Goal: Task Accomplishment & Management: Manage account settings

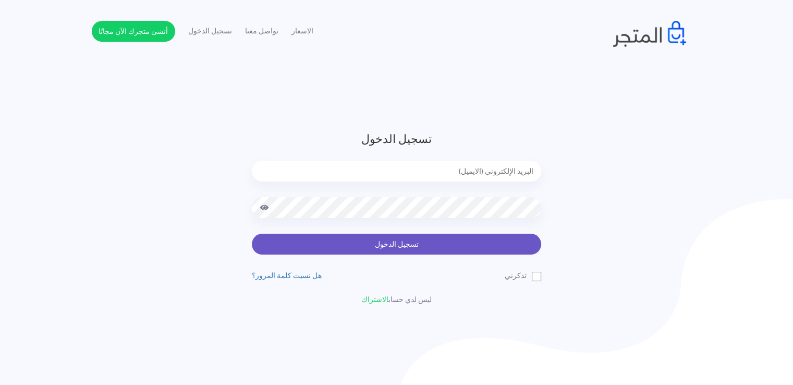
type input "[EMAIL_ADDRESS][DOMAIN_NAME]"
click at [396, 244] on button "تسجيل الدخول" at bounding box center [396, 243] width 289 height 21
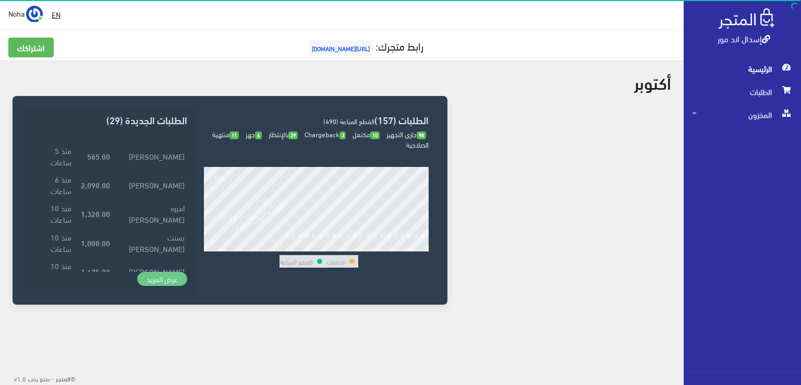
click at [162, 280] on link "عرض المزيد" at bounding box center [162, 279] width 50 height 15
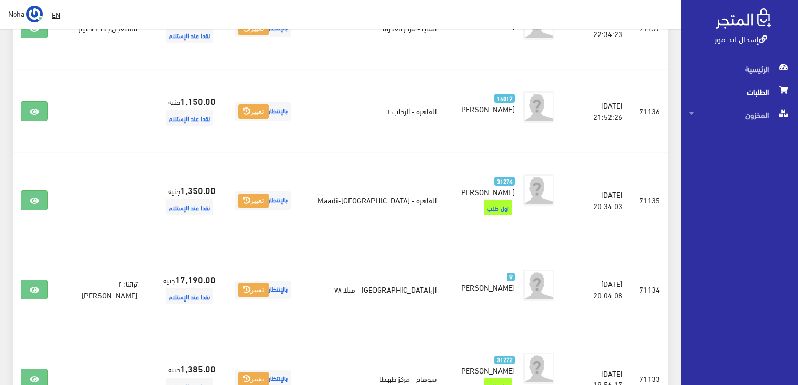
scroll to position [625, 0]
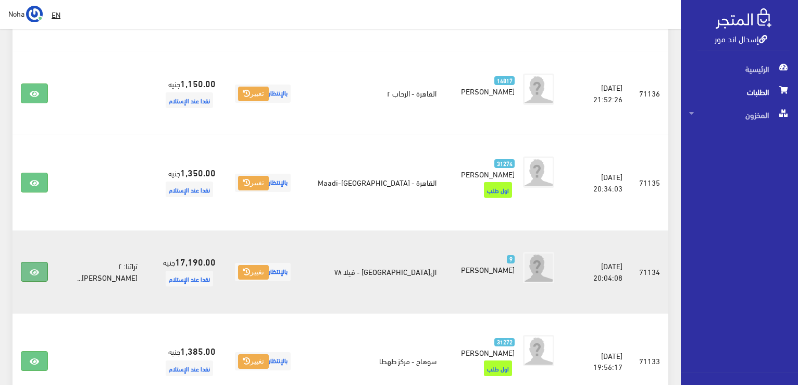
click at [31, 268] on icon at bounding box center [34, 272] width 9 height 8
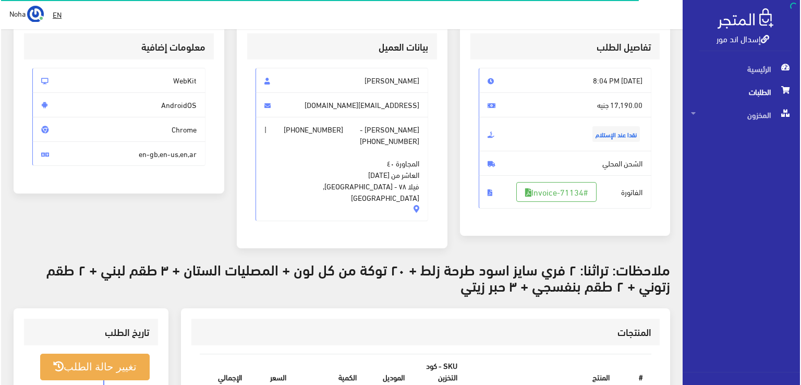
scroll to position [156, 0]
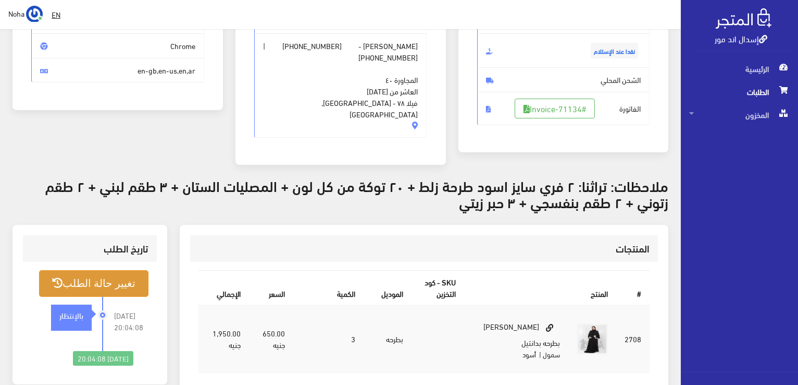
click at [97, 270] on button "تغيير حالة الطلب" at bounding box center [93, 283] width 109 height 27
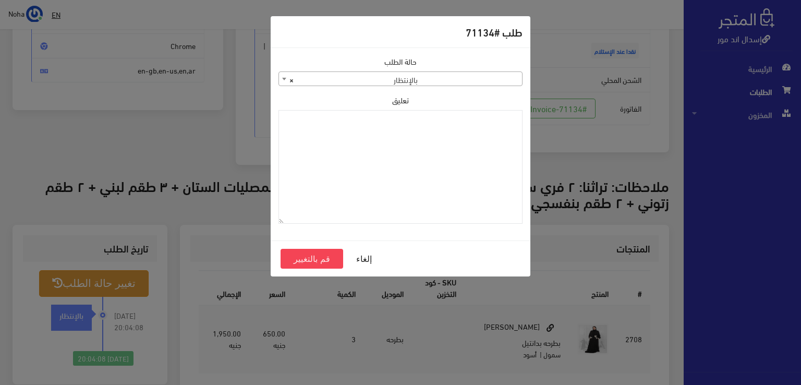
click at [284, 78] on b at bounding box center [284, 79] width 4 height 3
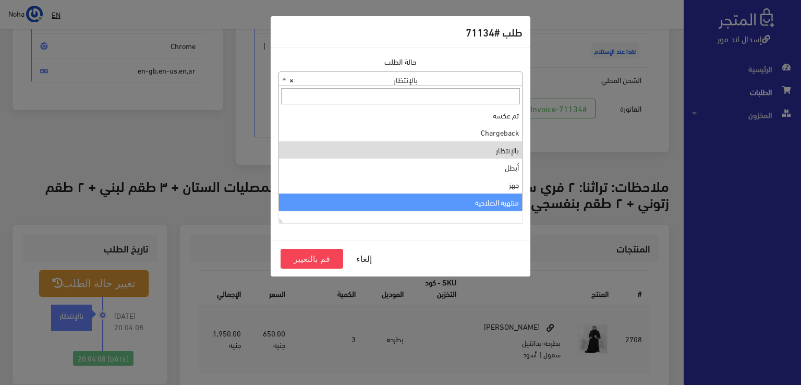
select select "14"
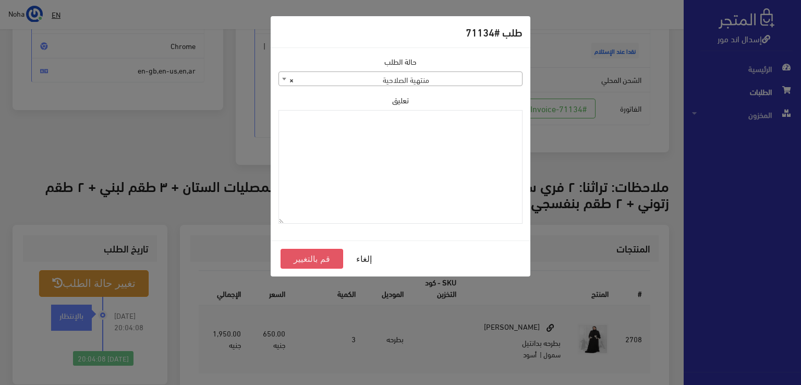
click at [319, 257] on button "قم بالتغيير" at bounding box center [311, 259] width 63 height 20
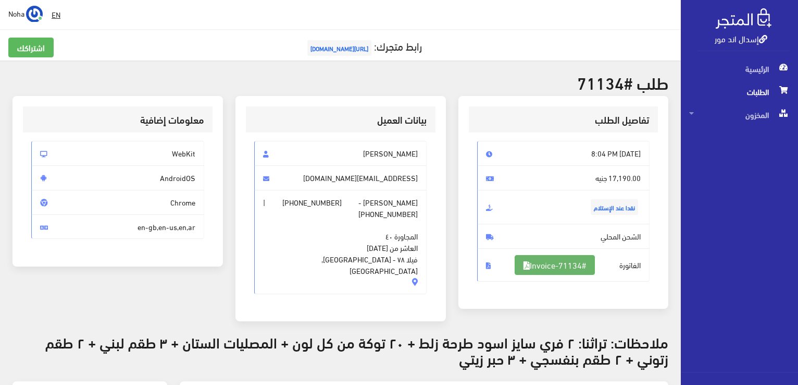
click at [573, 264] on link "#Invoice-71134" at bounding box center [555, 265] width 80 height 20
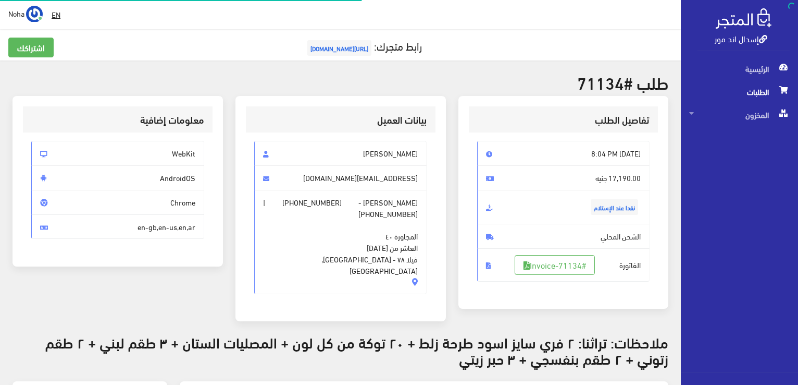
scroll to position [150, 0]
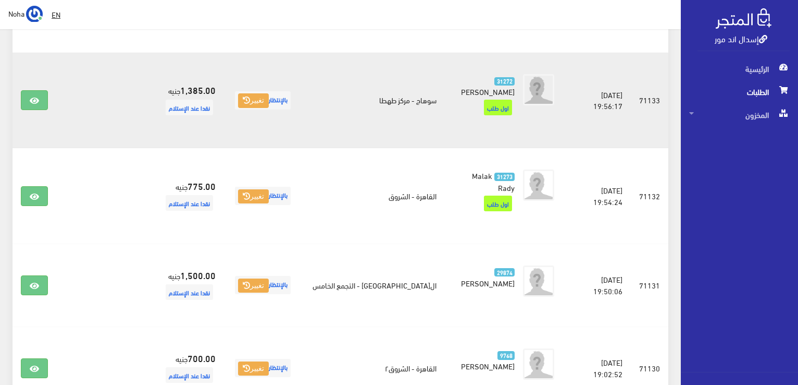
scroll to position [938, 0]
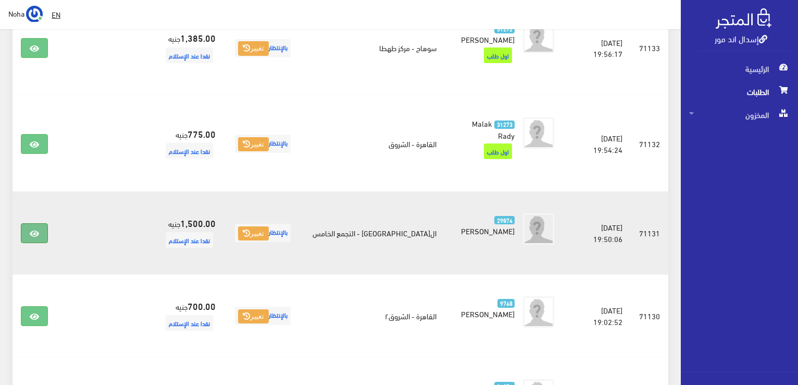
click at [35, 229] on icon at bounding box center [34, 233] width 9 height 8
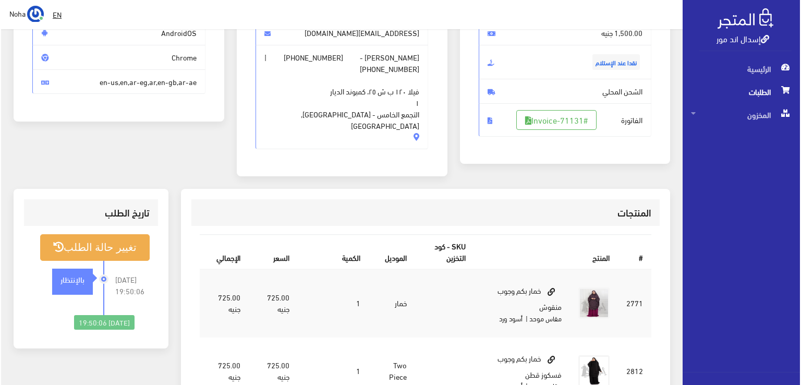
scroll to position [156, 0]
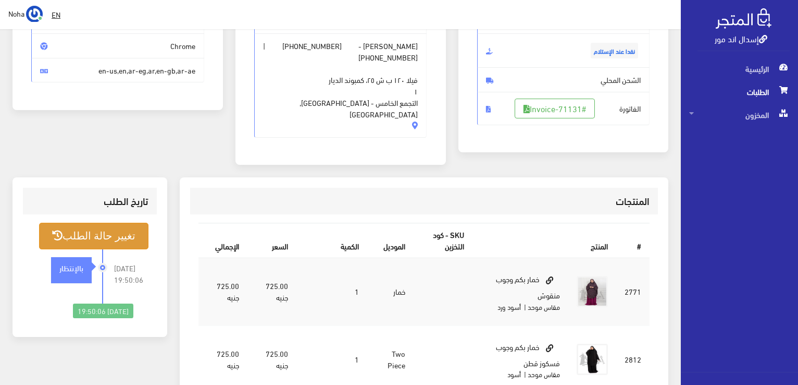
click at [113, 223] on button "تغيير حالة الطلب" at bounding box center [93, 236] width 109 height 27
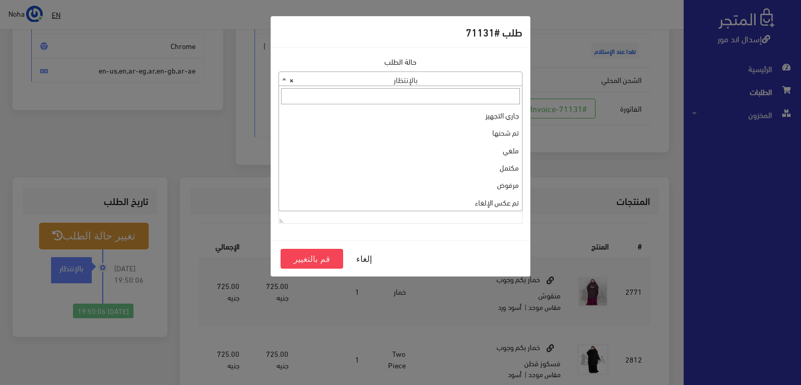
click at [282, 78] on b at bounding box center [284, 79] width 4 height 3
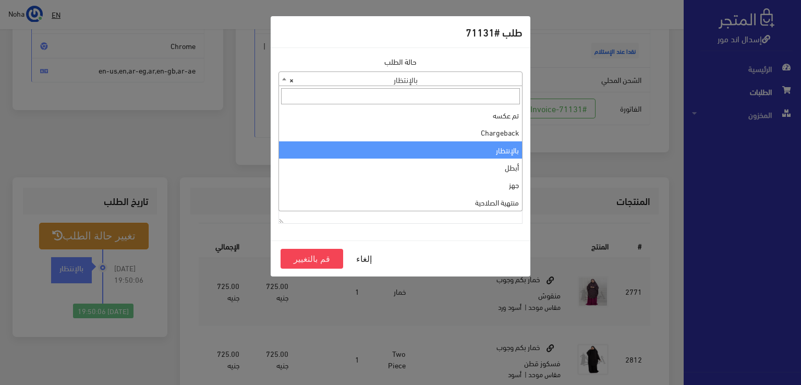
scroll to position [0, 0]
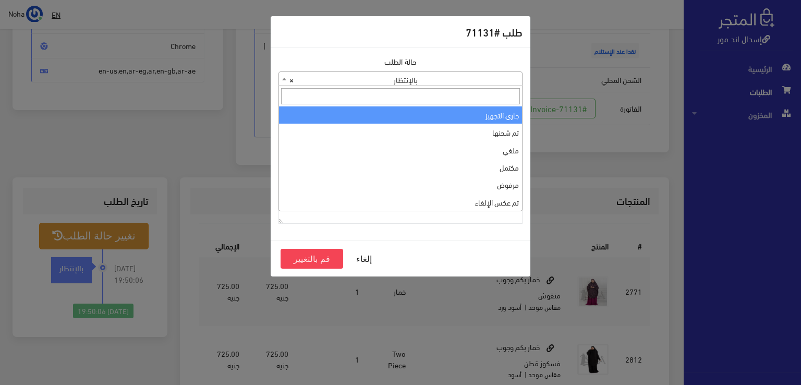
select select "1"
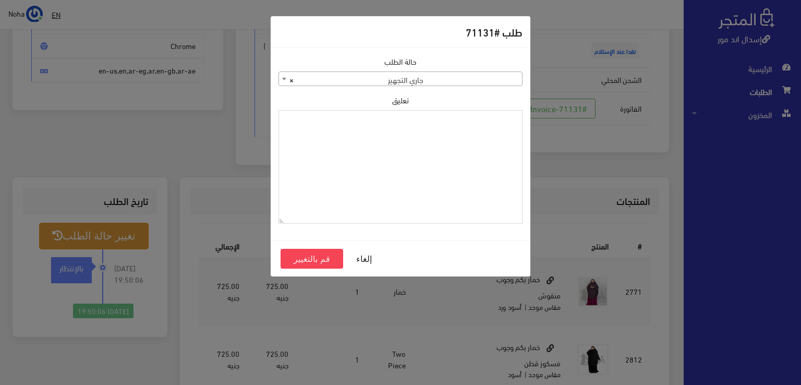
click at [410, 138] on textarea "تعليق" at bounding box center [400, 167] width 244 height 114
click at [328, 258] on button "قم بالتغيير" at bounding box center [311, 259] width 63 height 20
click at [331, 257] on button "قم بالتغيير" at bounding box center [311, 259] width 63 height 20
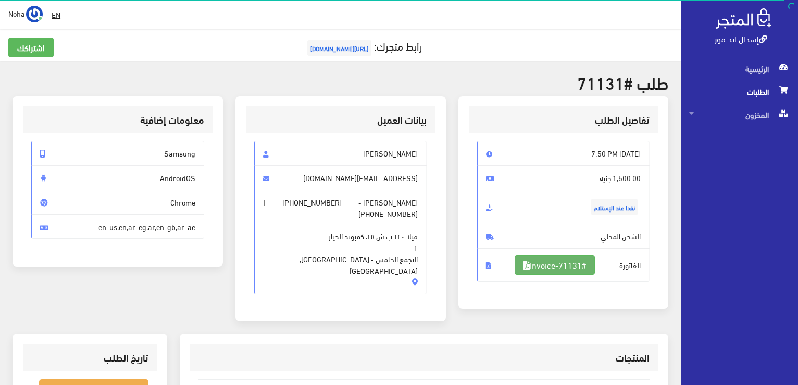
click at [568, 266] on link "#Invoice-71131" at bounding box center [555, 265] width 80 height 20
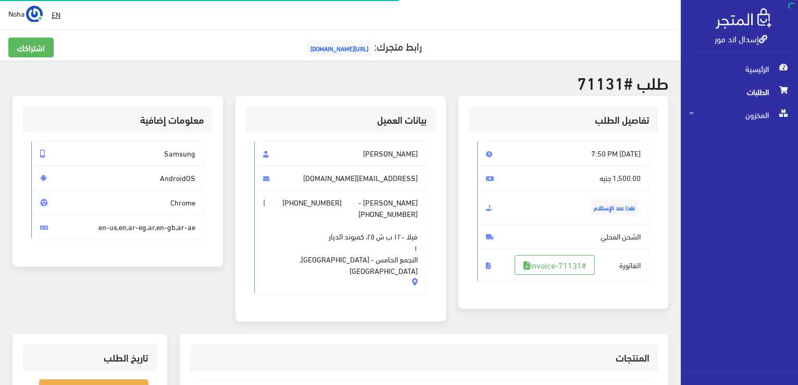
scroll to position [150, 0]
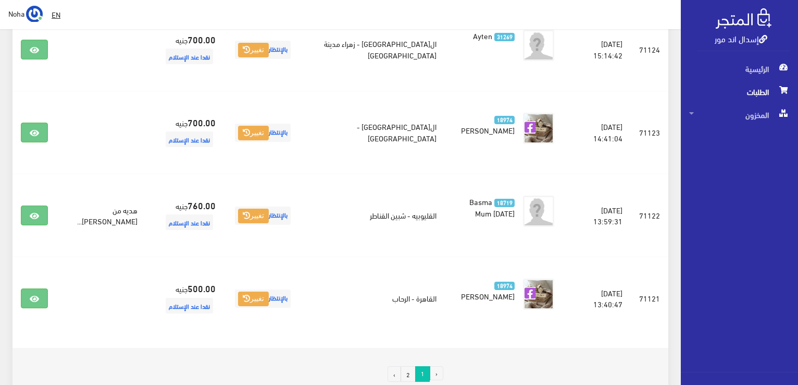
scroll to position [1644, 0]
click at [410, 365] on link "2" at bounding box center [408, 373] width 15 height 16
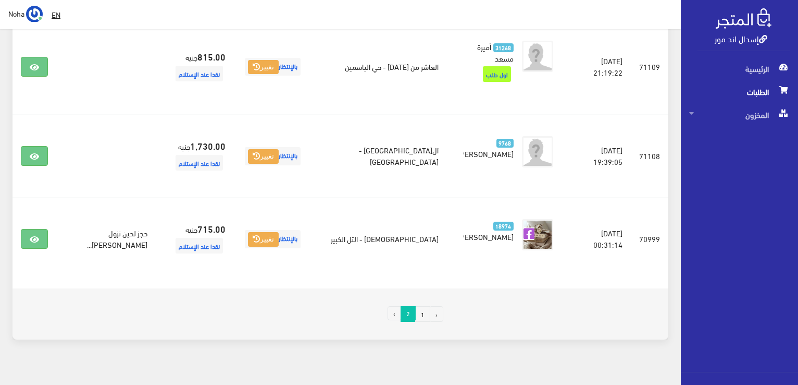
scroll to position [511, 0]
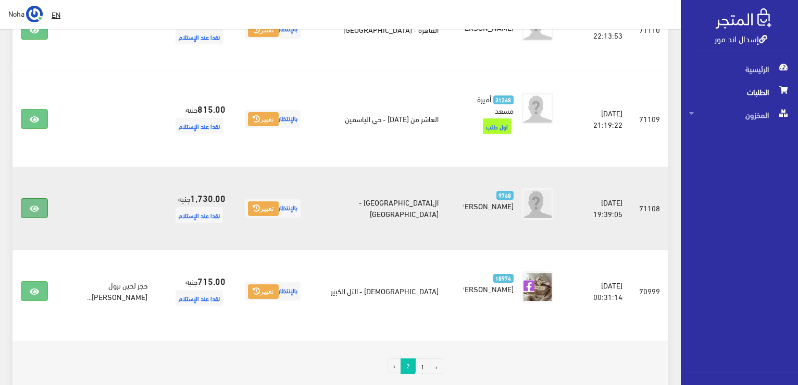
click at [33, 204] on icon at bounding box center [34, 208] width 9 height 8
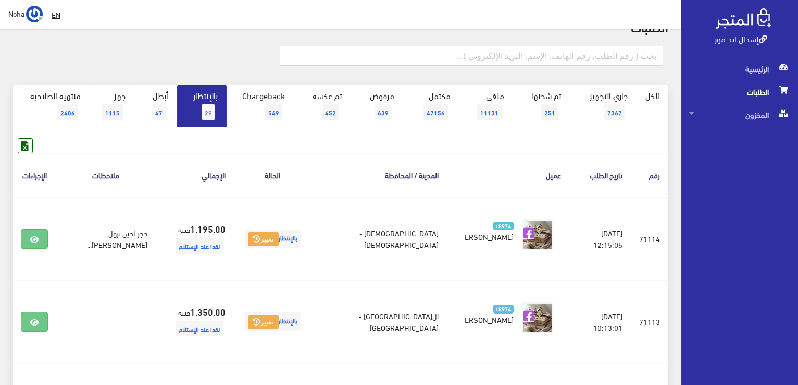
scroll to position [42, 0]
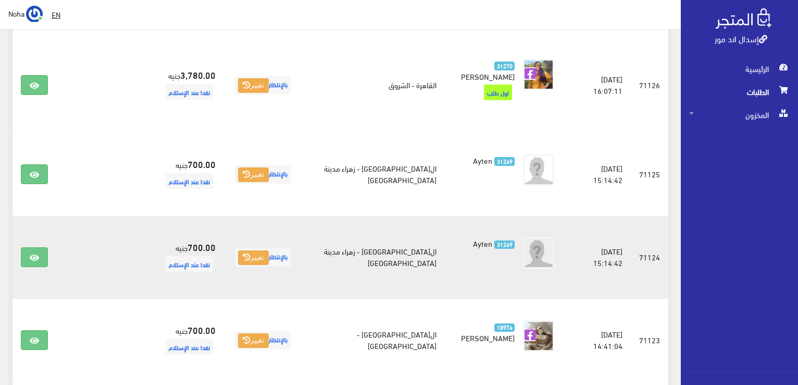
scroll to position [1436, 0]
click at [38, 254] on icon at bounding box center [34, 258] width 9 height 8
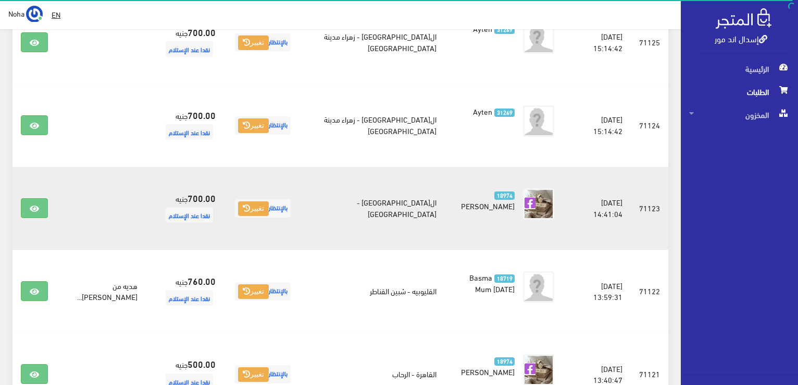
scroll to position [1644, 0]
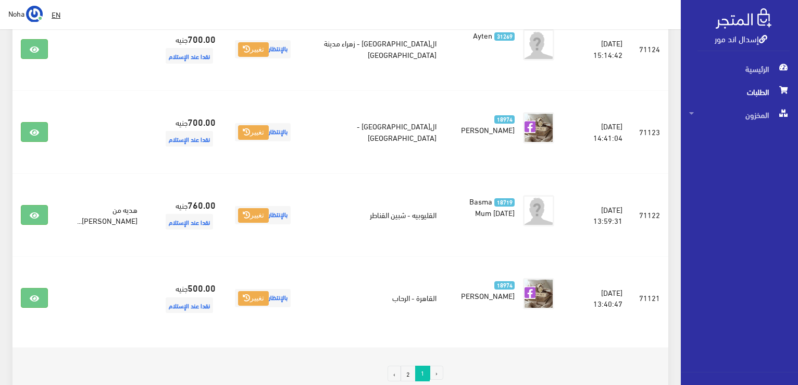
click at [412, 365] on link "2" at bounding box center [408, 373] width 15 height 16
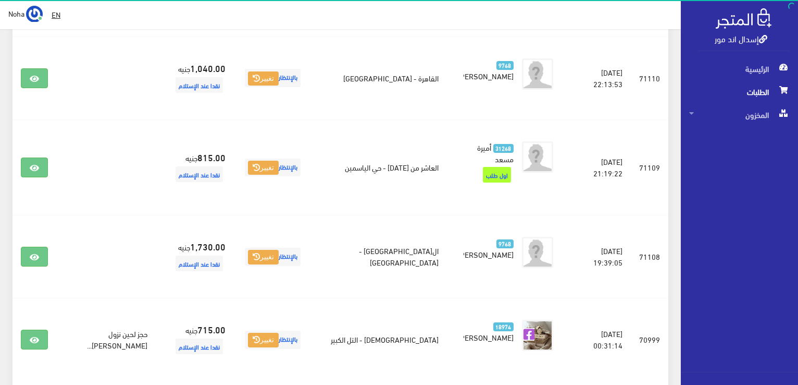
scroll to position [469, 0]
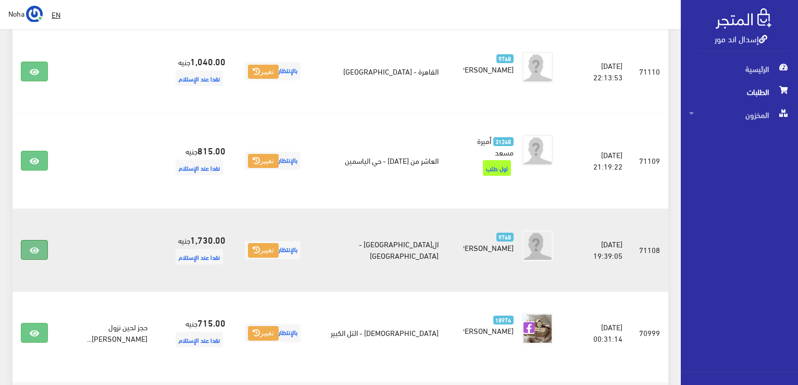
click at [35, 240] on link at bounding box center [34, 250] width 27 height 20
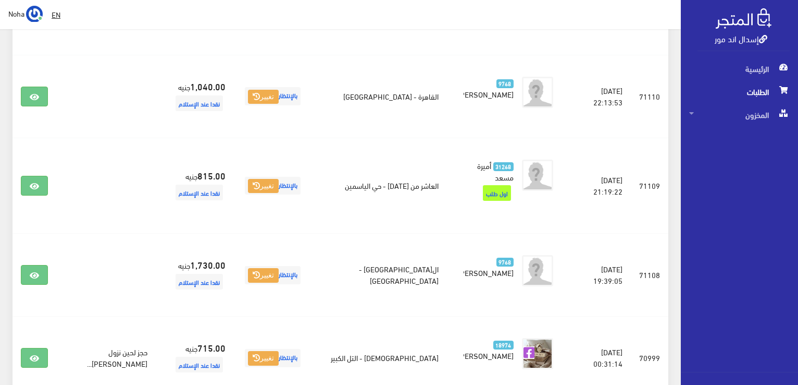
scroll to position [563, 0]
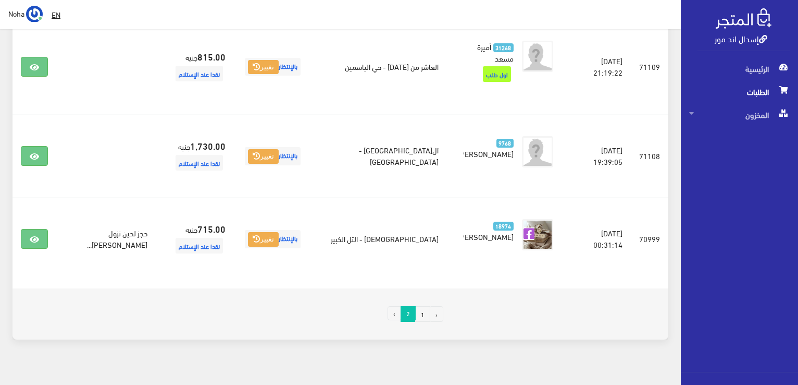
click at [422, 306] on link "1" at bounding box center [422, 314] width 15 height 16
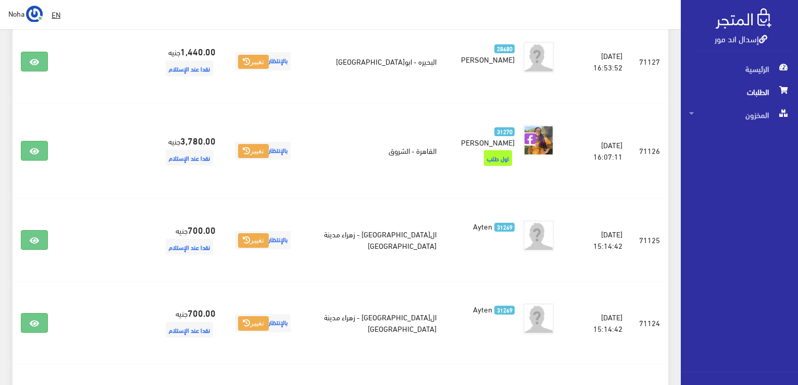
scroll to position [1251, 0]
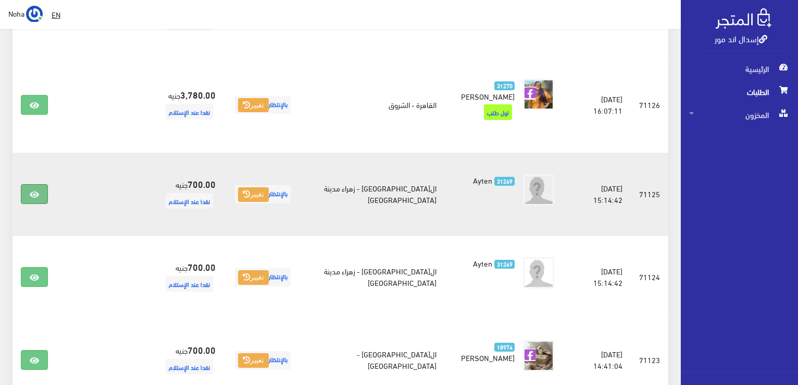
click at [34, 190] on icon at bounding box center [34, 194] width 9 height 8
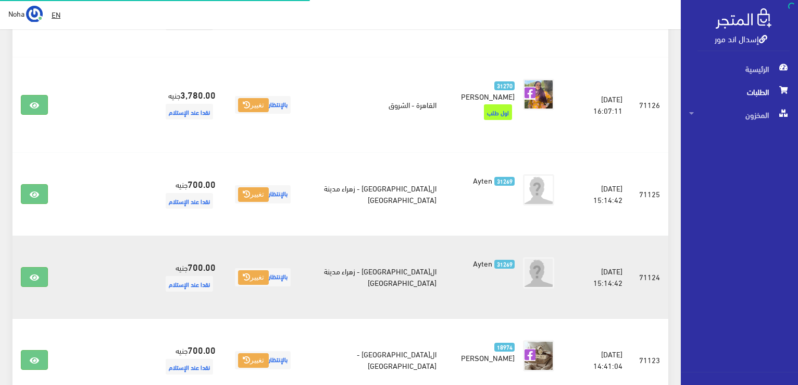
scroll to position [1251, 0]
click at [37, 273] on icon at bounding box center [34, 277] width 9 height 8
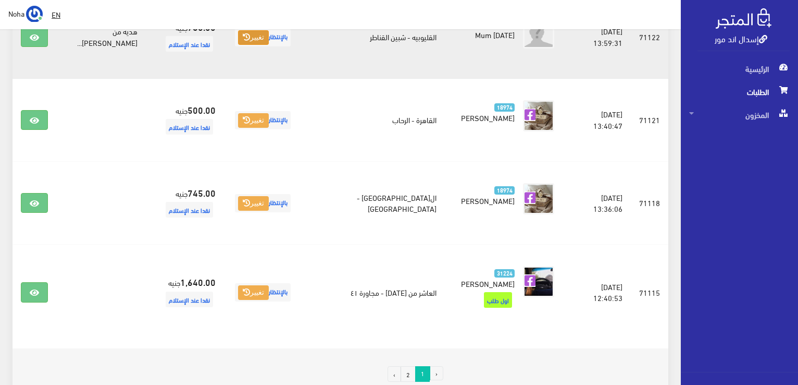
scroll to position [1657, 0]
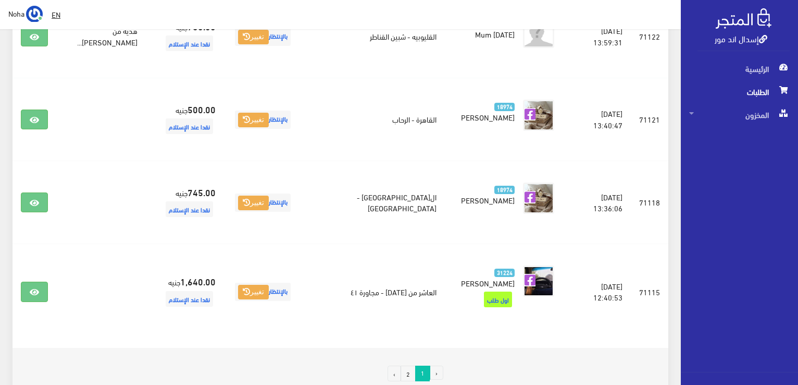
click at [411, 365] on link "2" at bounding box center [408, 373] width 15 height 16
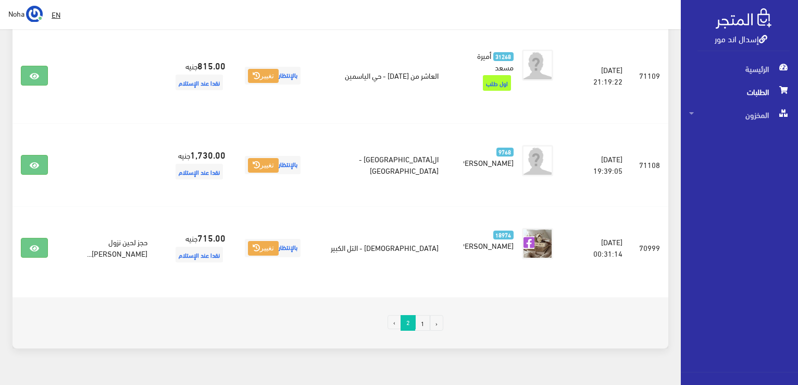
scroll to position [563, 0]
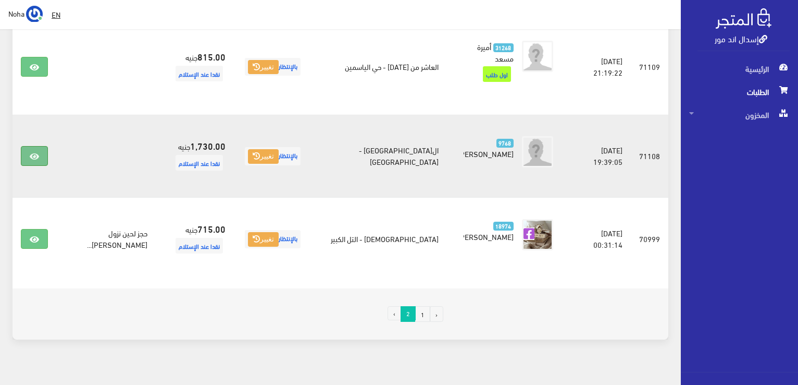
click at [34, 146] on link at bounding box center [34, 156] width 27 height 20
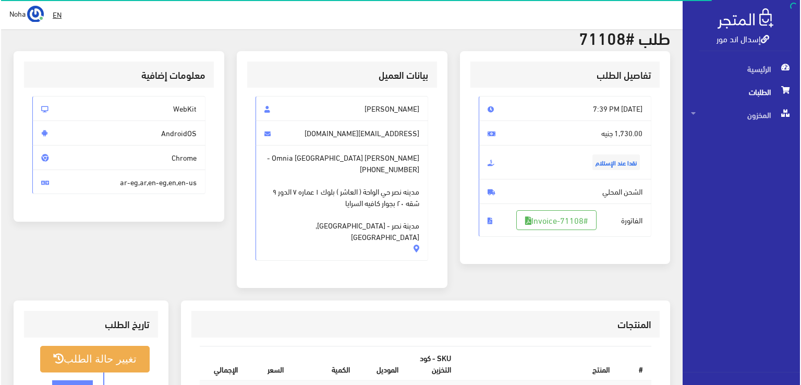
scroll to position [156, 0]
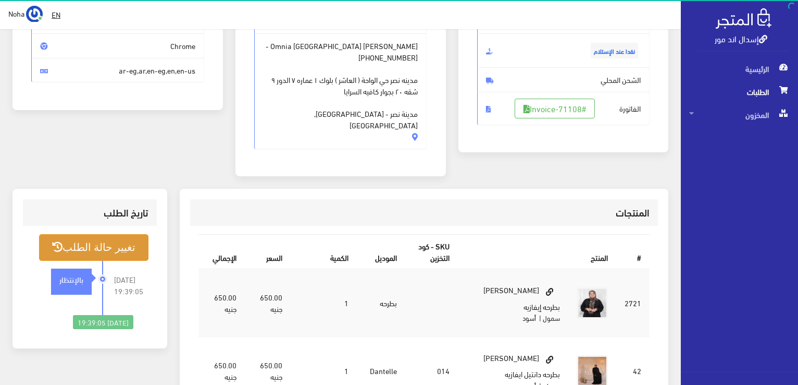
click at [123, 234] on button "تغيير حالة الطلب" at bounding box center [93, 247] width 109 height 27
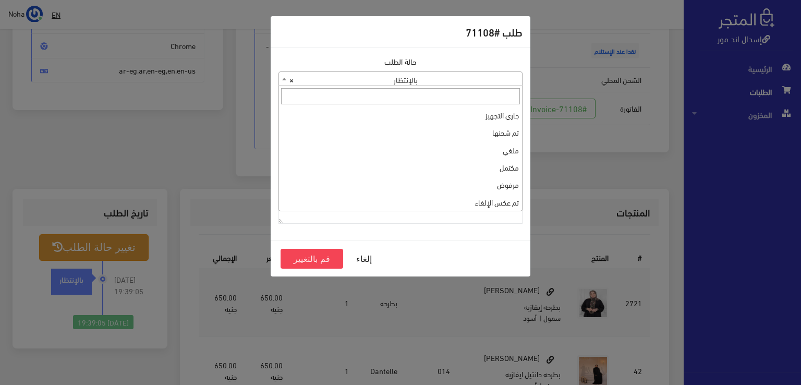
click at [283, 78] on b at bounding box center [284, 79] width 4 height 3
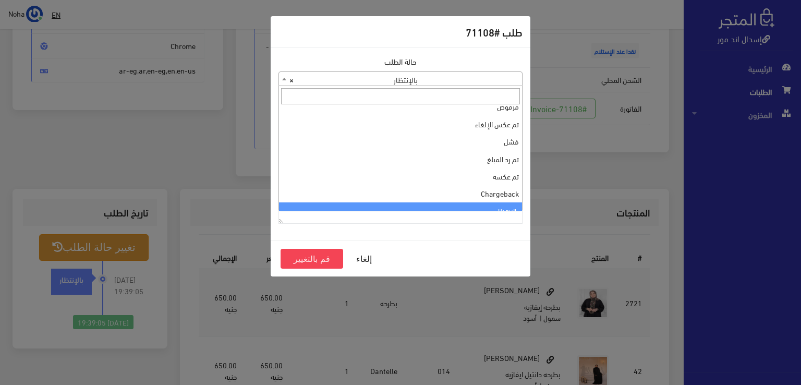
scroll to position [0, 0]
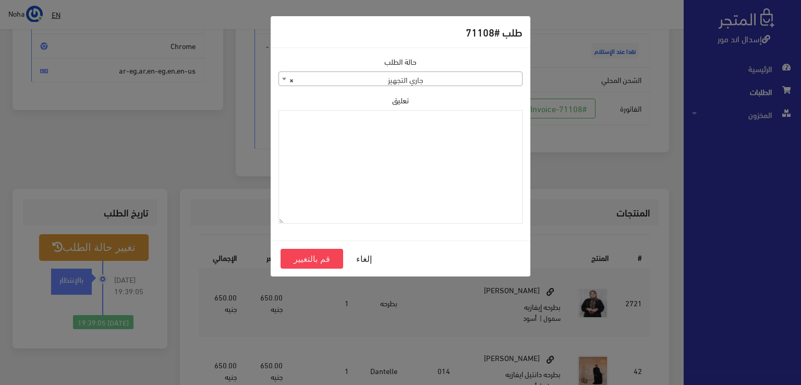
select select "1"
click at [325, 258] on button "قم بالتغيير" at bounding box center [311, 259] width 63 height 20
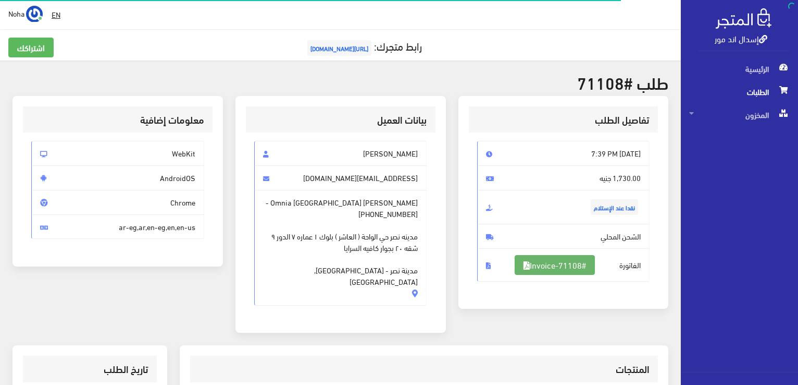
click at [561, 265] on link "#Invoice-71108" at bounding box center [555, 265] width 80 height 20
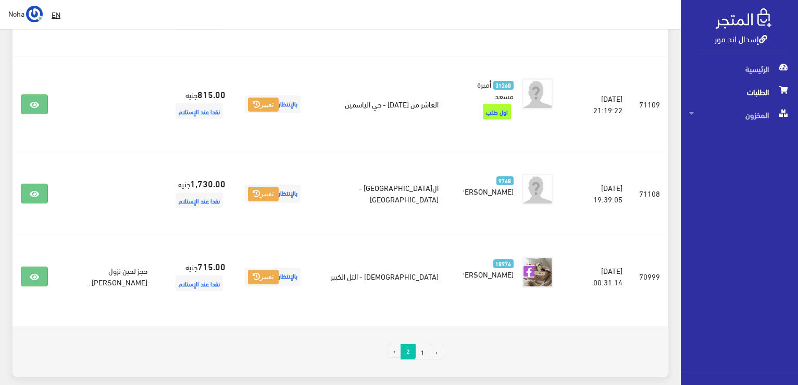
scroll to position [563, 0]
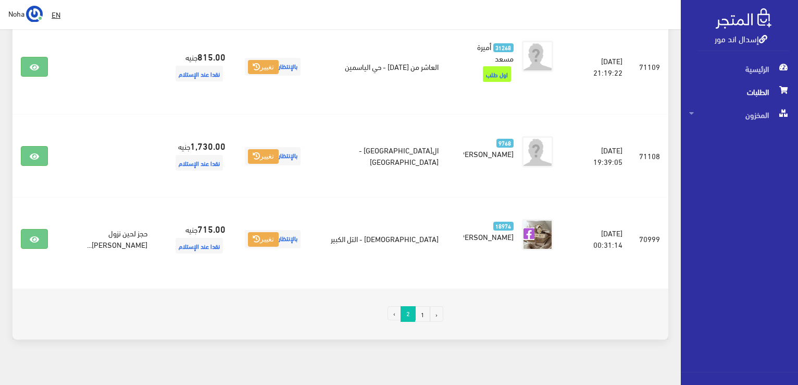
click at [424, 306] on link "1" at bounding box center [422, 314] width 15 height 16
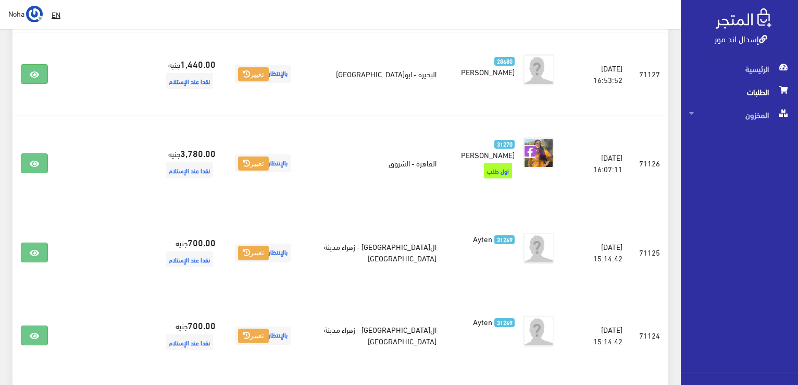
scroll to position [1251, 0]
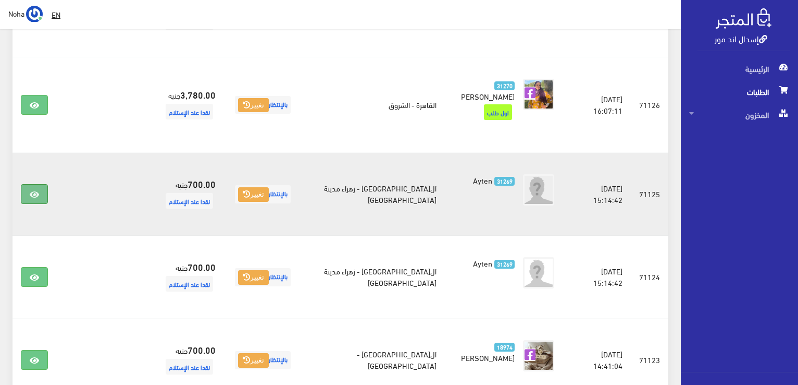
click at [36, 190] on icon at bounding box center [34, 194] width 9 height 8
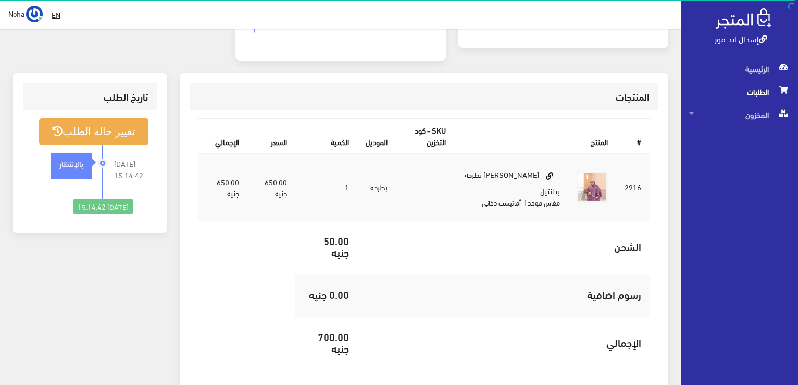
scroll to position [104, 0]
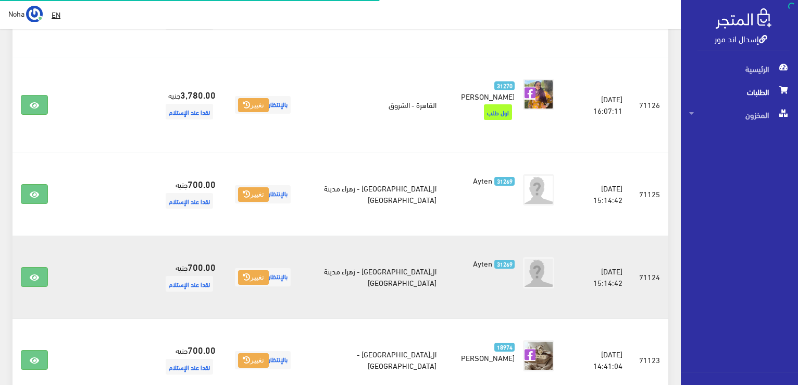
scroll to position [1251, 0]
click at [30, 273] on icon at bounding box center [34, 277] width 9 height 8
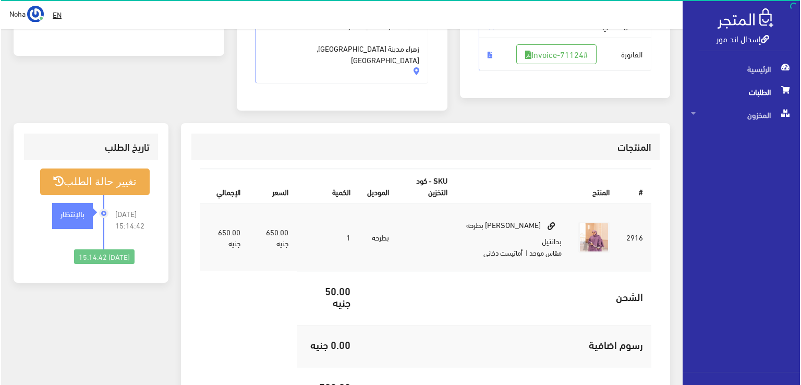
scroll to position [156, 0]
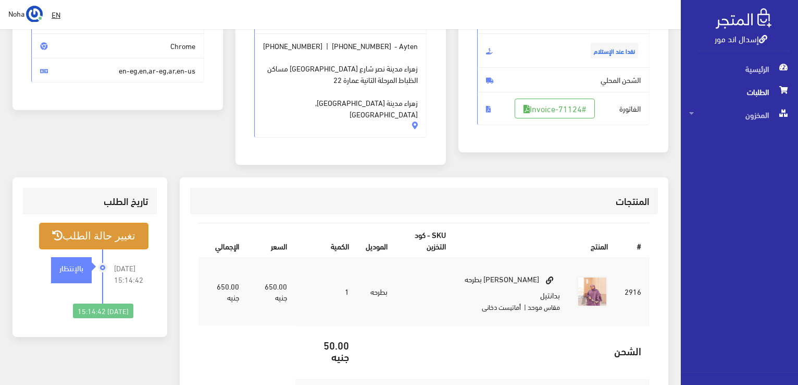
click at [106, 224] on button "تغيير حالة الطلب" at bounding box center [93, 236] width 109 height 27
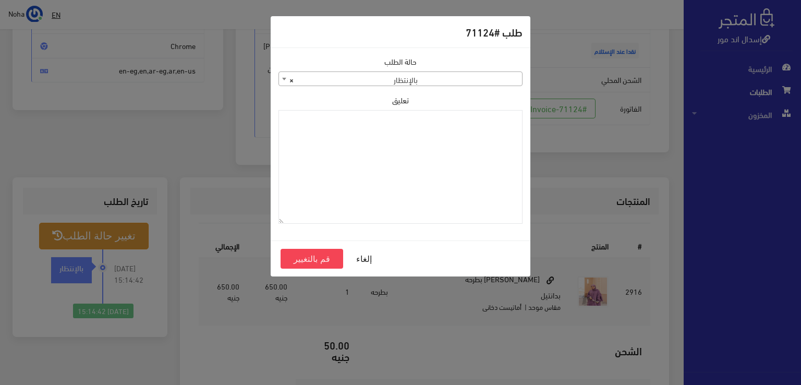
click at [282, 78] on b at bounding box center [284, 79] width 4 height 3
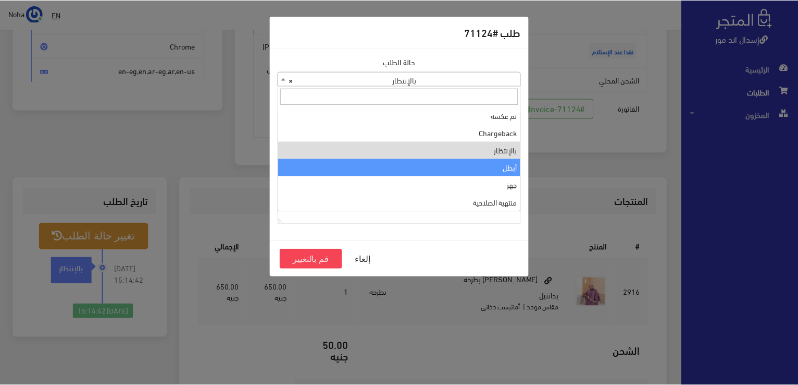
scroll to position [0, 0]
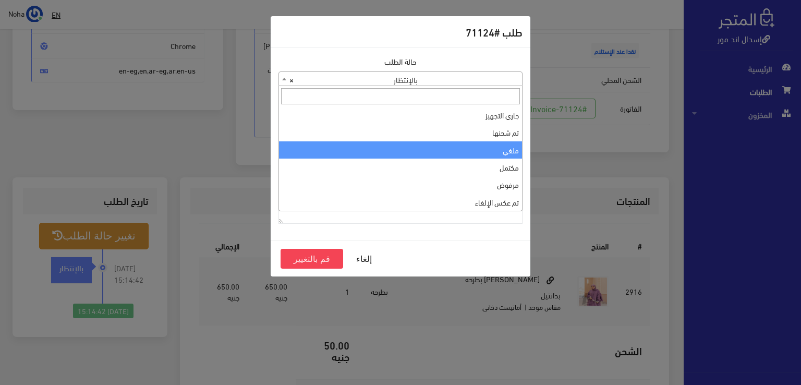
click at [732, 115] on div "طلب #71124 حالة الطلب جاري التجهيز تم شحنها ملغي مكتمل مرفوض تم عكس الإلغاء فشل…" at bounding box center [400, 192] width 801 height 385
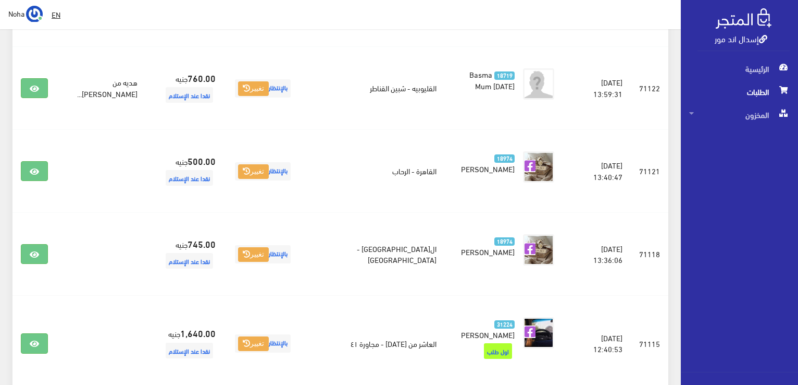
scroll to position [1657, 0]
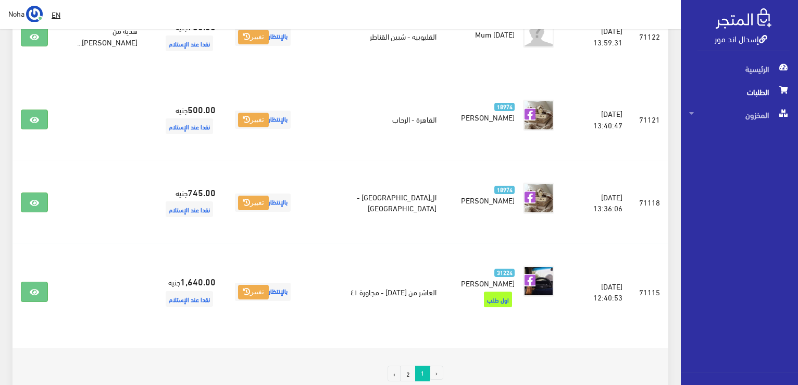
click at [409, 365] on link "2" at bounding box center [408, 373] width 15 height 16
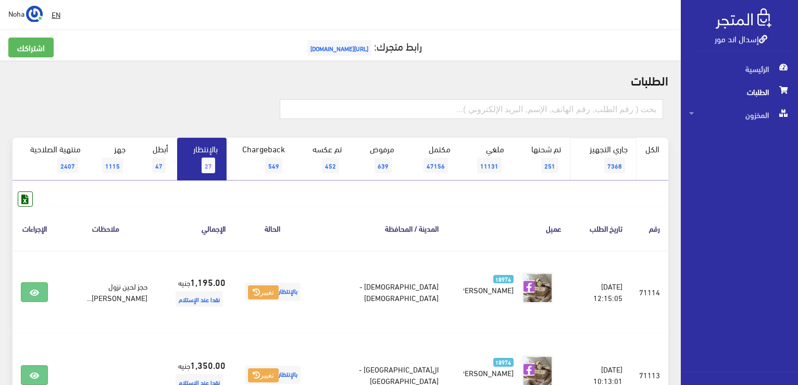
click at [620, 162] on span "7368" at bounding box center [615, 165] width 21 height 16
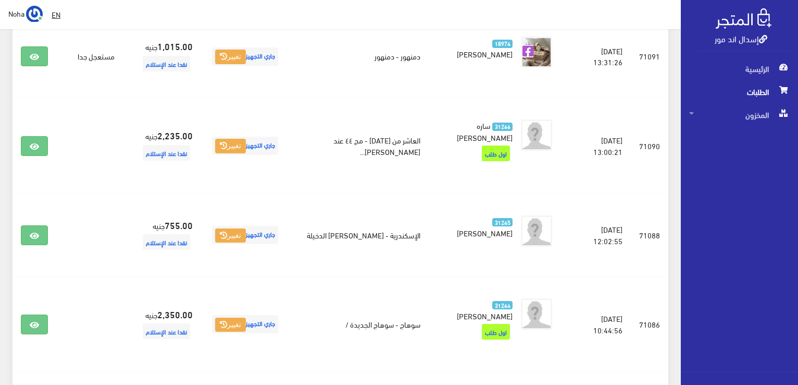
scroll to position [1251, 0]
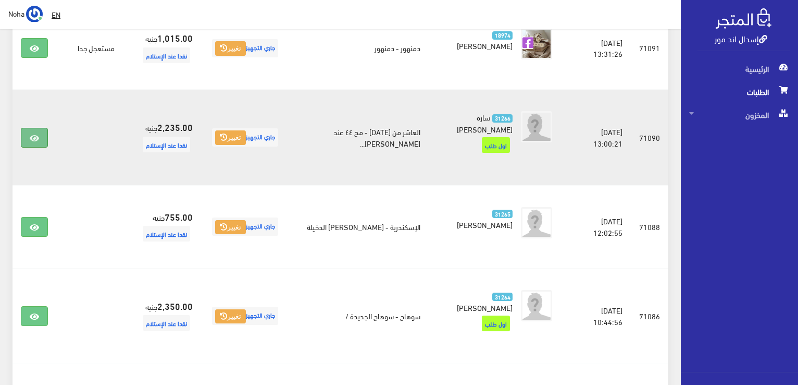
click at [36, 134] on icon at bounding box center [34, 138] width 9 height 8
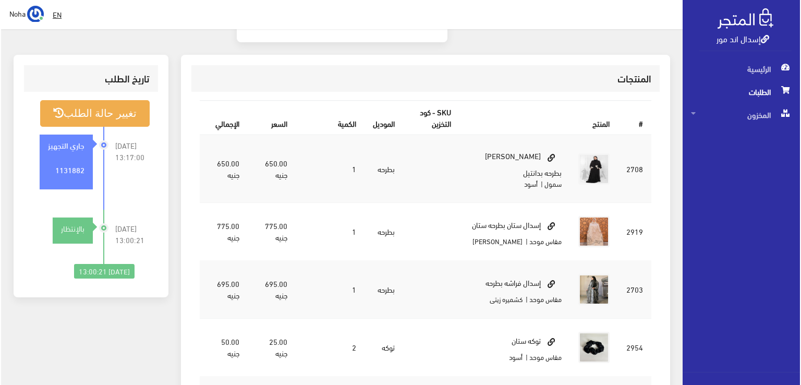
scroll to position [140, 0]
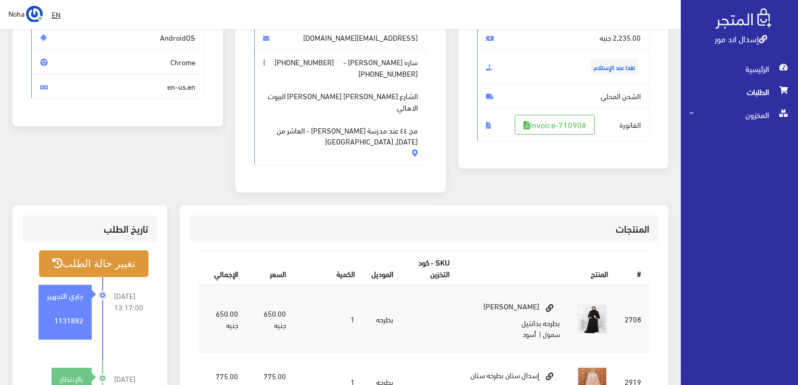
click at [98, 250] on button "تغيير حالة الطلب" at bounding box center [93, 263] width 109 height 27
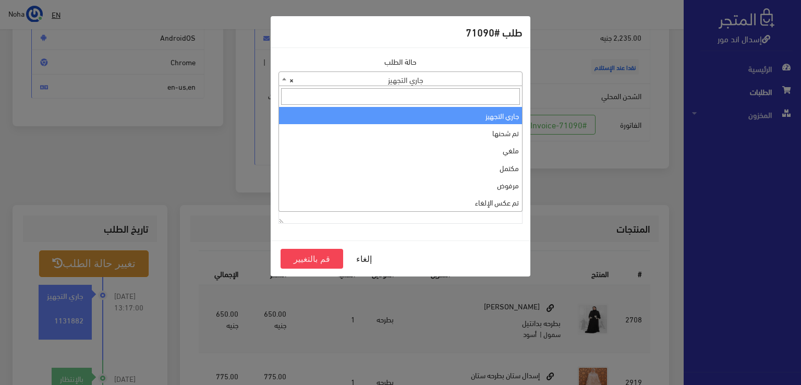
click at [282, 78] on b at bounding box center [284, 79] width 4 height 3
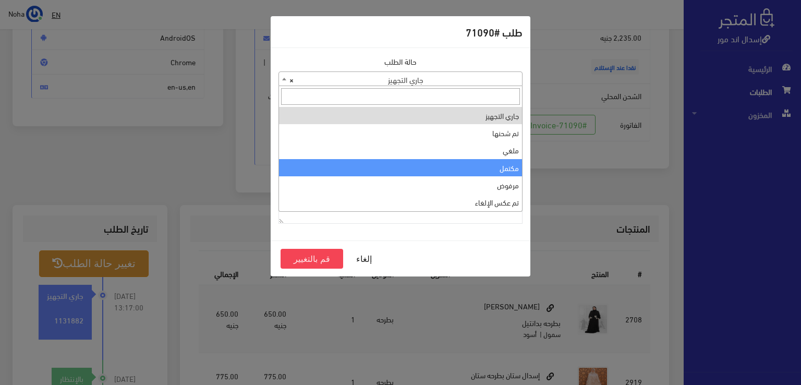
select select "4"
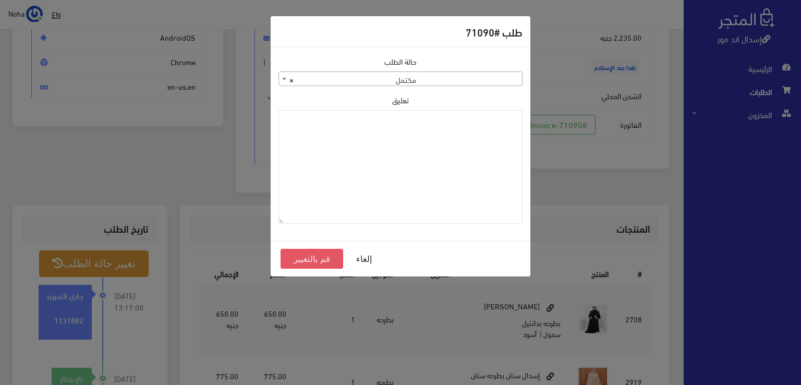
click at [322, 257] on button "قم بالتغيير" at bounding box center [311, 259] width 63 height 20
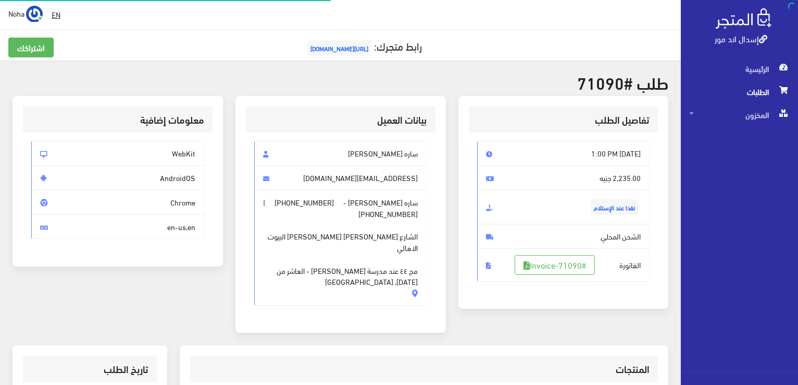
scroll to position [140, 0]
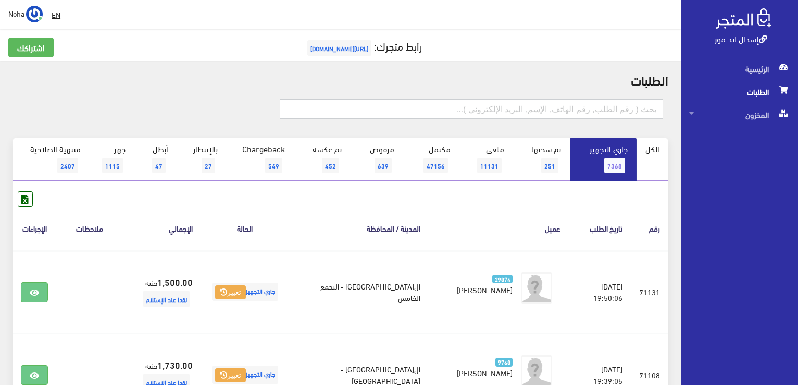
click at [534, 104] on input "text" at bounding box center [472, 109] width 384 height 20
type input "71122"
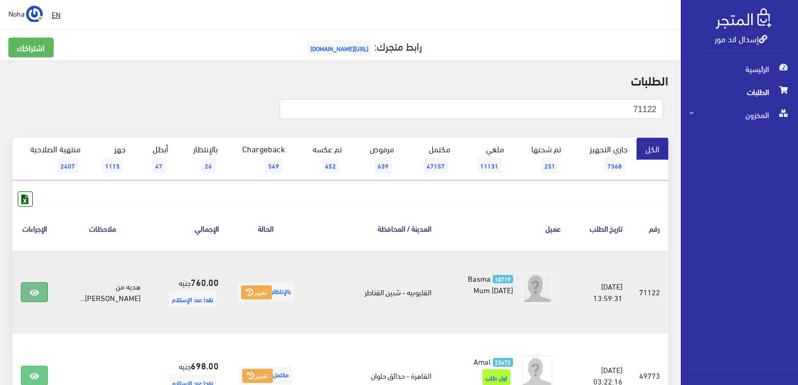
click at [38, 289] on icon at bounding box center [34, 292] width 9 height 8
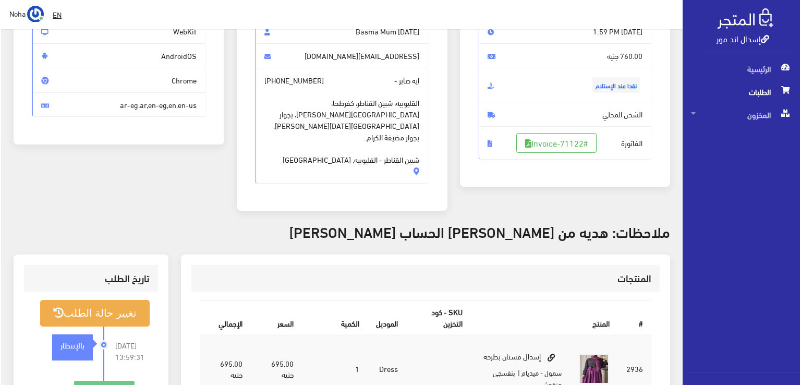
scroll to position [156, 0]
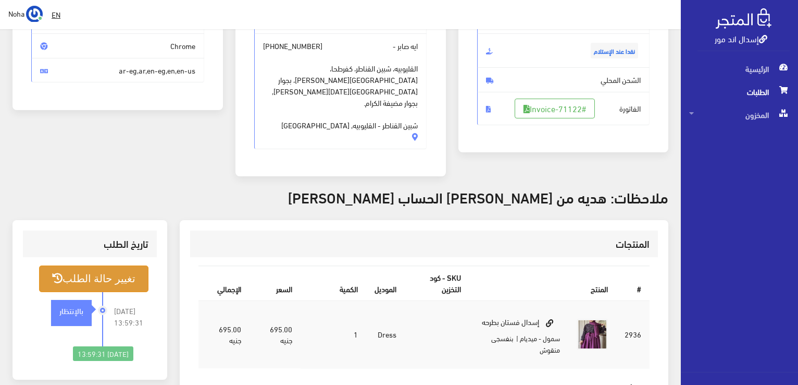
click at [106, 265] on button "تغيير حالة الطلب" at bounding box center [93, 278] width 109 height 27
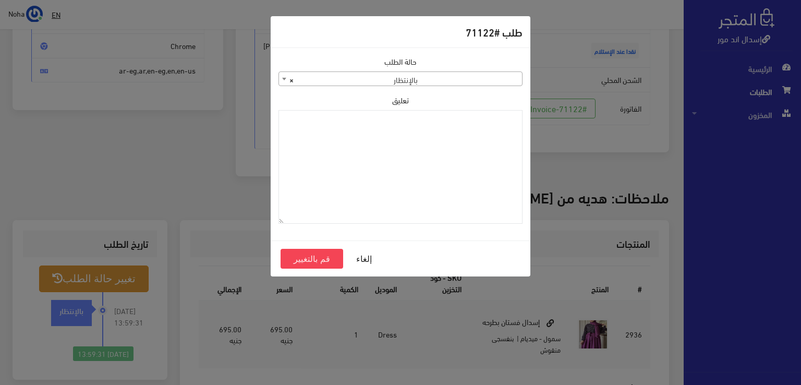
click at [284, 79] on b at bounding box center [284, 79] width 4 height 3
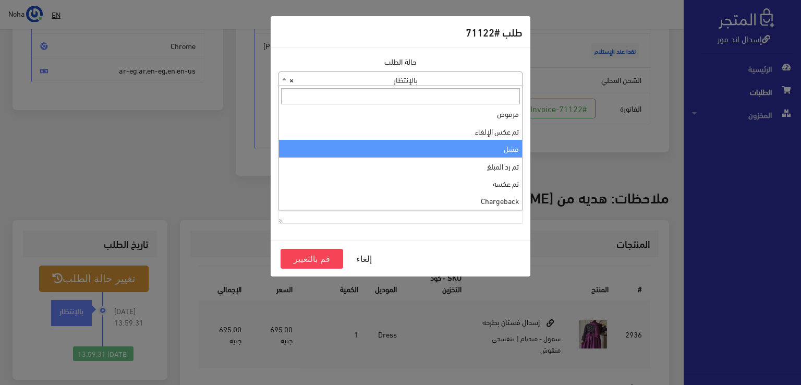
scroll to position [0, 0]
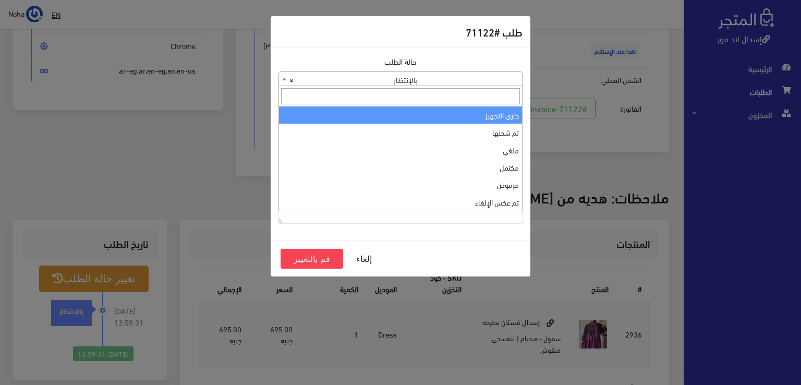
select select "1"
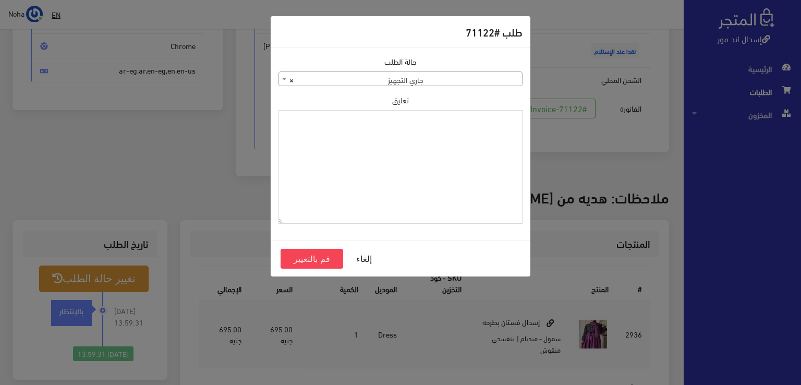
click at [457, 154] on textarea "تعليق" at bounding box center [400, 167] width 244 height 114
drag, startPoint x: 482, startPoint y: 118, endPoint x: 511, endPoint y: 117, distance: 28.7
click at [511, 117] on textarea "1134510" at bounding box center [400, 167] width 244 height 114
drag, startPoint x: 484, startPoint y: 120, endPoint x: 526, endPoint y: 119, distance: 42.7
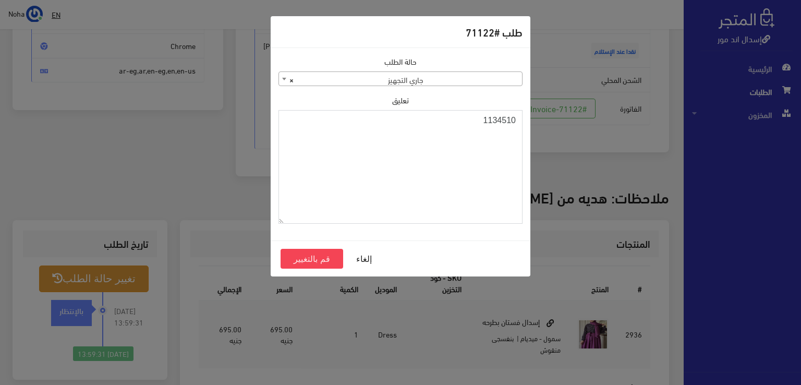
click at [526, 119] on div "حالة الطلب جاري التجهيز تم شحنها ملغي مكتمل مرفوض تم عكس الإلغاء فشل تم رد المب…" at bounding box center [400, 144] width 256 height 176
type textarea "1134510"
click at [318, 255] on button "قم بالتغيير" at bounding box center [311, 259] width 63 height 20
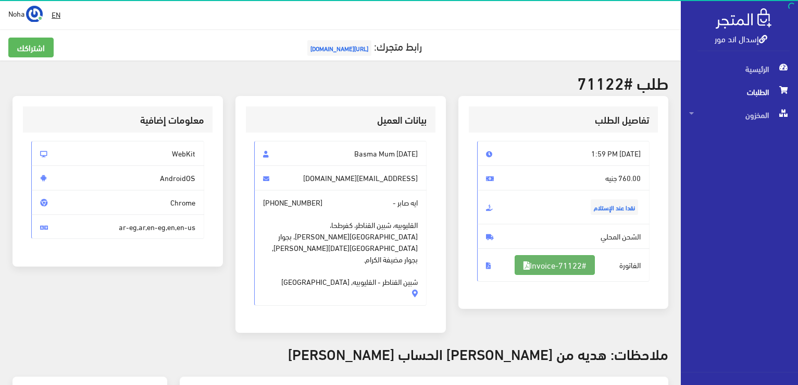
click at [574, 262] on link "#Invoice-71122" at bounding box center [555, 265] width 80 height 20
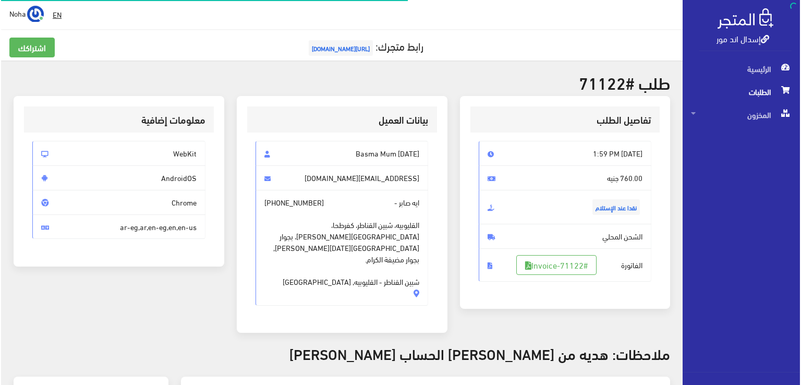
scroll to position [150, 0]
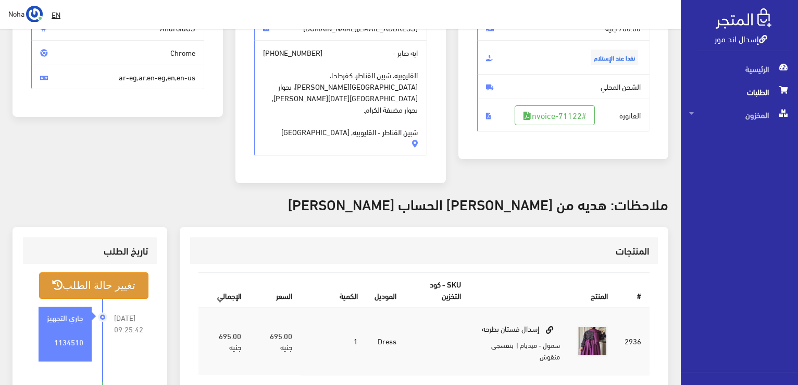
click at [103, 272] on button "تغيير حالة الطلب" at bounding box center [93, 285] width 109 height 27
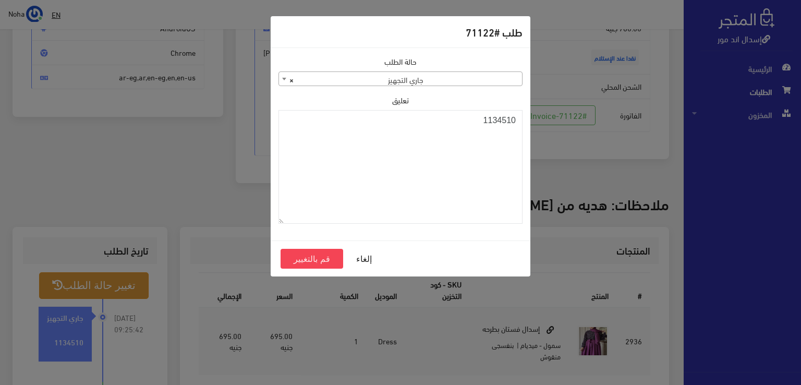
click at [282, 78] on b at bounding box center [284, 79] width 4 height 3
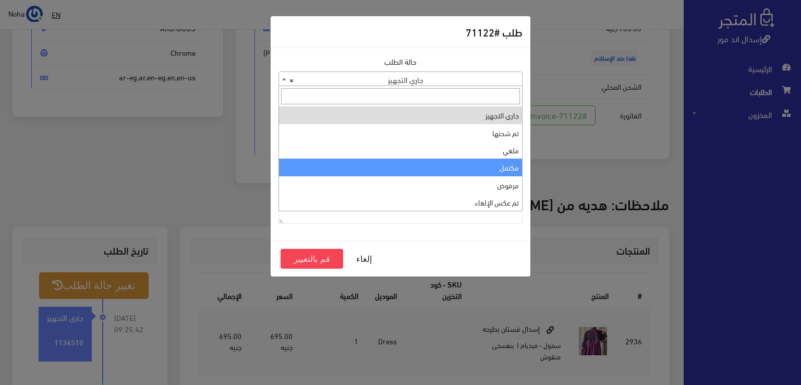
select select "4"
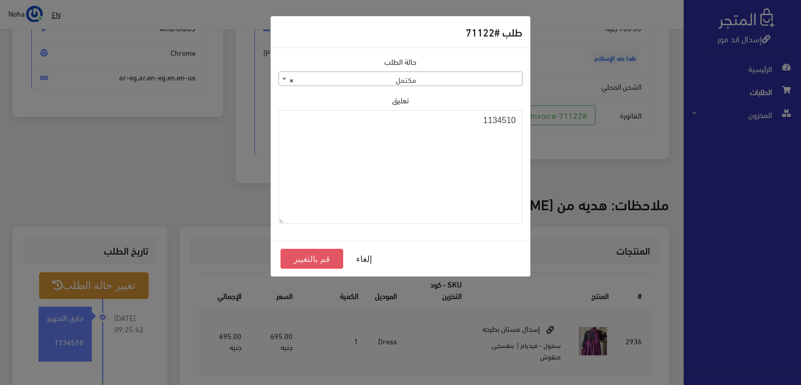
click at [323, 262] on button "قم بالتغيير" at bounding box center [311, 259] width 63 height 20
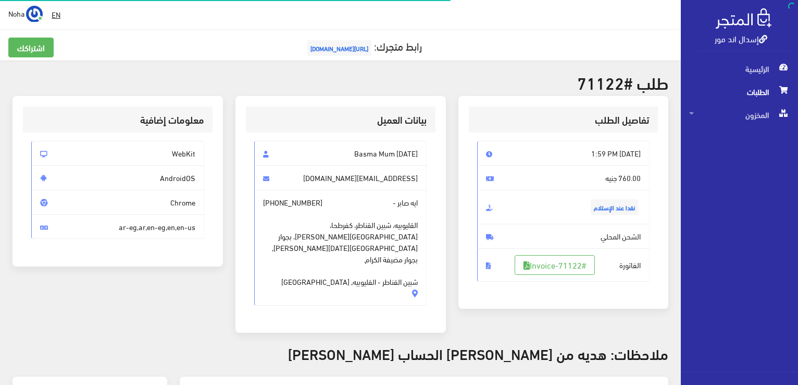
scroll to position [143, 0]
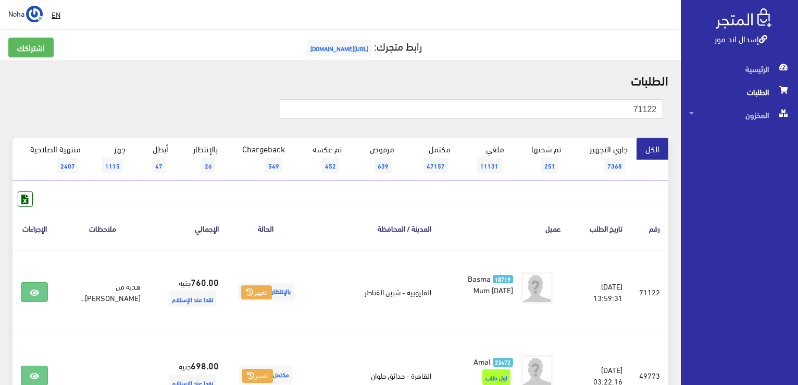
click at [618, 109] on input "71122" at bounding box center [472, 109] width 384 height 20
type input "7"
type input "71110"
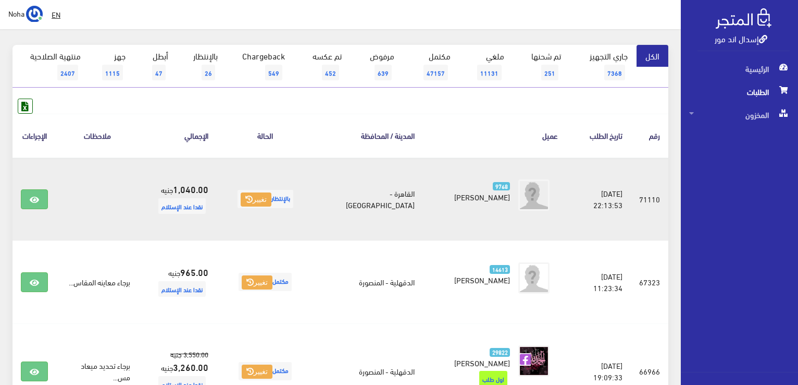
scroll to position [104, 0]
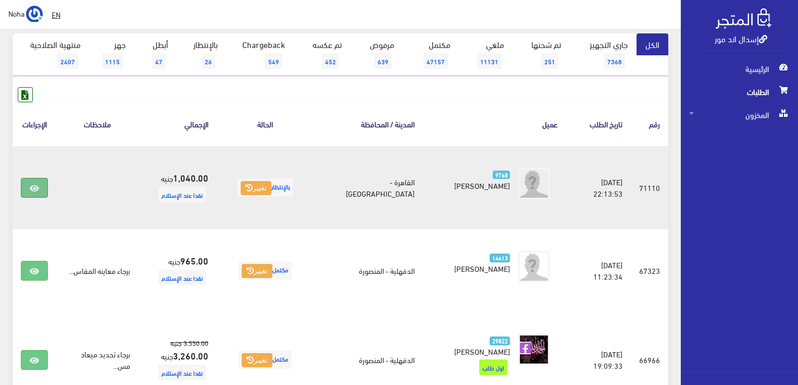
click at [40, 188] on link at bounding box center [34, 188] width 27 height 20
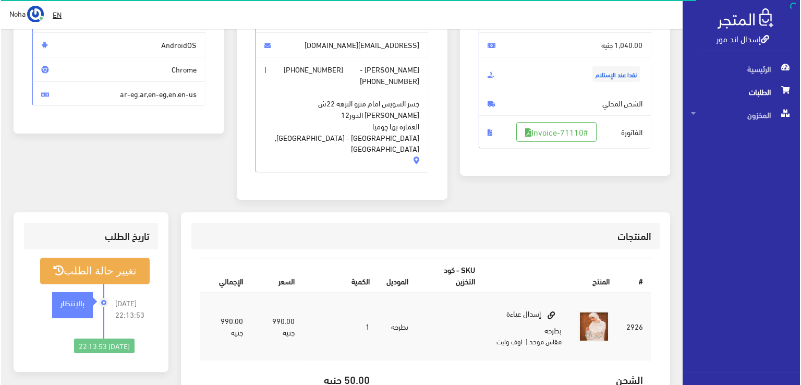
scroll to position [156, 0]
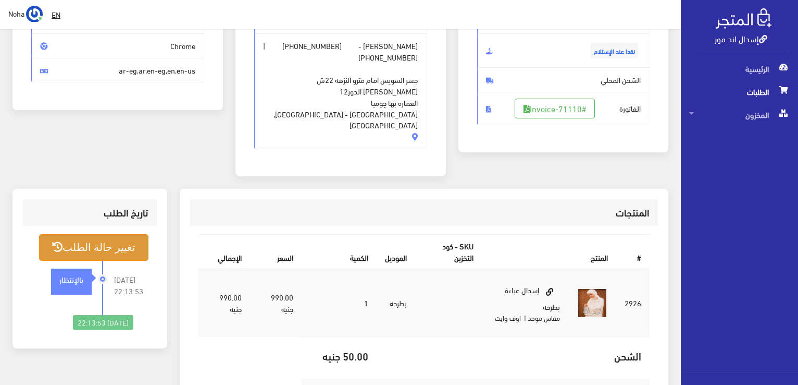
click at [112, 238] on button "تغيير حالة الطلب" at bounding box center [93, 247] width 109 height 27
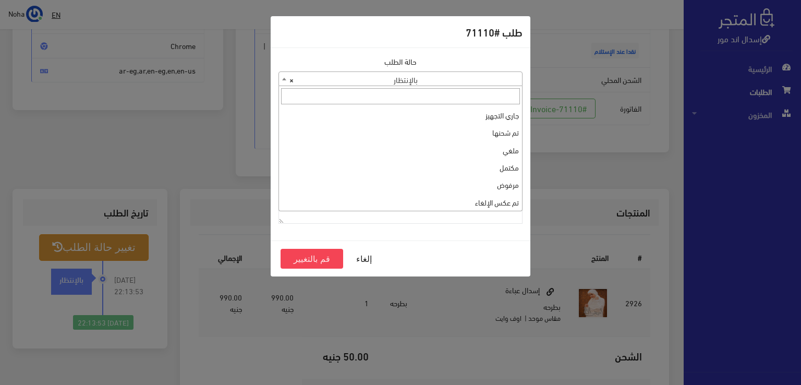
click at [285, 79] on b at bounding box center [284, 79] width 4 height 3
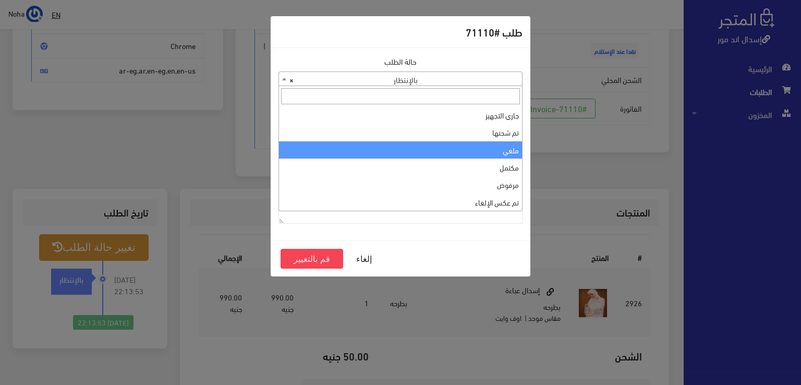
scroll to position [0, 0]
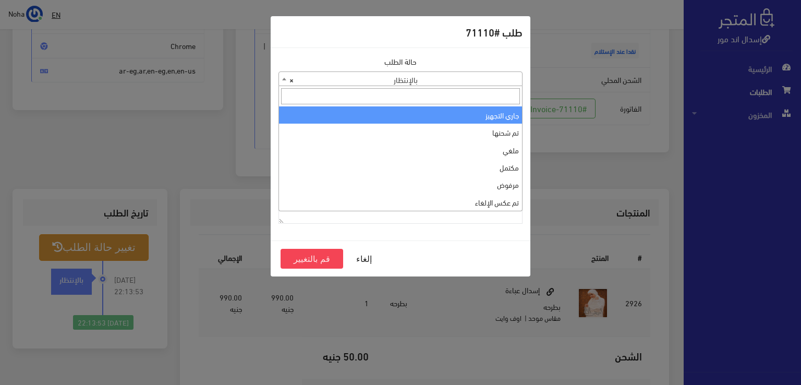
select select "1"
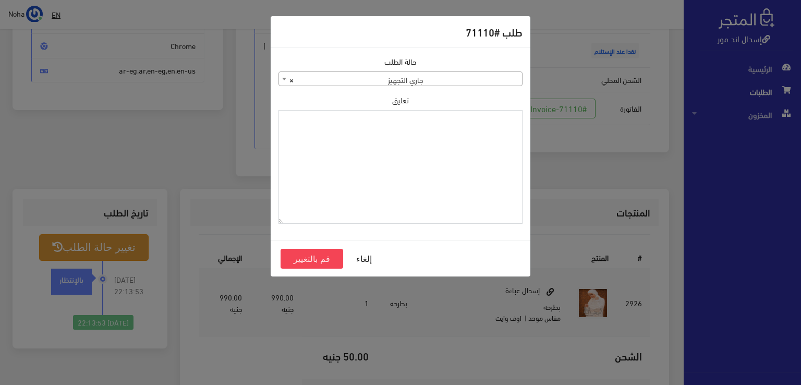
paste textarea "1134510"
type textarea "1134510"
click at [308, 258] on button "قم بالتغيير" at bounding box center [311, 259] width 63 height 20
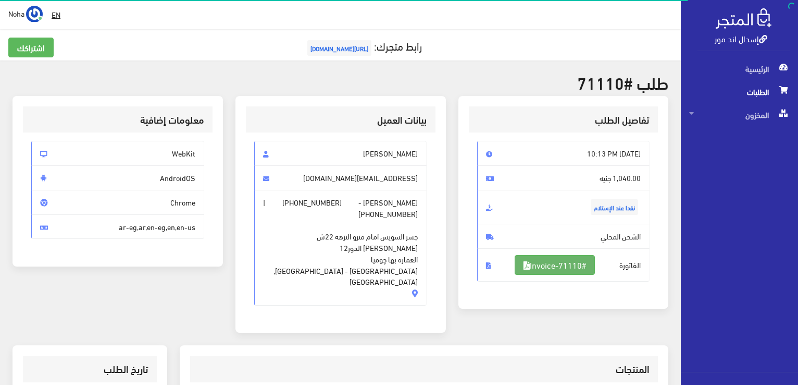
click at [568, 260] on link "#Invoice-71110" at bounding box center [555, 265] width 80 height 20
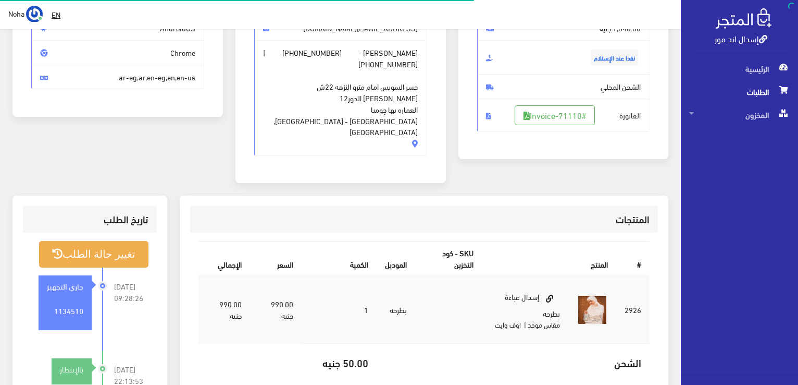
scroll to position [150, 0]
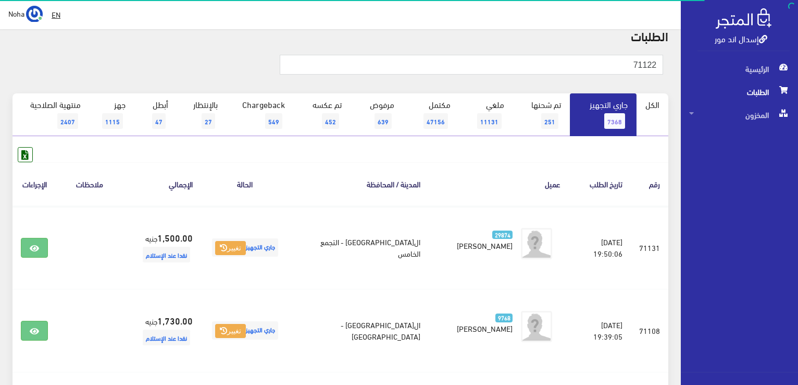
scroll to position [208, 0]
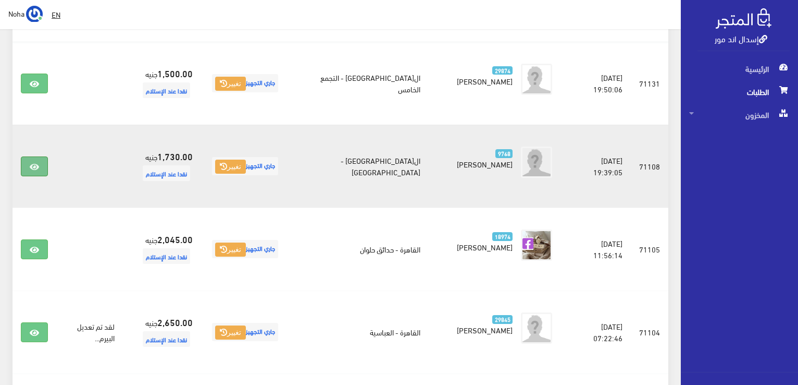
click at [30, 163] on icon at bounding box center [34, 167] width 9 height 8
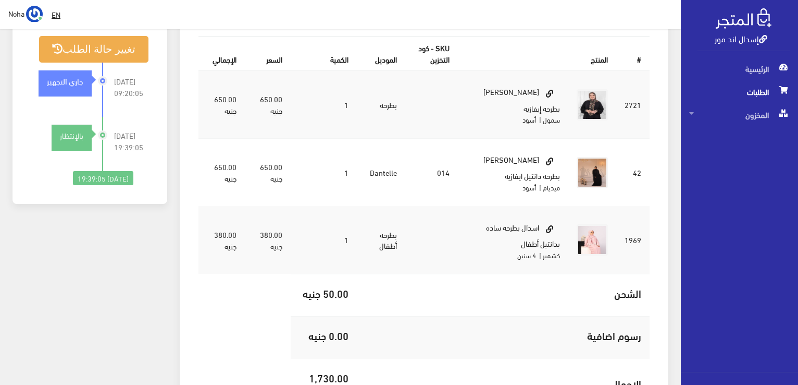
scroll to position [365, 0]
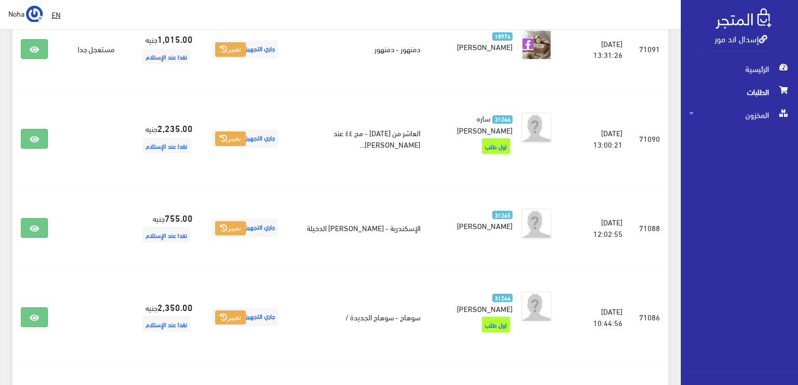
scroll to position [1251, 0]
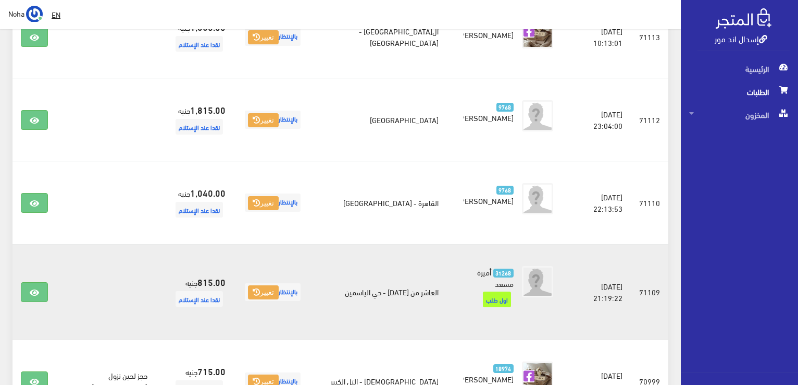
scroll to position [479, 0]
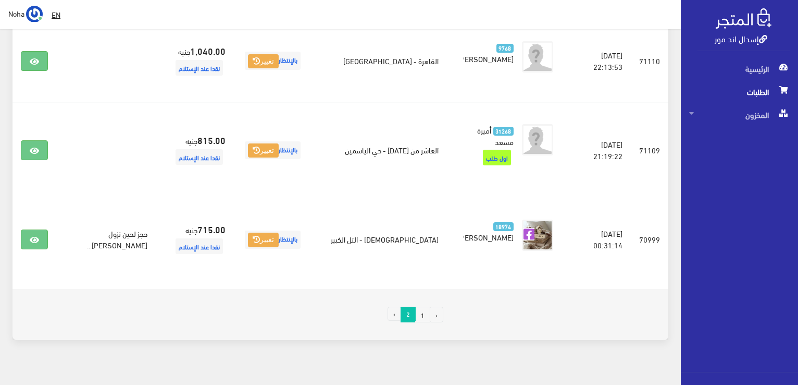
click at [421, 306] on link "1" at bounding box center [422, 314] width 15 height 16
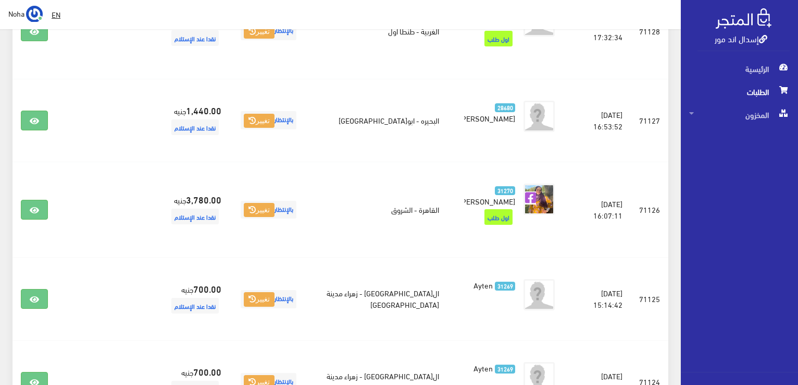
scroll to position [1147, 0]
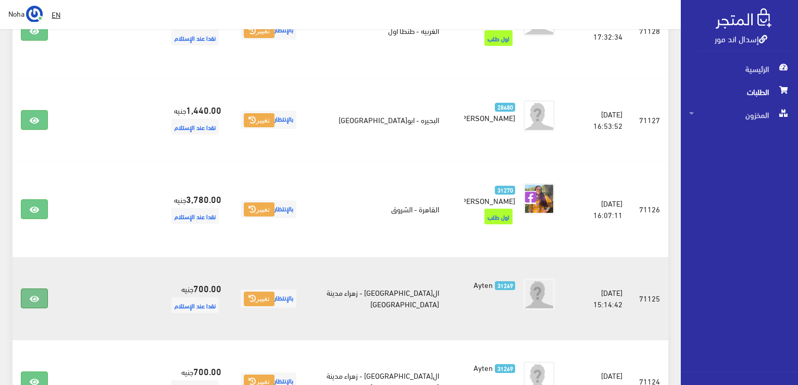
click at [31, 294] on icon at bounding box center [34, 298] width 9 height 8
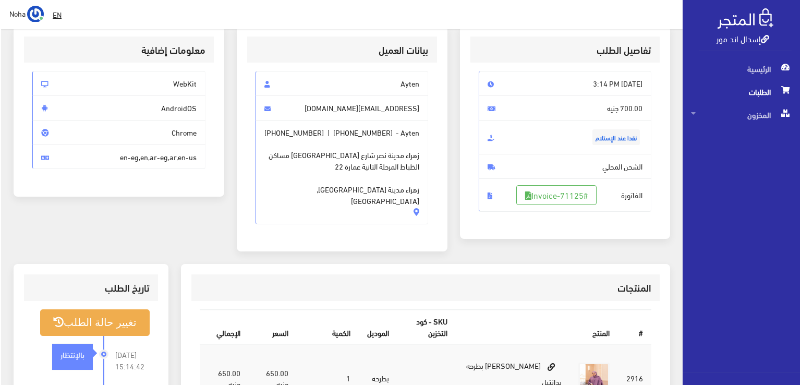
scroll to position [52, 0]
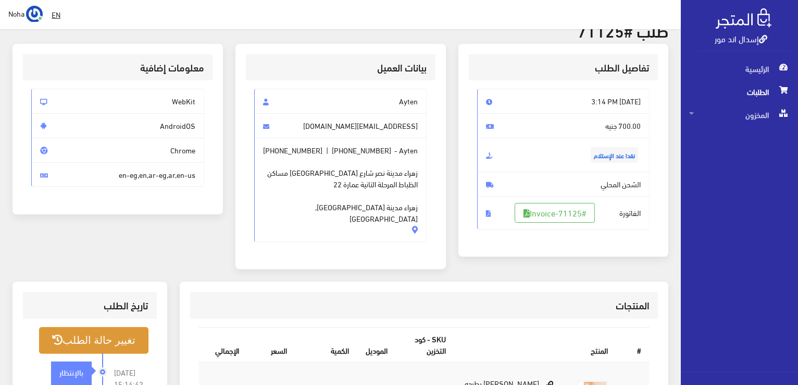
click at [126, 332] on button "تغيير حالة الطلب" at bounding box center [93, 340] width 109 height 27
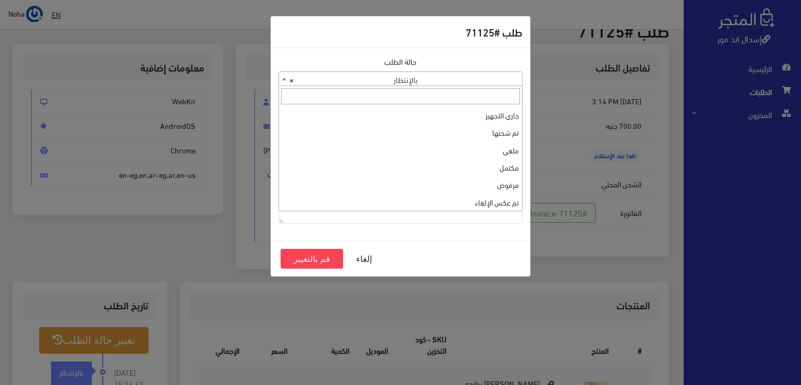
click at [284, 80] on b at bounding box center [284, 79] width 4 height 3
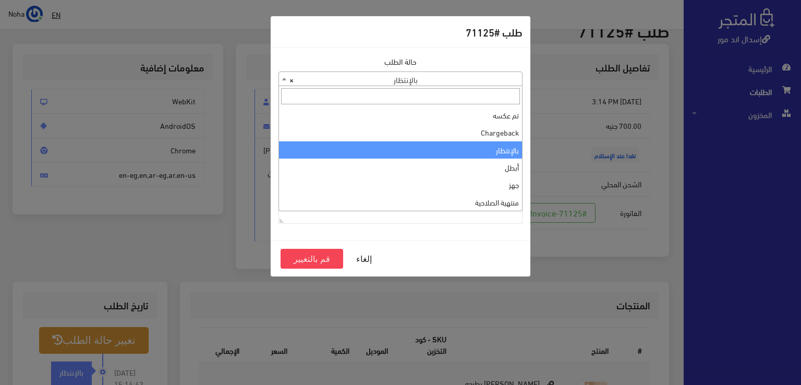
scroll to position [0, 0]
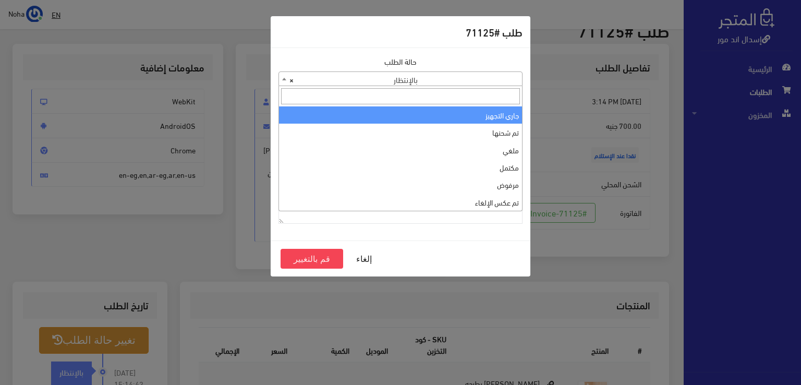
select select "1"
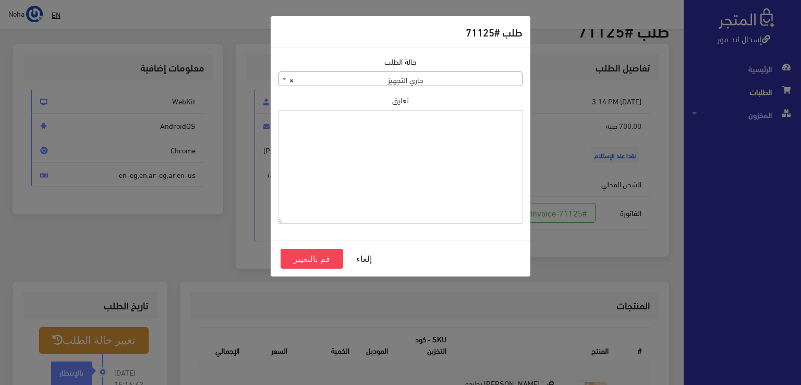
paste textarea "1134510"
type textarea "1134510"
click at [313, 257] on button "قم بالتغيير" at bounding box center [311, 259] width 63 height 20
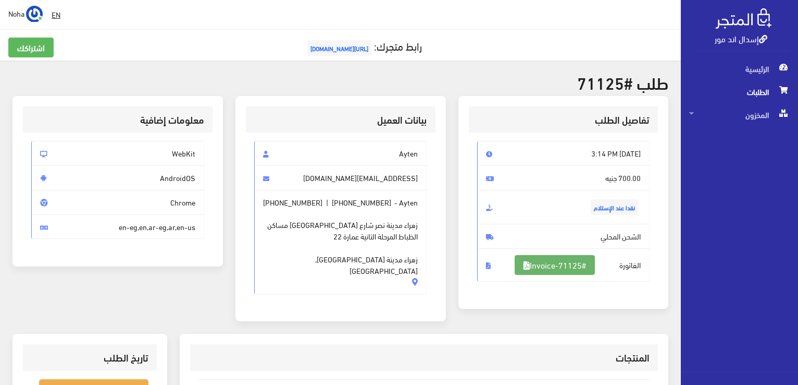
click at [567, 265] on link "#Invoice-71125" at bounding box center [555, 265] width 80 height 20
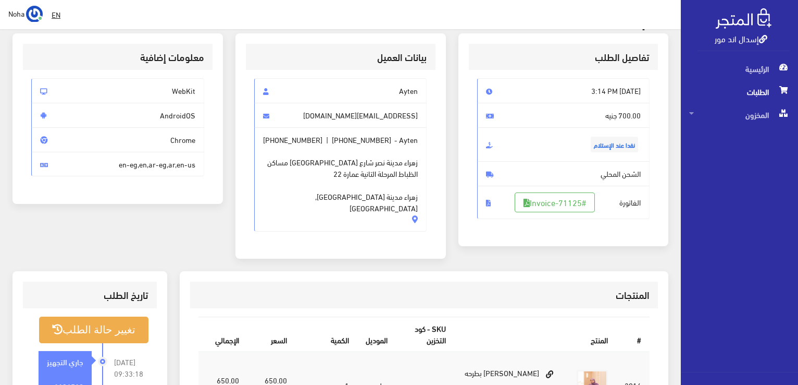
scroll to position [48, 0]
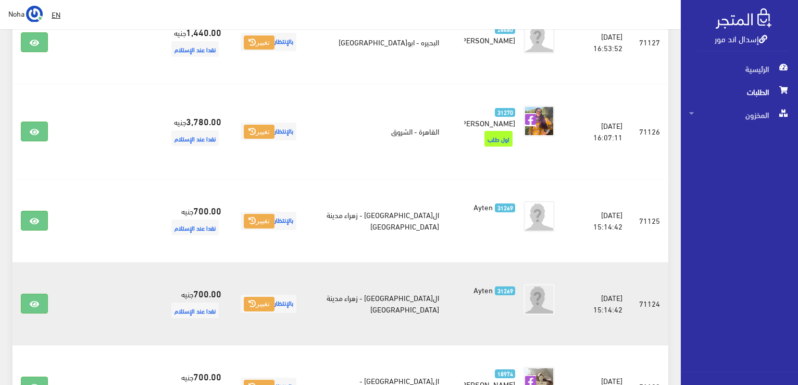
scroll to position [1251, 0]
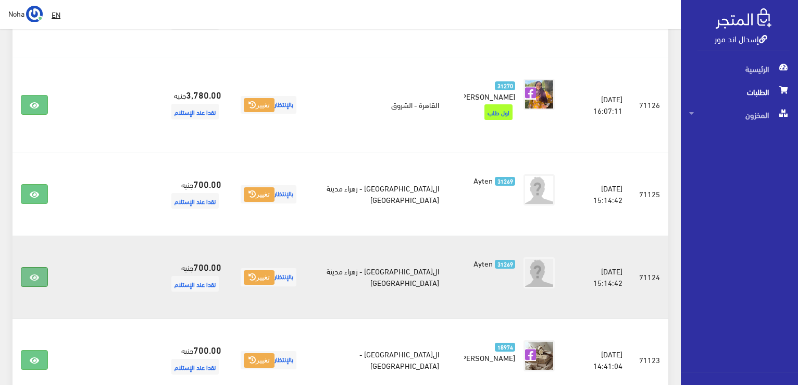
click at [35, 273] on icon at bounding box center [34, 277] width 9 height 8
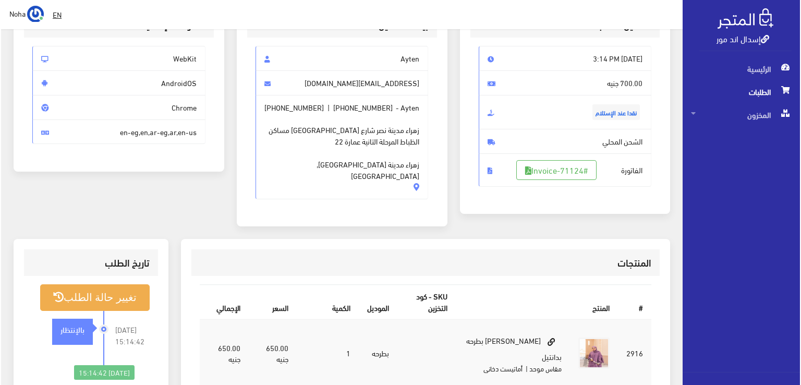
scroll to position [156, 0]
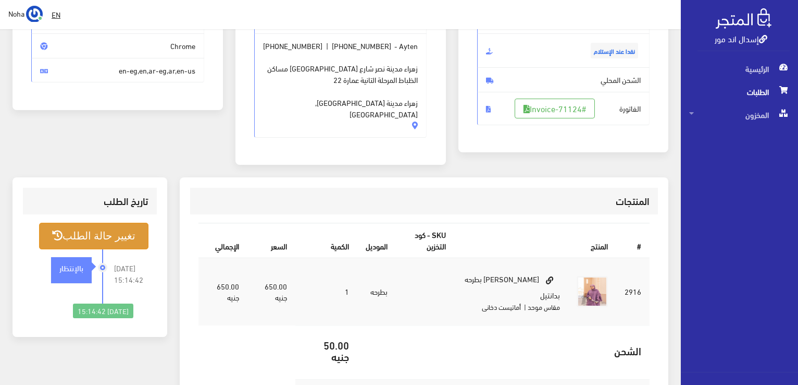
click at [108, 223] on button "تغيير حالة الطلب" at bounding box center [93, 236] width 109 height 27
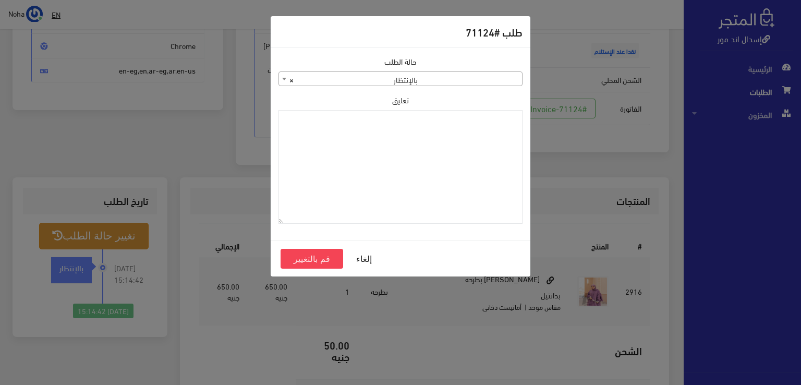
click at [282, 82] on span at bounding box center [284, 79] width 10 height 14
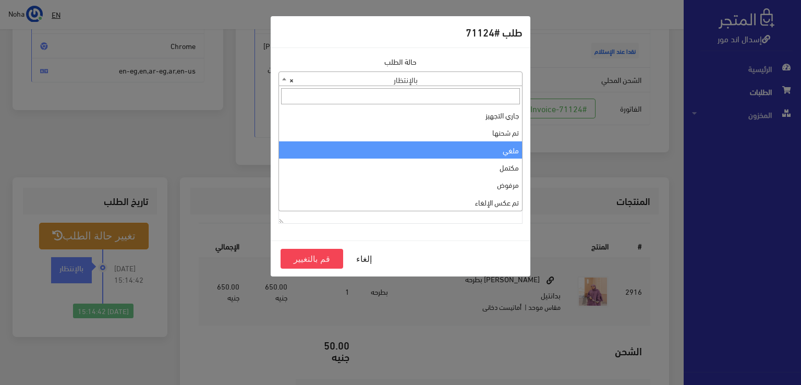
select select "3"
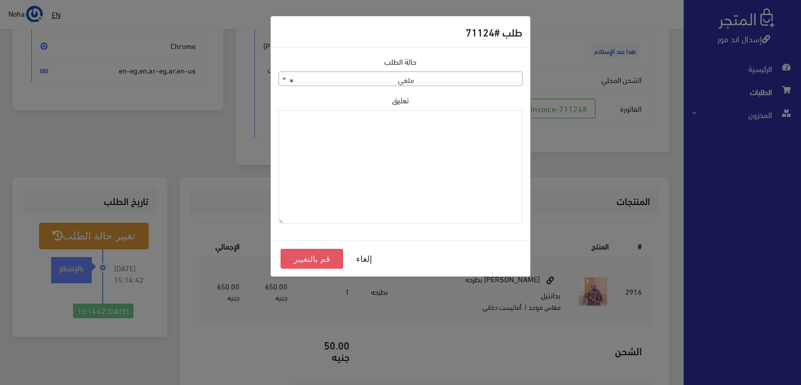
click at [315, 255] on button "قم بالتغيير" at bounding box center [311, 259] width 63 height 20
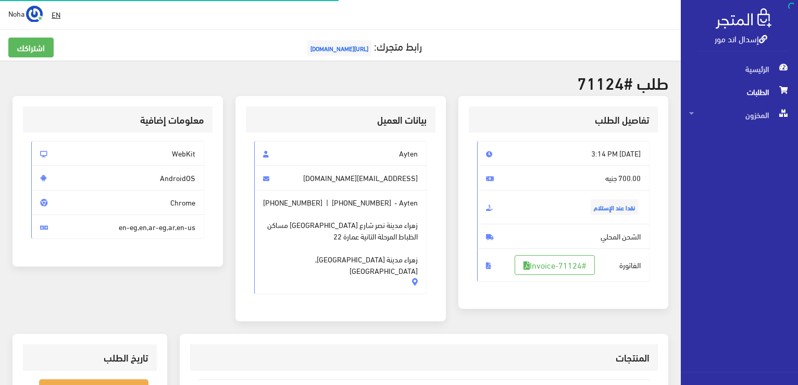
scroll to position [150, 0]
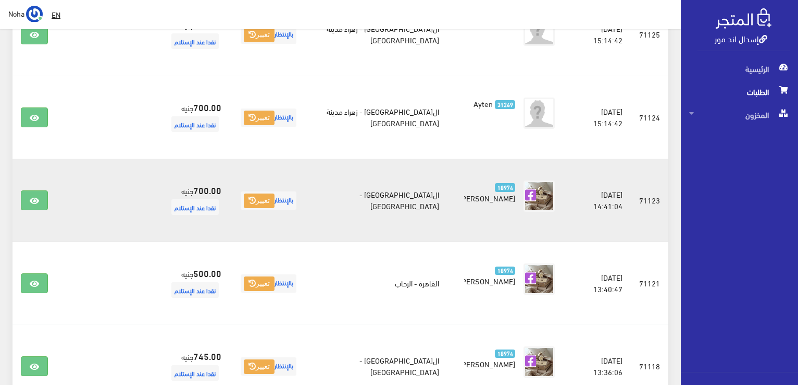
scroll to position [1657, 0]
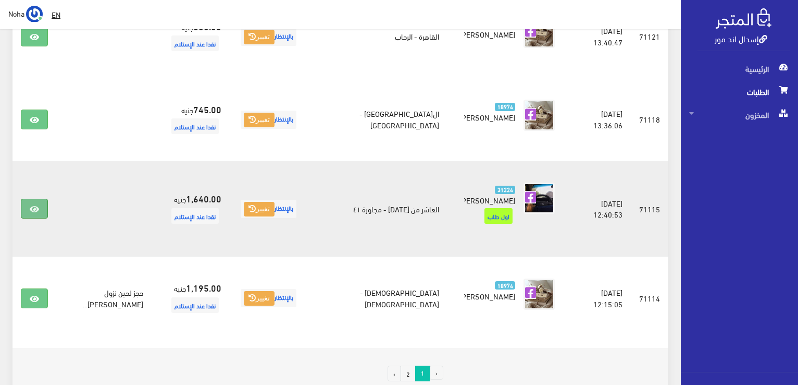
click at [34, 205] on icon at bounding box center [34, 209] width 9 height 8
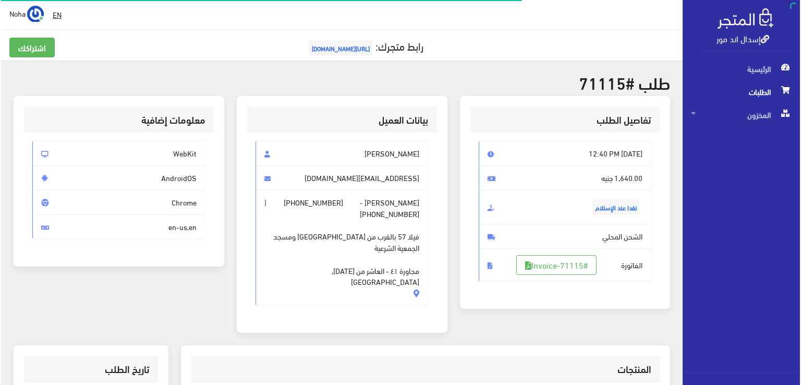
scroll to position [208, 0]
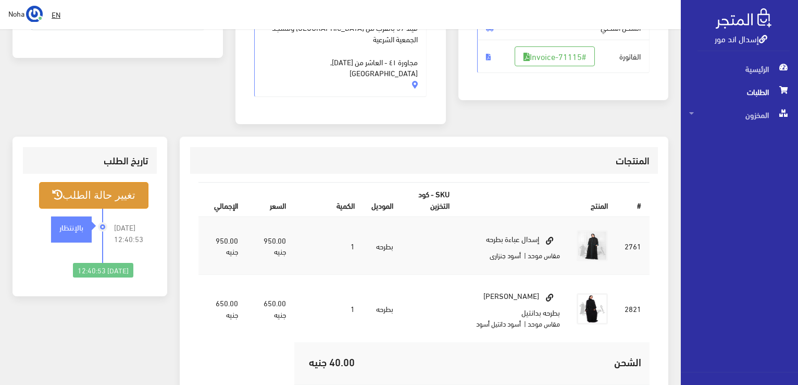
click at [121, 182] on button "تغيير حالة الطلب" at bounding box center [93, 195] width 109 height 27
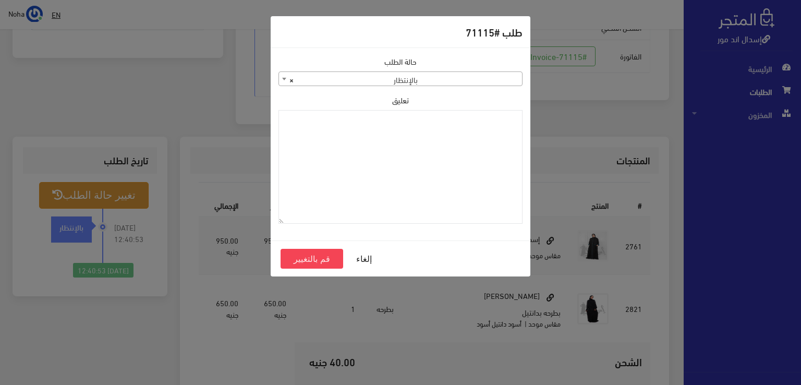
click at [282, 77] on span at bounding box center [284, 79] width 10 height 14
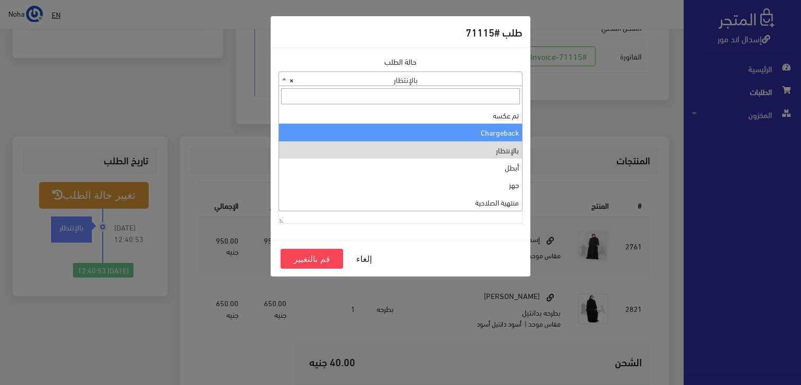
scroll to position [0, 0]
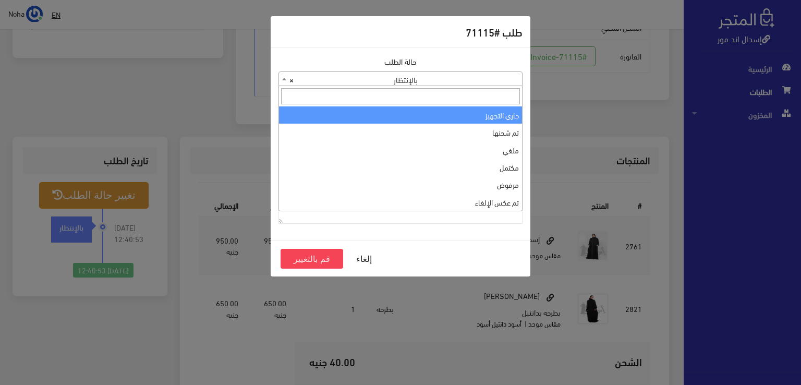
select select "1"
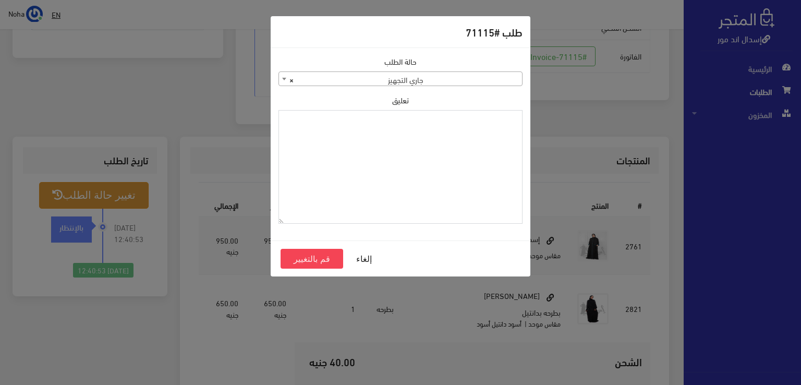
paste textarea "1134510"
type textarea "1134510"
click at [315, 258] on button "قم بالتغيير" at bounding box center [311, 259] width 63 height 20
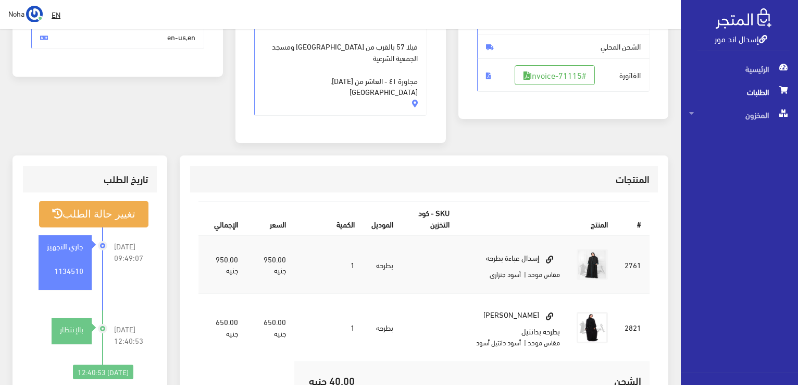
scroll to position [104, 0]
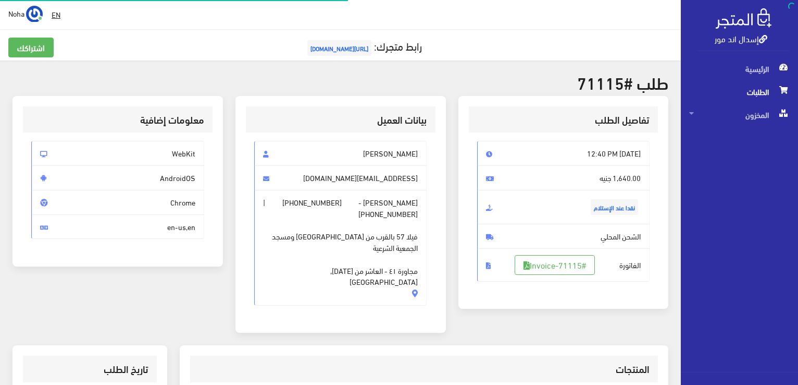
scroll to position [205, 0]
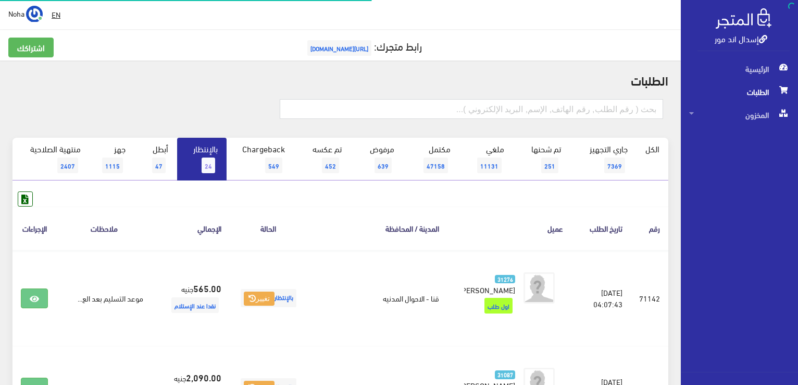
scroll to position [1657, 0]
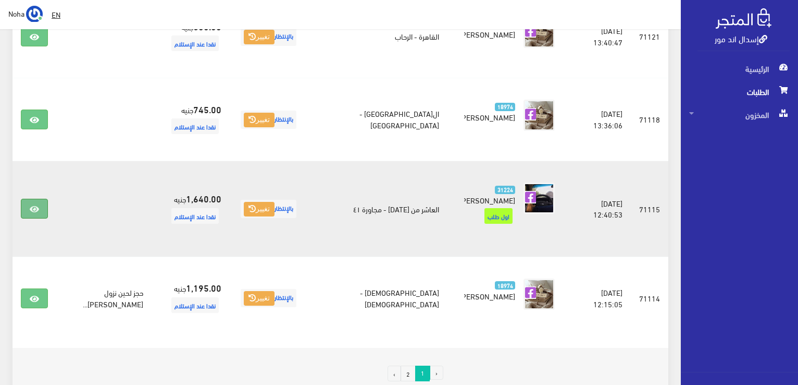
click at [32, 205] on icon at bounding box center [34, 209] width 9 height 8
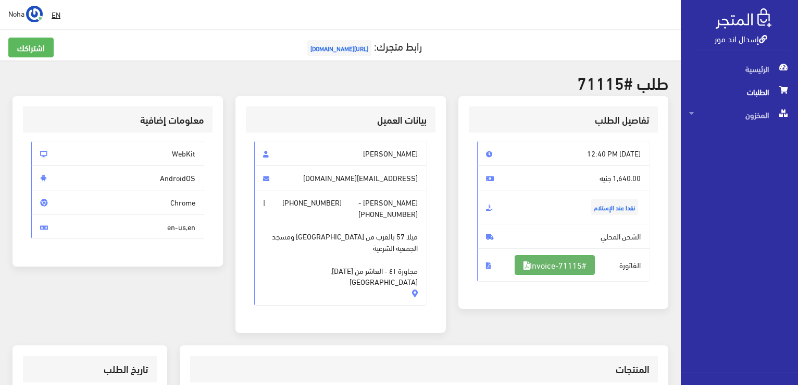
click at [536, 265] on link "#Invoice-71115" at bounding box center [555, 265] width 80 height 20
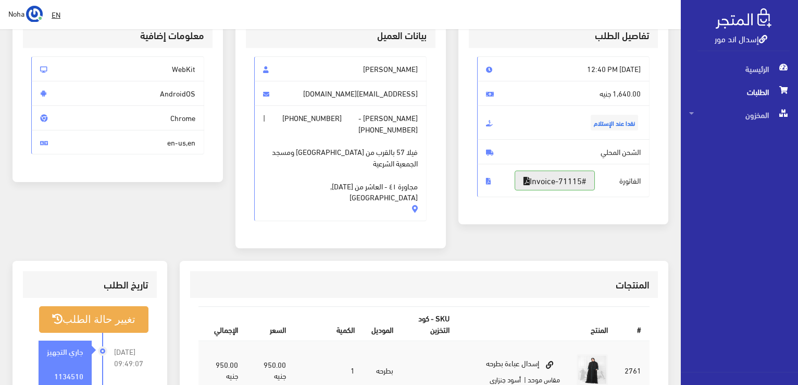
scroll to position [32, 0]
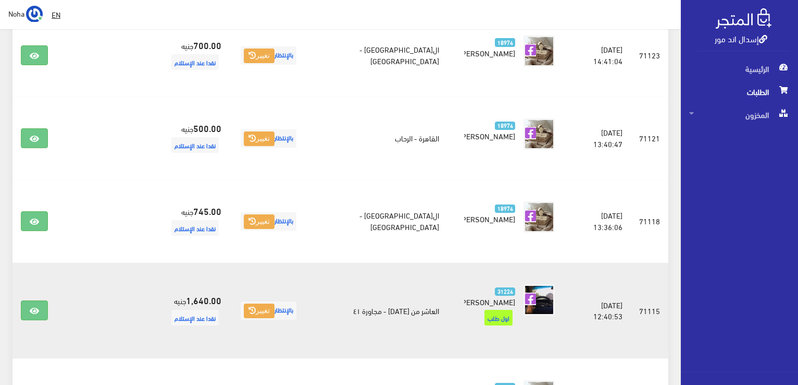
scroll to position [1553, 0]
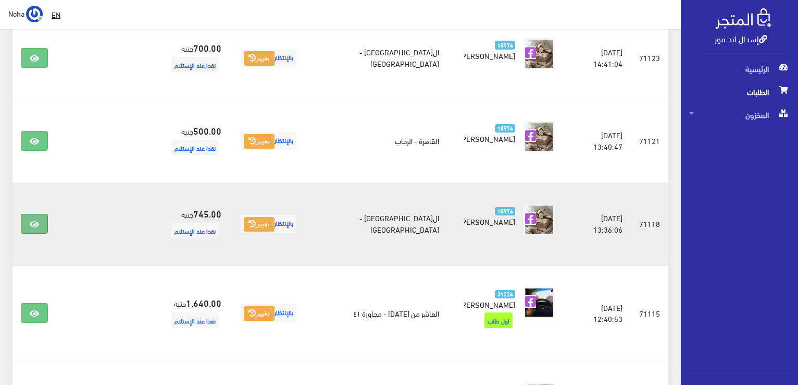
click at [33, 220] on icon at bounding box center [34, 224] width 9 height 8
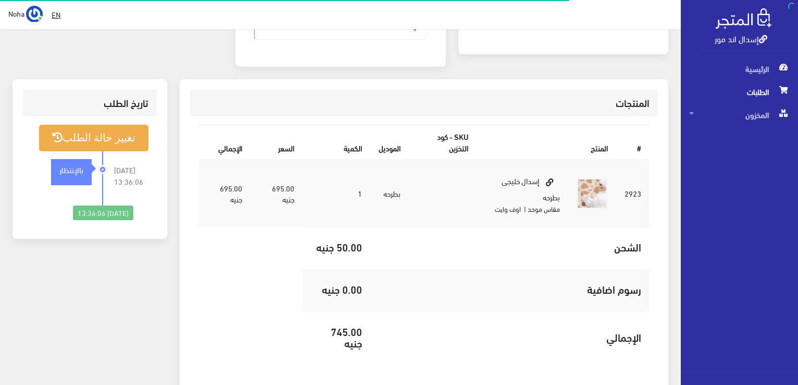
scroll to position [261, 0]
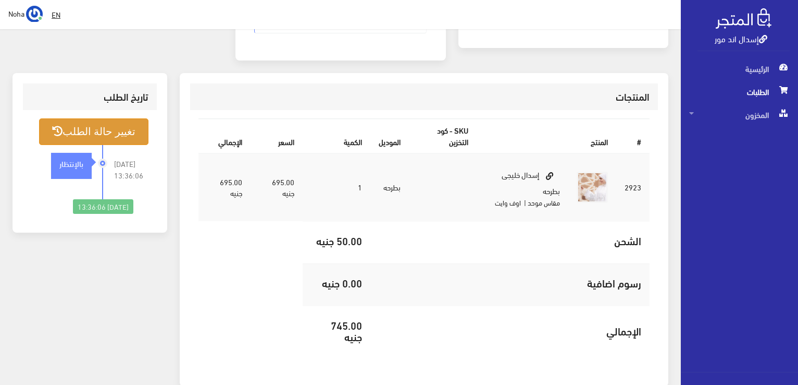
click at [122, 120] on button "تغيير حالة الطلب" at bounding box center [93, 131] width 109 height 27
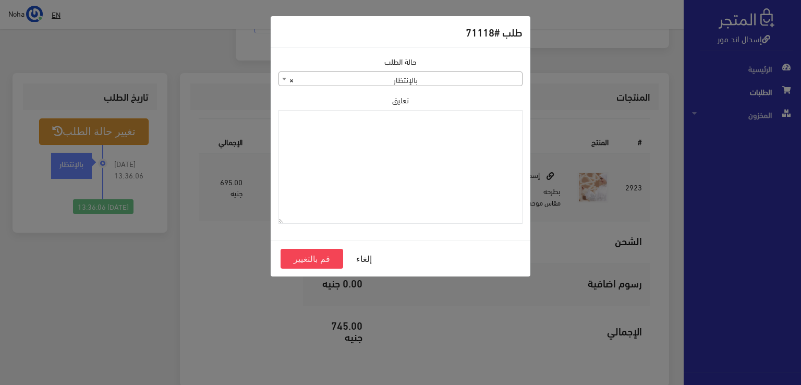
click at [32, 286] on div "طلب #71118 حالة الطلب جاري التجهيز تم شحنها ملغي مكتمل مرفوض تم عكس الإلغاء فشل…" at bounding box center [400, 192] width 801 height 385
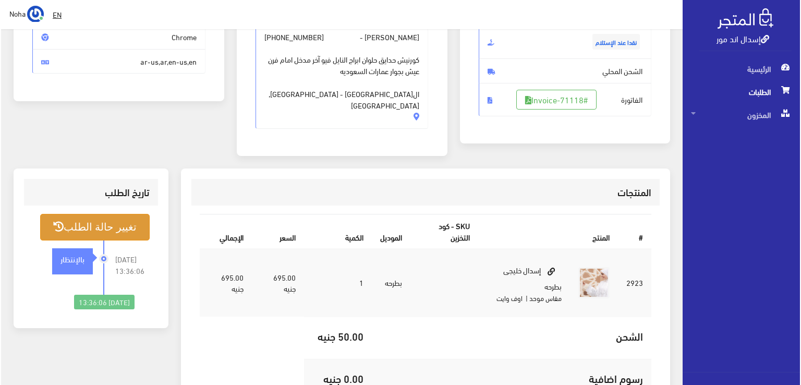
scroll to position [52, 0]
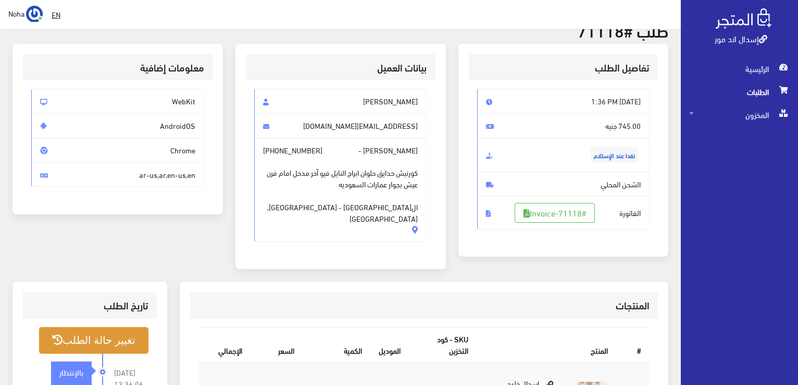
click at [112, 327] on button "تغيير حالة الطلب" at bounding box center [93, 340] width 109 height 27
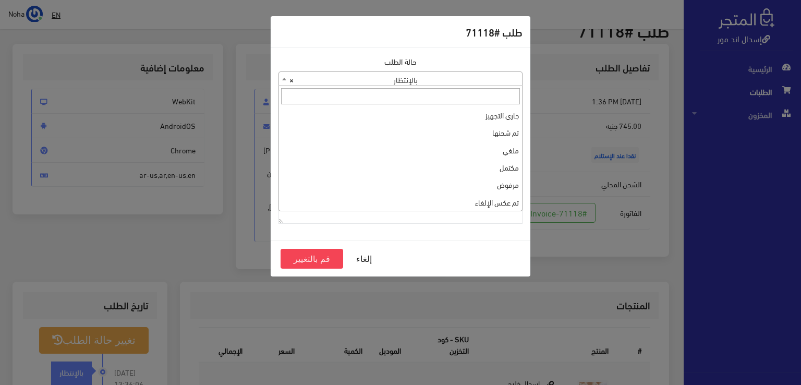
click at [281, 77] on span at bounding box center [284, 79] width 10 height 14
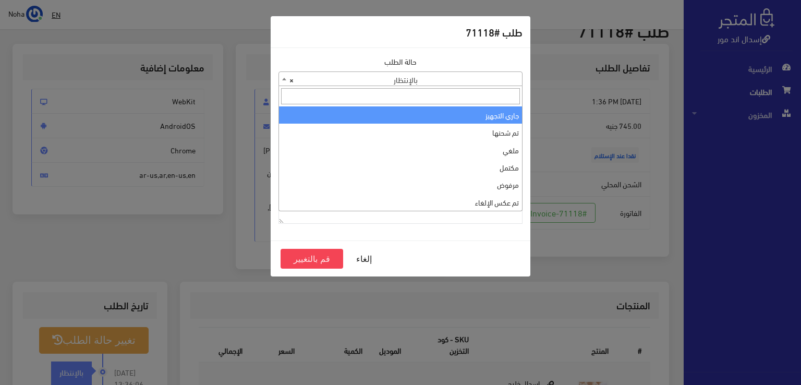
select select "1"
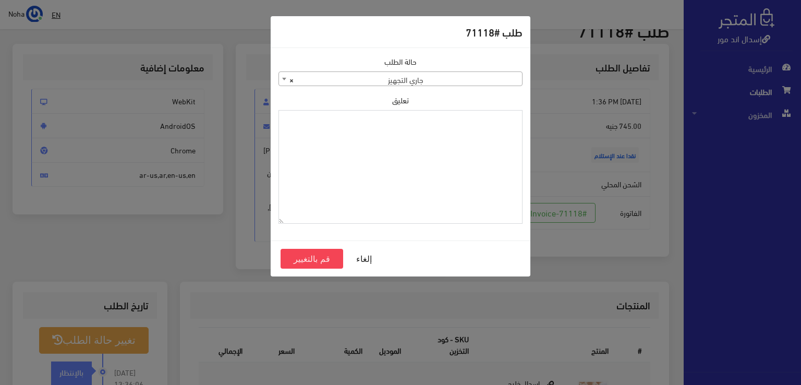
paste textarea "1134510"
type textarea "1134510"
click at [300, 258] on button "قم بالتغيير" at bounding box center [311, 259] width 63 height 20
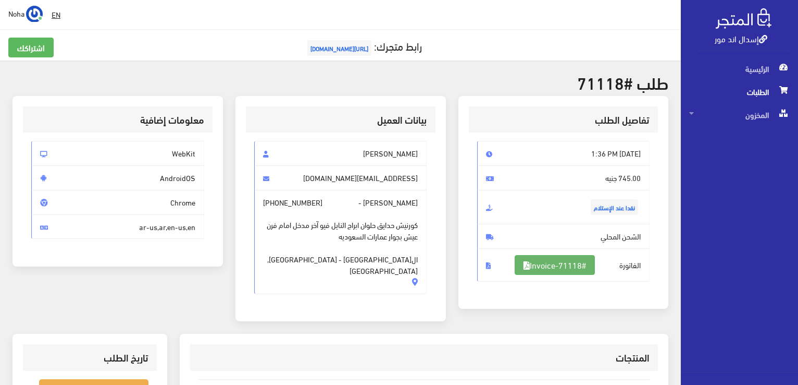
click at [560, 265] on link "#Invoice-71118" at bounding box center [555, 265] width 80 height 20
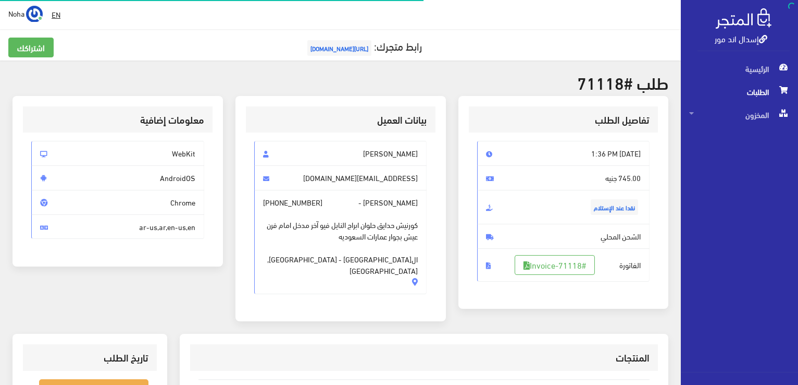
scroll to position [48, 0]
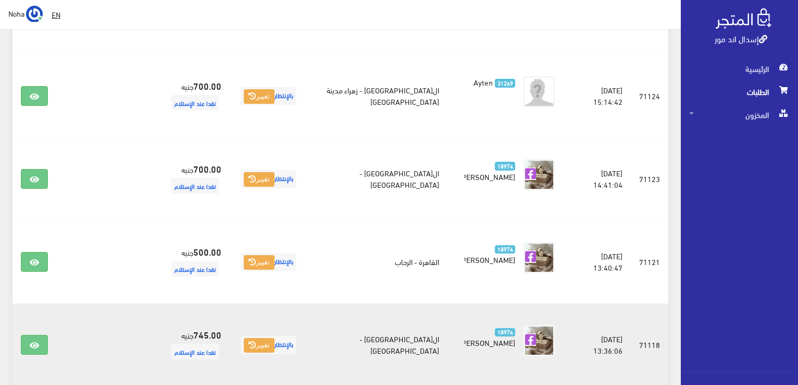
scroll to position [1448, 0]
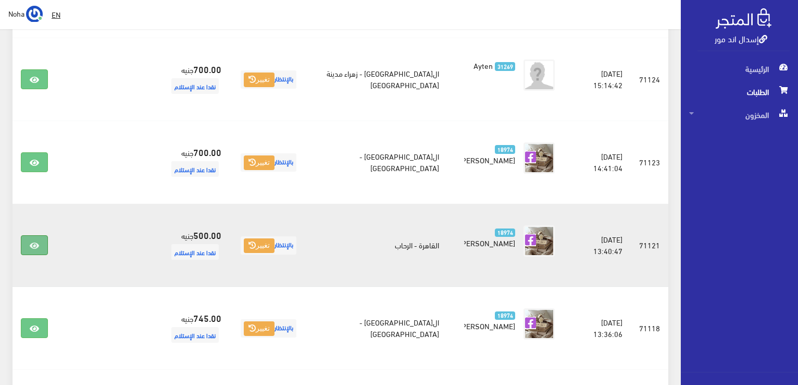
click at [33, 241] on icon at bounding box center [34, 245] width 9 height 8
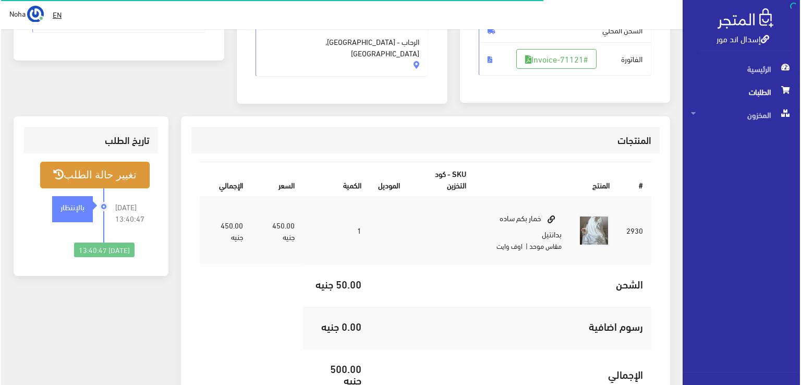
scroll to position [208, 0]
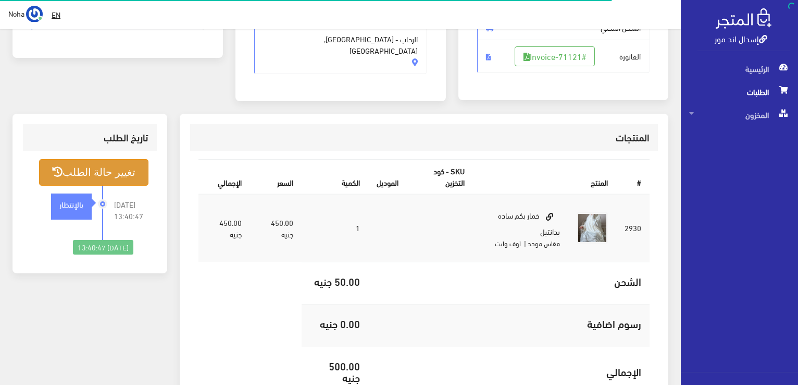
click at [109, 164] on button "تغيير حالة الطلب" at bounding box center [93, 172] width 109 height 27
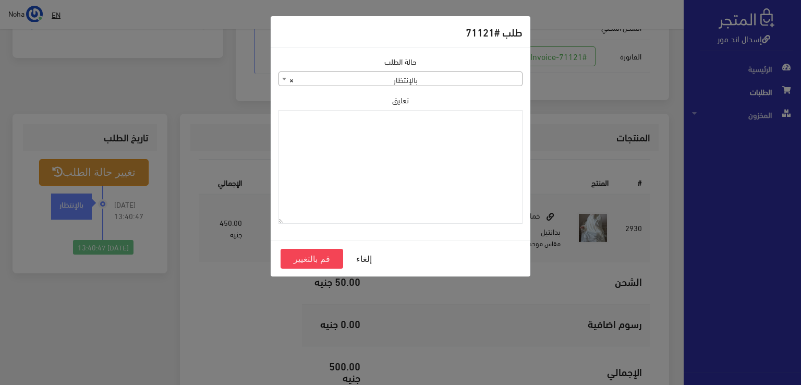
click at [285, 78] on b at bounding box center [284, 79] width 4 height 3
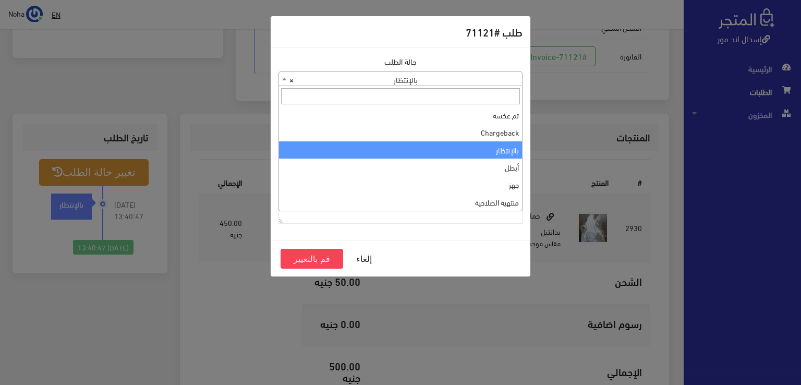
scroll to position [0, 0]
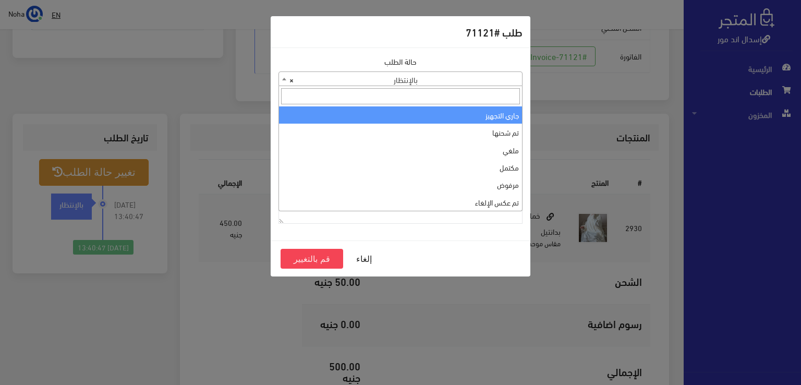
select select "1"
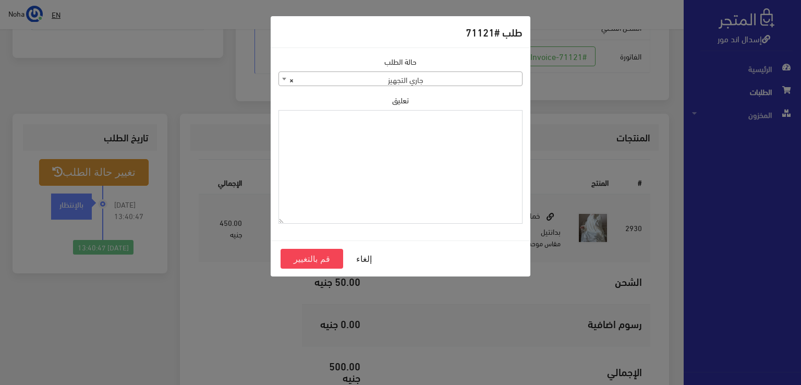
paste textarea "1134510"
type textarea "1134510"
click at [312, 255] on button "قم بالتغيير" at bounding box center [311, 259] width 63 height 20
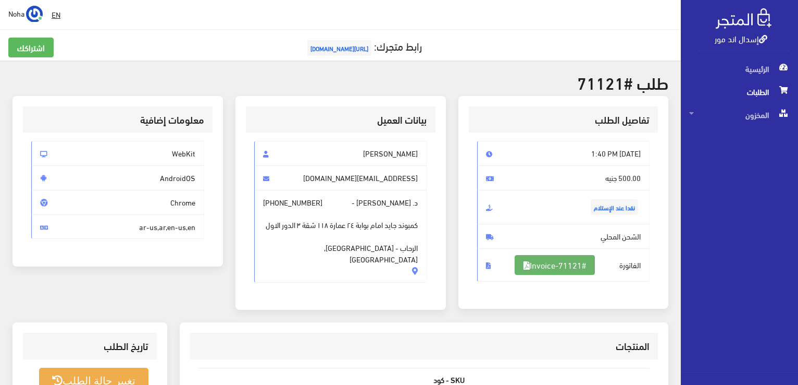
click at [560, 263] on link "#Invoice-71121" at bounding box center [555, 265] width 80 height 20
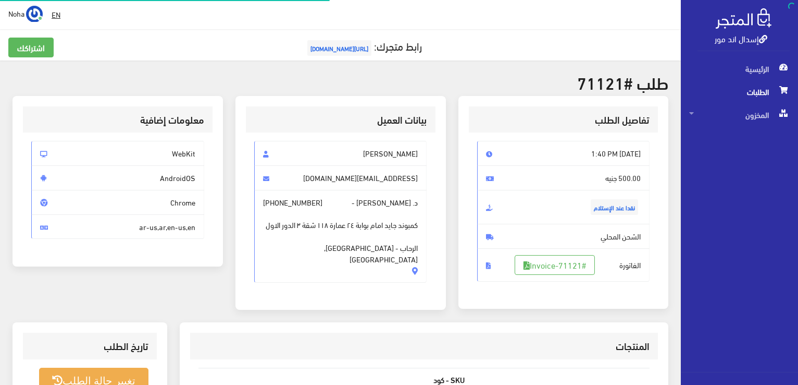
scroll to position [205, 0]
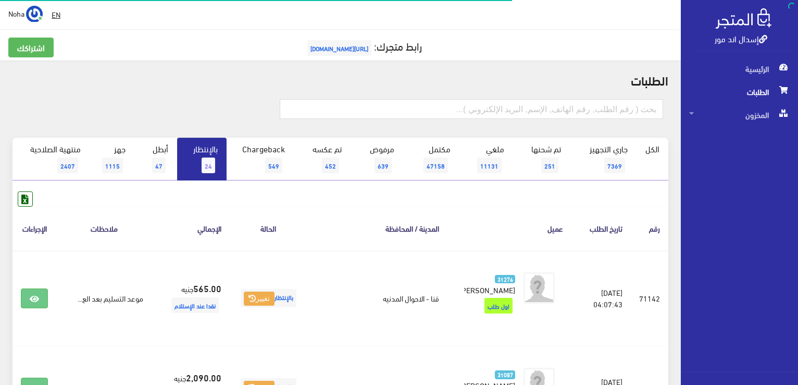
scroll to position [1448, 0]
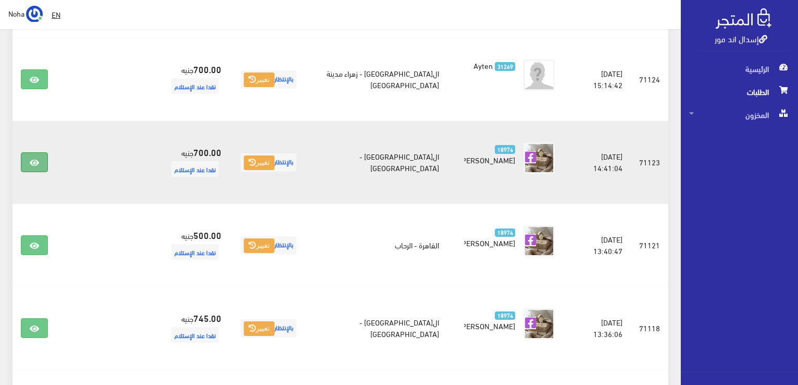
click at [32, 158] on icon at bounding box center [34, 162] width 9 height 8
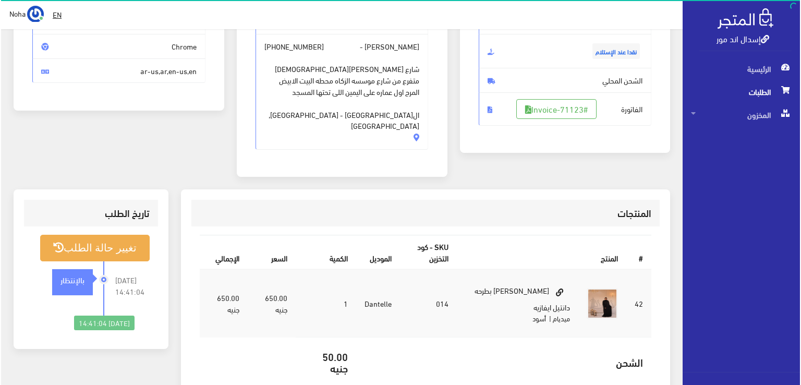
scroll to position [156, 0]
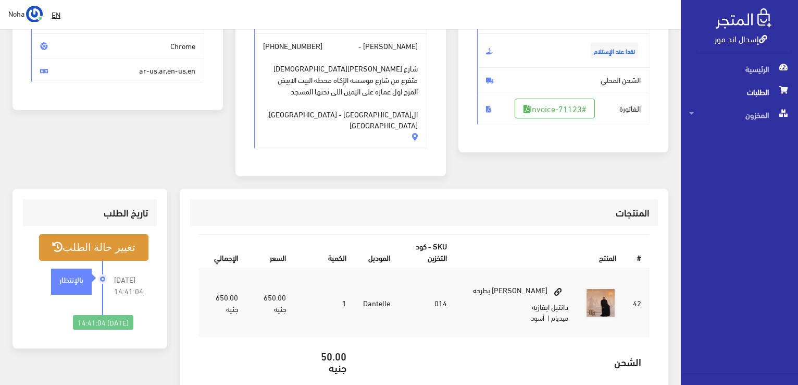
click at [100, 238] on button "تغيير حالة الطلب" at bounding box center [93, 247] width 109 height 27
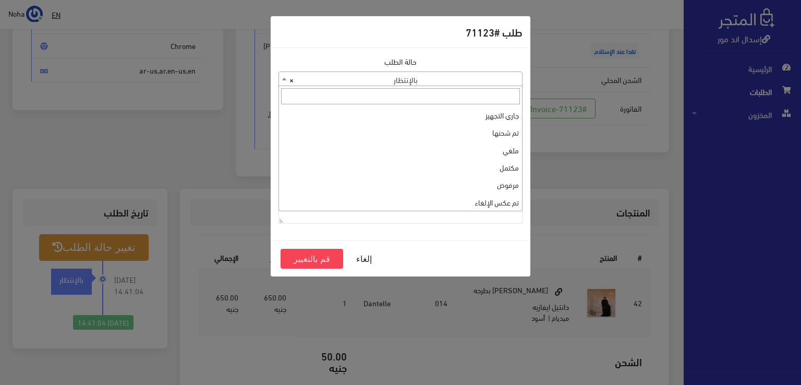
click at [285, 76] on span at bounding box center [284, 79] width 10 height 14
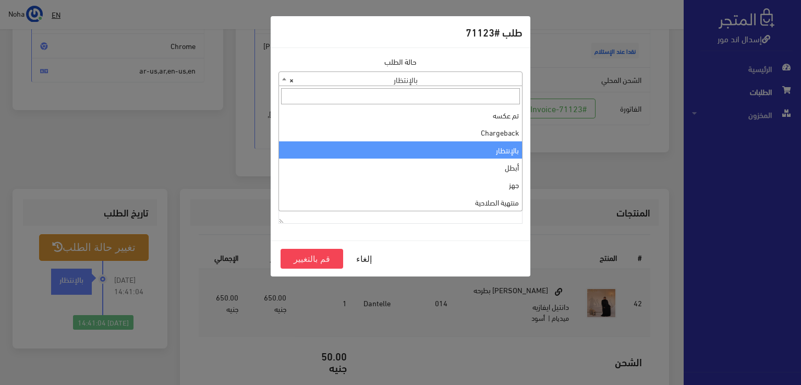
scroll to position [0, 0]
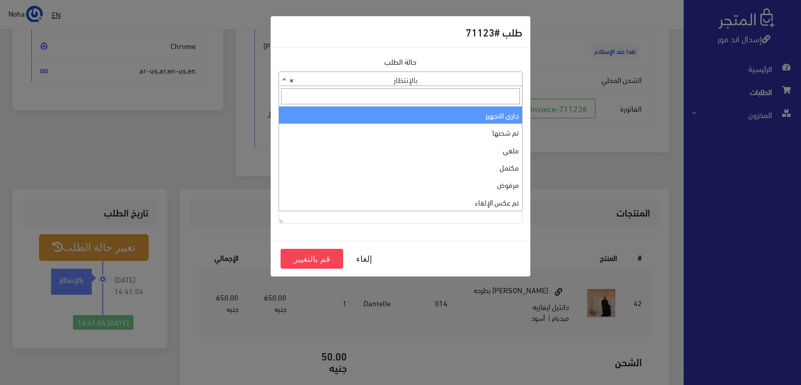
select select "1"
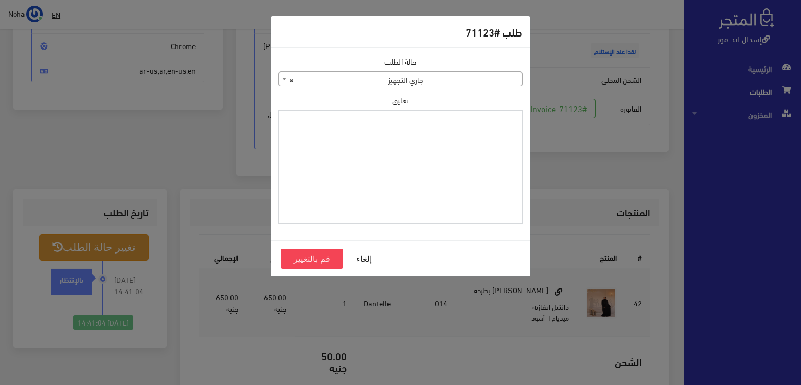
paste textarea "1134510"
type textarea "1134510"
click at [317, 255] on button "قم بالتغيير" at bounding box center [311, 259] width 63 height 20
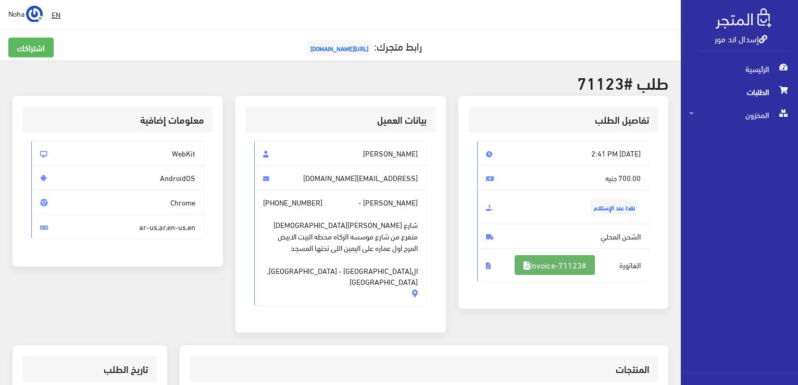
click at [553, 259] on link "#Invoice-71123" at bounding box center [555, 265] width 80 height 20
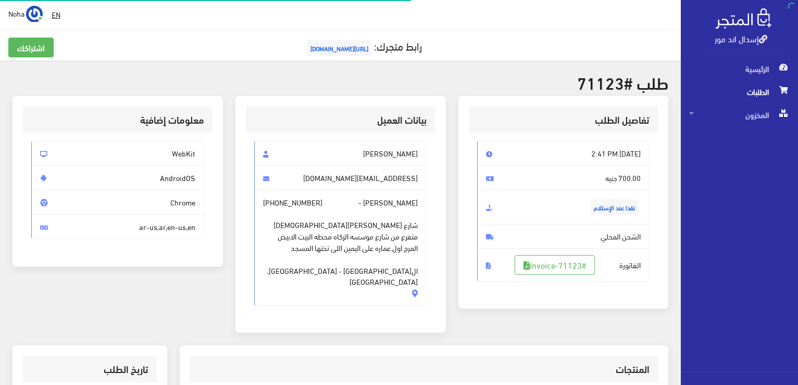
scroll to position [150, 0]
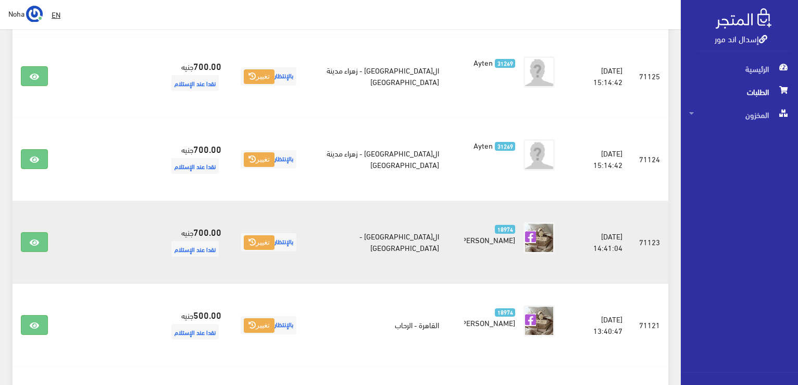
scroll to position [1344, 0]
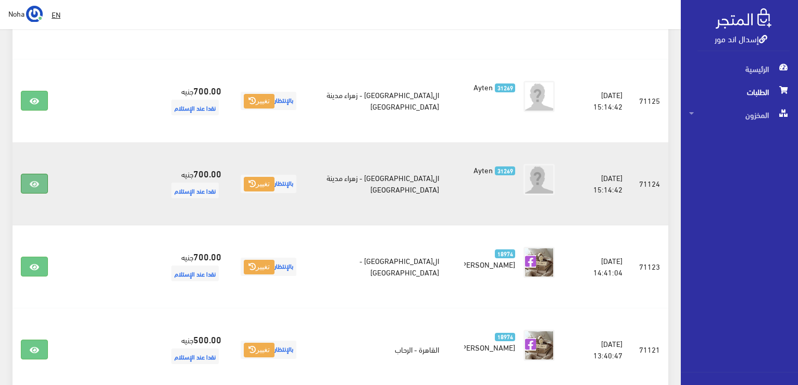
click at [31, 180] on icon at bounding box center [34, 184] width 9 height 8
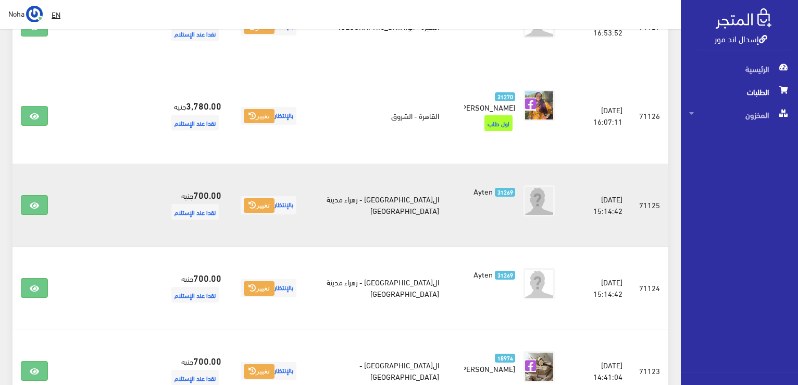
scroll to position [1188, 0]
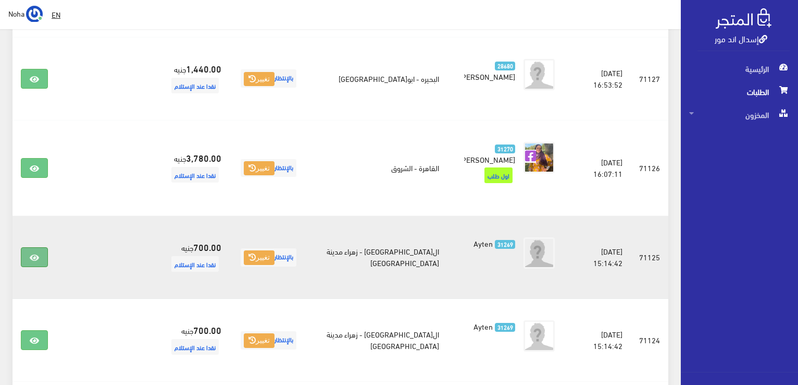
click at [33, 253] on icon at bounding box center [34, 257] width 9 height 8
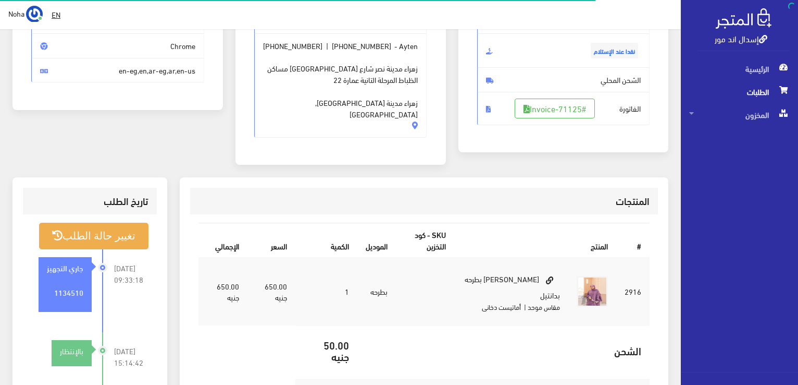
scroll to position [52, 0]
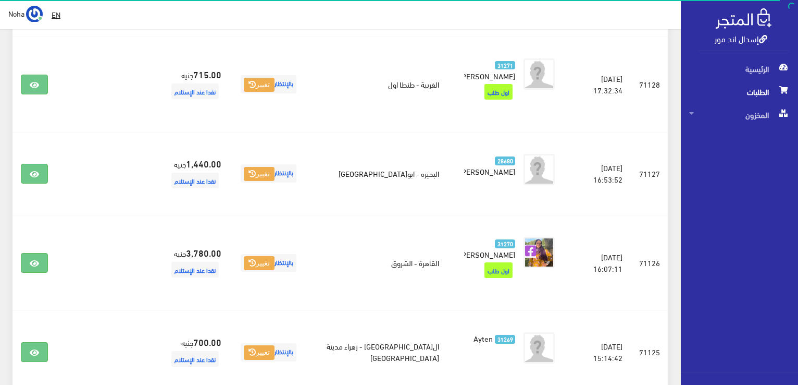
scroll to position [1083, 0]
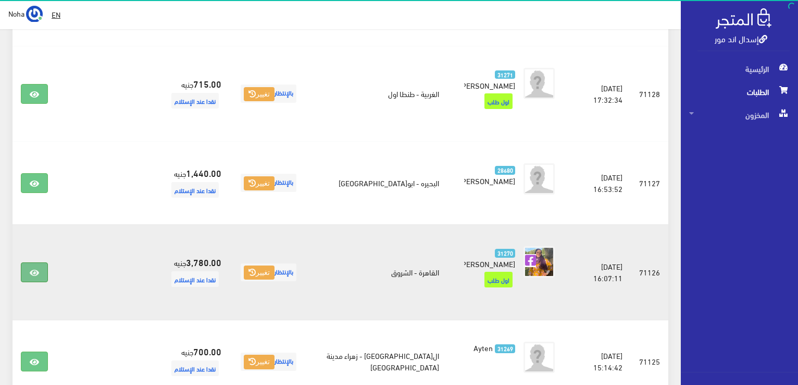
click at [31, 268] on icon at bounding box center [34, 272] width 9 height 8
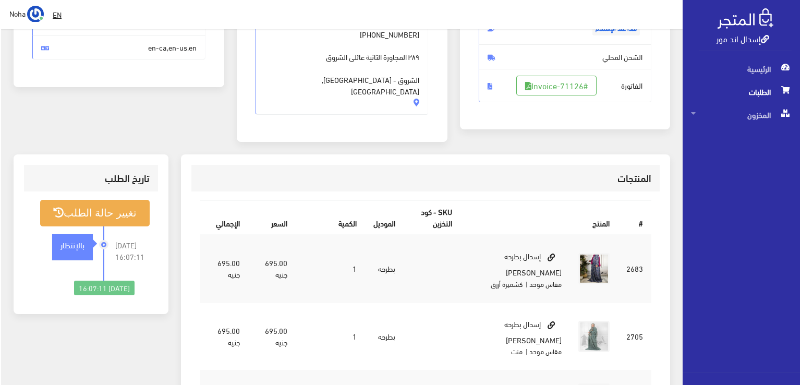
scroll to position [208, 0]
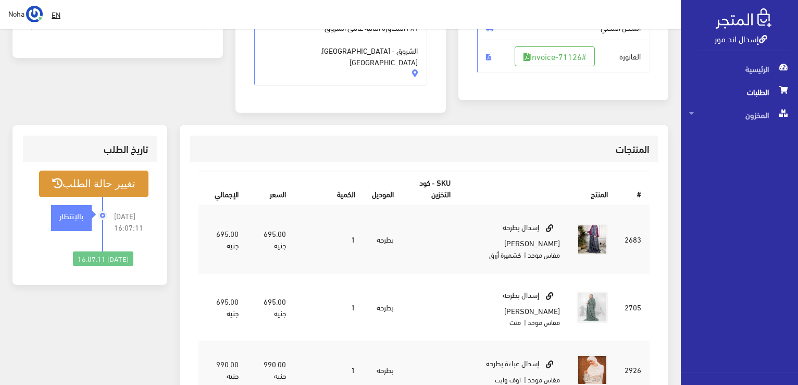
click at [124, 170] on button "تغيير حالة الطلب" at bounding box center [93, 183] width 109 height 27
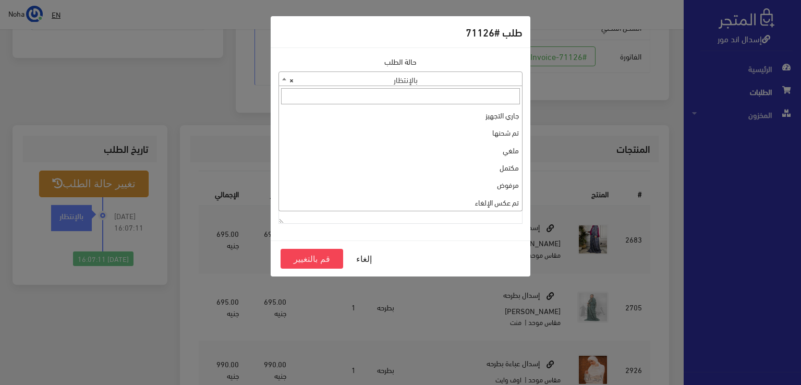
click at [281, 76] on span at bounding box center [284, 79] width 10 height 14
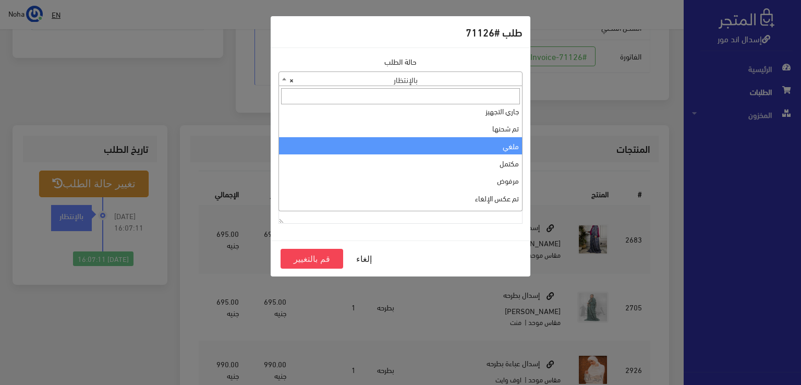
scroll to position [0, 0]
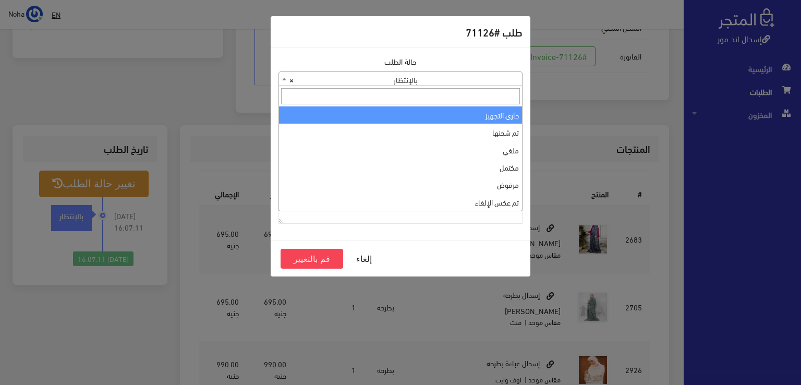
select select "1"
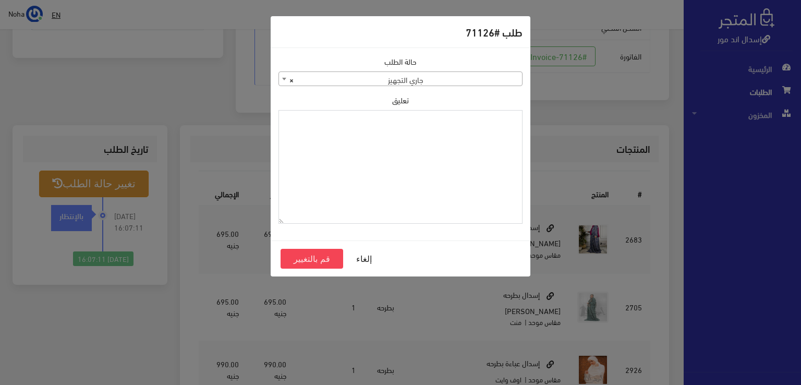
paste textarea "1134510"
type textarea "1134510"
click at [310, 255] on button "قم بالتغيير" at bounding box center [311, 259] width 63 height 20
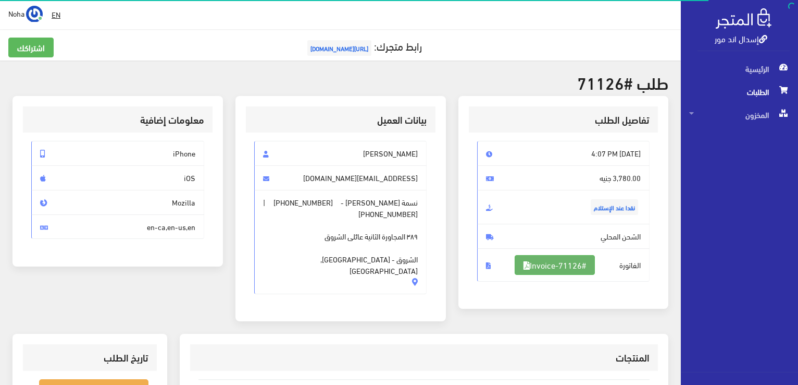
click at [577, 262] on link "#Invoice-71126" at bounding box center [555, 265] width 80 height 20
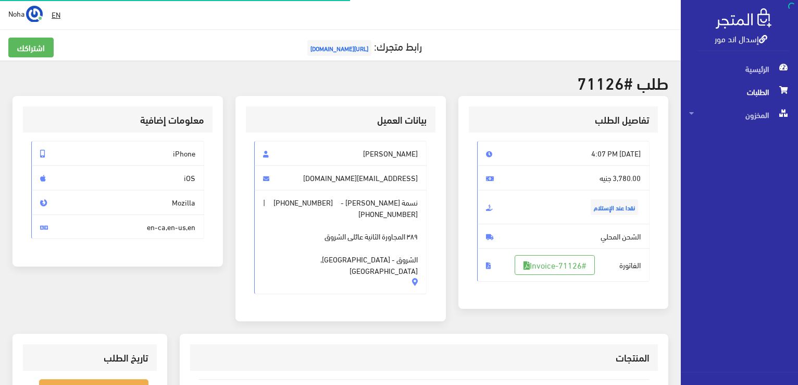
scroll to position [205, 0]
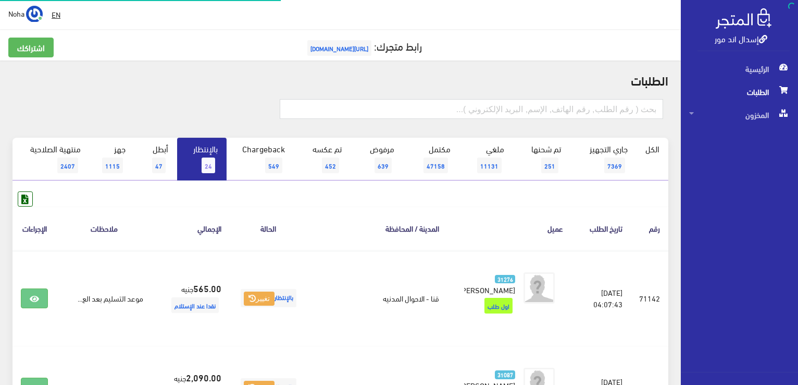
scroll to position [1083, 0]
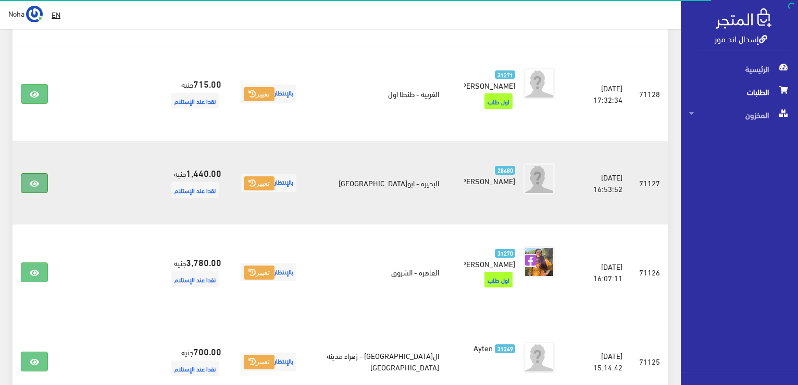
click at [39, 179] on icon at bounding box center [34, 183] width 9 height 8
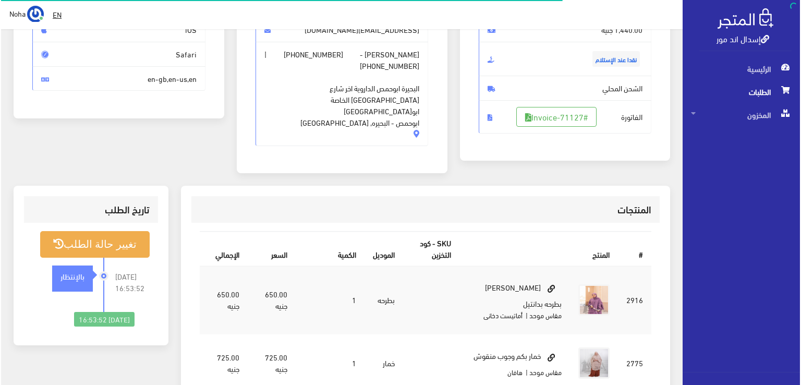
scroll to position [156, 0]
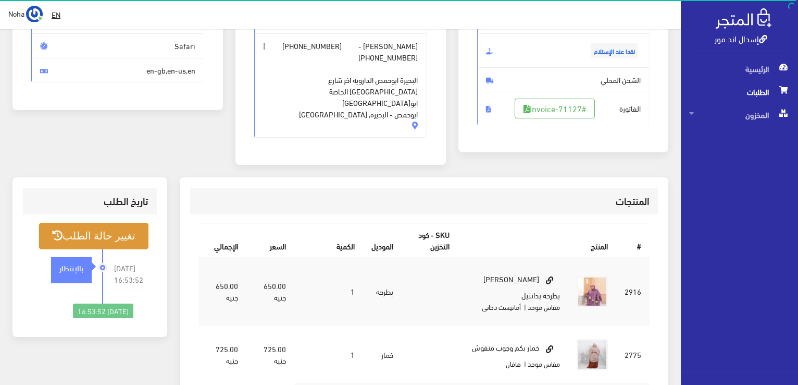
click at [94, 223] on button "تغيير حالة الطلب" at bounding box center [93, 236] width 109 height 27
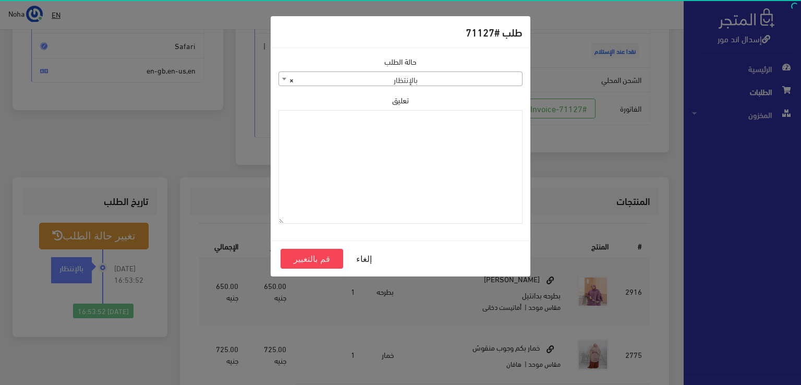
click at [284, 80] on span at bounding box center [284, 79] width 10 height 14
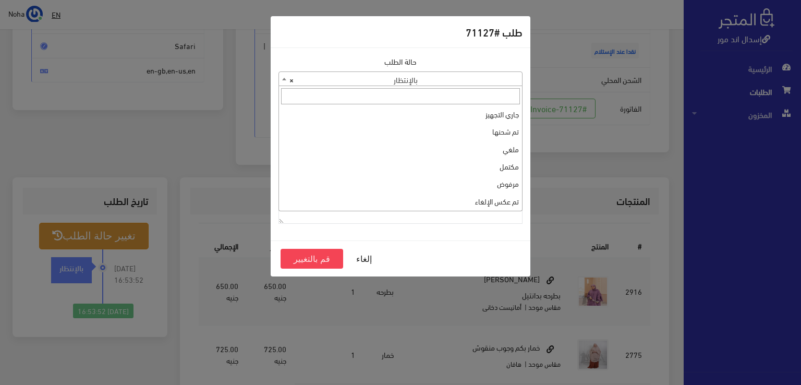
scroll to position [0, 0]
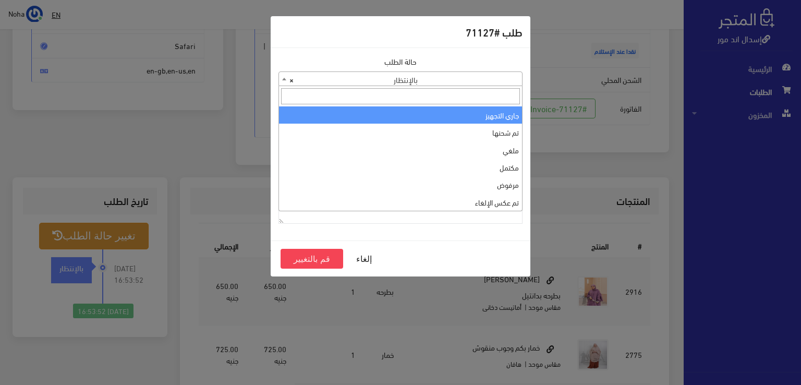
select select "1"
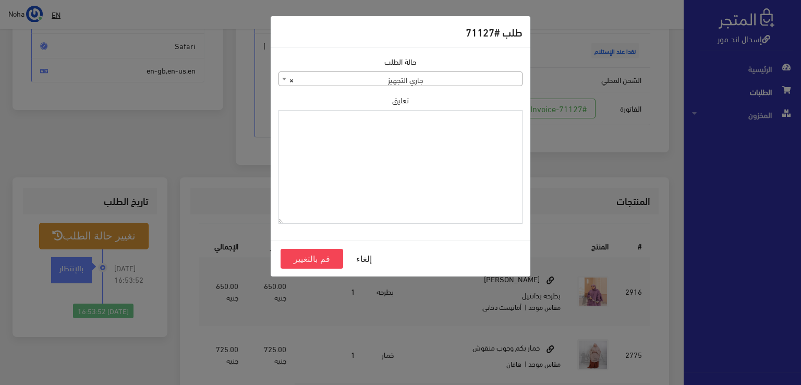
paste textarea "1134510"
type textarea "1134510"
click at [319, 258] on button "قم بالتغيير" at bounding box center [311, 259] width 63 height 20
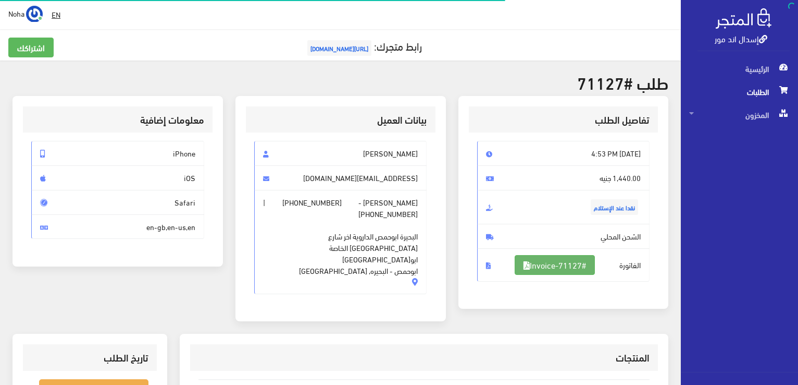
click at [573, 265] on link "#Invoice-71127" at bounding box center [555, 265] width 80 height 20
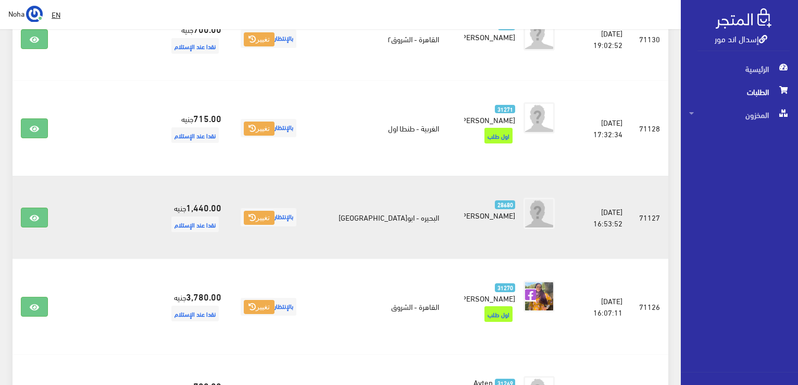
scroll to position [1031, 0]
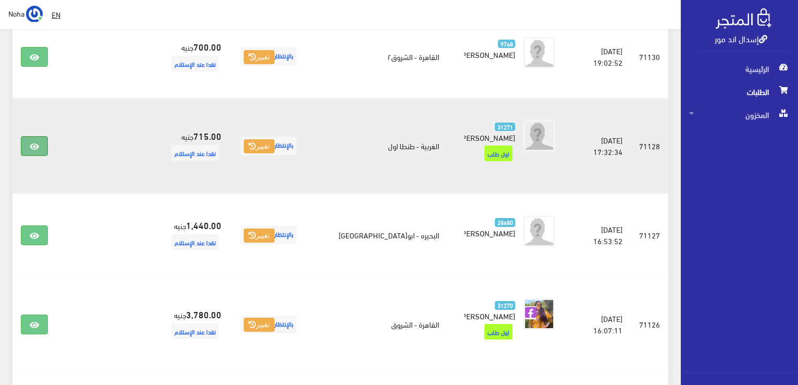
click at [35, 142] on icon at bounding box center [34, 146] width 9 height 8
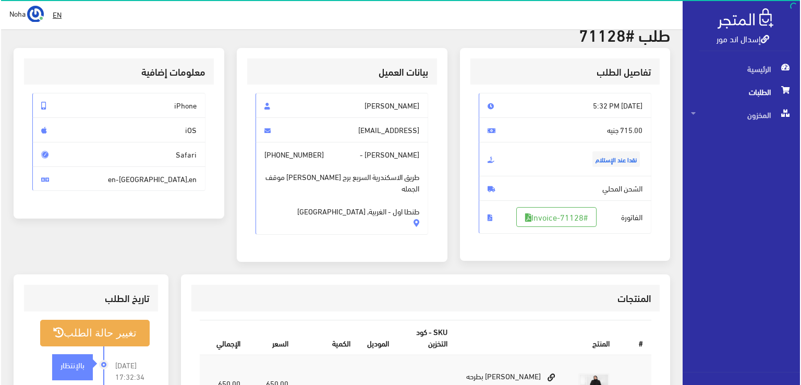
scroll to position [104, 0]
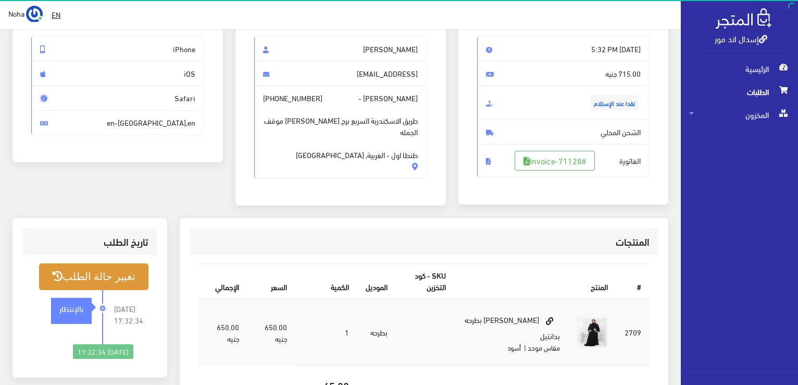
click at [113, 269] on button "تغيير حالة الطلب" at bounding box center [93, 276] width 109 height 27
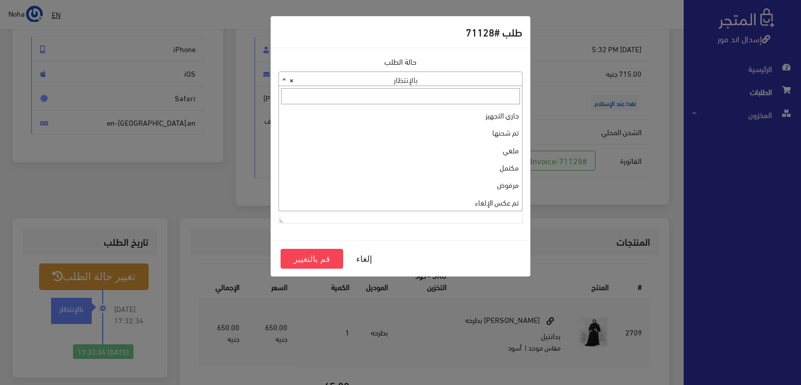
click at [284, 78] on b at bounding box center [284, 79] width 4 height 3
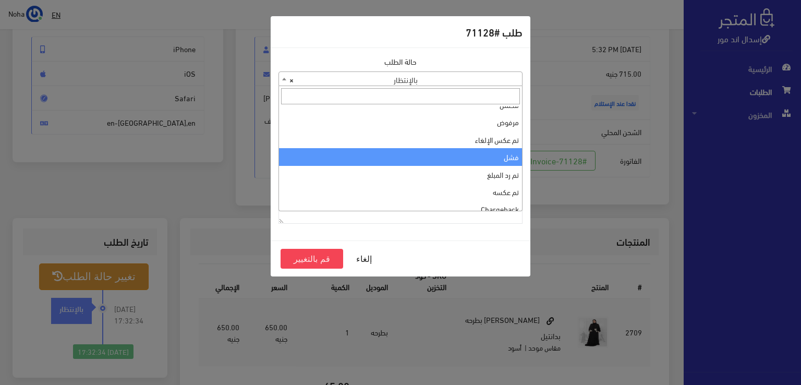
scroll to position [0, 0]
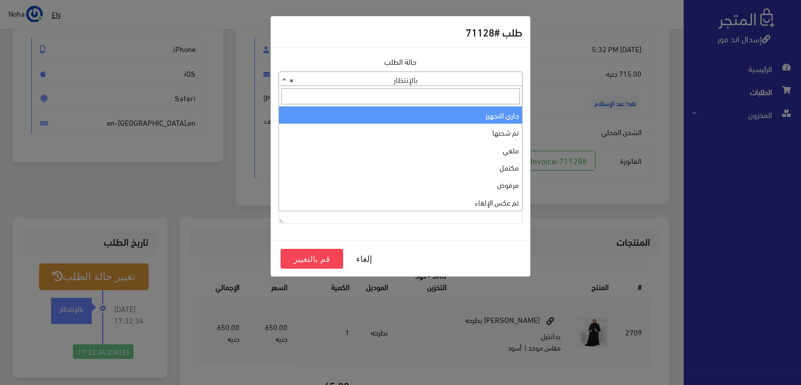
select select "1"
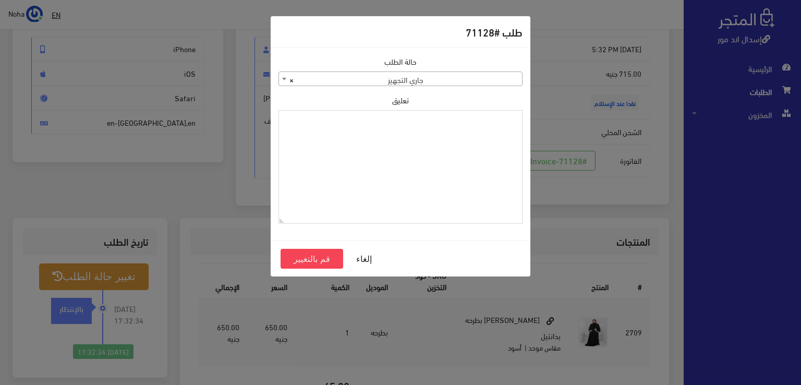
paste textarea "1134510"
type textarea "1134510"
click at [317, 253] on button "قم بالتغيير" at bounding box center [311, 259] width 63 height 20
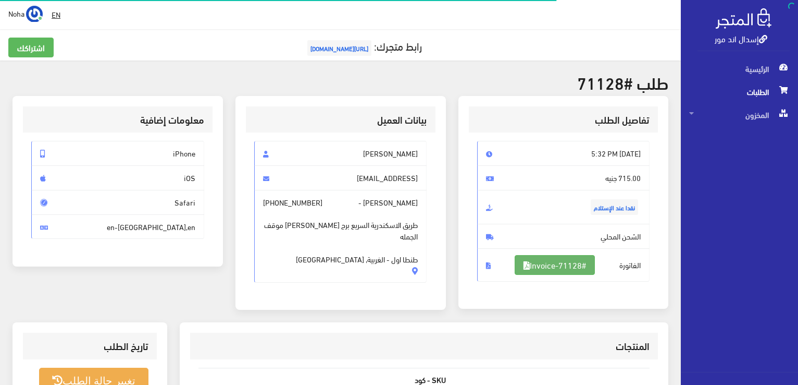
click at [553, 263] on link "#Invoice-71128" at bounding box center [555, 265] width 80 height 20
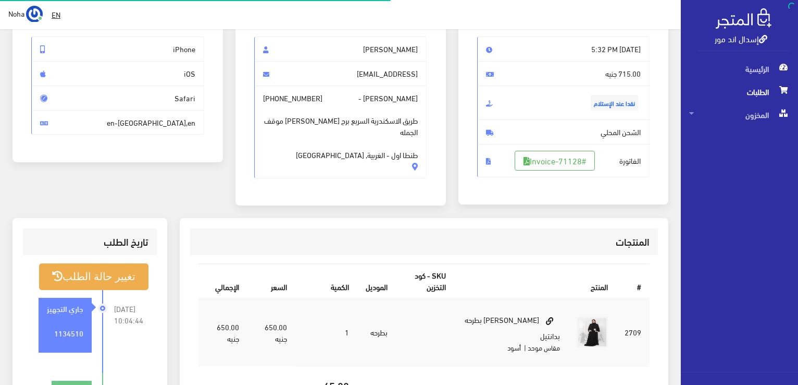
scroll to position [104, 0]
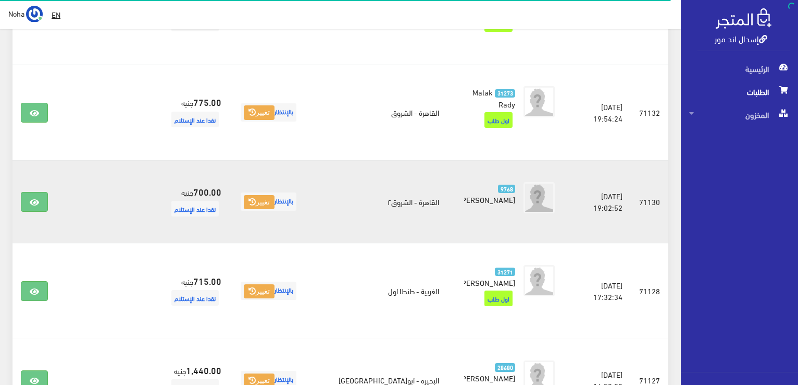
scroll to position [875, 0]
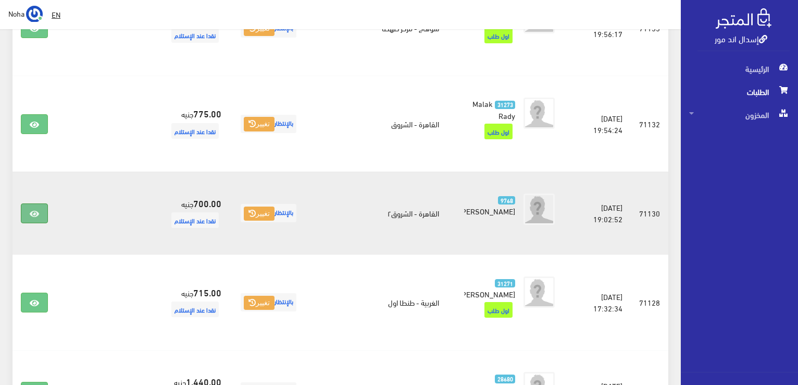
click at [28, 203] on link at bounding box center [34, 213] width 27 height 20
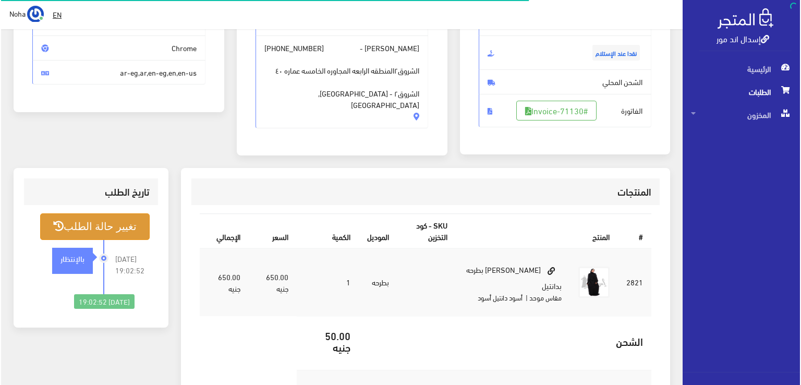
scroll to position [156, 0]
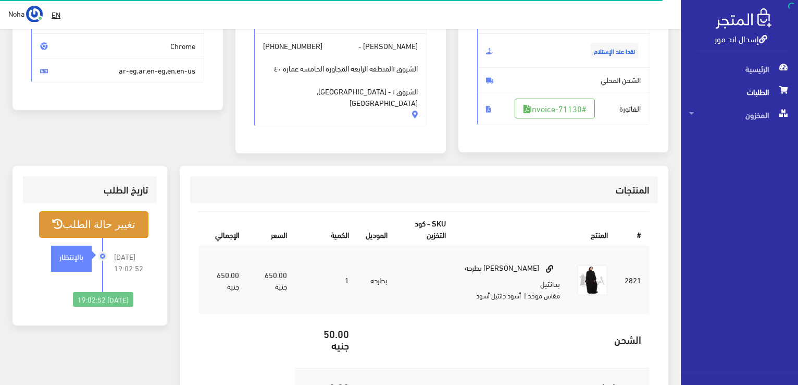
click at [117, 226] on button "تغيير حالة الطلب" at bounding box center [93, 224] width 109 height 27
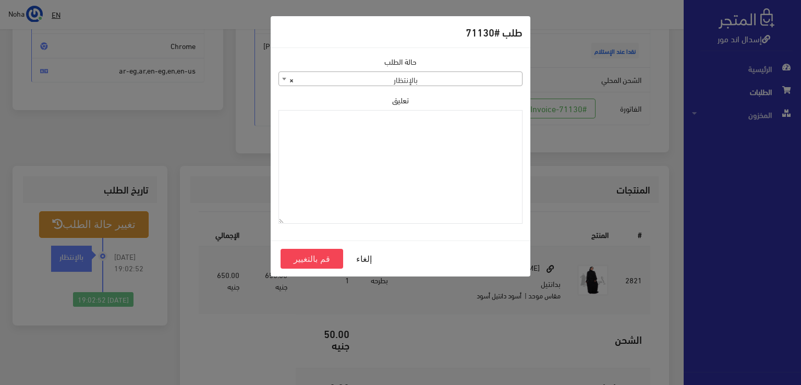
click at [284, 78] on b at bounding box center [284, 79] width 4 height 3
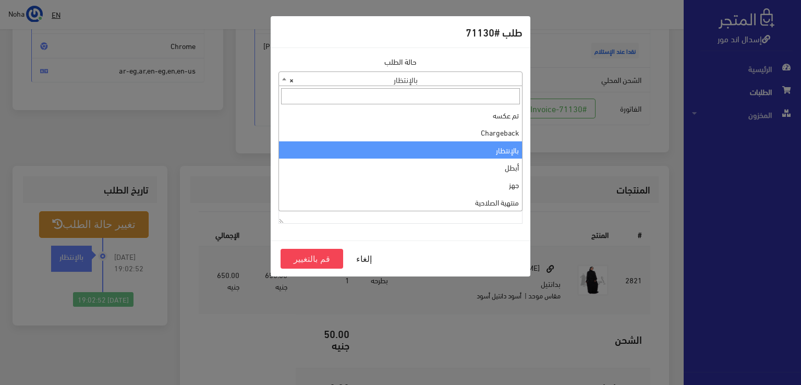
scroll to position [0, 0]
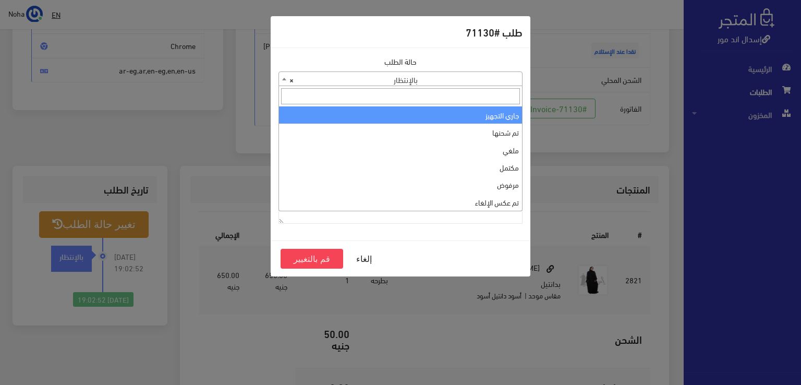
select select "1"
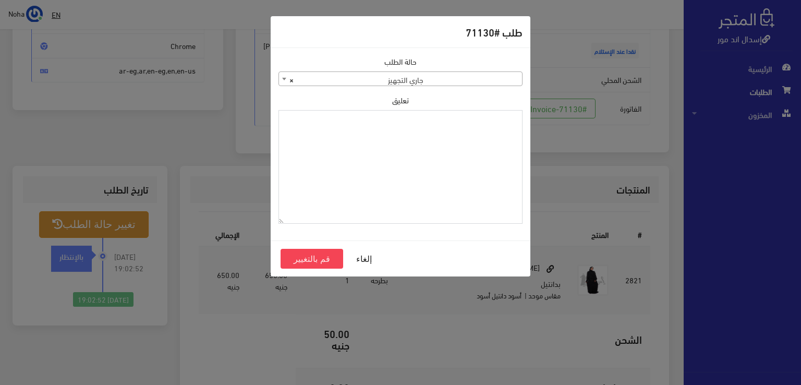
paste textarea "1134510"
type textarea "1134510"
click at [318, 260] on button "قم بالتغيير" at bounding box center [311, 259] width 63 height 20
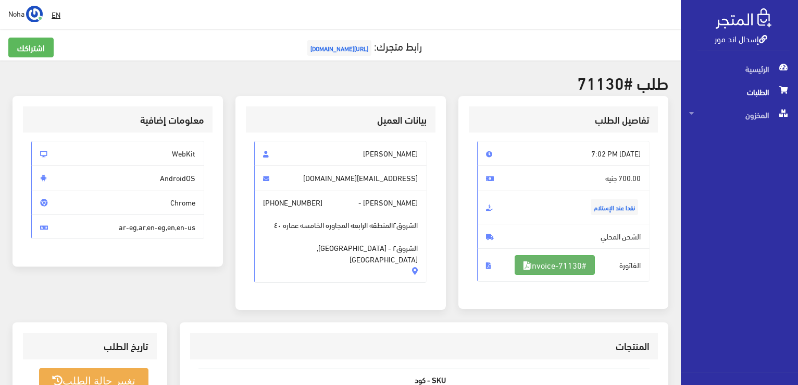
click at [538, 260] on link "#Invoice-71130" at bounding box center [555, 265] width 80 height 20
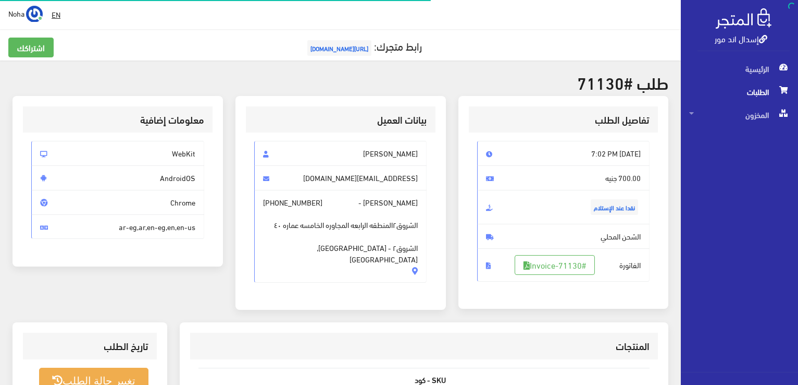
scroll to position [150, 0]
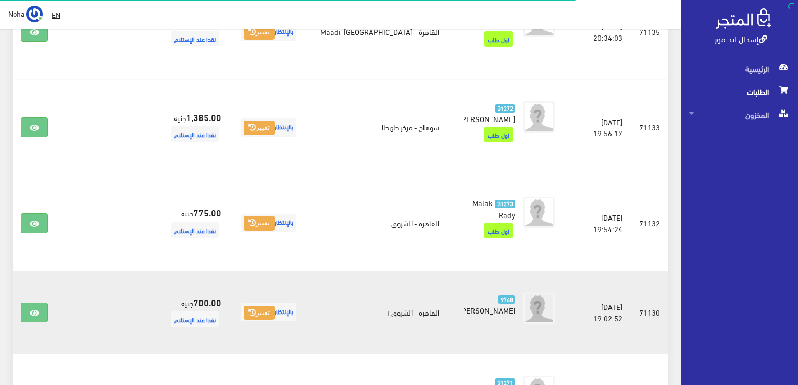
scroll to position [771, 0]
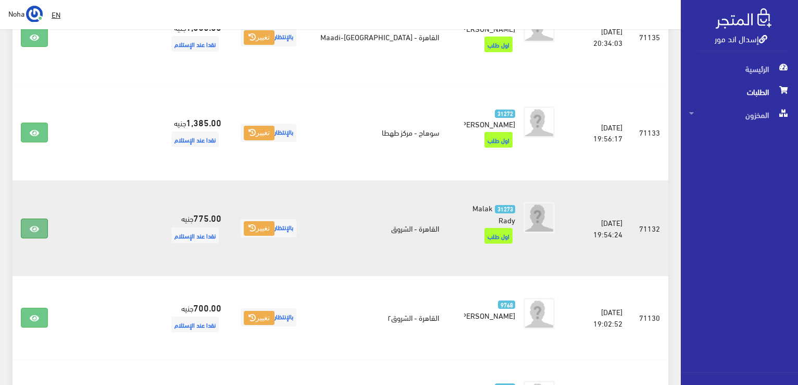
click at [31, 225] on icon at bounding box center [34, 229] width 9 height 8
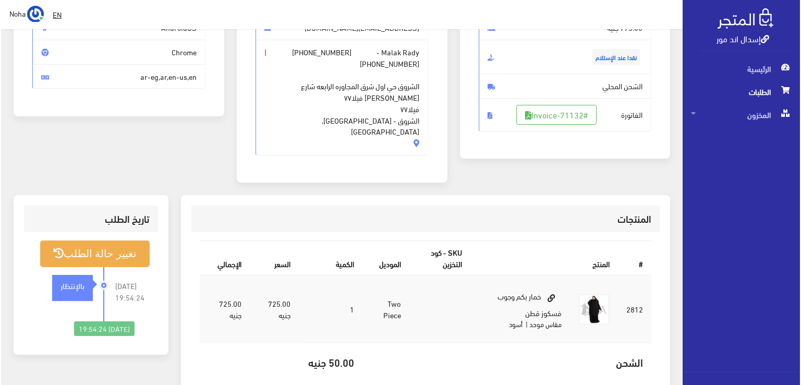
scroll to position [156, 0]
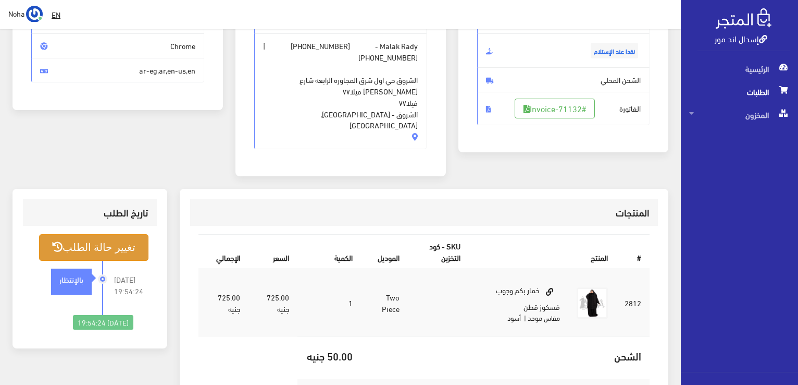
click at [121, 234] on button "تغيير حالة الطلب" at bounding box center [93, 247] width 109 height 27
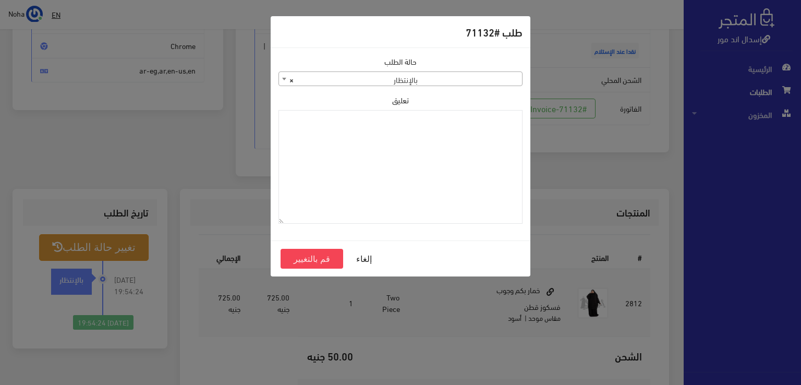
click at [283, 78] on b at bounding box center [284, 79] width 4 height 3
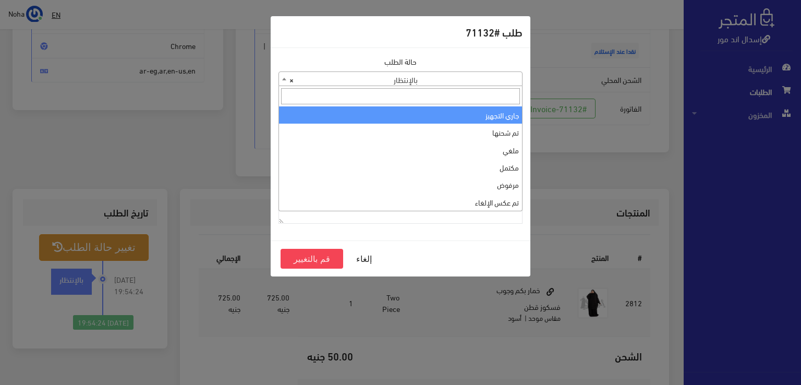
select select "1"
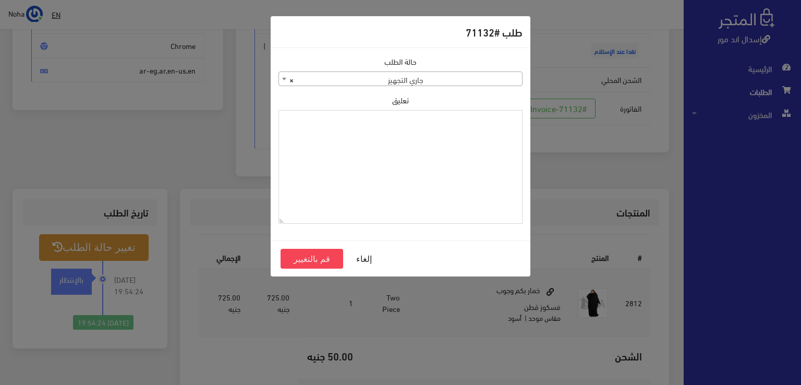
paste textarea "1134510"
type textarea "1134510"
click at [311, 259] on button "قم بالتغيير" at bounding box center [311, 259] width 63 height 20
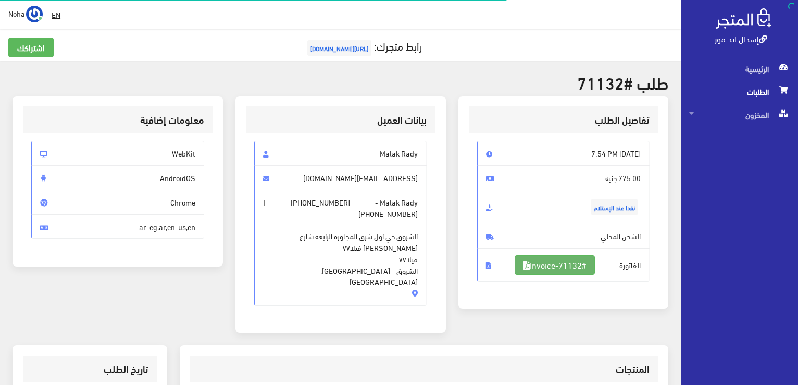
click at [574, 263] on link "#Invoice-71132" at bounding box center [555, 265] width 80 height 20
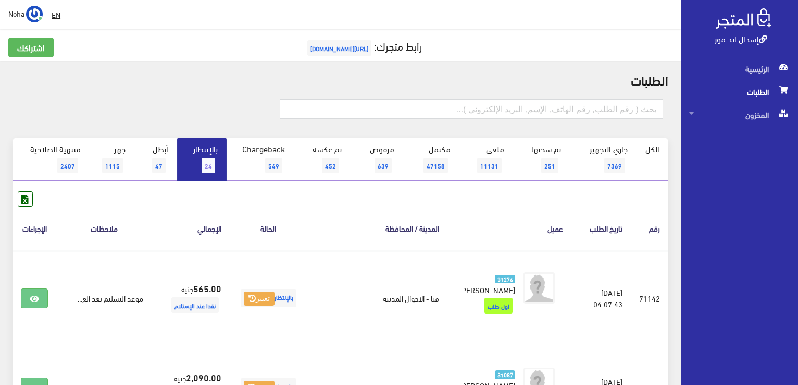
click at [211, 160] on span "24" at bounding box center [209, 165] width 14 height 16
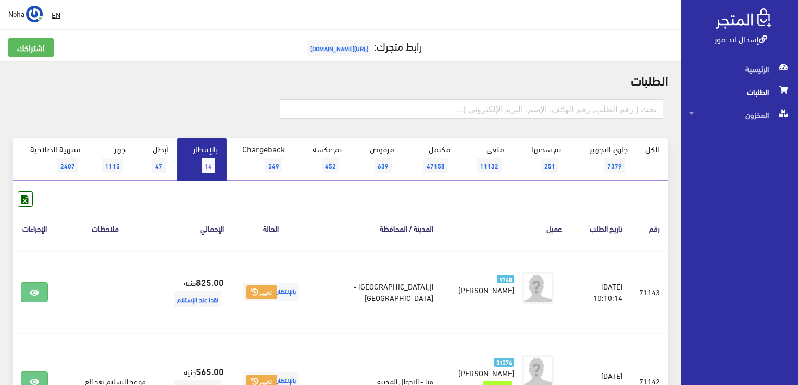
click at [210, 162] on span "14" at bounding box center [209, 165] width 14 height 16
click at [206, 164] on span "14" at bounding box center [209, 165] width 14 height 16
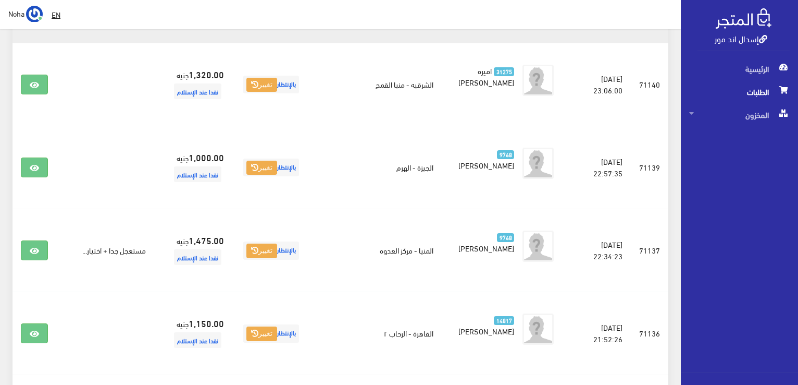
scroll to position [469, 0]
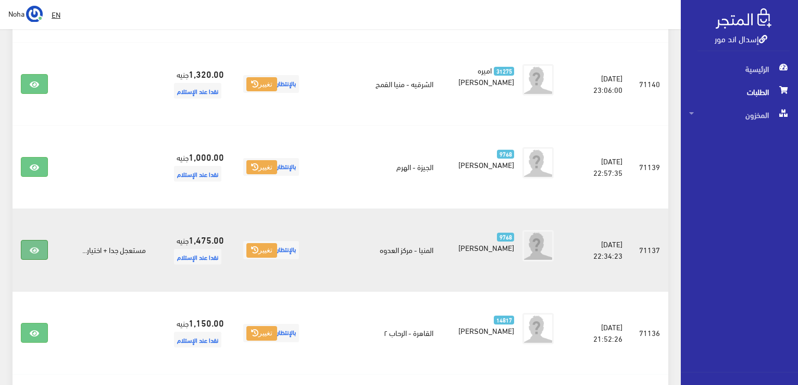
click at [36, 246] on icon at bounding box center [34, 250] width 9 height 8
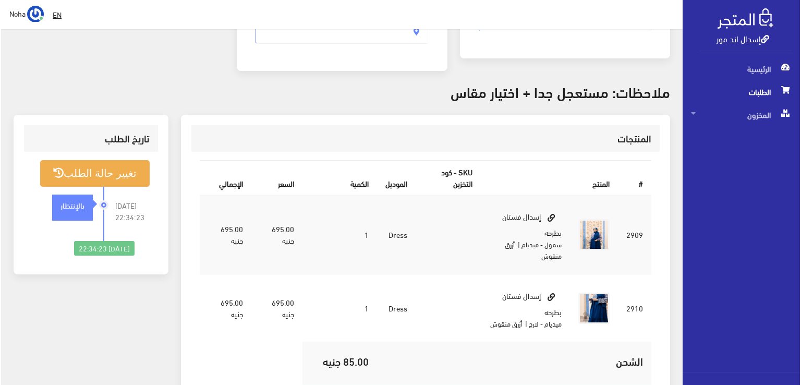
scroll to position [261, 0]
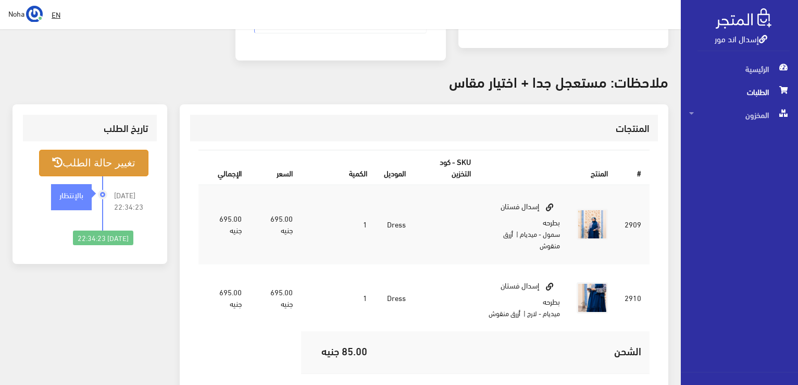
click at [113, 150] on button "تغيير حالة الطلب" at bounding box center [93, 163] width 109 height 27
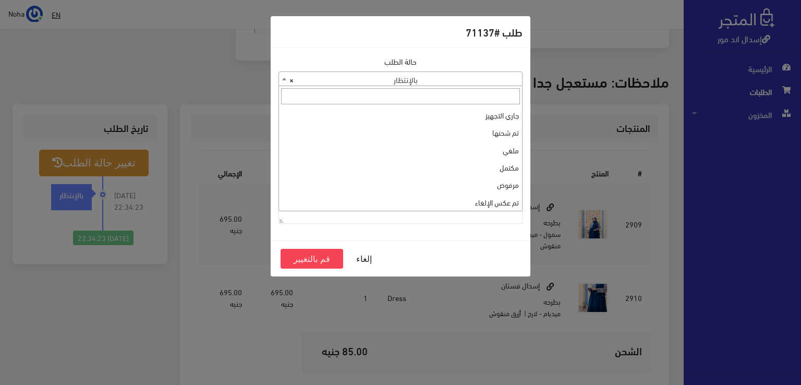
click at [281, 79] on span at bounding box center [284, 79] width 10 height 14
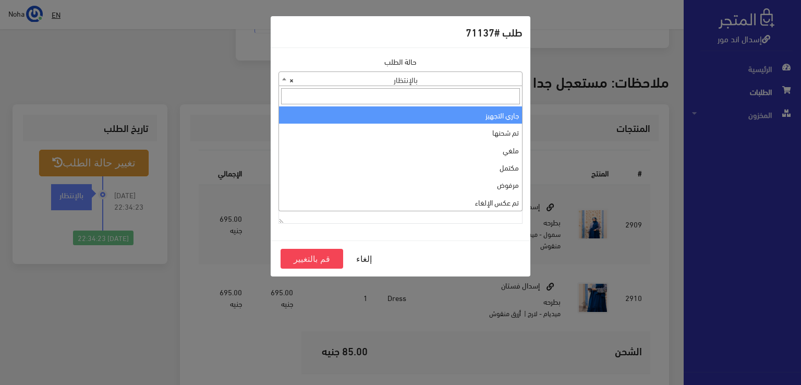
select select "1"
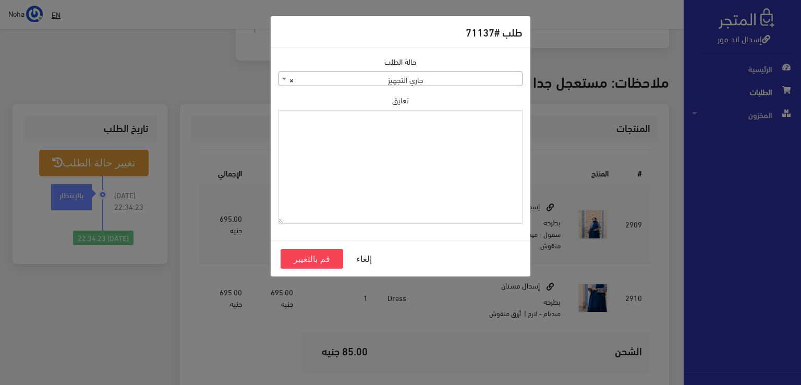
paste textarea "1134510"
type textarea "1134510"
click at [323, 256] on button "قم بالتغيير" at bounding box center [311, 259] width 63 height 20
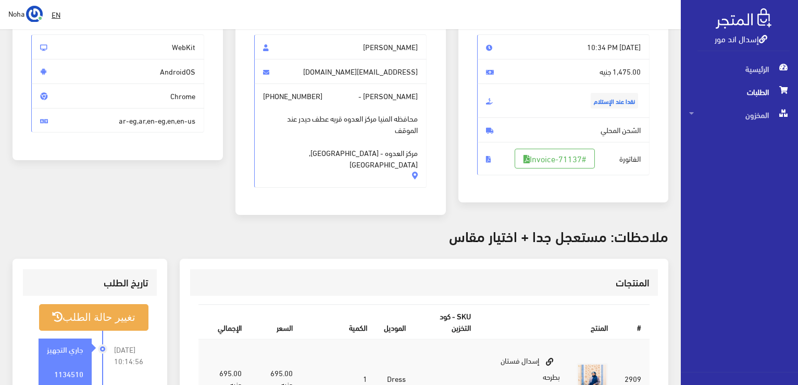
scroll to position [104, 0]
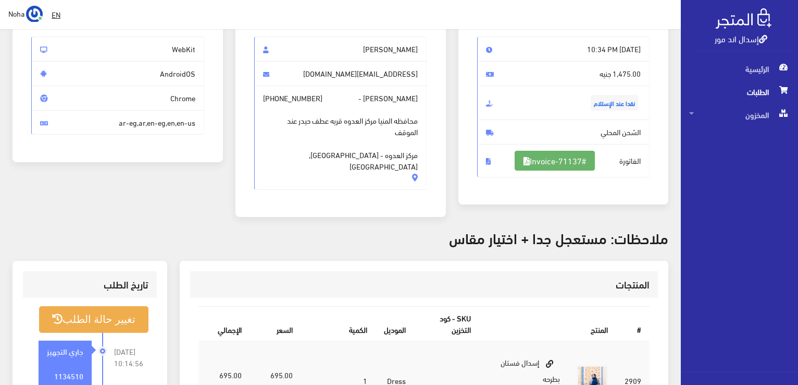
click at [562, 157] on link "#Invoice-71137" at bounding box center [555, 161] width 80 height 20
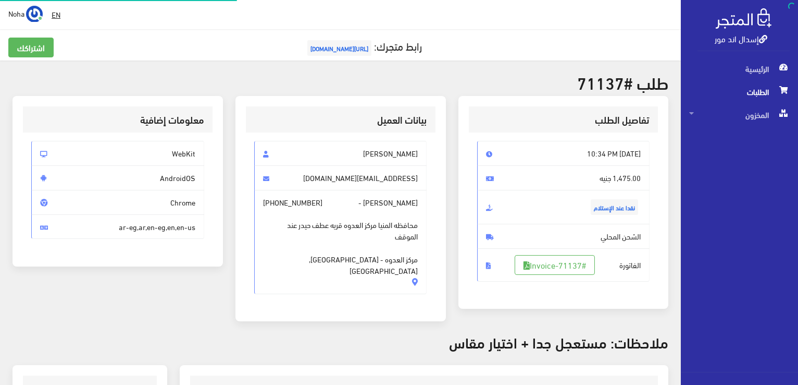
scroll to position [250, 0]
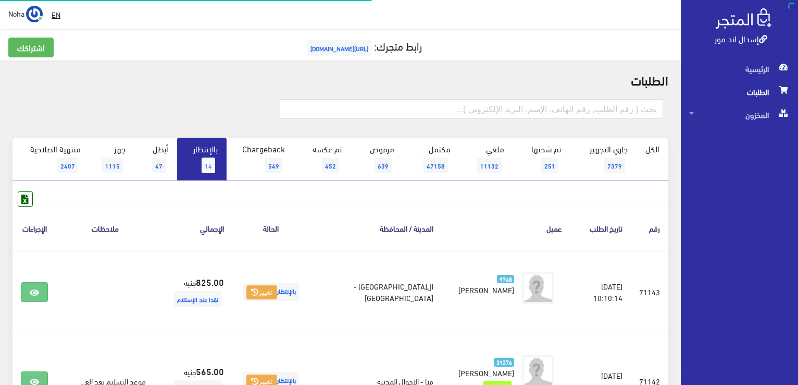
scroll to position [469, 0]
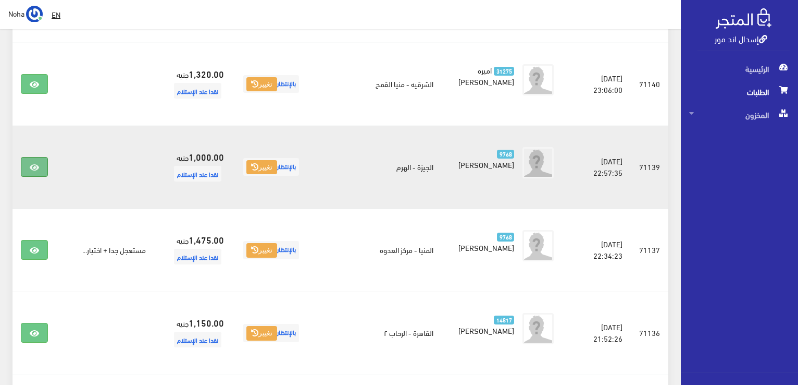
click at [38, 163] on icon at bounding box center [34, 167] width 9 height 8
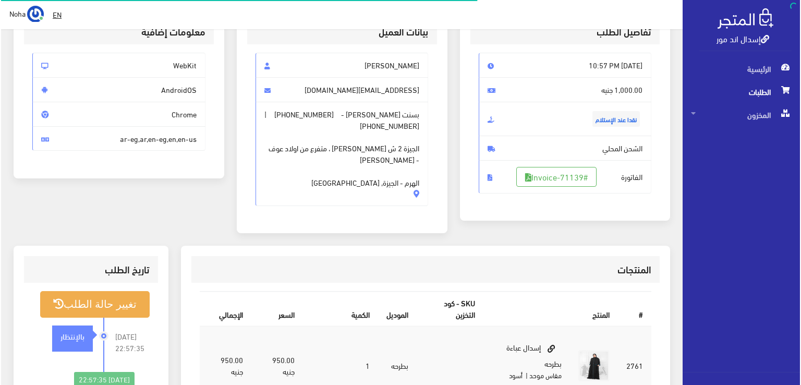
scroll to position [156, 0]
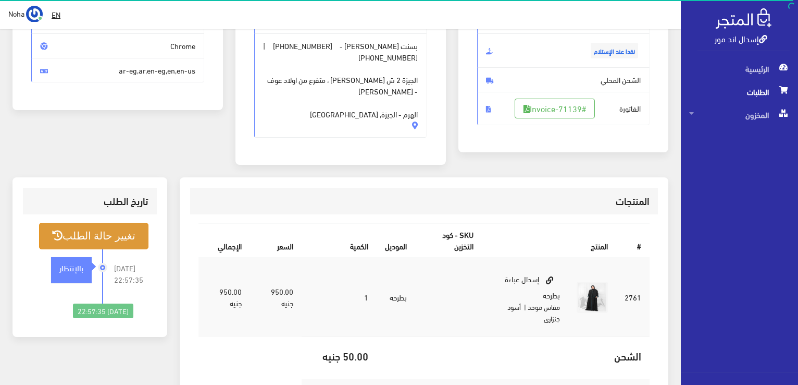
click at [108, 234] on button "تغيير حالة الطلب" at bounding box center [93, 236] width 109 height 27
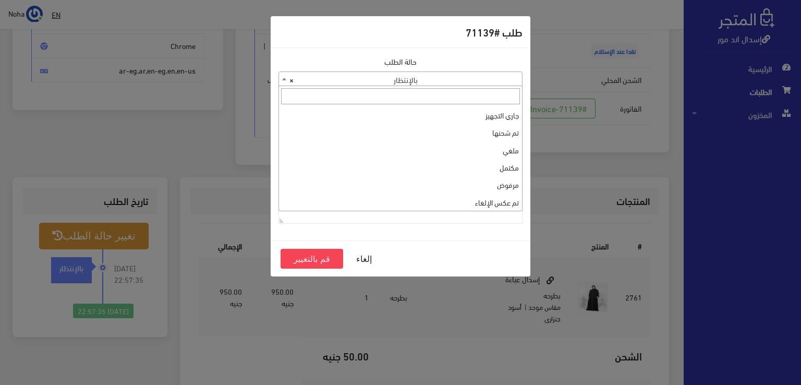
click at [284, 80] on b at bounding box center [284, 79] width 4 height 3
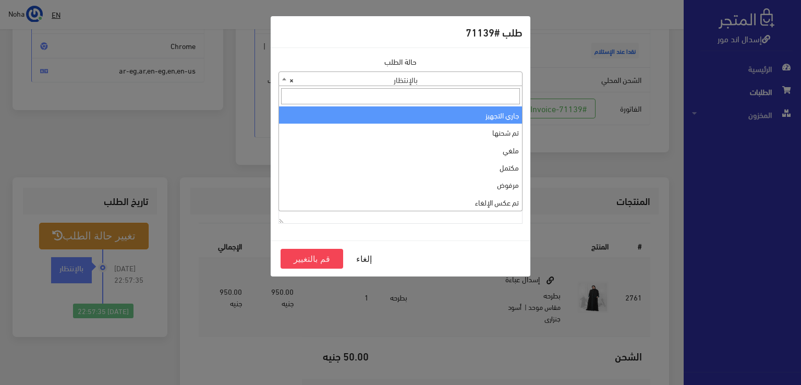
select select "1"
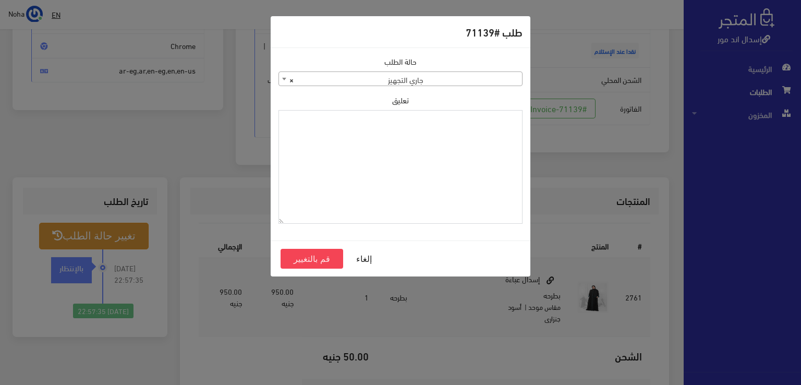
paste textarea "1134510"
type textarea "1134510"
click at [313, 259] on button "قم بالتغيير" at bounding box center [311, 259] width 63 height 20
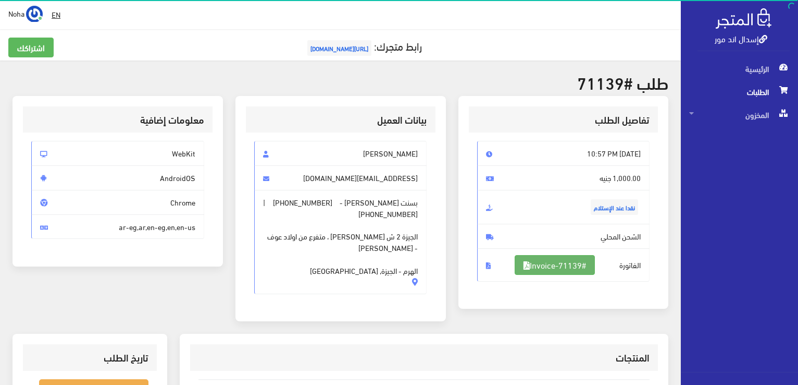
click at [551, 262] on link "#Invoice-71139" at bounding box center [555, 265] width 80 height 20
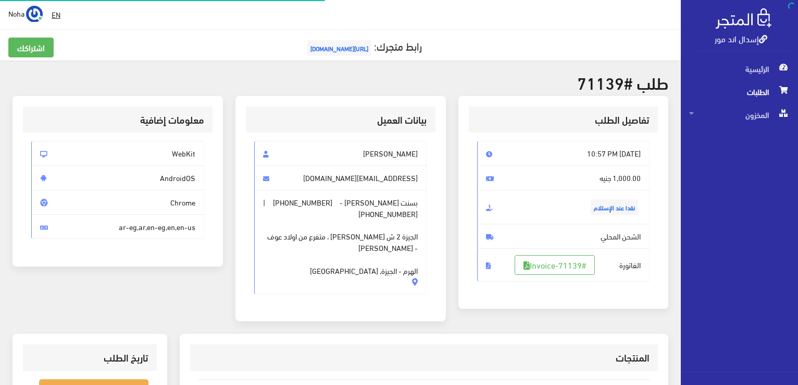
scroll to position [150, 0]
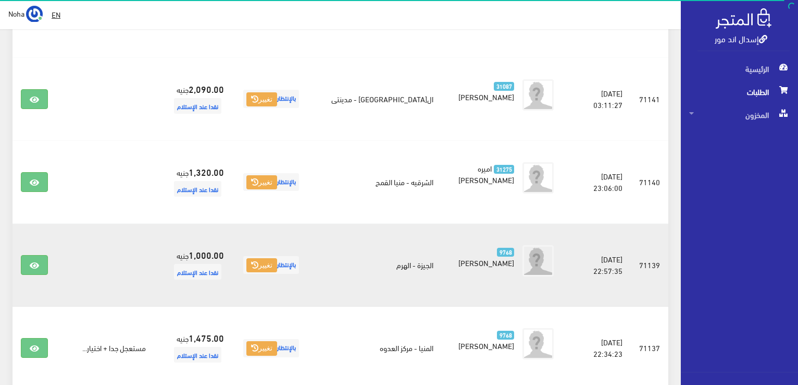
scroll to position [365, 0]
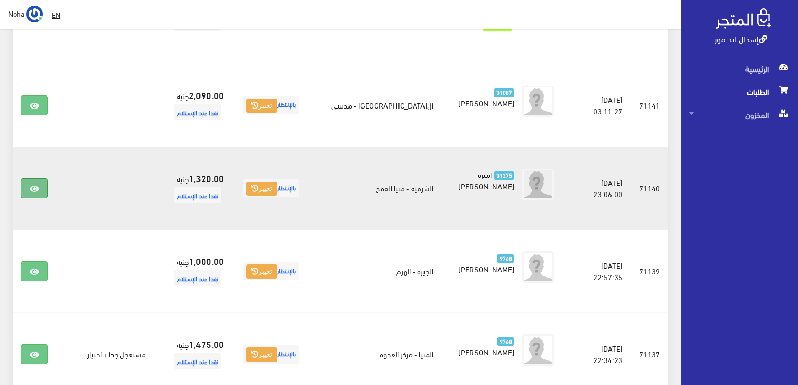
click at [38, 184] on icon at bounding box center [34, 188] width 9 height 8
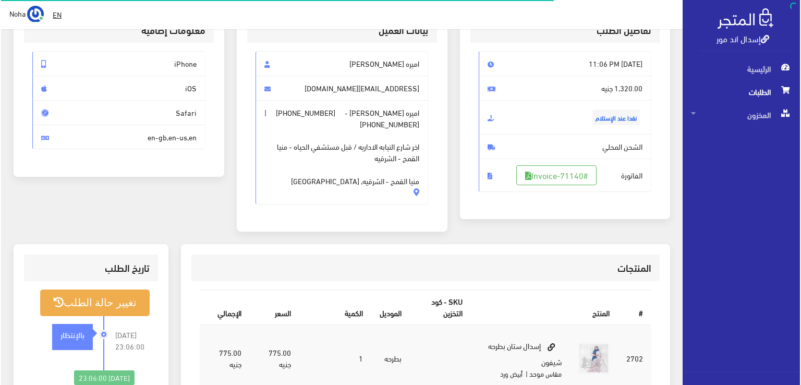
scroll to position [156, 0]
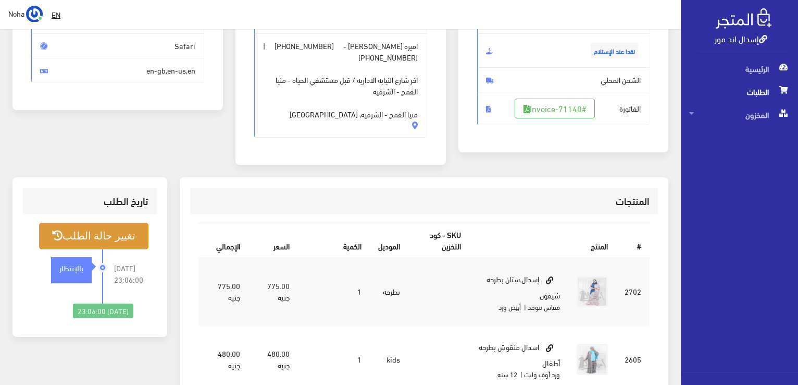
click at [118, 237] on button "تغيير حالة الطلب" at bounding box center [93, 236] width 109 height 27
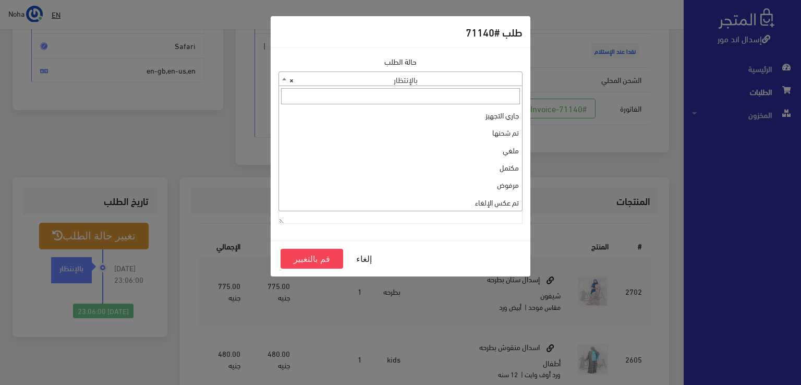
click at [283, 78] on b at bounding box center [284, 79] width 4 height 3
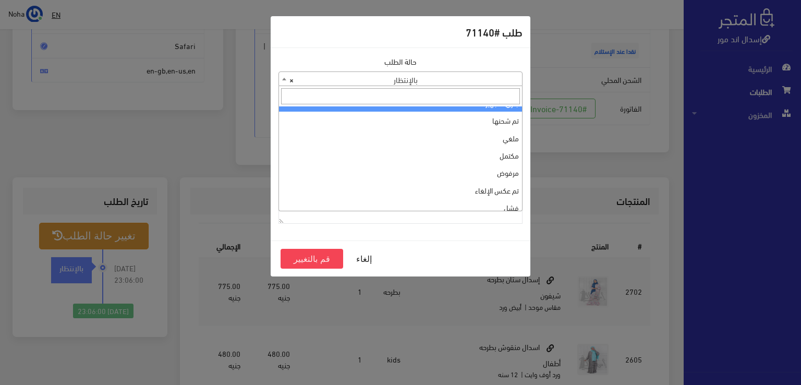
scroll to position [0, 0]
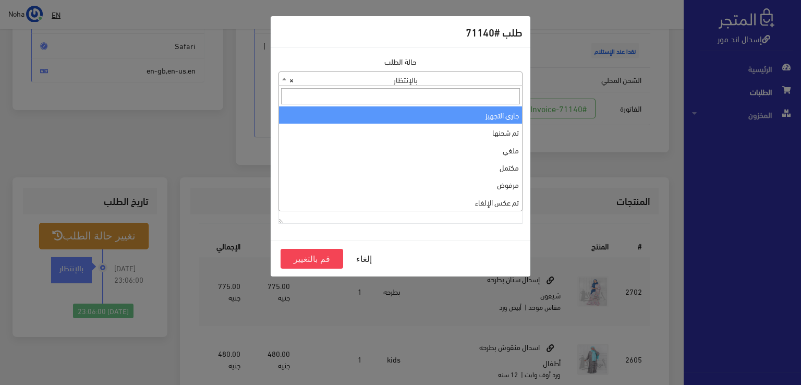
select select "1"
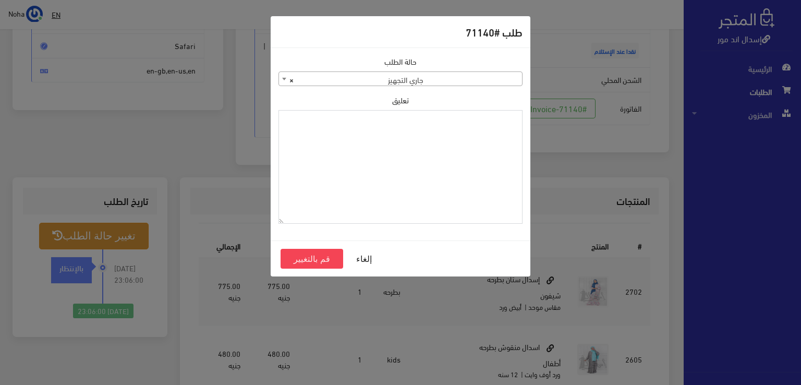
paste textarea "1134510"
type textarea "1134510"
click at [307, 259] on button "قم بالتغيير" at bounding box center [311, 259] width 63 height 20
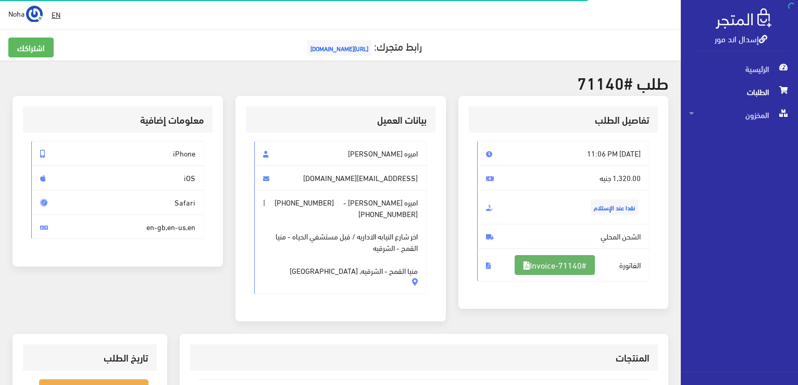
click at [557, 265] on link "#Invoice-71140" at bounding box center [555, 265] width 80 height 20
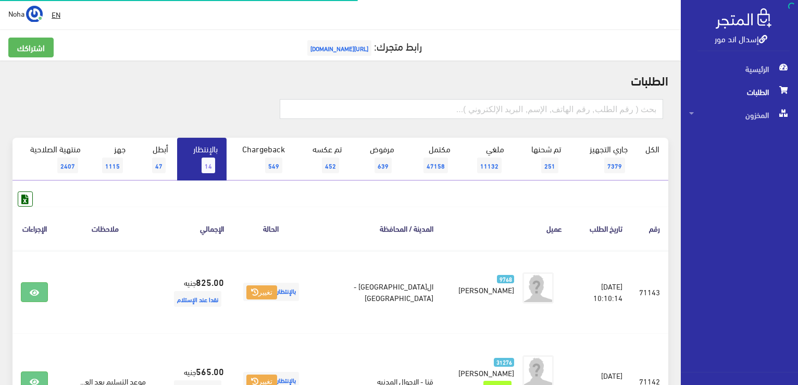
scroll to position [365, 0]
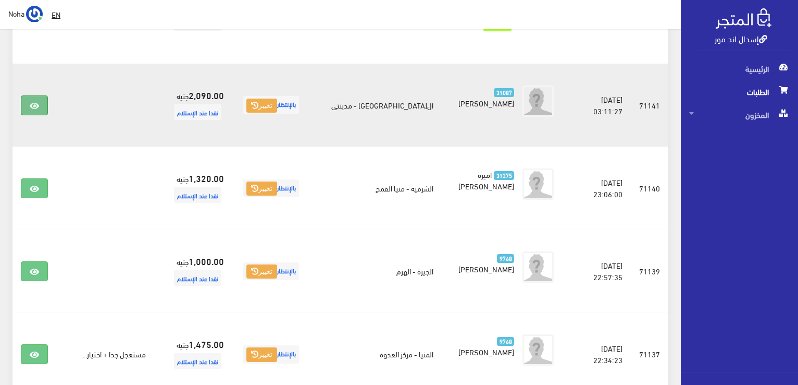
click at [36, 102] on icon at bounding box center [34, 106] width 9 height 8
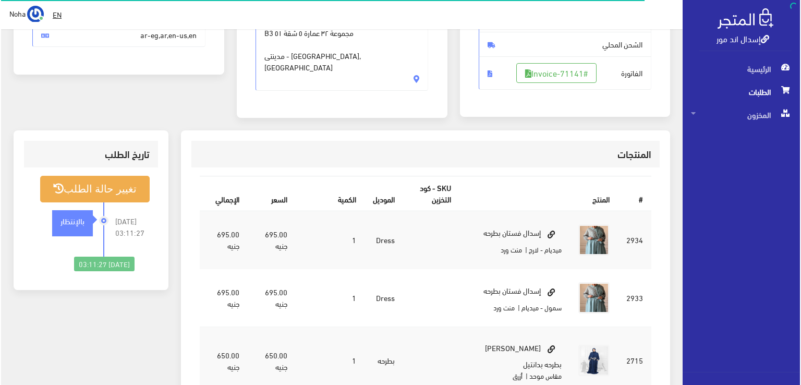
scroll to position [208, 0]
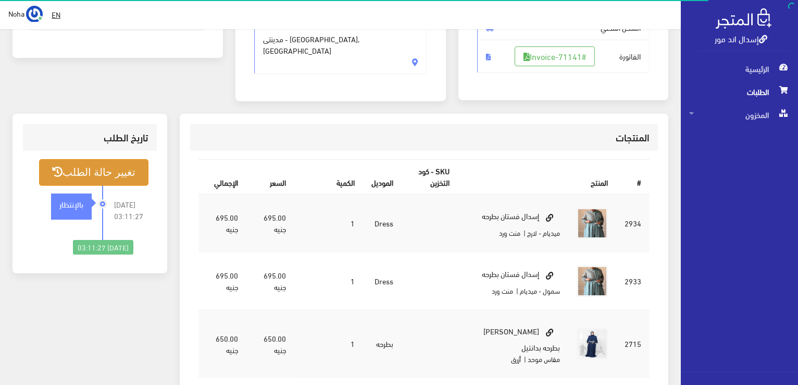
click at [125, 166] on button "تغيير حالة الطلب" at bounding box center [93, 172] width 109 height 27
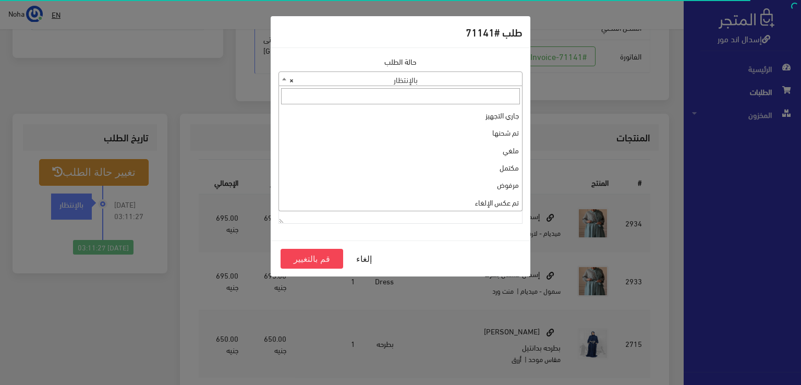
click at [284, 80] on b at bounding box center [284, 79] width 4 height 3
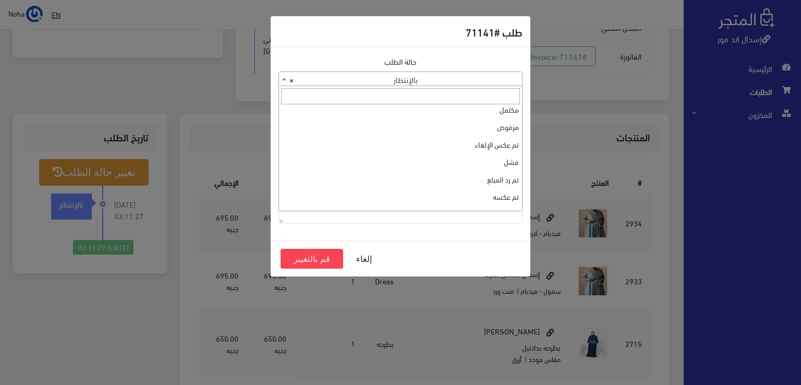
scroll to position [0, 0]
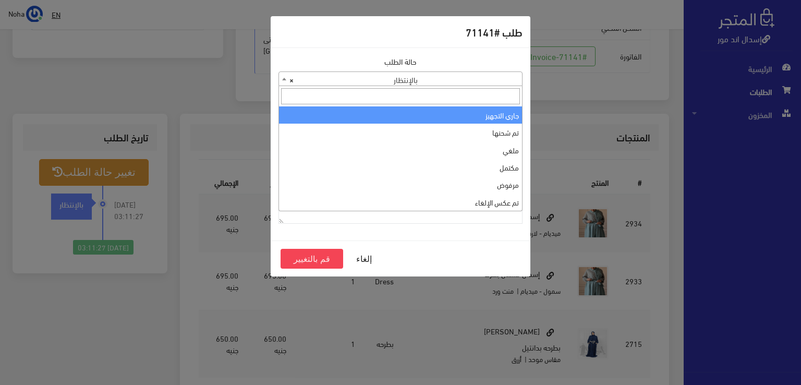
select select "1"
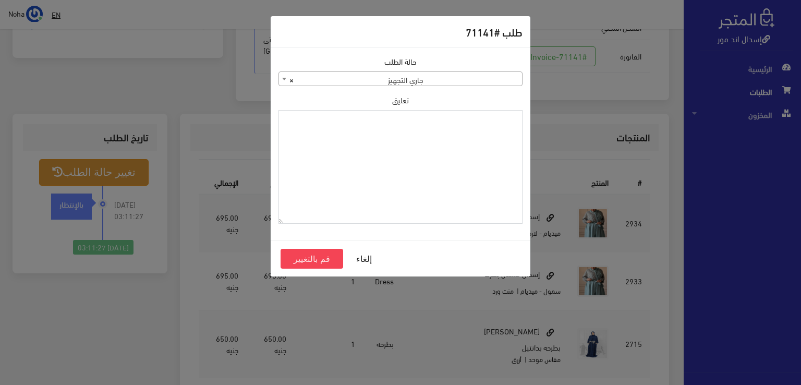
paste textarea "1134510"
type textarea "1134510"
click at [315, 253] on button "قم بالتغيير" at bounding box center [311, 259] width 63 height 20
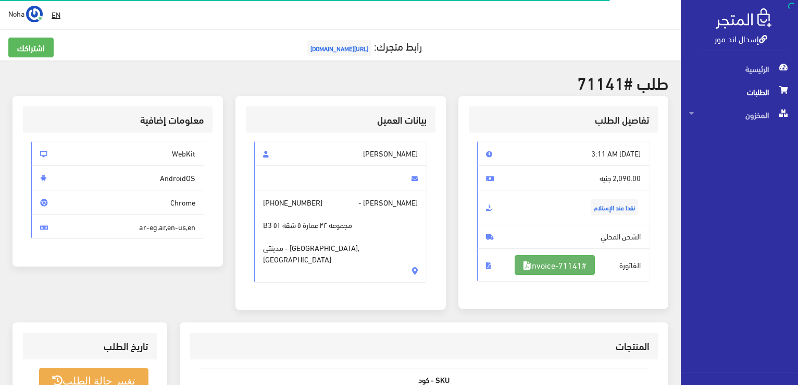
click at [529, 262] on link "#Invoice-71141" at bounding box center [555, 265] width 80 height 20
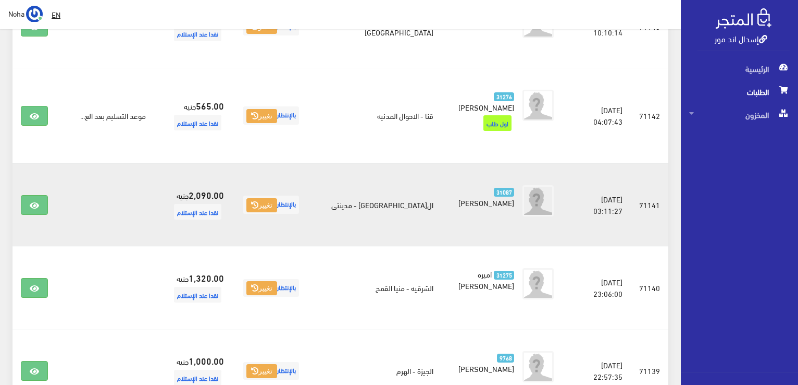
scroll to position [261, 0]
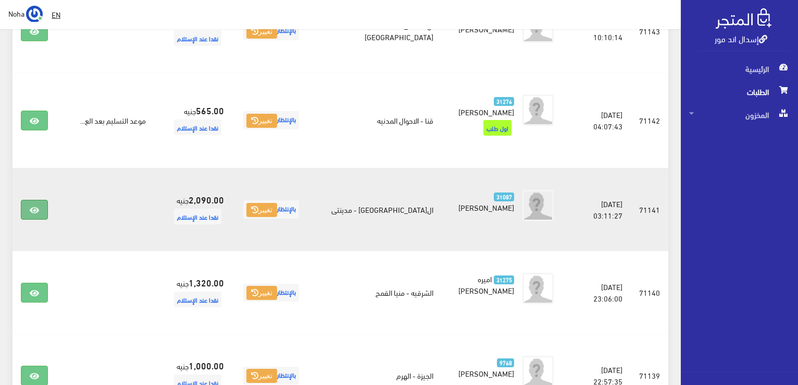
click at [35, 206] on icon at bounding box center [34, 210] width 9 height 8
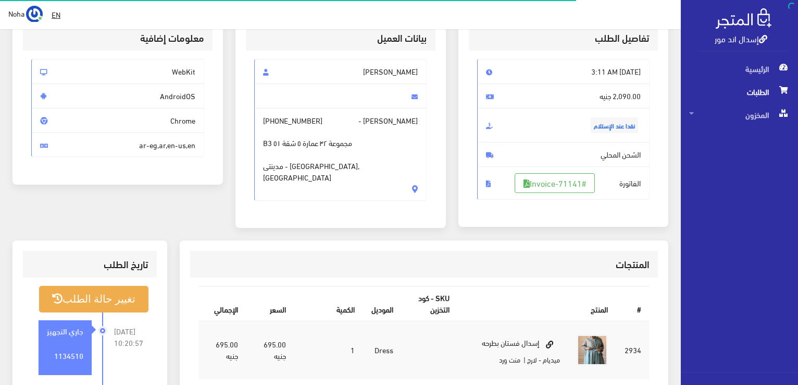
scroll to position [104, 0]
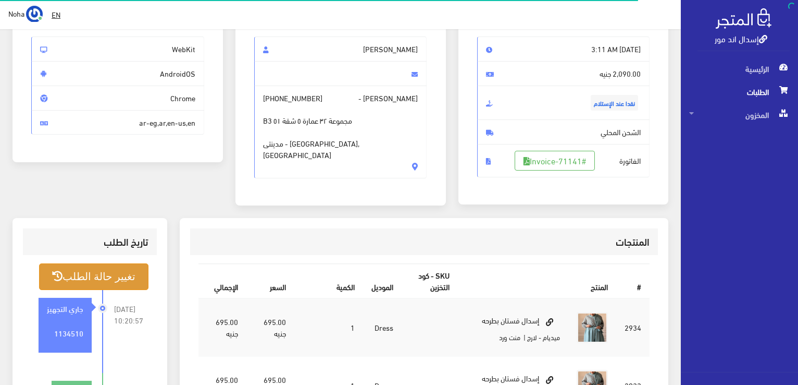
click at [115, 280] on button "تغيير حالة الطلب" at bounding box center [93, 276] width 109 height 27
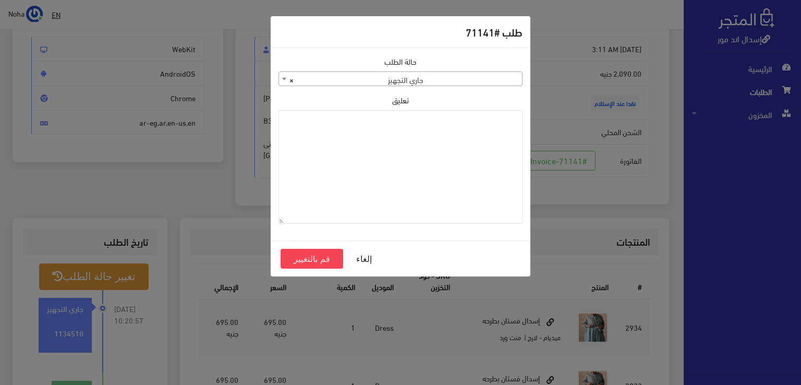
click at [148, 178] on div "طلب #71141 حالة الطلب جاري التجهيز تم شحنها ملغي مكتمل مرفوض تم عكس الإلغاء فشل…" at bounding box center [400, 192] width 801 height 385
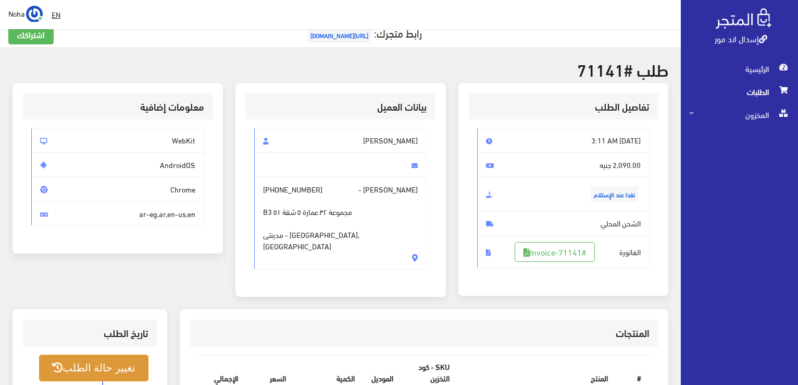
scroll to position [0, 0]
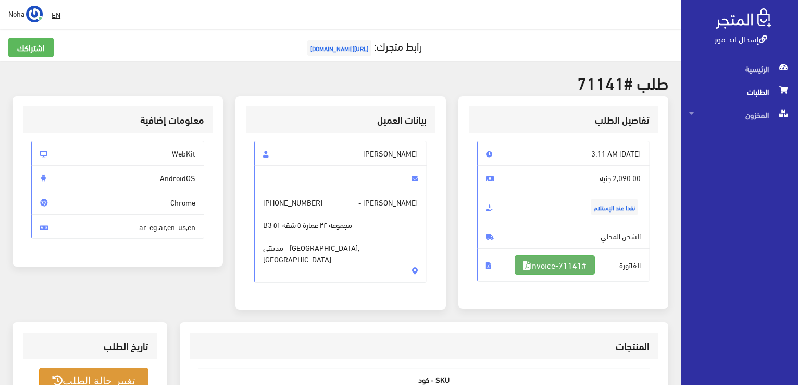
click at [556, 265] on link "#Invoice-71141" at bounding box center [555, 265] width 80 height 20
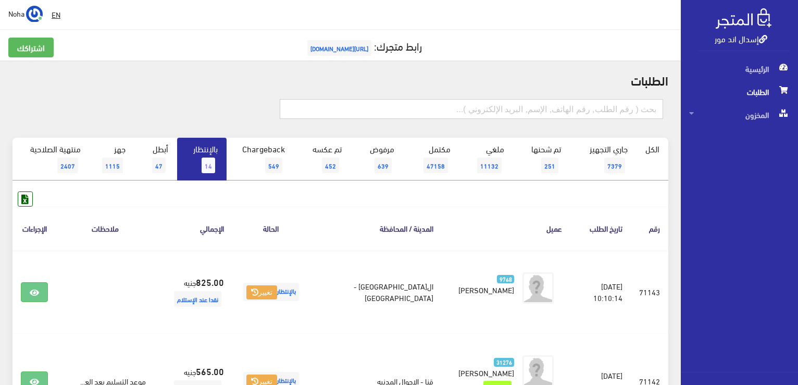
click at [533, 108] on input "text" at bounding box center [472, 109] width 384 height 20
type input "71081"
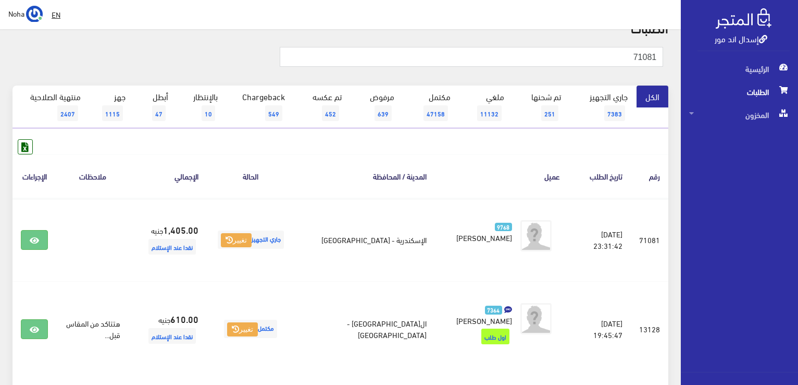
scroll to position [104, 0]
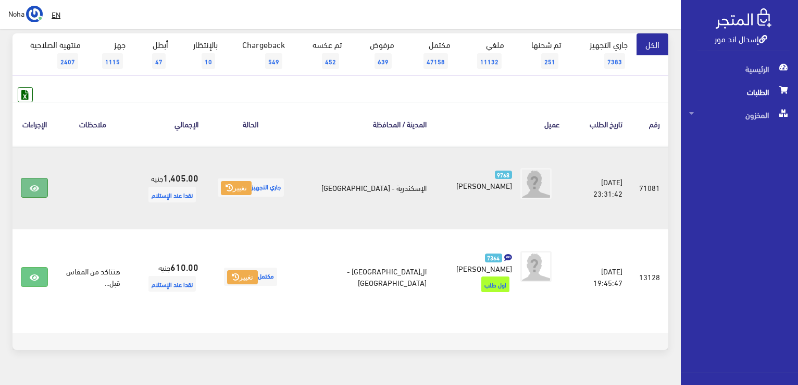
click at [34, 187] on icon at bounding box center [34, 188] width 9 height 8
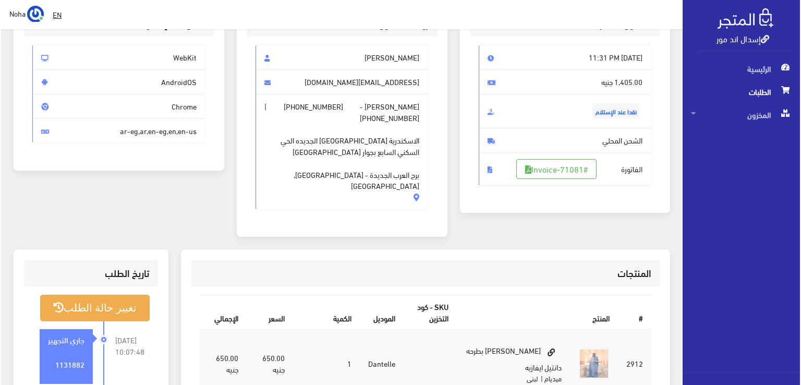
scroll to position [156, 0]
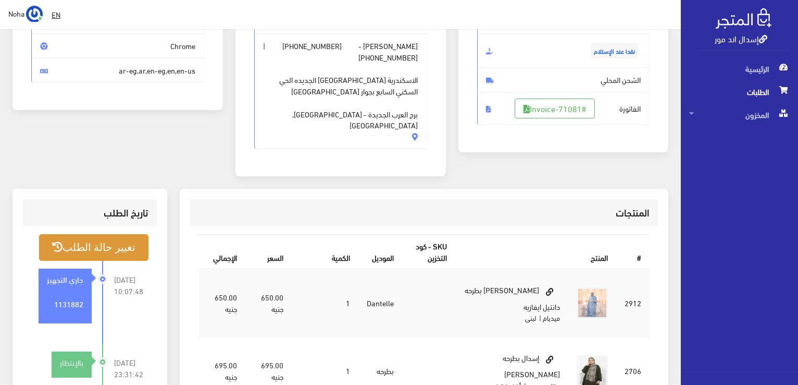
click at [108, 235] on button "تغيير حالة الطلب" at bounding box center [93, 247] width 109 height 27
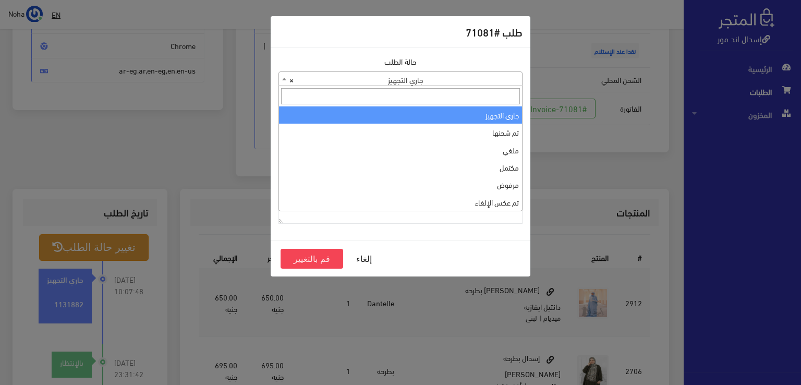
click at [284, 77] on span at bounding box center [284, 79] width 10 height 14
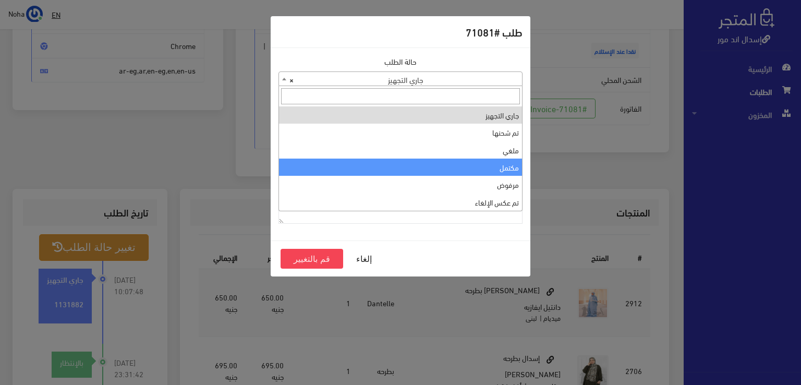
select select "4"
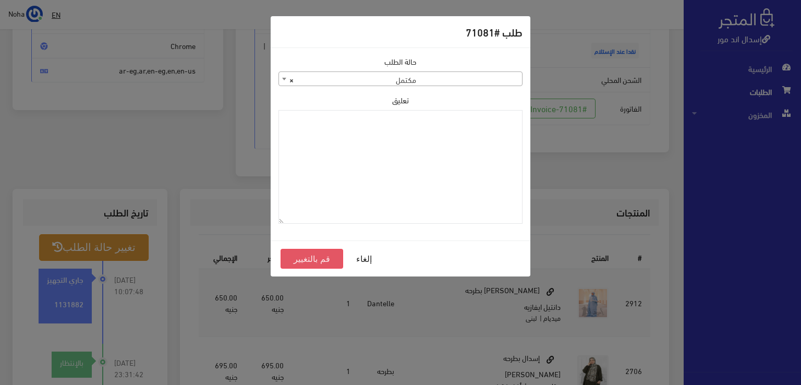
click at [317, 261] on button "قم بالتغيير" at bounding box center [311, 259] width 63 height 20
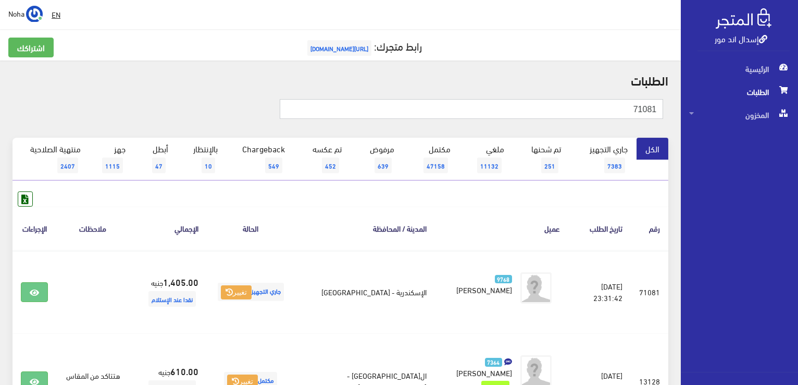
click at [615, 111] on input "71081" at bounding box center [472, 109] width 384 height 20
type input "7"
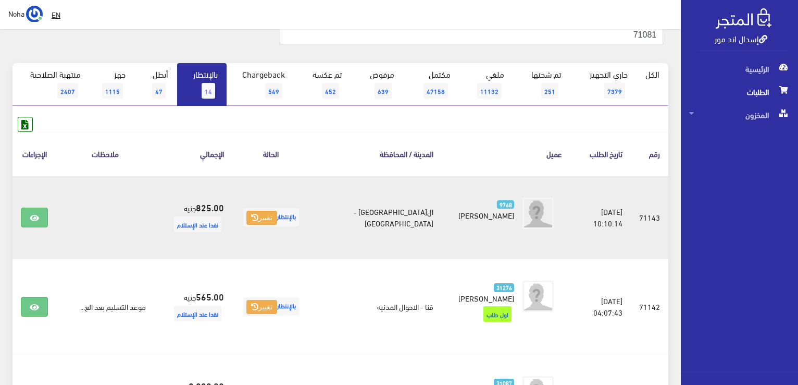
scroll to position [133, 0]
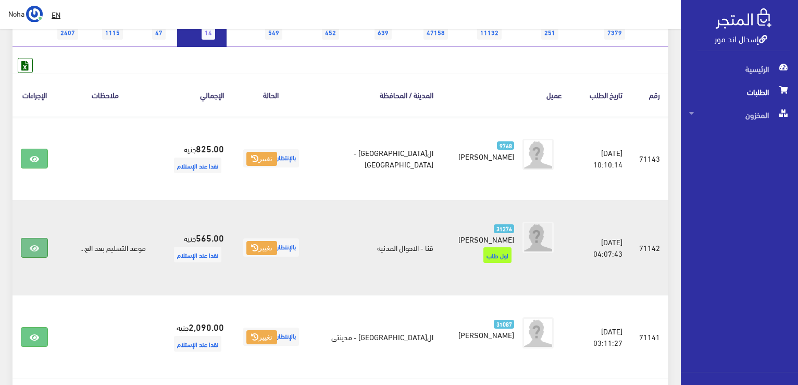
click at [32, 244] on icon at bounding box center [34, 248] width 9 height 8
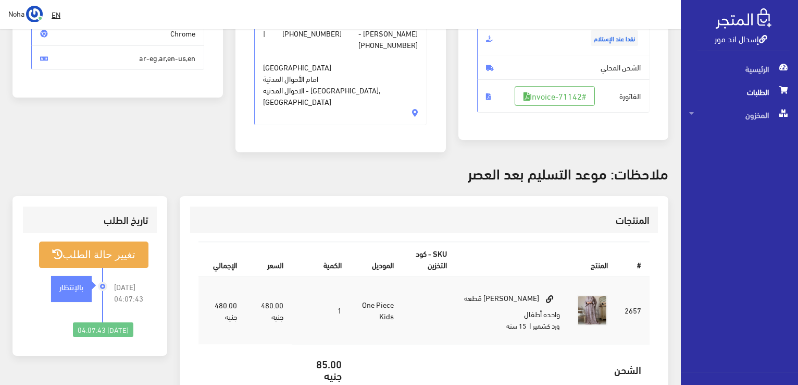
scroll to position [208, 0]
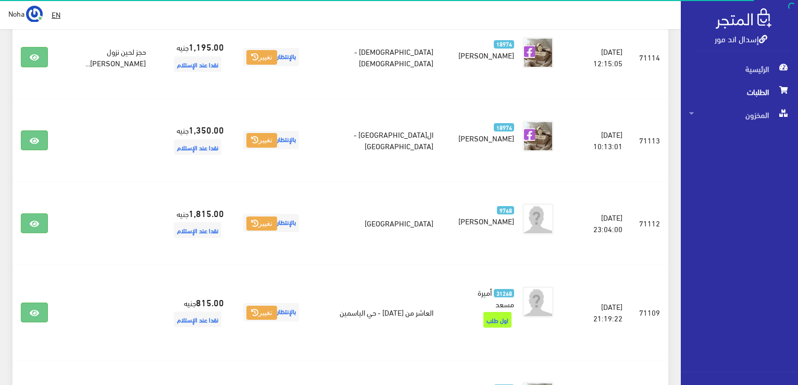
scroll to position [1072, 0]
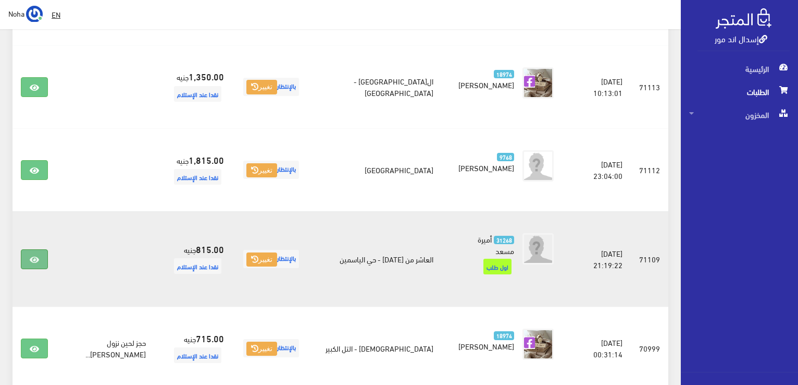
click at [38, 255] on icon at bounding box center [34, 259] width 9 height 8
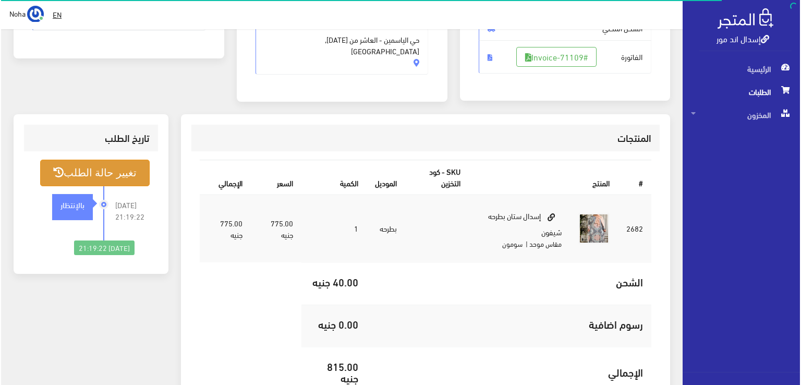
scroll to position [208, 0]
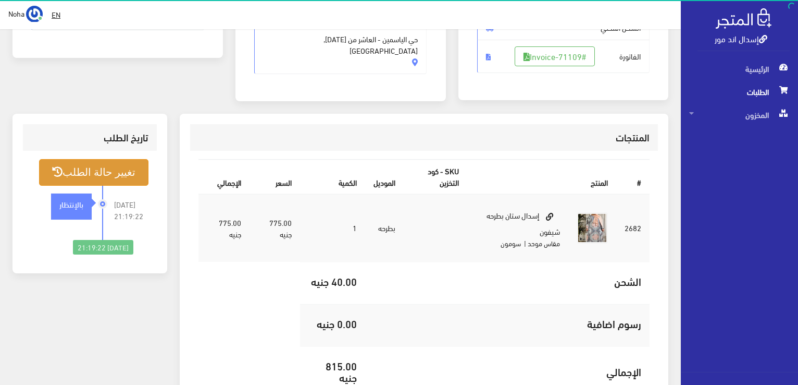
click at [98, 169] on button "تغيير حالة الطلب" at bounding box center [93, 172] width 109 height 27
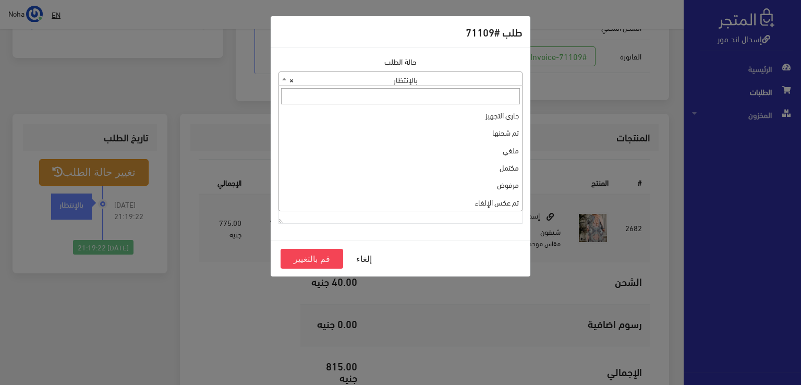
click at [281, 76] on span at bounding box center [284, 79] width 10 height 14
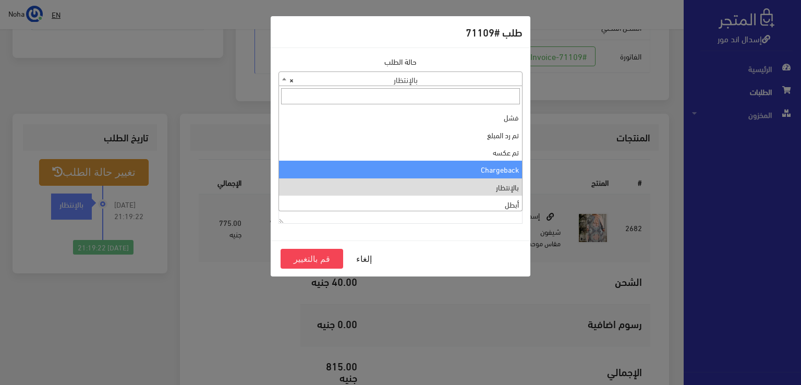
scroll to position [0, 0]
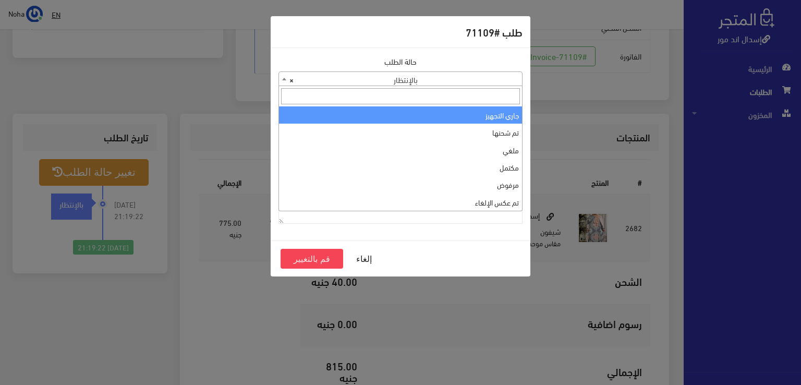
select select "1"
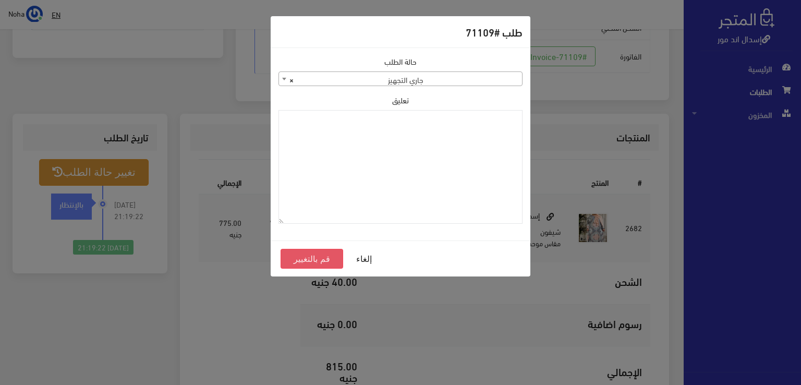
click at [325, 258] on button "قم بالتغيير" at bounding box center [311, 259] width 63 height 20
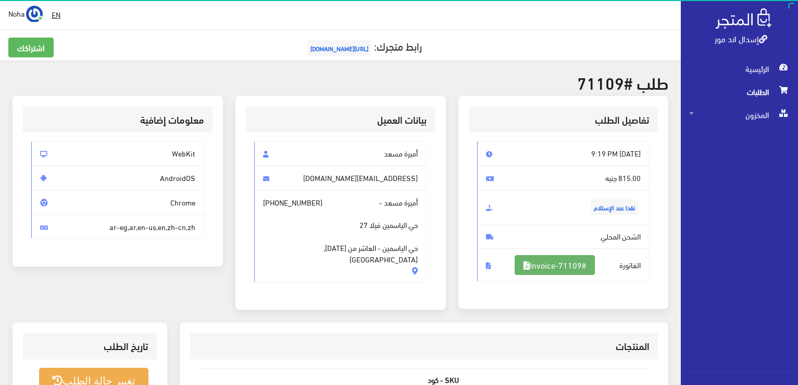
click at [564, 266] on link "#Invoice-71109" at bounding box center [555, 265] width 80 height 20
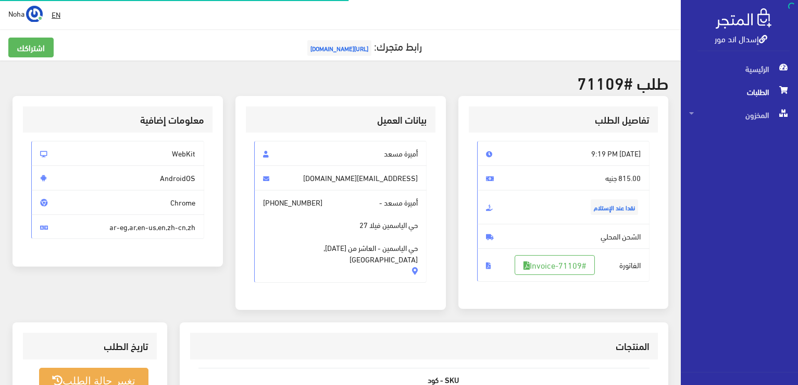
scroll to position [205, 0]
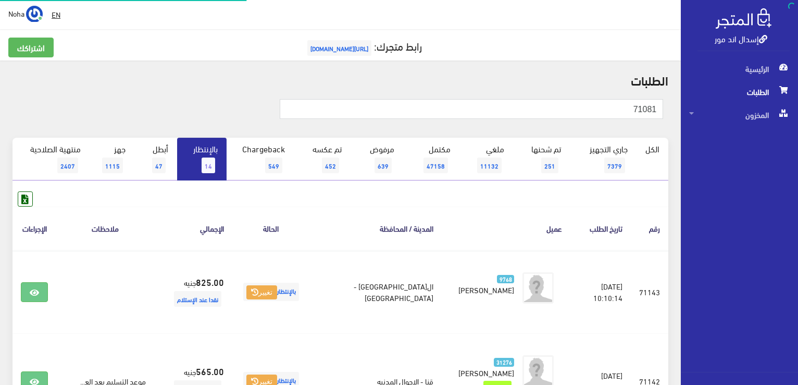
scroll to position [1072, 0]
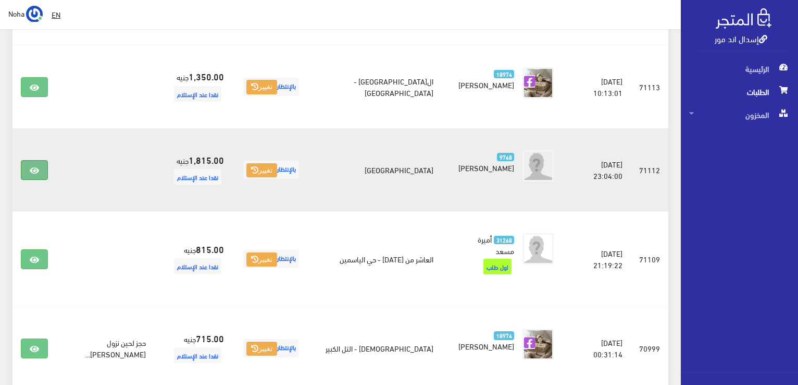
click at [33, 166] on icon at bounding box center [34, 170] width 9 height 8
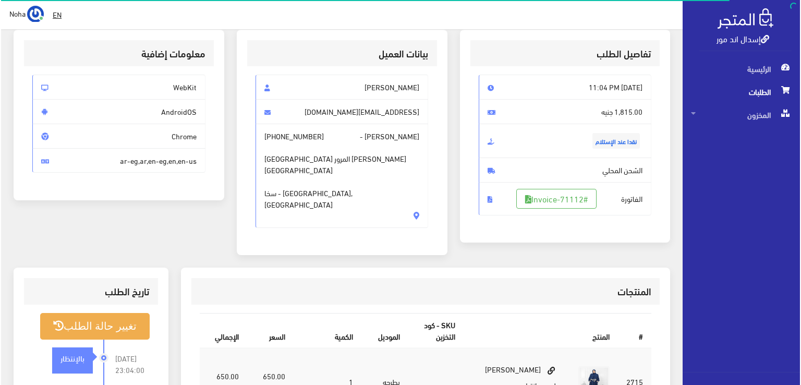
scroll to position [156, 0]
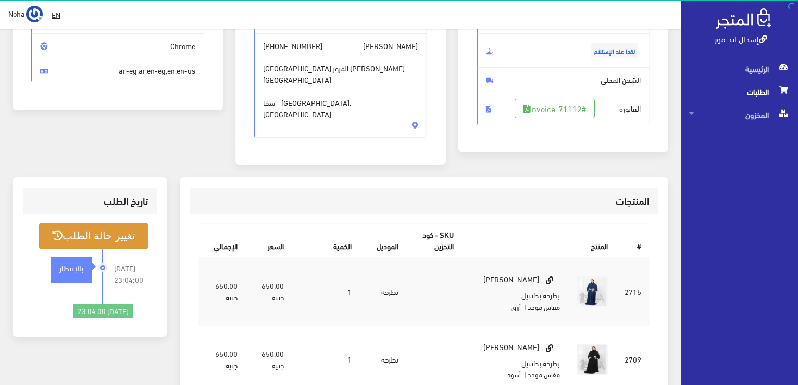
click at [111, 223] on button "تغيير حالة الطلب" at bounding box center [93, 236] width 109 height 27
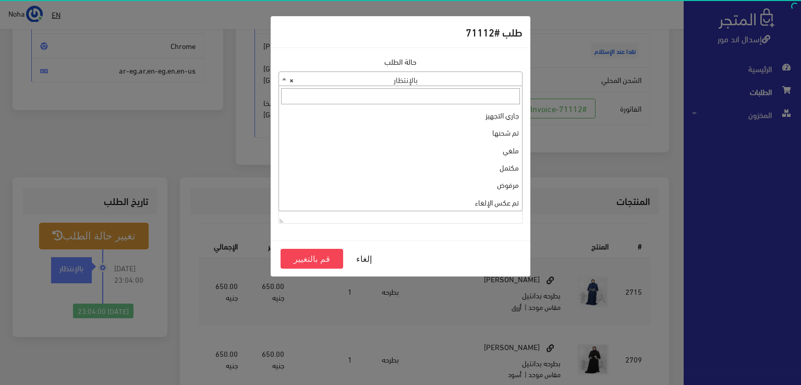
click at [280, 78] on span at bounding box center [284, 79] width 10 height 14
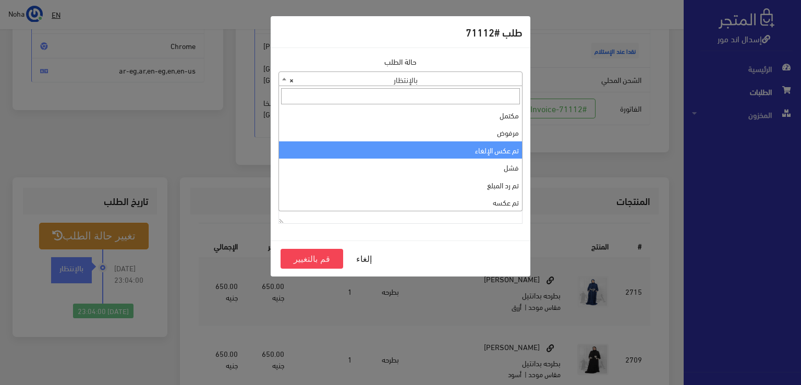
scroll to position [0, 0]
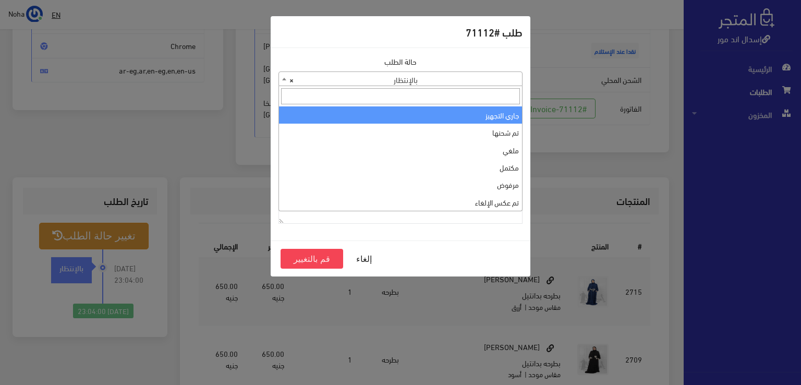
select select "1"
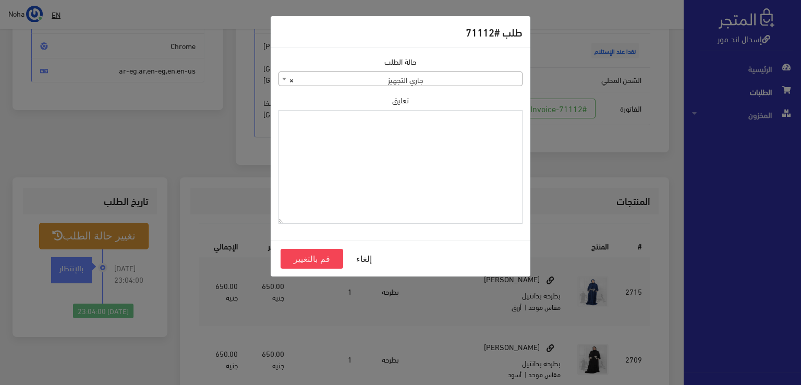
paste textarea "1134510"
type textarea "1134510"
click at [313, 255] on button "قم بالتغيير" at bounding box center [311, 259] width 63 height 20
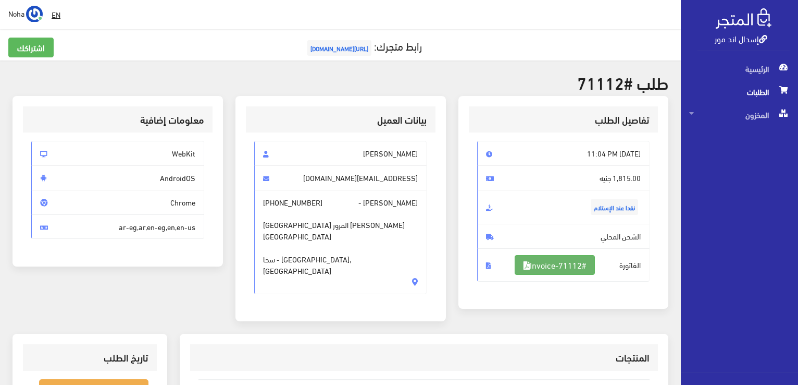
click at [560, 265] on link "#Invoice-71112" at bounding box center [555, 265] width 80 height 20
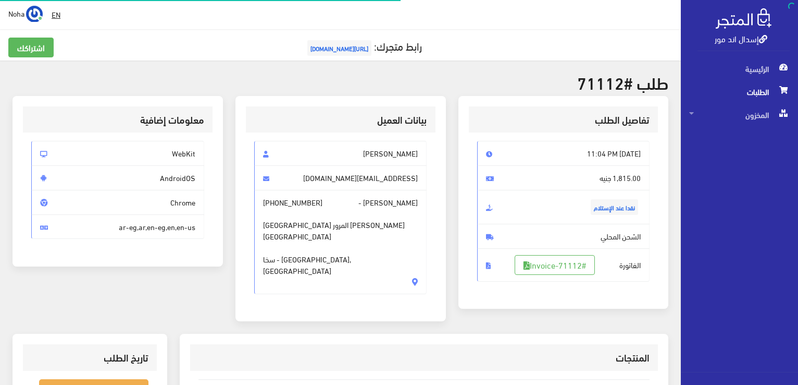
scroll to position [150, 0]
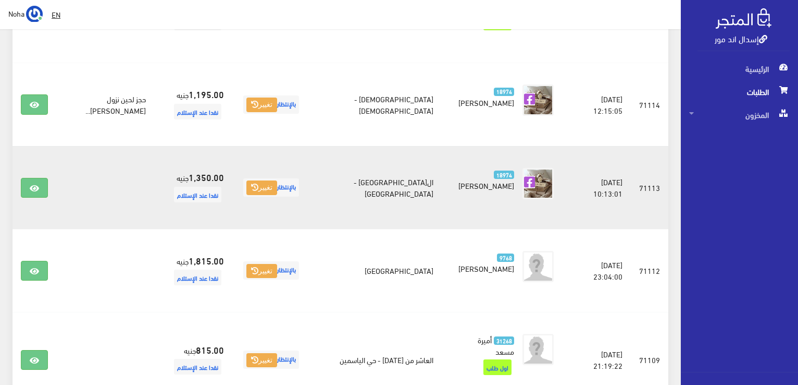
scroll to position [967, 0]
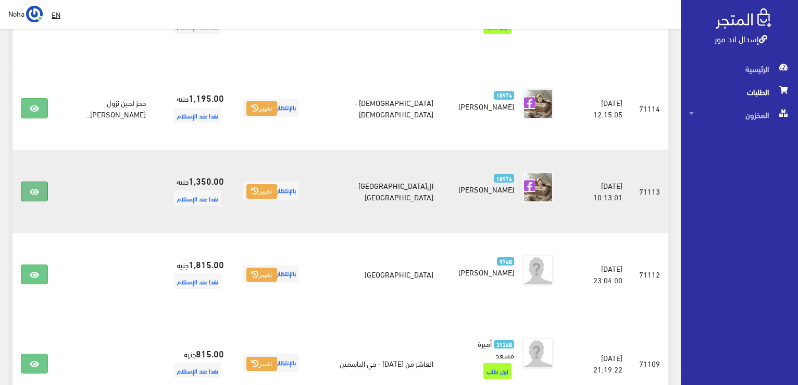
click at [35, 188] on icon at bounding box center [34, 192] width 9 height 8
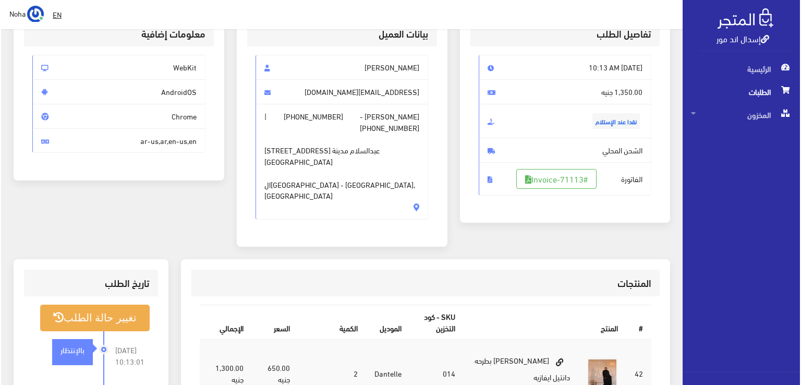
scroll to position [104, 0]
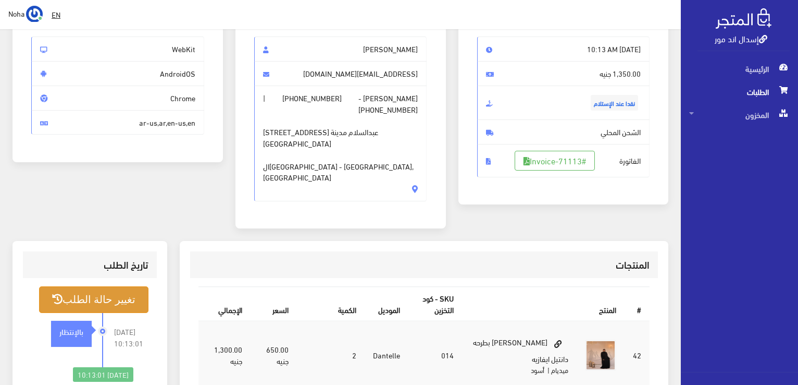
click at [114, 286] on button "تغيير حالة الطلب" at bounding box center [93, 299] width 109 height 27
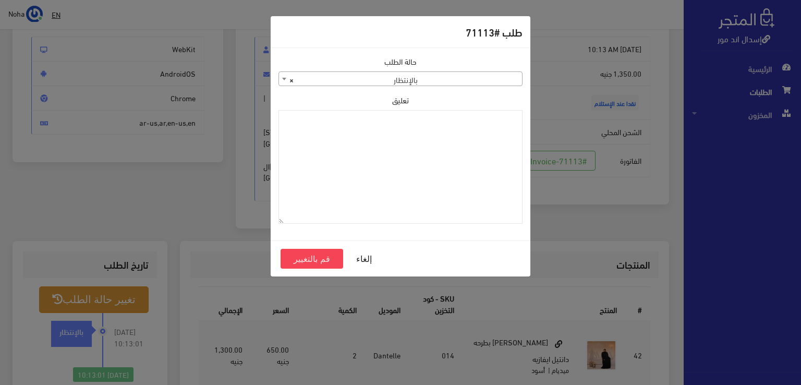
click at [282, 78] on b at bounding box center [284, 79] width 4 height 3
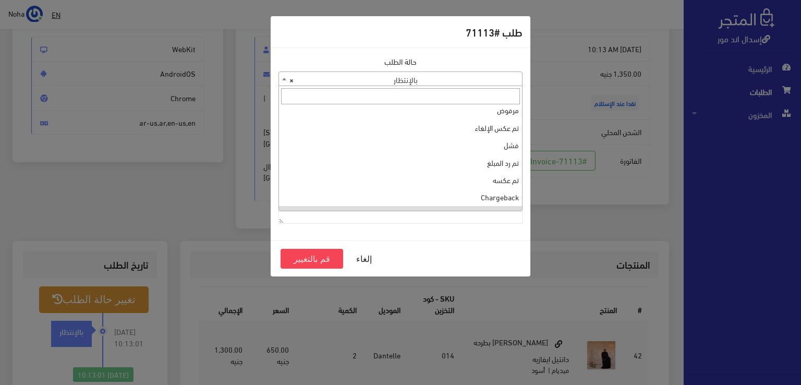
scroll to position [0, 0]
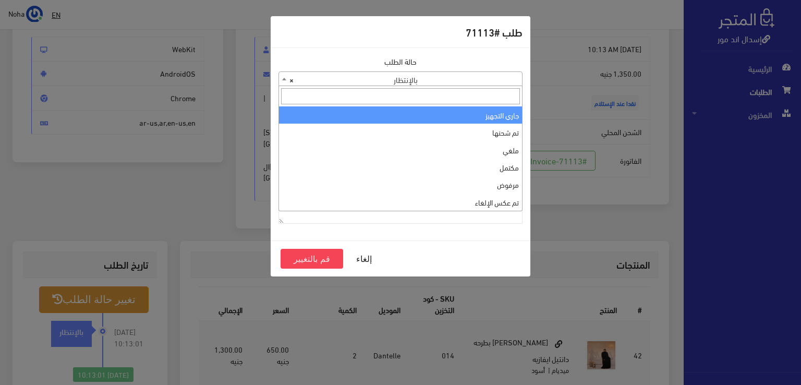
select select "1"
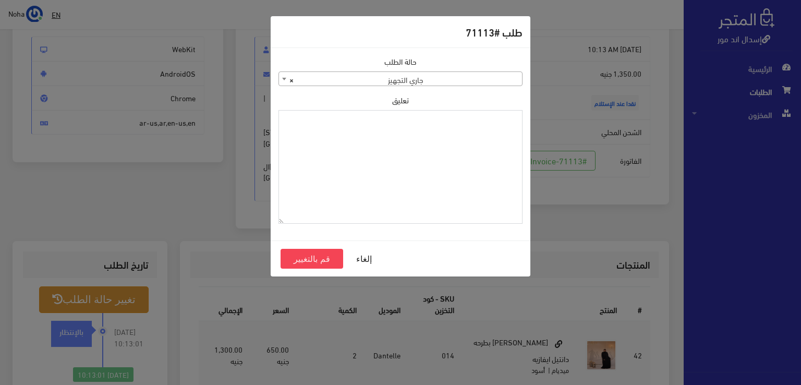
paste textarea "1134510"
type textarea "1134510"
click at [315, 251] on button "قم بالتغيير" at bounding box center [311, 259] width 63 height 20
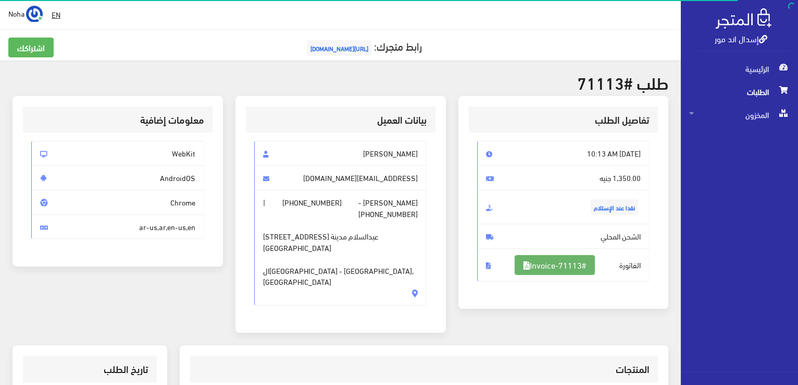
click at [541, 263] on link "#Invoice-71113" at bounding box center [555, 265] width 80 height 20
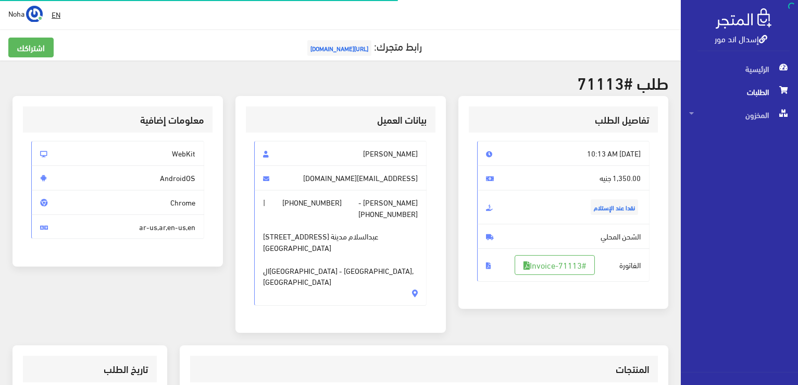
scroll to position [104, 0]
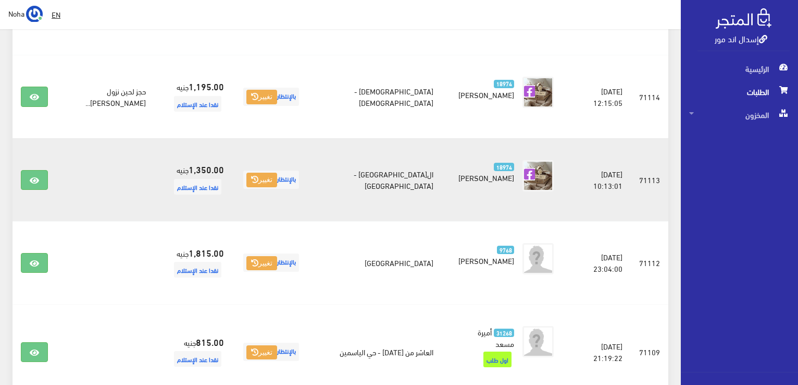
scroll to position [967, 0]
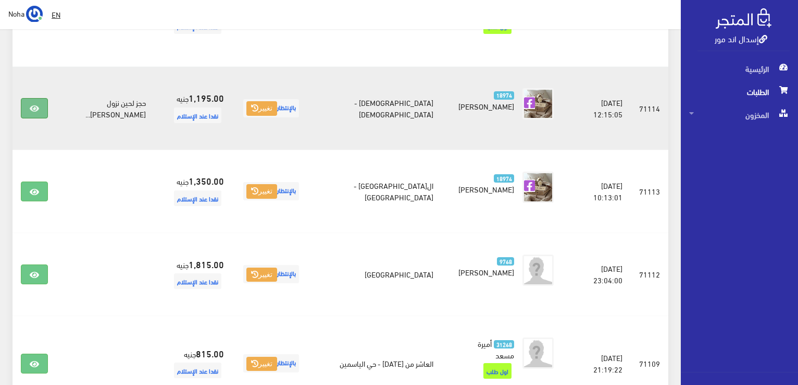
click at [33, 104] on icon at bounding box center [34, 108] width 9 height 8
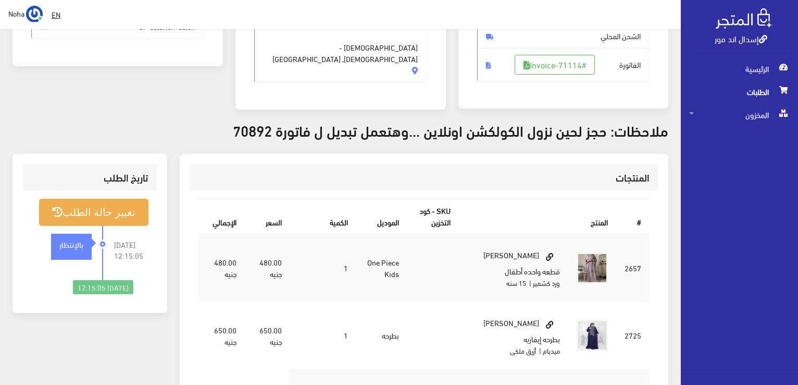
scroll to position [144, 0]
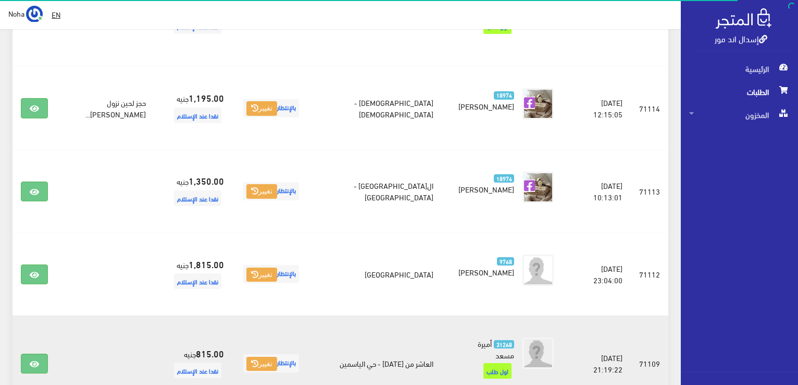
scroll to position [1124, 0]
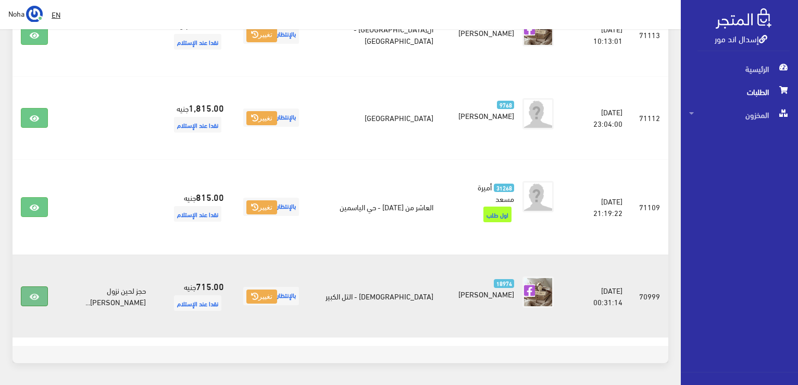
click at [34, 286] on link at bounding box center [34, 296] width 27 height 20
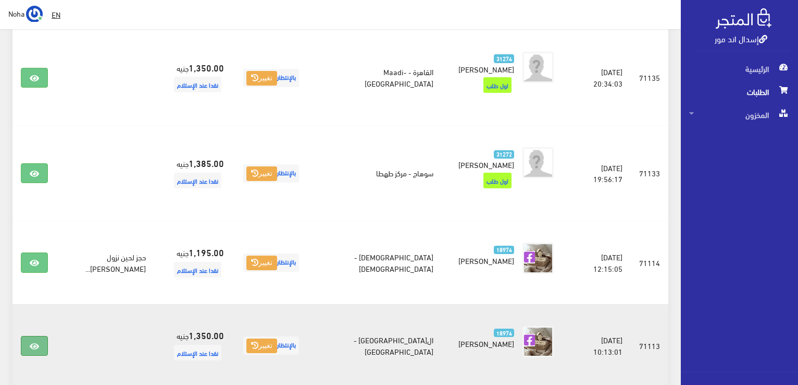
scroll to position [811, 0]
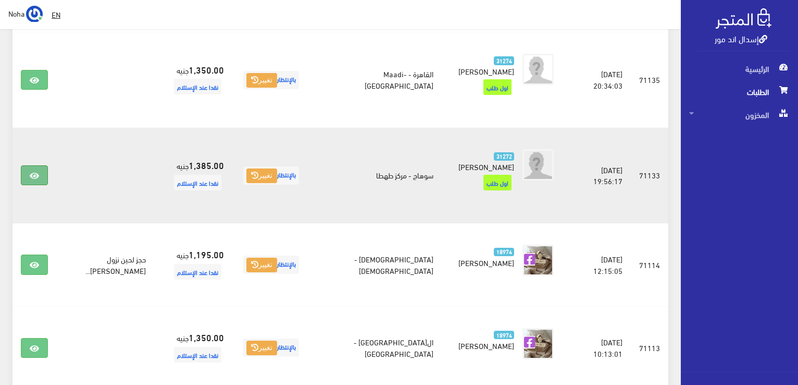
click at [38, 171] on icon at bounding box center [34, 175] width 9 height 8
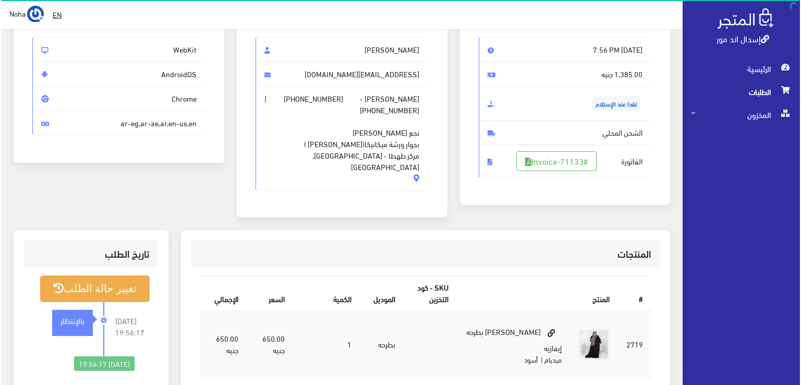
scroll to position [104, 0]
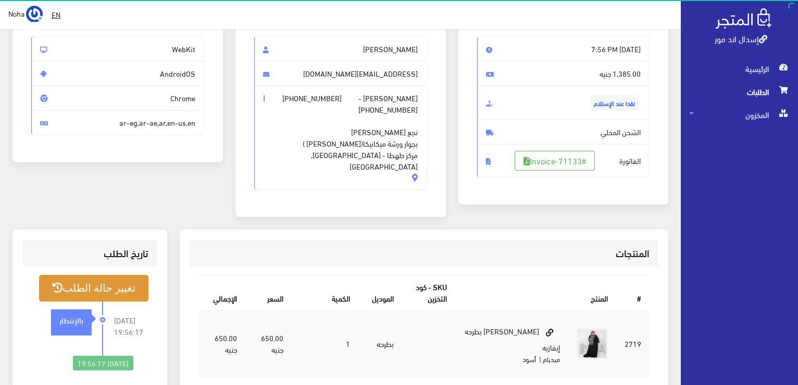
click at [132, 275] on button "تغيير حالة الطلب" at bounding box center [93, 288] width 109 height 27
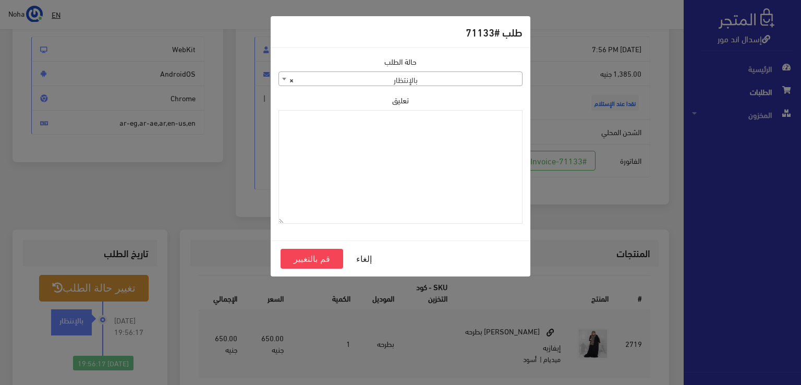
click at [283, 78] on b at bounding box center [284, 79] width 4 height 3
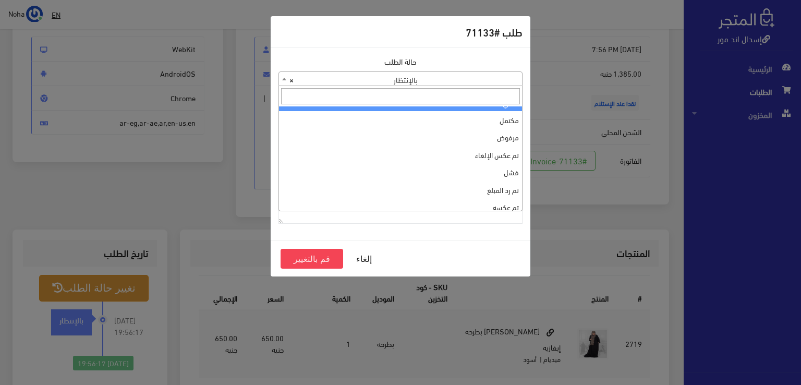
scroll to position [0, 0]
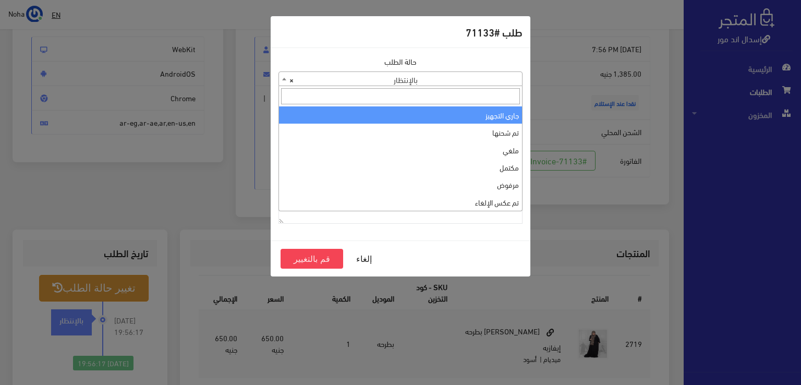
select select "1"
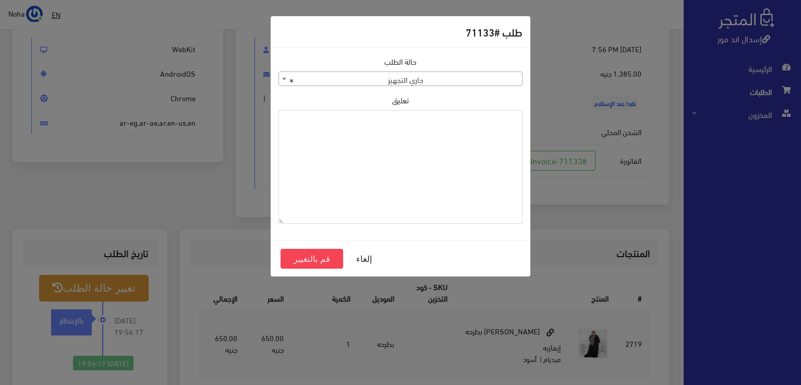
paste textarea "1134510"
type textarea "1134510"
click at [318, 256] on button "قم بالتغيير" at bounding box center [311, 259] width 63 height 20
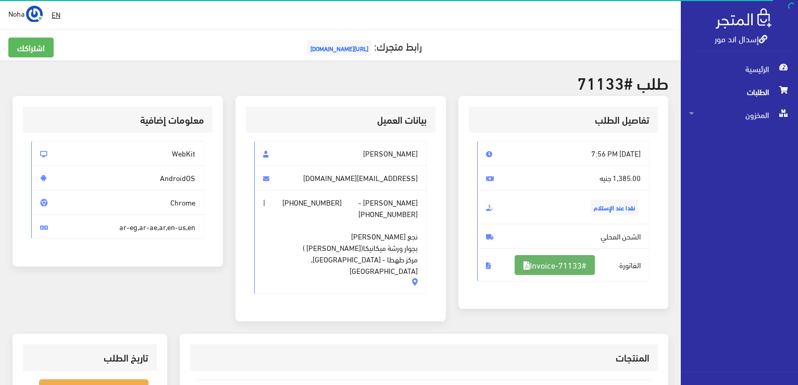
click at [552, 264] on link "#Invoice-71133" at bounding box center [555, 265] width 80 height 20
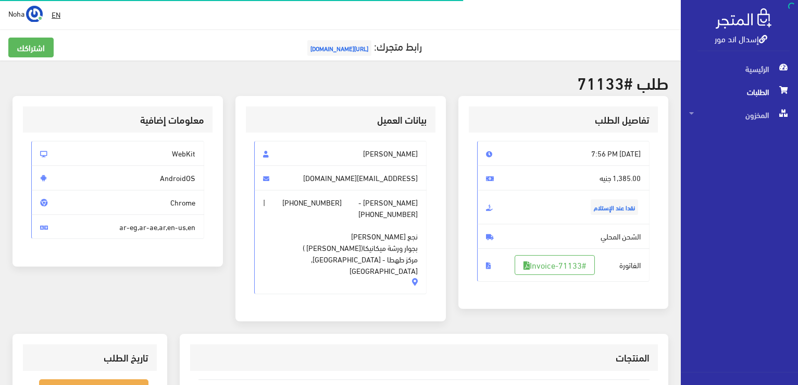
scroll to position [104, 0]
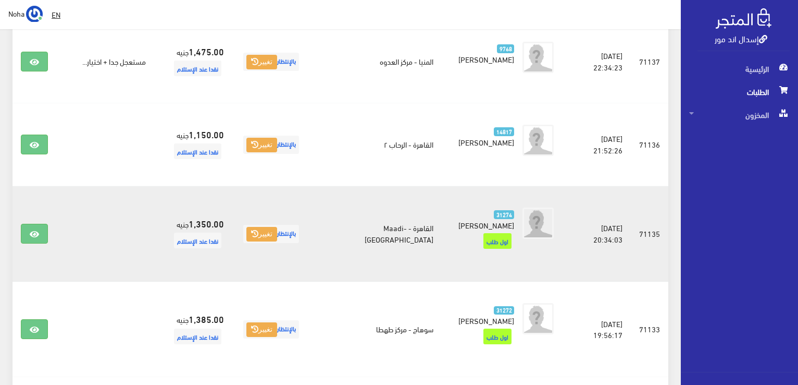
scroll to position [655, 0]
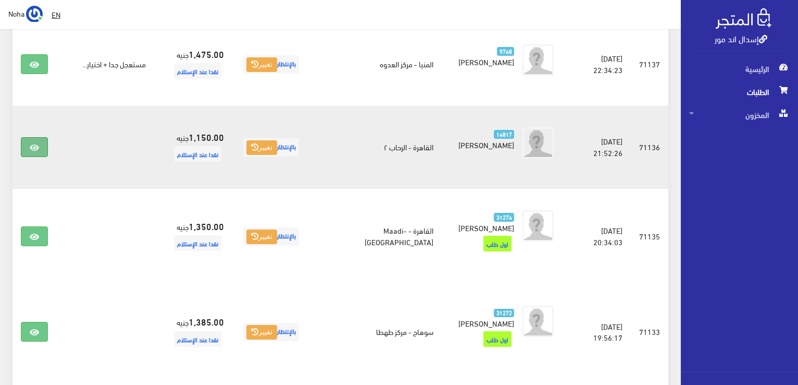
click at [33, 143] on icon at bounding box center [34, 147] width 9 height 8
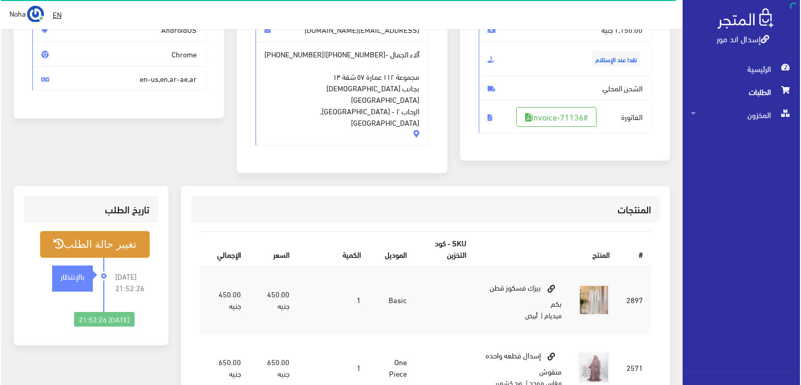
scroll to position [156, 0]
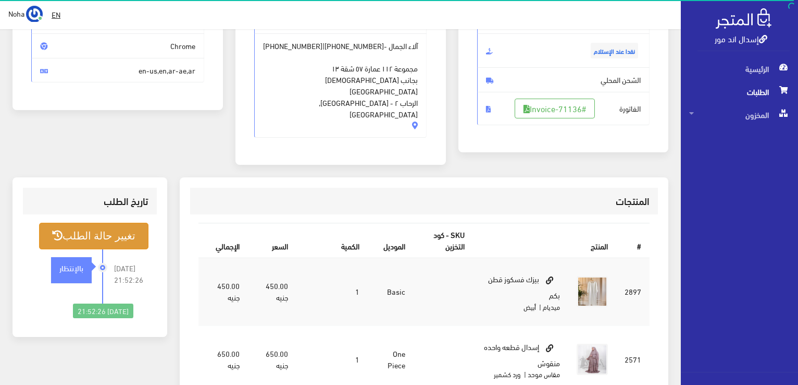
click at [128, 223] on button "تغيير حالة الطلب" at bounding box center [93, 236] width 109 height 27
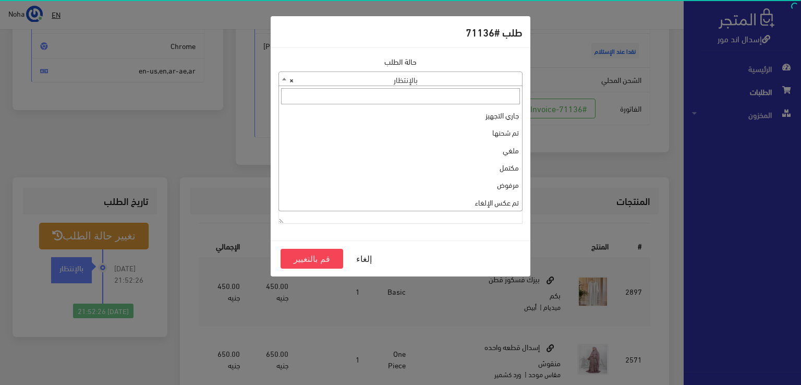
click at [282, 78] on b at bounding box center [284, 79] width 4 height 3
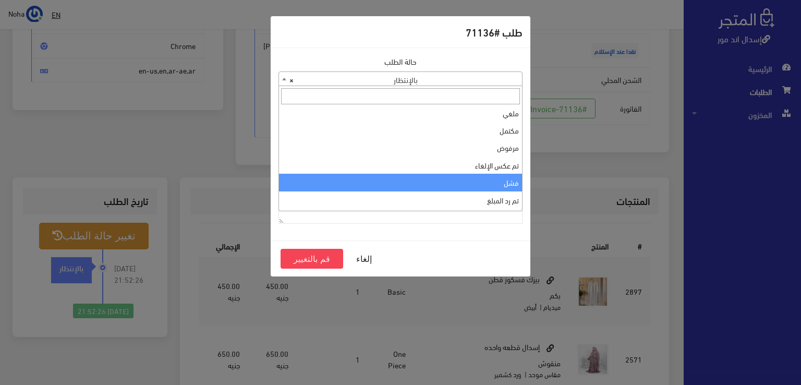
scroll to position [0, 0]
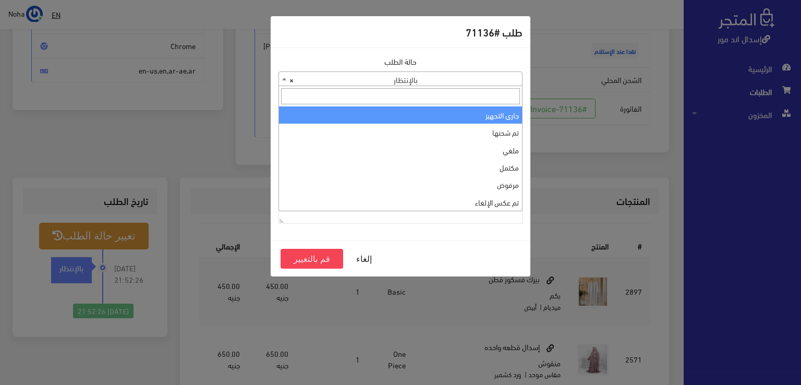
select select "1"
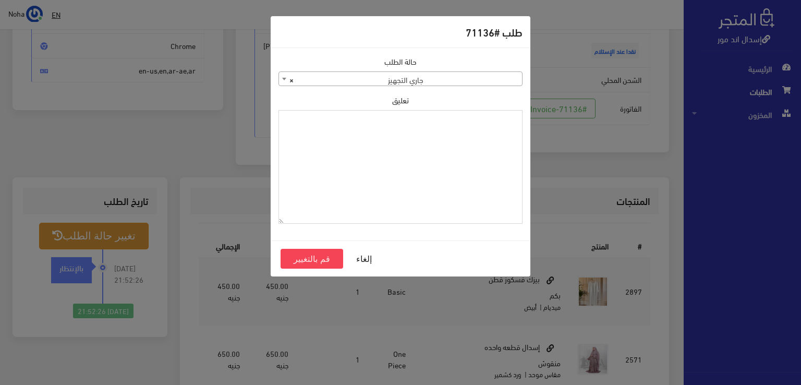
paste textarea "1134510"
type textarea "1134510"
click at [329, 258] on button "قم بالتغيير" at bounding box center [311, 259] width 63 height 20
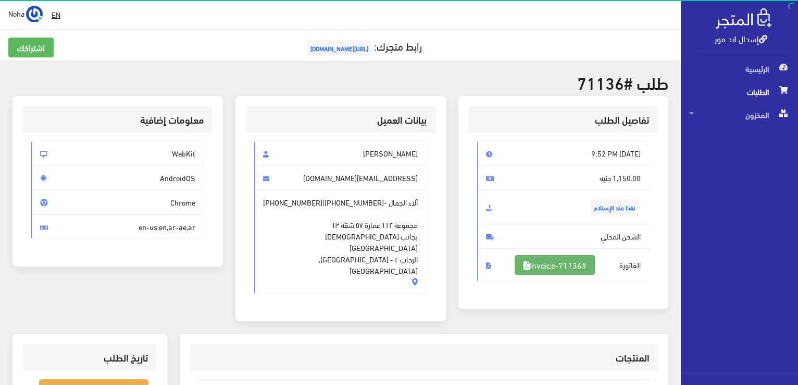
click at [540, 260] on link "#Invoice-71136" at bounding box center [555, 265] width 80 height 20
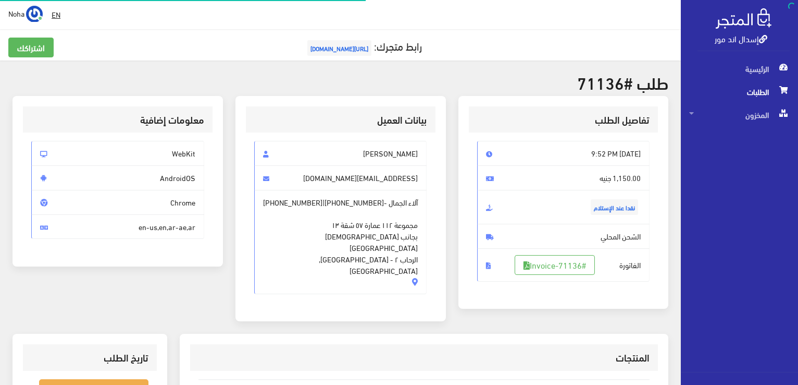
scroll to position [150, 0]
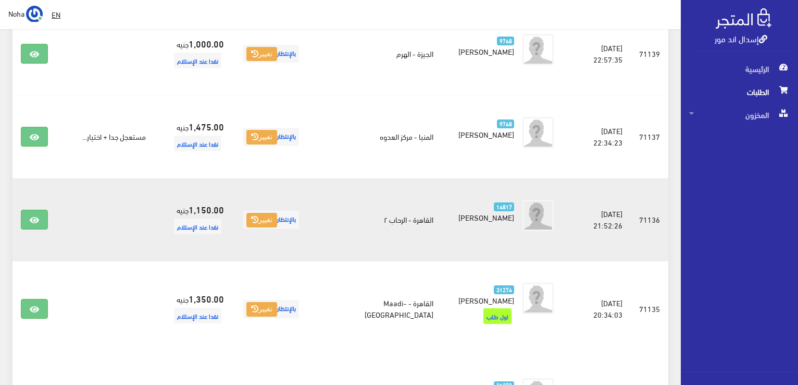
scroll to position [550, 0]
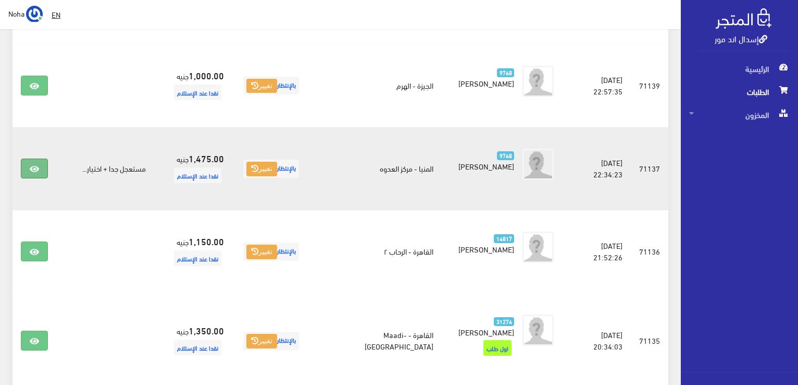
click at [32, 165] on icon at bounding box center [34, 169] width 9 height 8
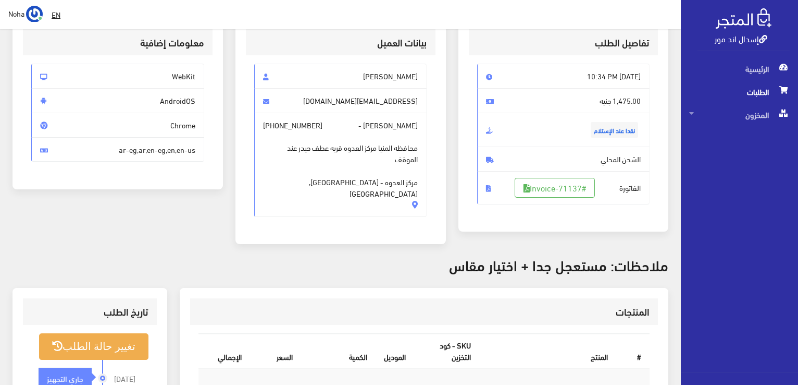
scroll to position [52, 0]
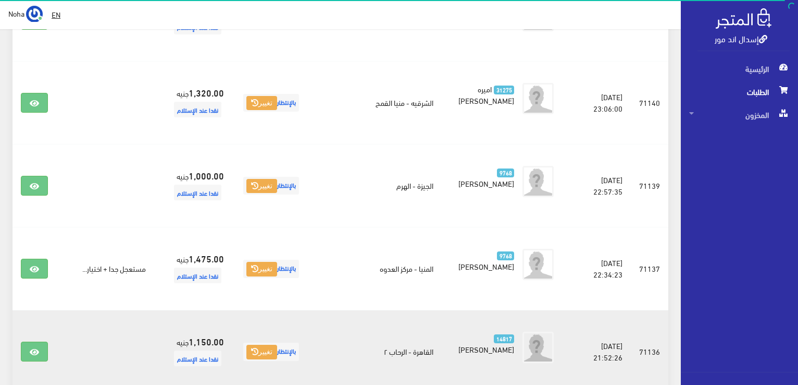
scroll to position [446, 0]
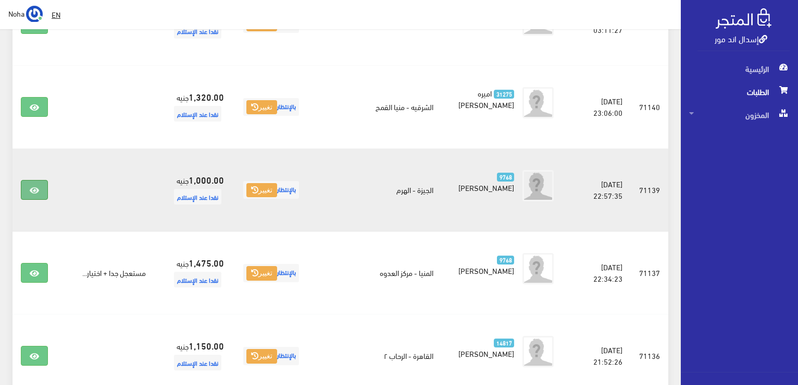
click at [30, 186] on icon at bounding box center [34, 190] width 9 height 8
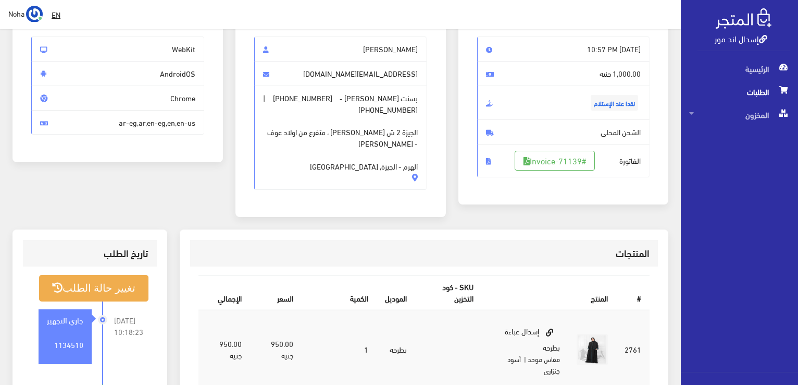
scroll to position [52, 0]
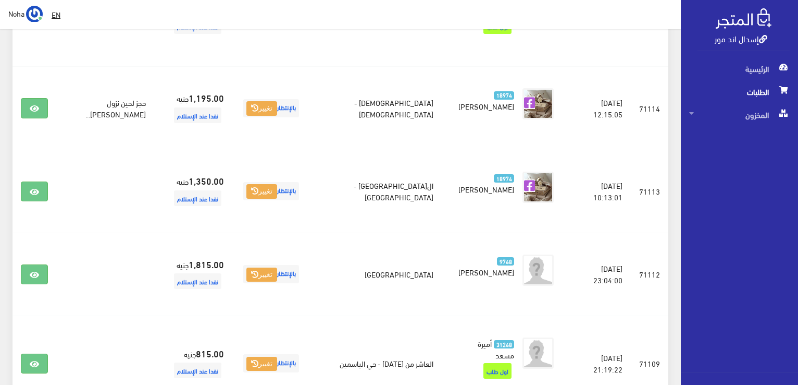
scroll to position [915, 0]
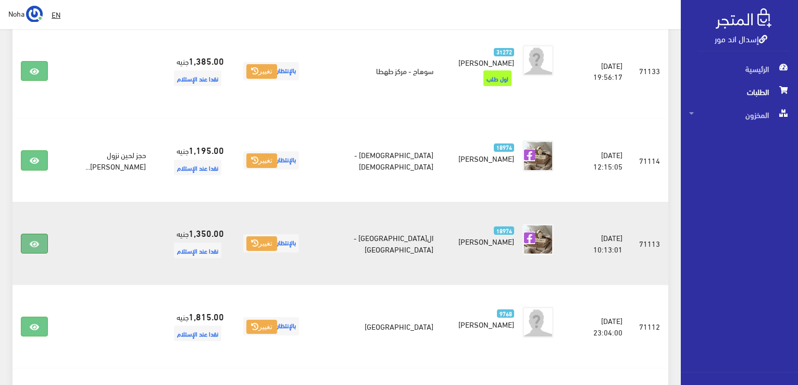
click at [36, 240] on icon at bounding box center [34, 244] width 9 height 8
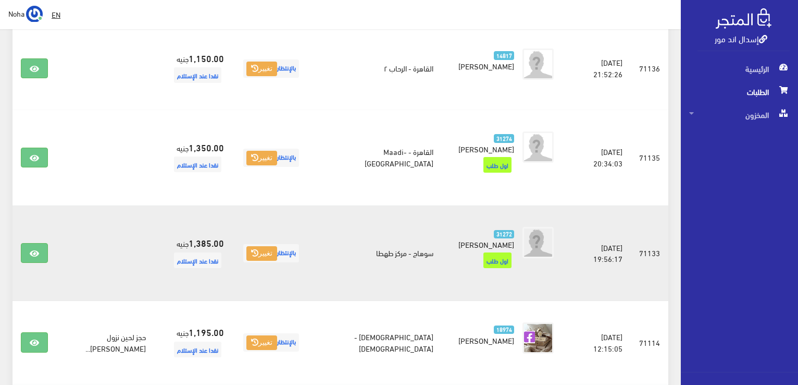
scroll to position [707, 0]
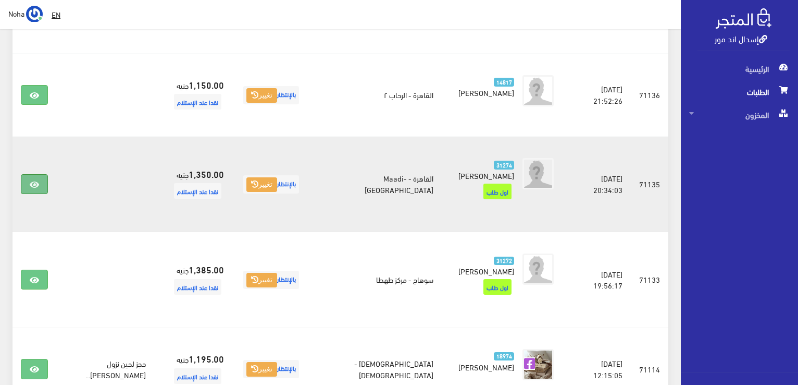
click at [39, 174] on link at bounding box center [34, 184] width 27 height 20
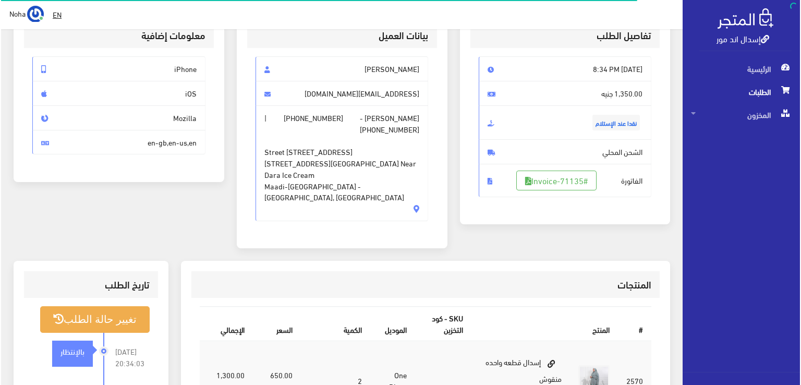
scroll to position [104, 0]
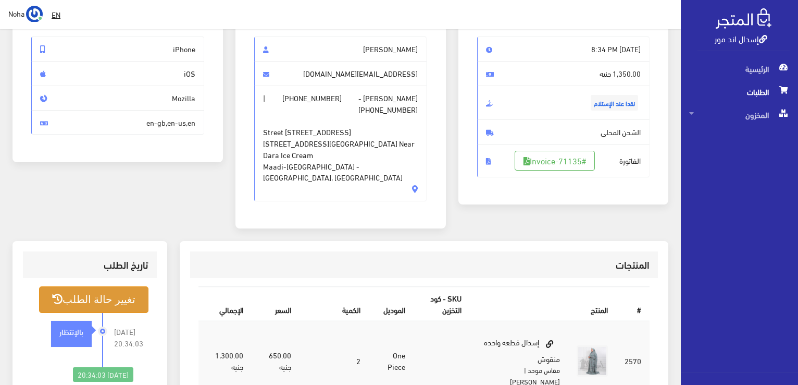
click at [112, 286] on button "تغيير حالة الطلب" at bounding box center [93, 299] width 109 height 27
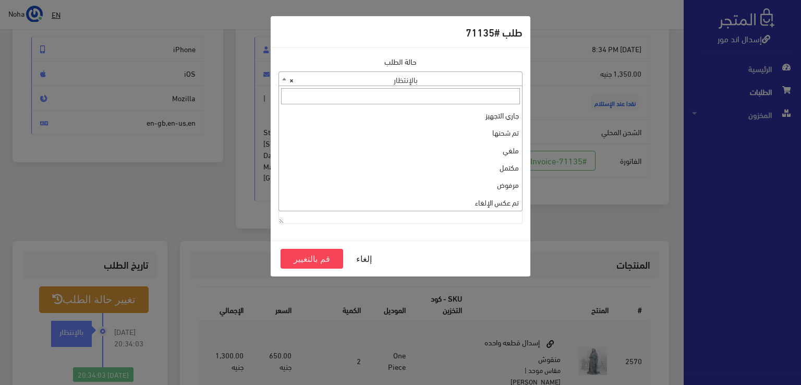
click at [281, 78] on span at bounding box center [284, 79] width 10 height 14
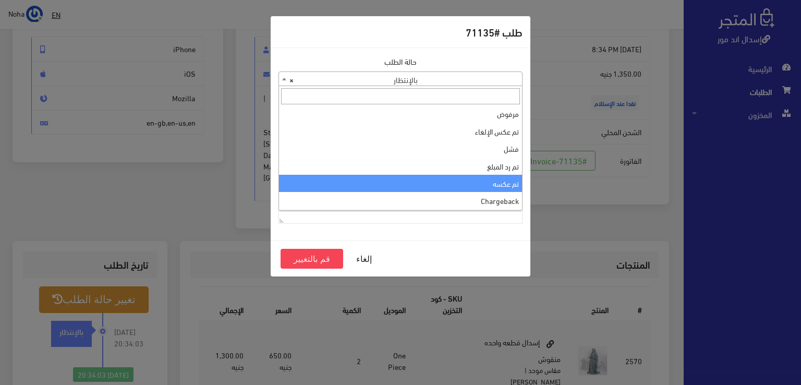
scroll to position [0, 0]
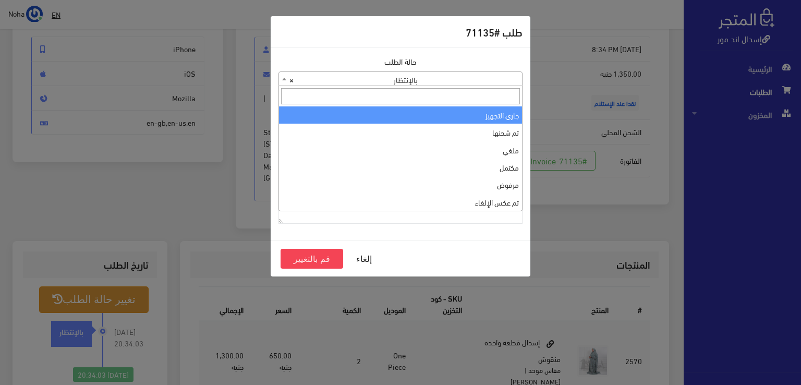
select select "1"
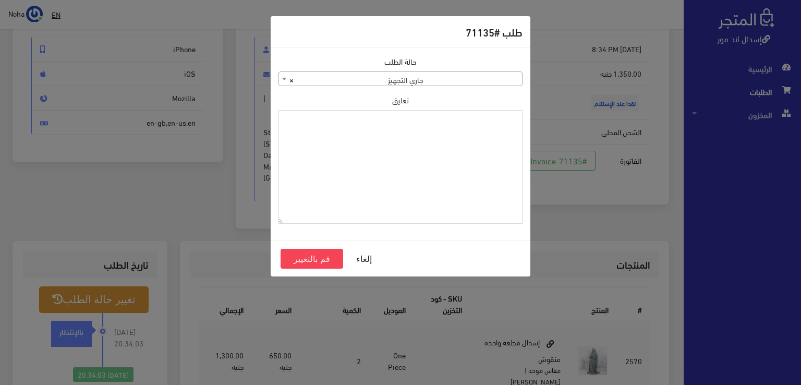
paste textarea "1134510"
type textarea "1134510"
click at [307, 260] on button "قم بالتغيير" at bounding box center [311, 259] width 63 height 20
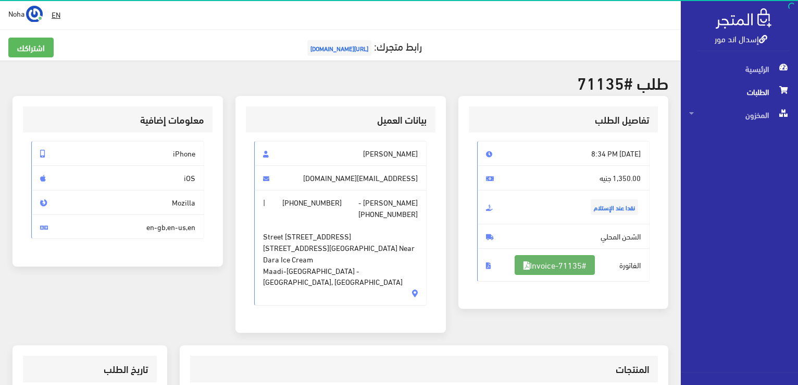
click at [557, 264] on link "#Invoice-71135" at bounding box center [555, 265] width 80 height 20
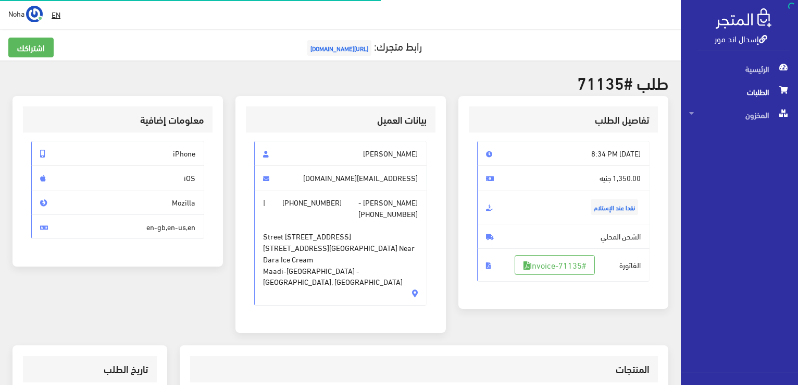
scroll to position [104, 0]
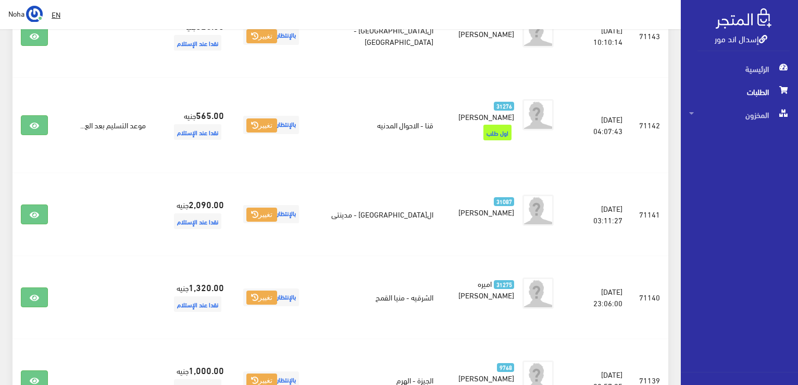
scroll to position [238, 0]
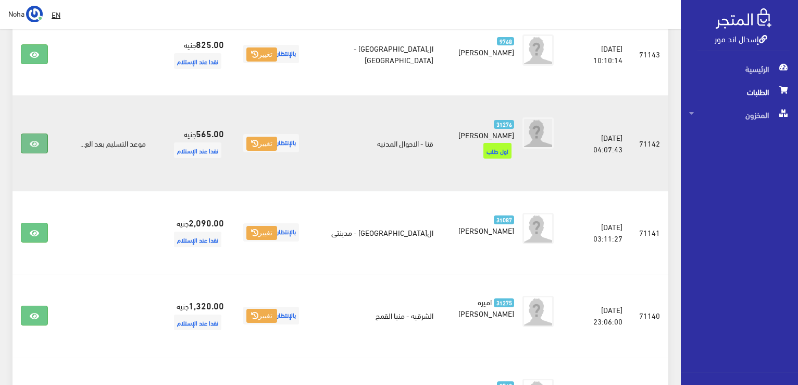
click at [31, 140] on icon at bounding box center [34, 144] width 9 height 8
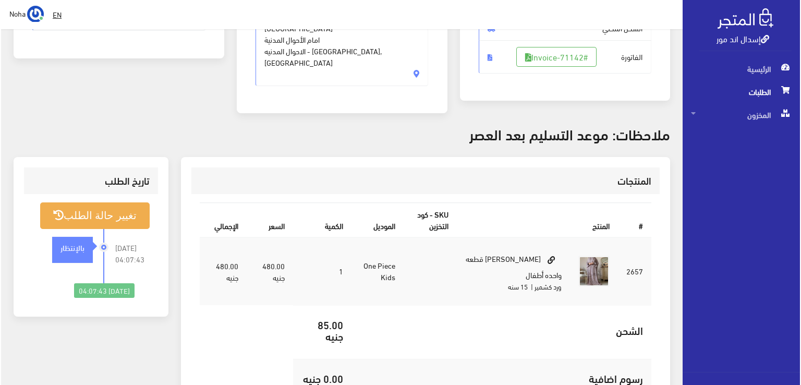
scroll to position [208, 0]
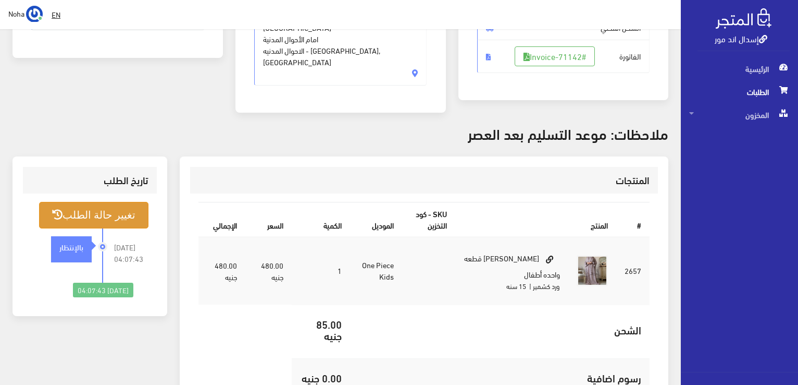
click at [103, 202] on button "تغيير حالة الطلب" at bounding box center [93, 215] width 109 height 27
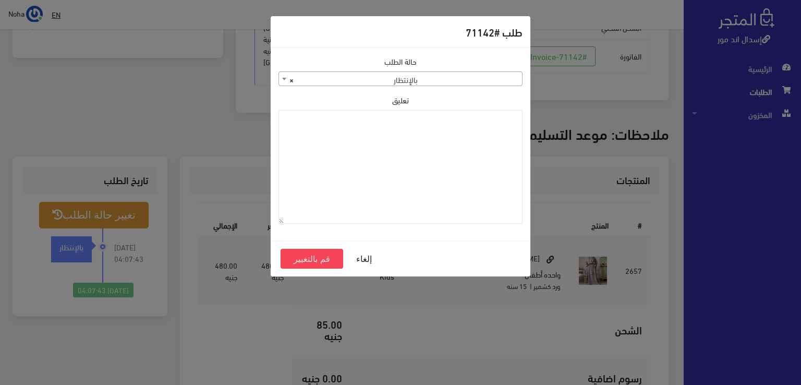
click at [286, 78] on span at bounding box center [284, 79] width 10 height 14
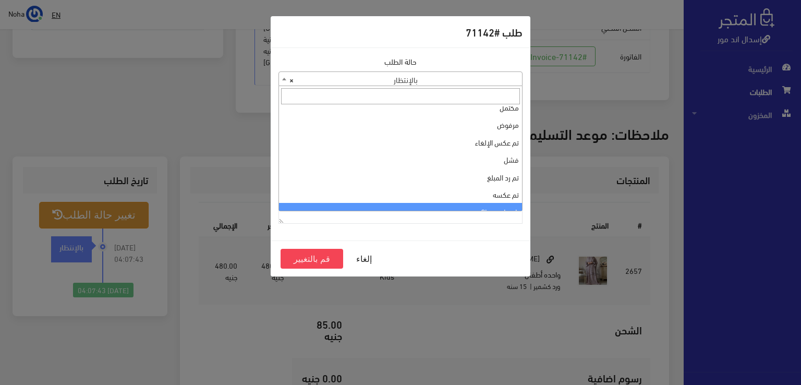
scroll to position [0, 0]
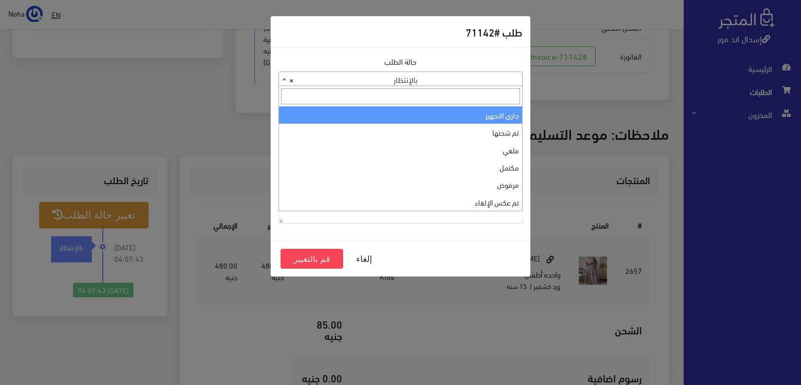
select select "1"
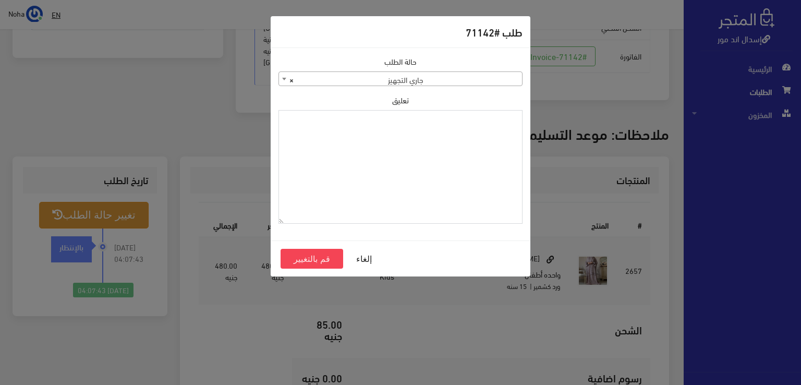
paste textarea "1134510"
type textarea "1134510"
click at [323, 255] on button "قم بالتغيير" at bounding box center [311, 259] width 63 height 20
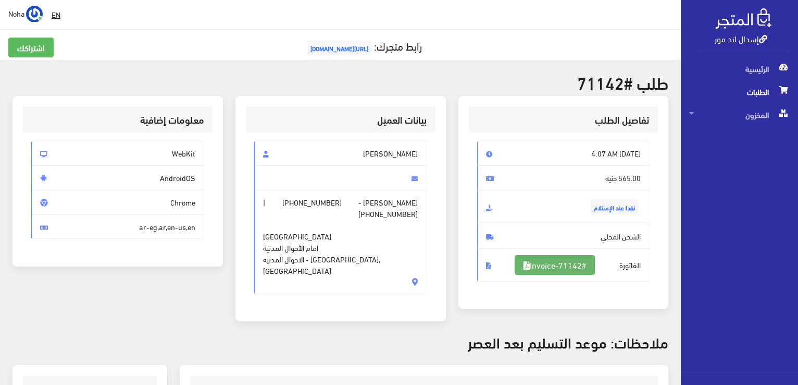
click at [555, 265] on link "#Invoice-71142" at bounding box center [555, 265] width 80 height 20
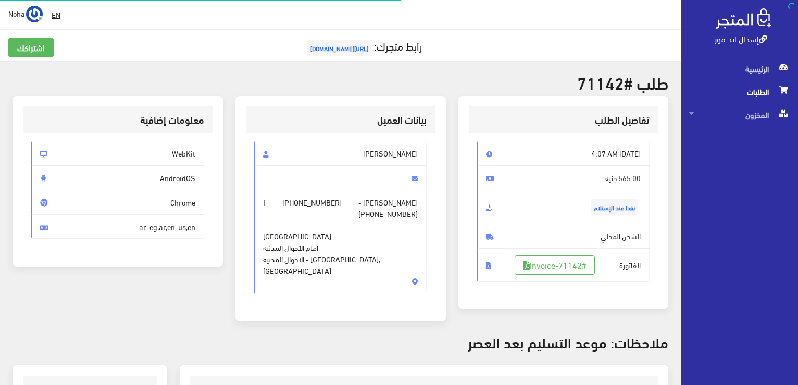
scroll to position [205, 0]
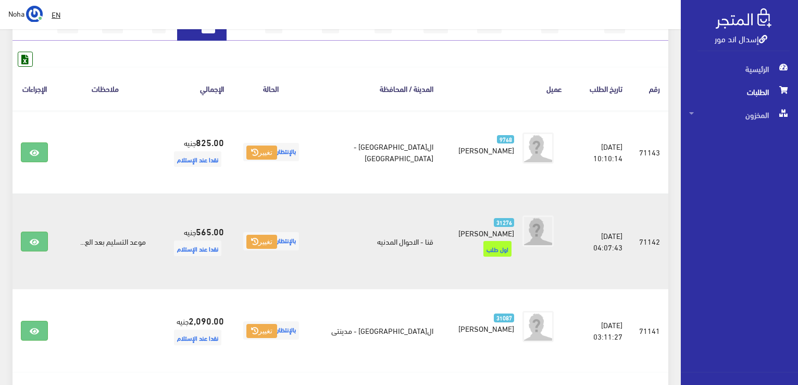
scroll to position [133, 0]
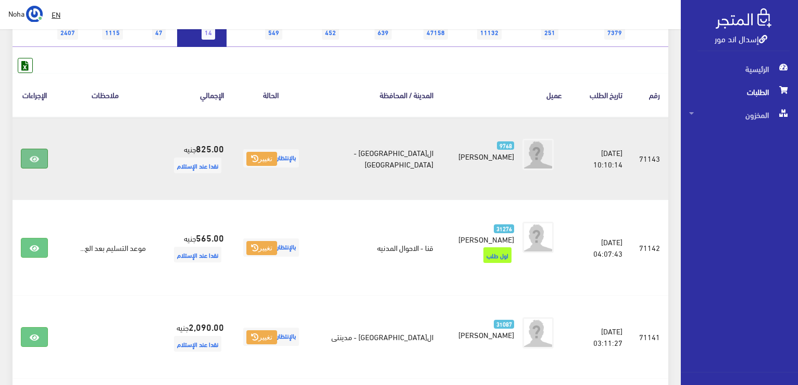
click at [38, 156] on icon at bounding box center [34, 159] width 9 height 8
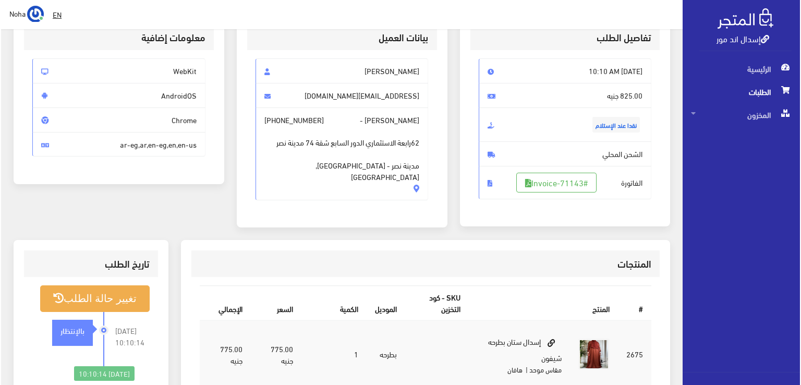
scroll to position [156, 0]
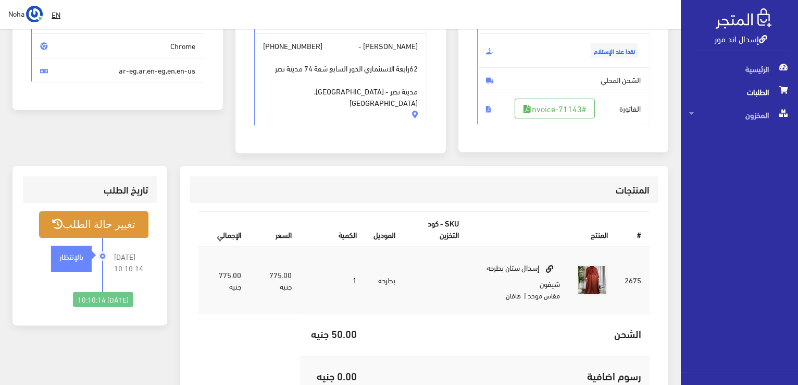
click at [129, 224] on button "تغيير حالة الطلب" at bounding box center [93, 224] width 109 height 27
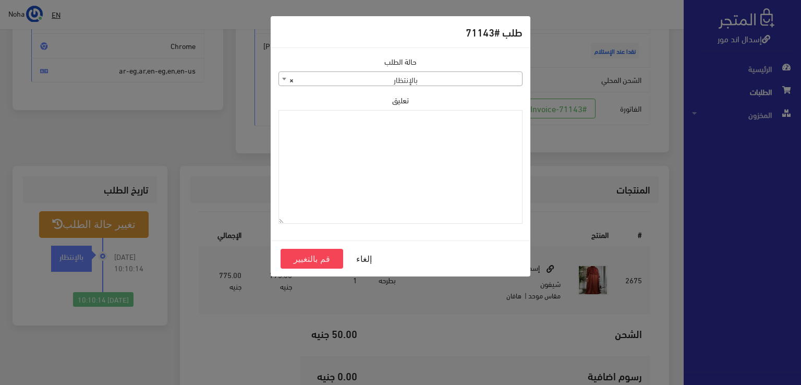
click at [282, 79] on b at bounding box center [284, 79] width 4 height 3
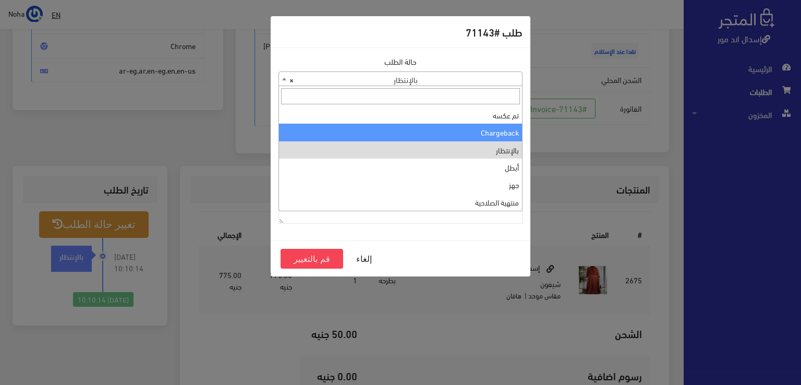
scroll to position [0, 0]
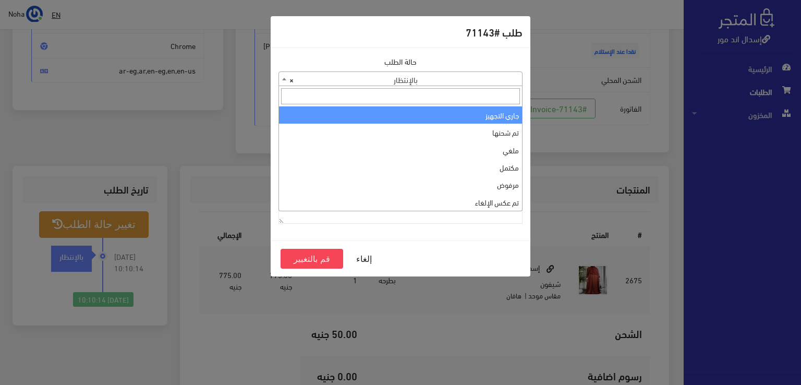
select select "1"
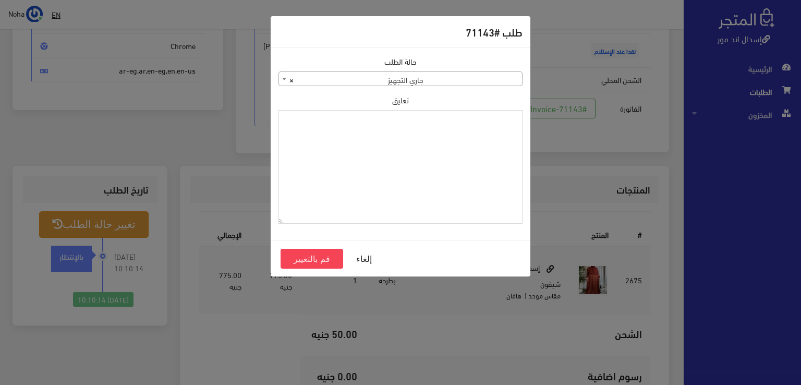
paste textarea "1134510"
type textarea "1134510"
click at [323, 257] on button "قم بالتغيير" at bounding box center [311, 259] width 63 height 20
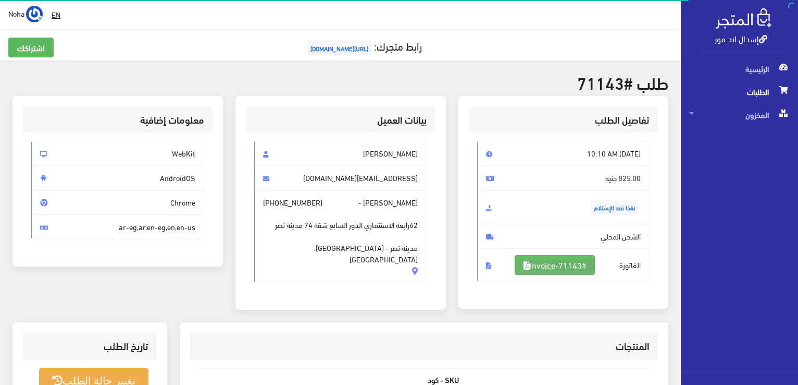
click at [573, 264] on link "#Invoice-71143" at bounding box center [555, 265] width 80 height 20
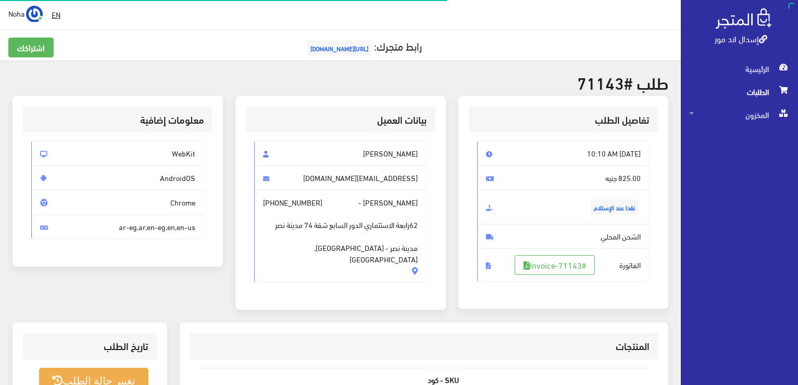
scroll to position [150, 0]
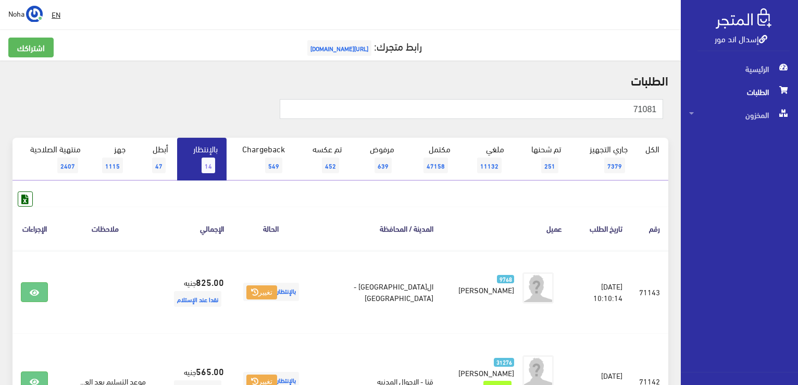
click at [206, 163] on span "14" at bounding box center [209, 165] width 14 height 16
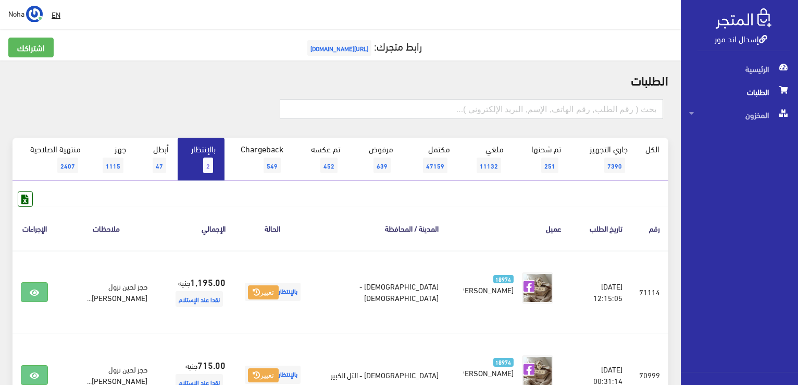
click at [206, 163] on span "2" at bounding box center [208, 165] width 10 height 16
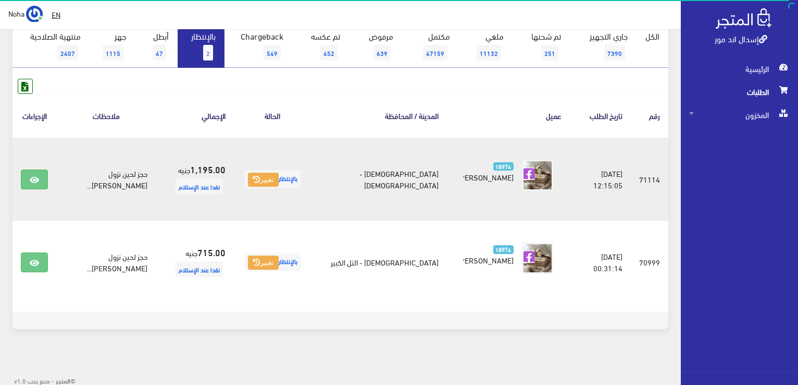
scroll to position [114, 0]
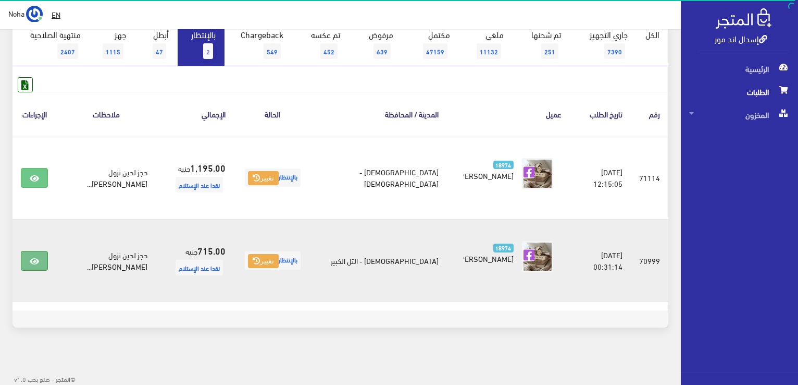
click at [35, 257] on icon at bounding box center [34, 261] width 9 height 8
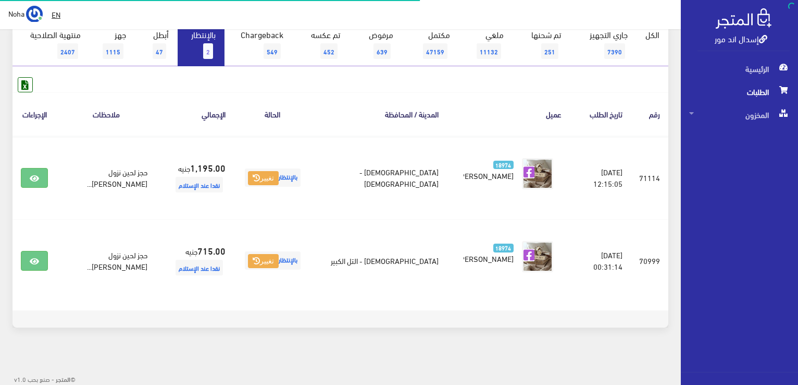
scroll to position [114, 0]
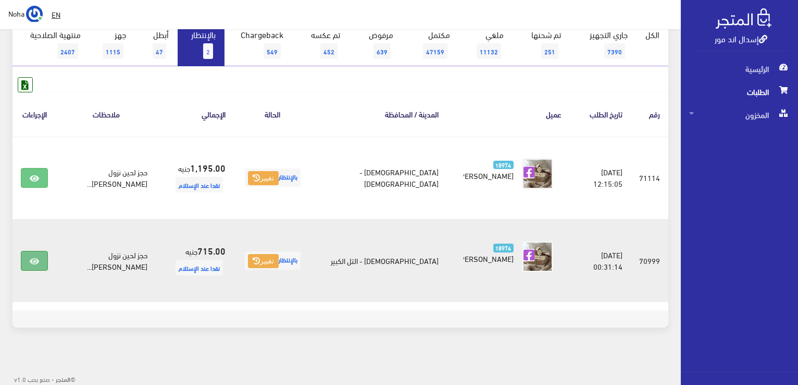
click at [34, 258] on icon at bounding box center [34, 261] width 9 height 8
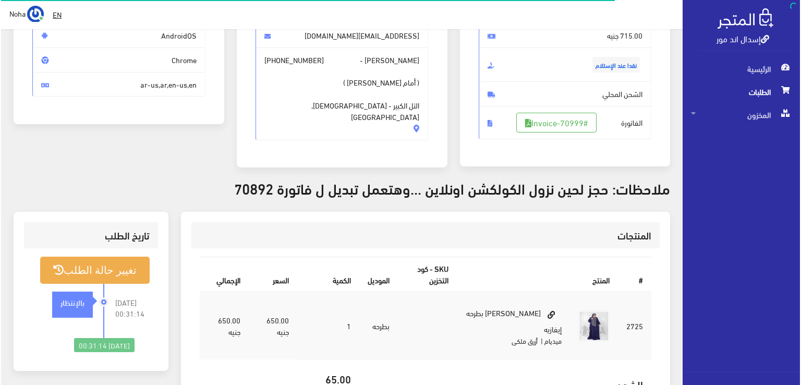
scroll to position [156, 0]
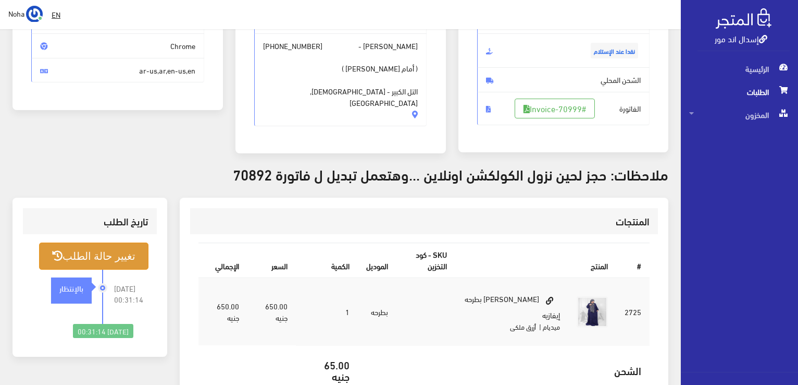
click at [124, 253] on button "تغيير حالة الطلب" at bounding box center [93, 255] width 109 height 27
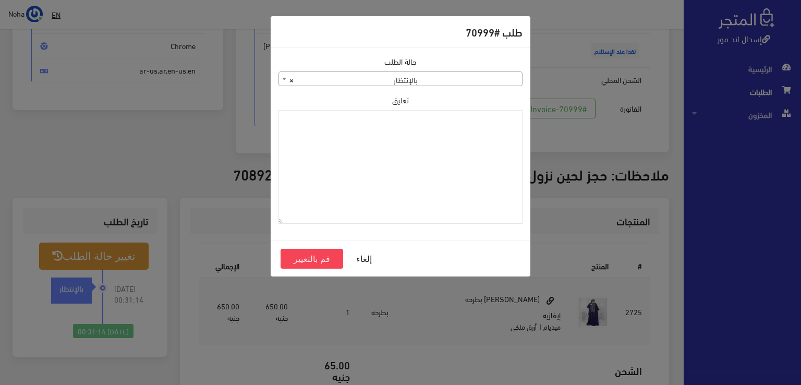
click at [282, 77] on span at bounding box center [284, 79] width 10 height 14
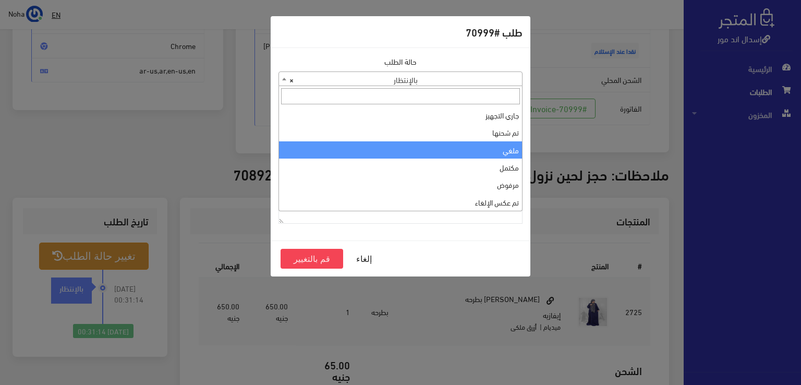
select select "3"
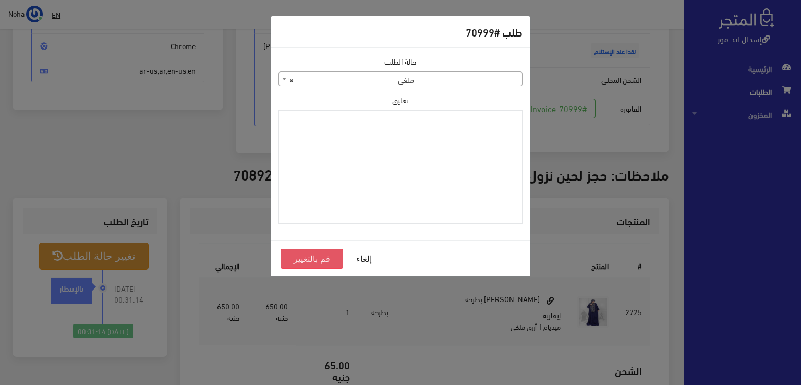
click at [326, 262] on button "قم بالتغيير" at bounding box center [311, 259] width 63 height 20
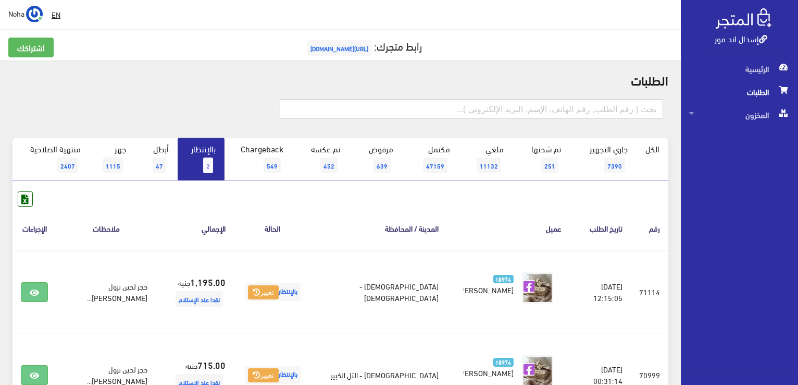
click at [411, 109] on input "text" at bounding box center [472, 109] width 384 height 20
type input "71081"
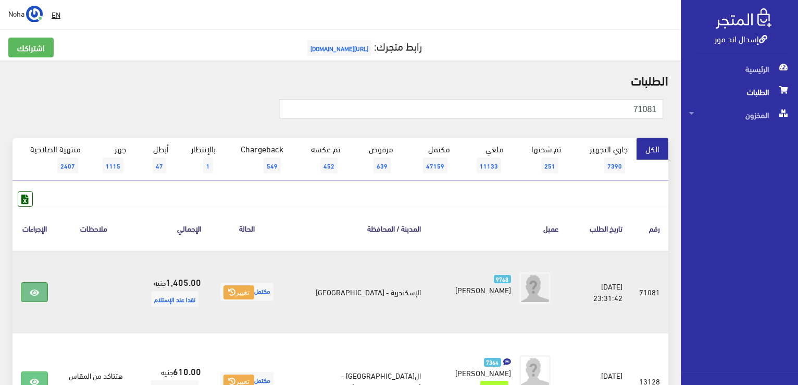
click at [34, 292] on icon at bounding box center [34, 292] width 9 height 8
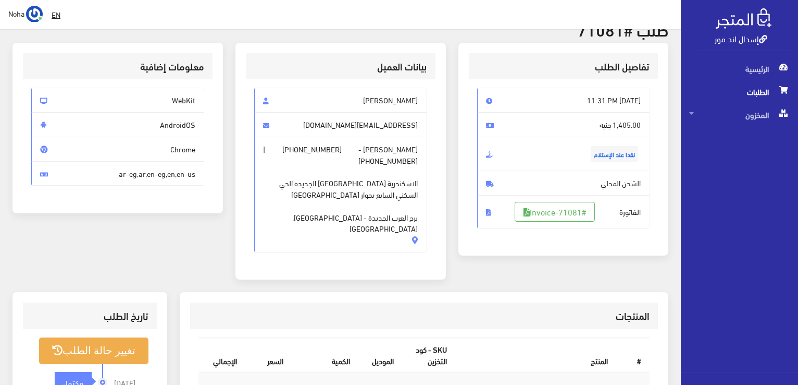
scroll to position [52, 0]
click at [562, 210] on link "#Invoice-71081" at bounding box center [555, 213] width 80 height 20
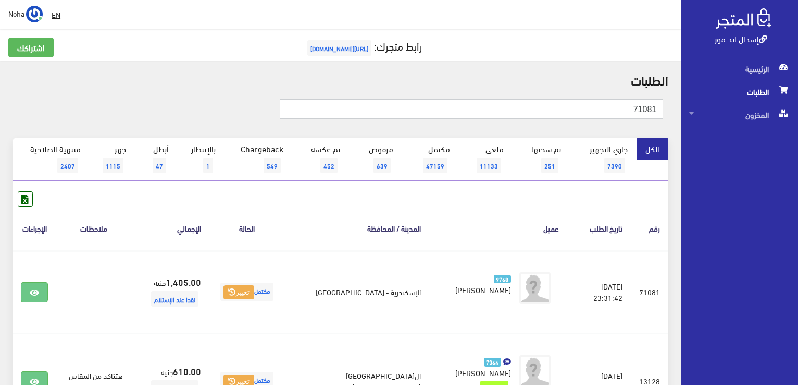
click at [613, 104] on input "71081" at bounding box center [472, 109] width 384 height 20
type input "7"
click at [620, 161] on span "7390" at bounding box center [615, 165] width 21 height 16
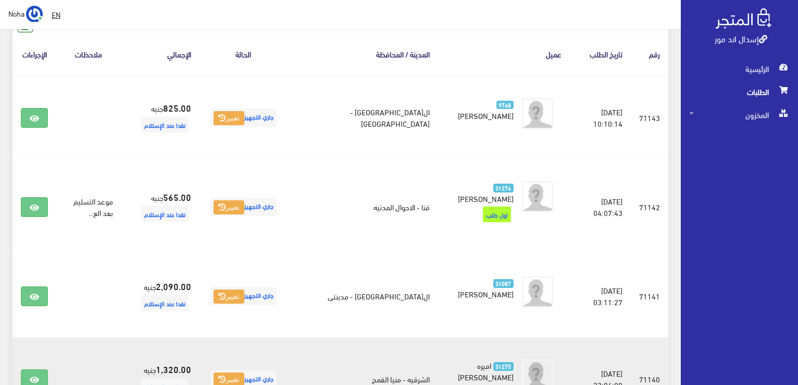
scroll to position [156, 0]
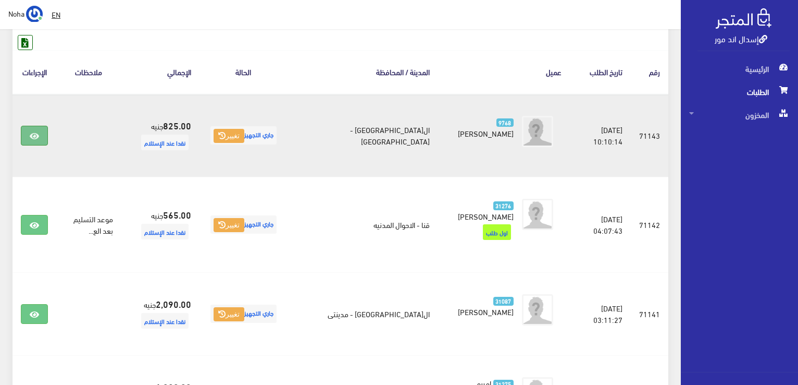
click at [38, 137] on icon at bounding box center [34, 136] width 9 height 8
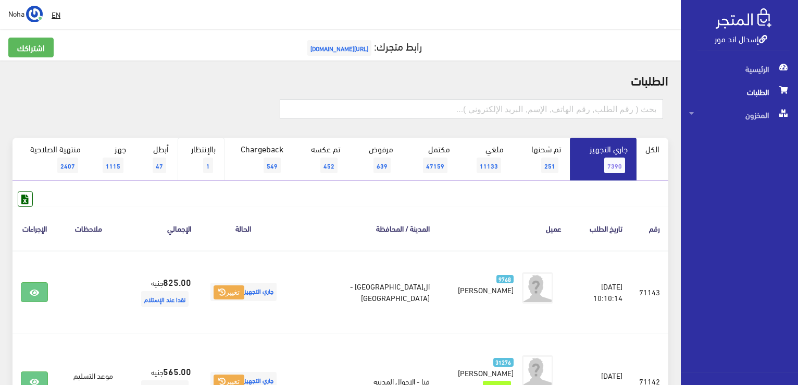
click at [208, 155] on link "بالإنتظار 1" at bounding box center [201, 159] width 47 height 43
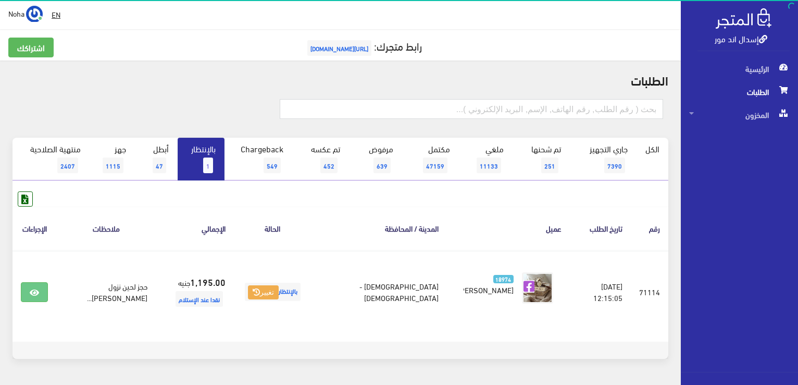
click at [740, 40] on link "إسدال اند مور" at bounding box center [741, 38] width 53 height 15
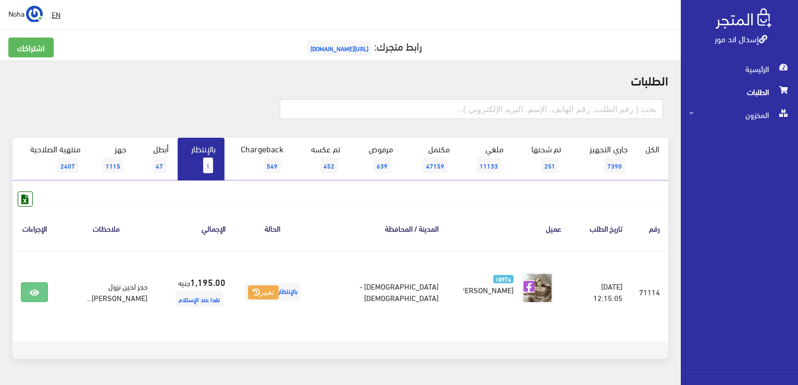
click at [202, 165] on link "بالإنتظار 1" at bounding box center [201, 159] width 47 height 43
click at [208, 164] on span "1" at bounding box center [208, 165] width 10 height 16
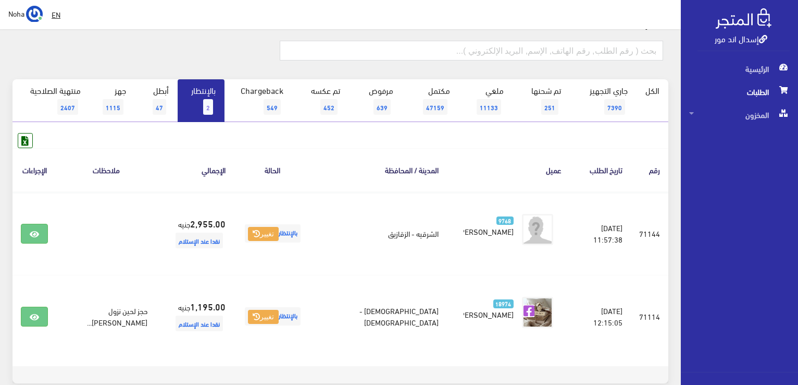
scroll to position [104, 0]
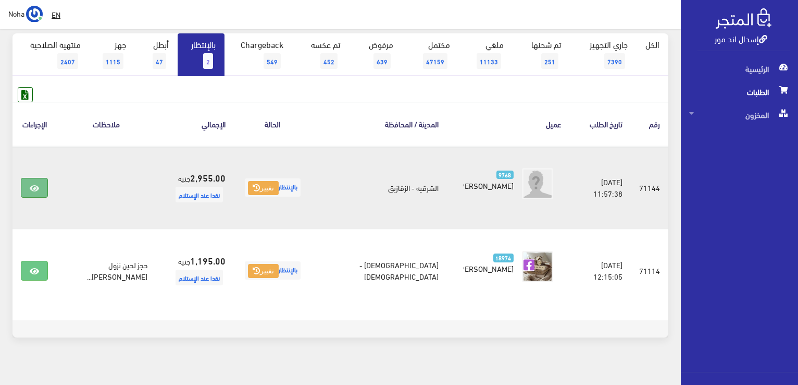
click at [34, 188] on icon at bounding box center [34, 188] width 9 height 8
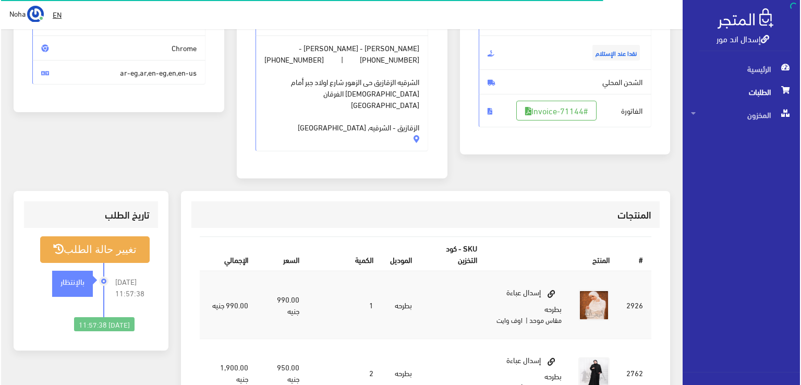
scroll to position [156, 0]
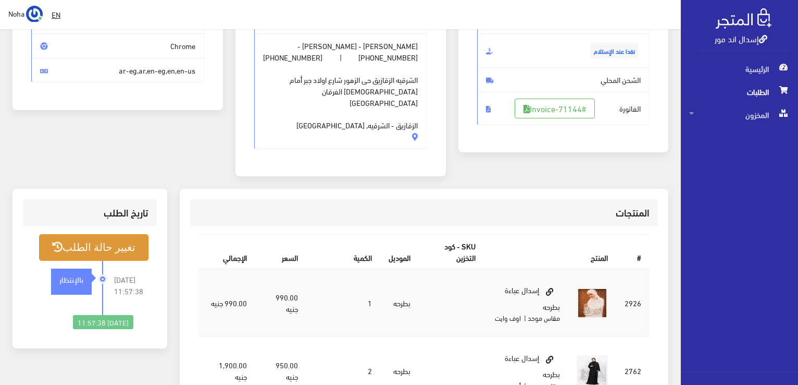
click at [124, 234] on button "تغيير حالة الطلب" at bounding box center [93, 247] width 109 height 27
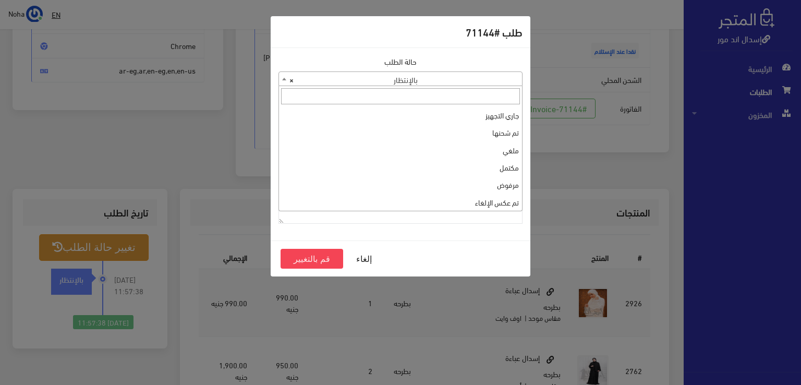
click at [284, 80] on span at bounding box center [284, 79] width 10 height 14
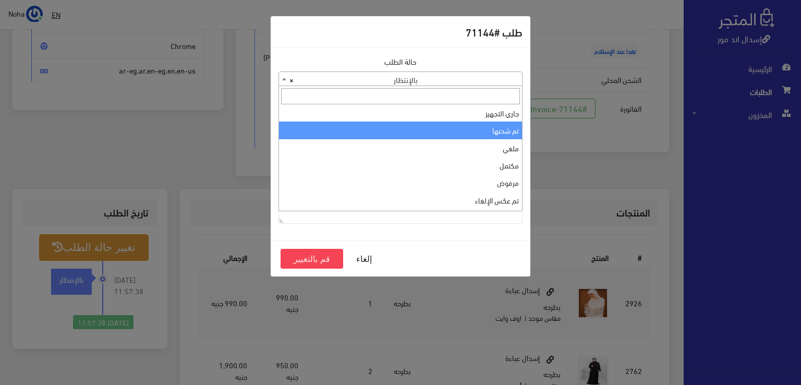
scroll to position [0, 0]
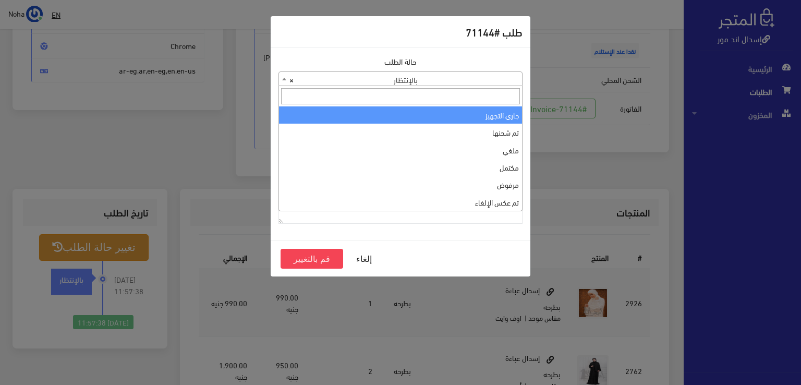
select select "1"
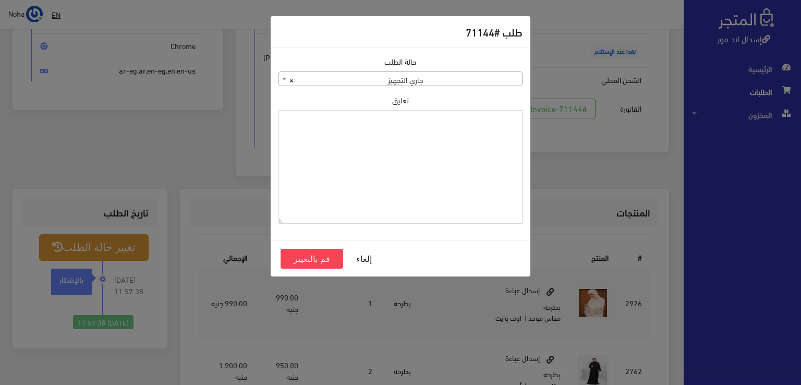
click at [466, 132] on textarea "تعليق" at bounding box center [400, 167] width 244 height 114
paste textarea "1134510"
type textarea "1134510"
click at [308, 257] on button "قم بالتغيير" at bounding box center [311, 259] width 63 height 20
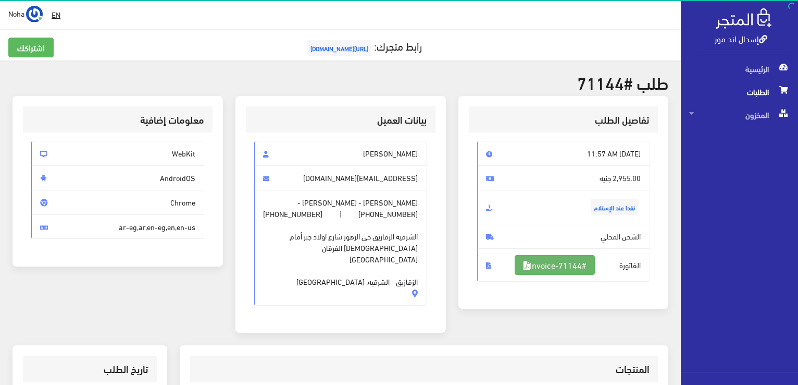
click at [565, 260] on link "#Invoice-71144" at bounding box center [555, 265] width 80 height 20
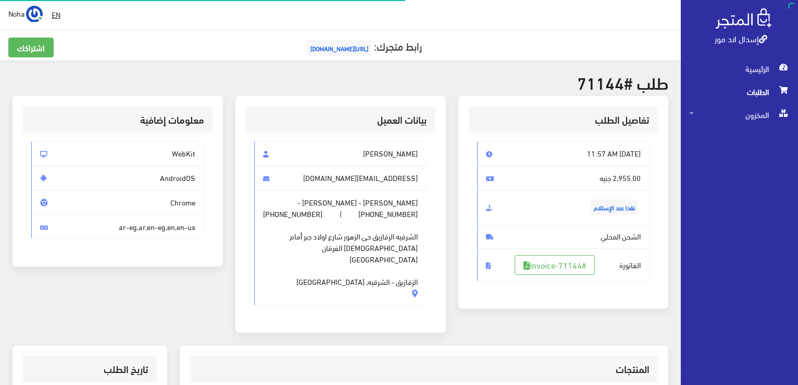
scroll to position [150, 0]
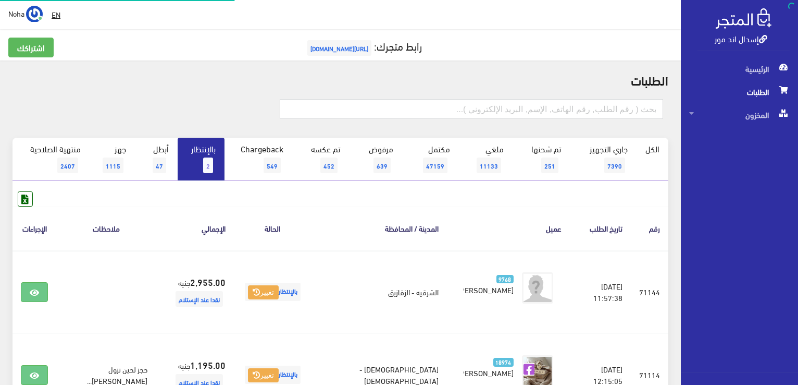
scroll to position [104, 0]
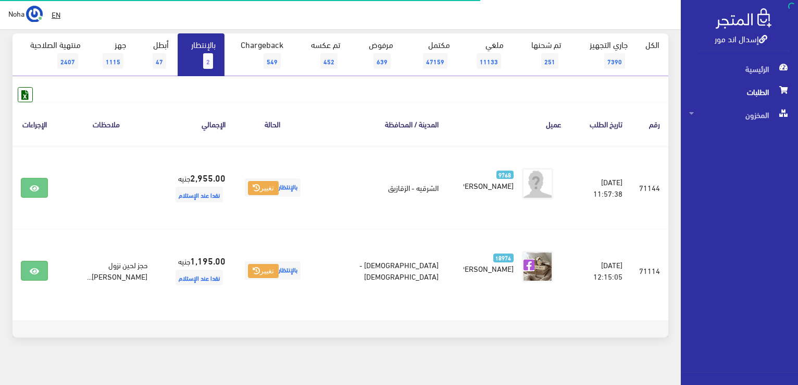
click at [208, 51] on link "بالإنتظار 2" at bounding box center [201, 54] width 47 height 43
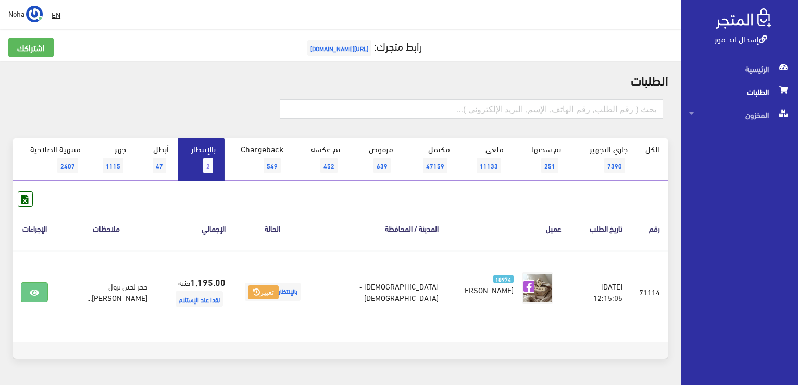
click at [206, 161] on span "2" at bounding box center [208, 165] width 10 height 16
click at [759, 114] on span "المخزون" at bounding box center [739, 114] width 101 height 23
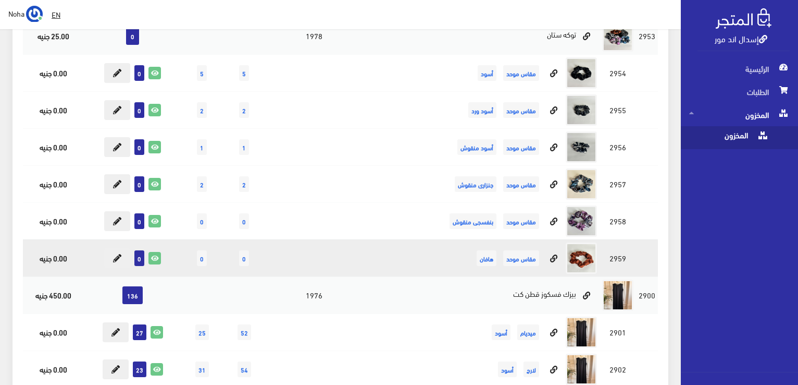
scroll to position [156, 0]
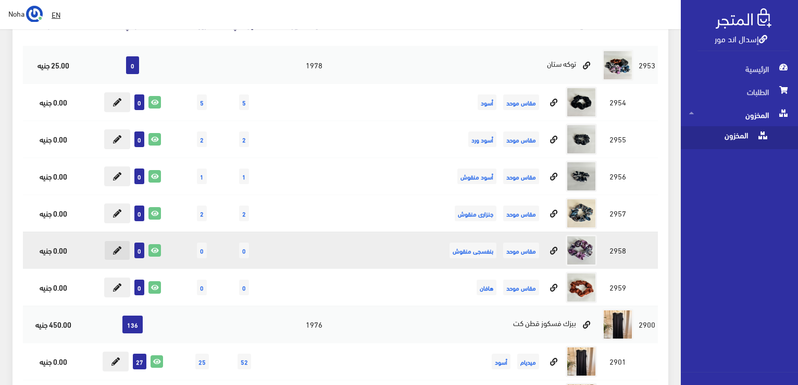
click at [115, 251] on icon at bounding box center [117, 250] width 8 height 8
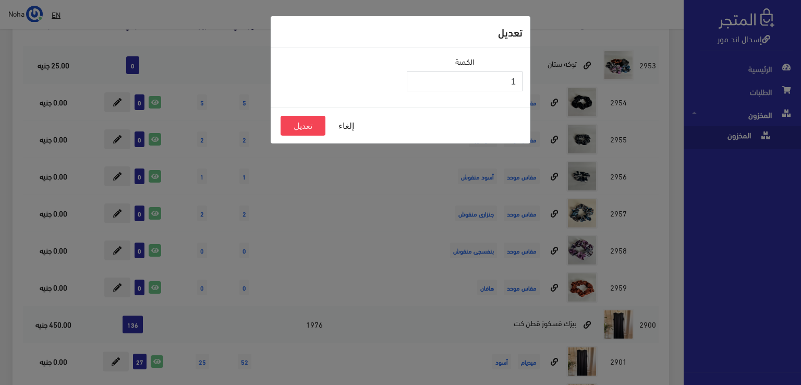
click at [416, 77] on input "1" at bounding box center [465, 81] width 116 height 20
click at [416, 77] on input "2" at bounding box center [465, 81] width 116 height 20
click at [416, 77] on input "3" at bounding box center [465, 81] width 116 height 20
click at [416, 77] on input "4" at bounding box center [465, 81] width 116 height 20
click at [416, 77] on input "5" at bounding box center [465, 81] width 116 height 20
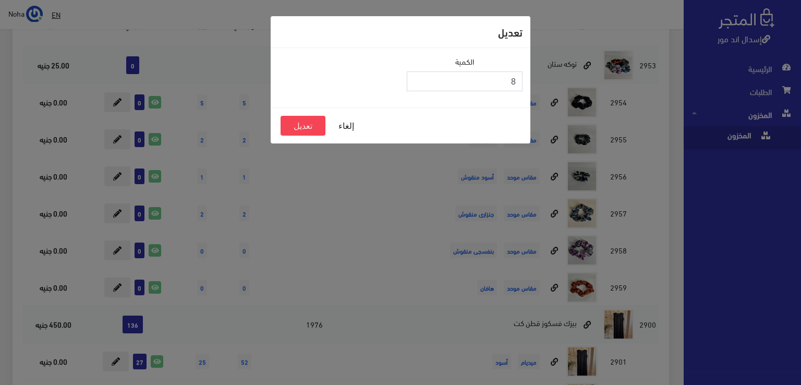
click at [416, 77] on input "8" at bounding box center [465, 81] width 116 height 20
click at [416, 77] on input "9" at bounding box center [465, 81] width 116 height 20
type input "10"
click at [416, 77] on input "10" at bounding box center [465, 81] width 116 height 20
click at [310, 128] on button "تعديل" at bounding box center [302, 126] width 45 height 20
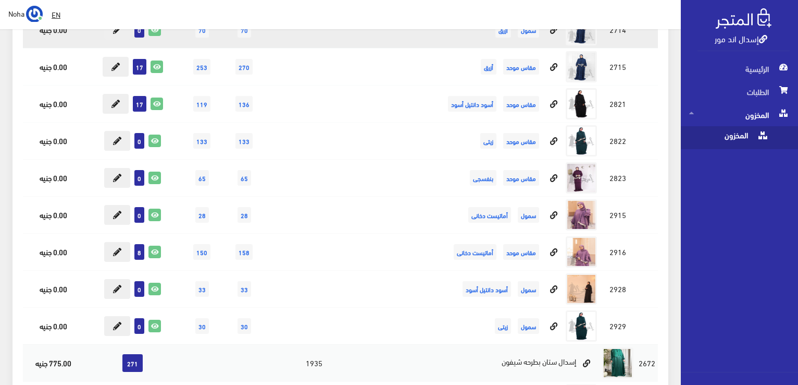
scroll to position [5055, 0]
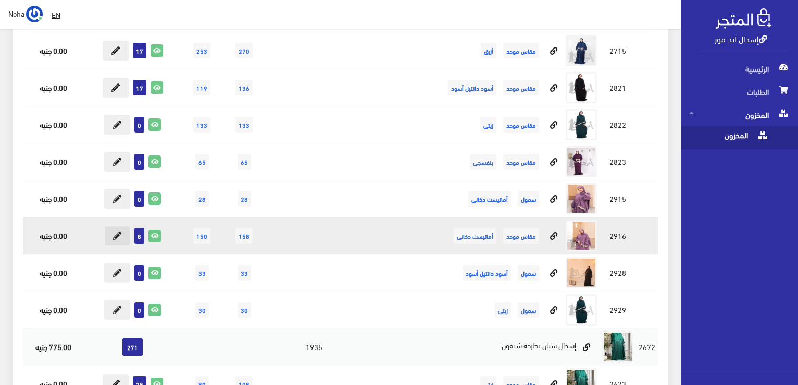
click at [118, 231] on icon at bounding box center [117, 235] width 8 height 8
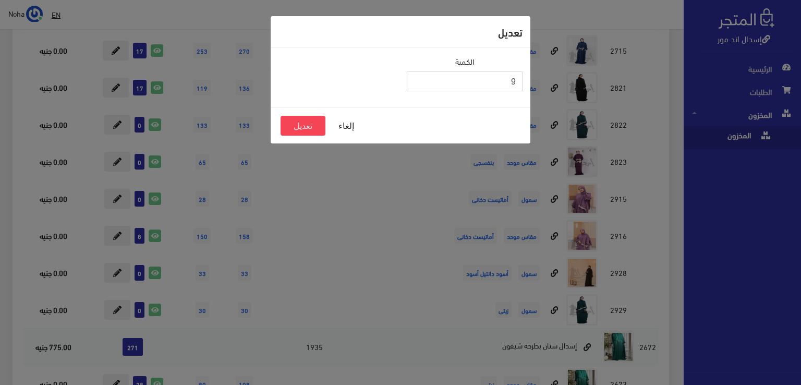
click at [413, 77] on input "9" at bounding box center [465, 81] width 116 height 20
click at [413, 77] on input "10" at bounding box center [465, 81] width 116 height 20
click at [413, 77] on input "11" at bounding box center [465, 81] width 116 height 20
click at [413, 77] on input "12" at bounding box center [465, 81] width 116 height 20
click at [413, 77] on input "13" at bounding box center [465, 81] width 116 height 20
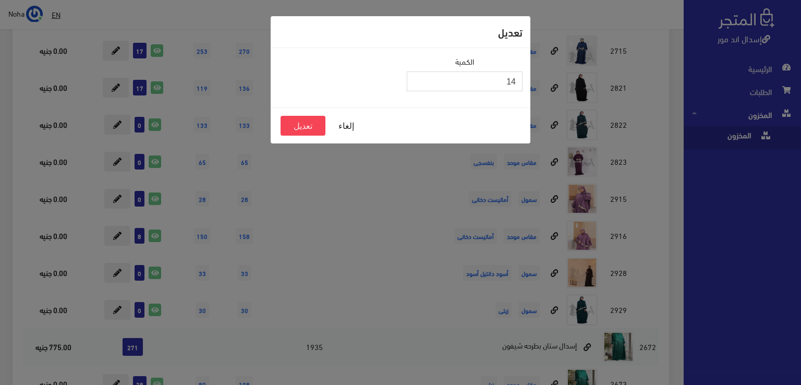
click at [413, 77] on input "14" at bounding box center [465, 81] width 116 height 20
type input "15"
click at [413, 77] on input "15" at bounding box center [465, 81] width 116 height 20
click at [314, 126] on button "تعديل" at bounding box center [302, 126] width 45 height 20
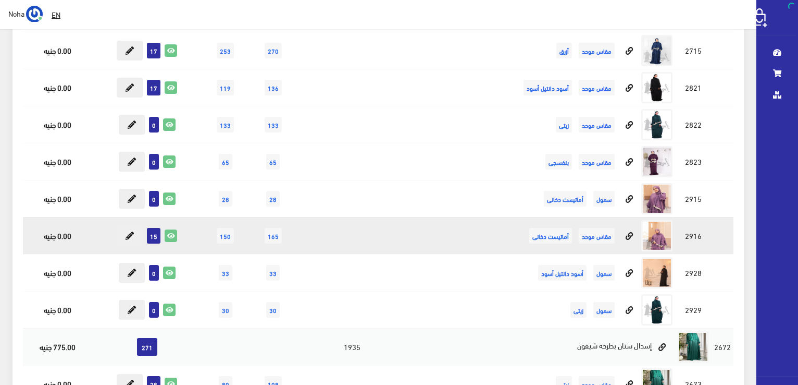
scroll to position [5055, 0]
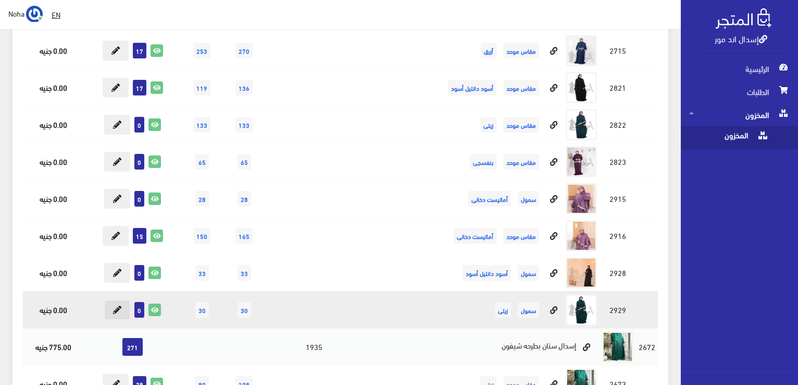
click at [123, 300] on button at bounding box center [117, 310] width 26 height 20
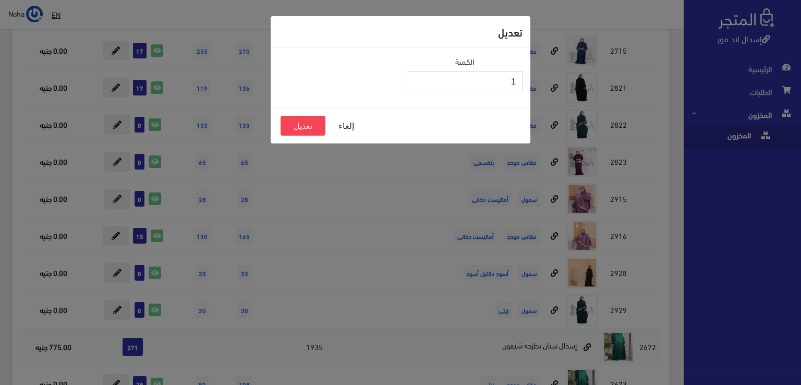
type input "1"
click at [417, 77] on input "1" at bounding box center [465, 81] width 116 height 20
click at [311, 124] on button "تعديل" at bounding box center [302, 126] width 45 height 20
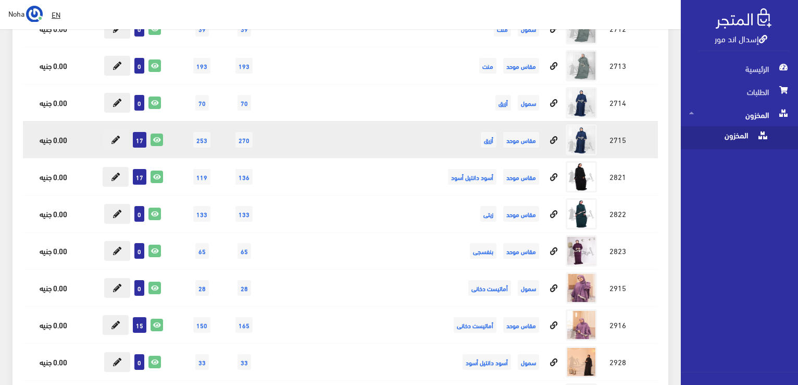
scroll to position [4951, 0]
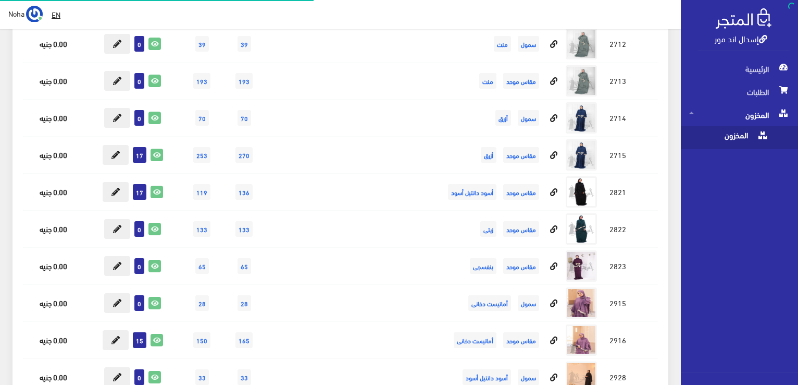
scroll to position [4951, 0]
click at [114, 114] on icon at bounding box center [117, 118] width 8 height 8
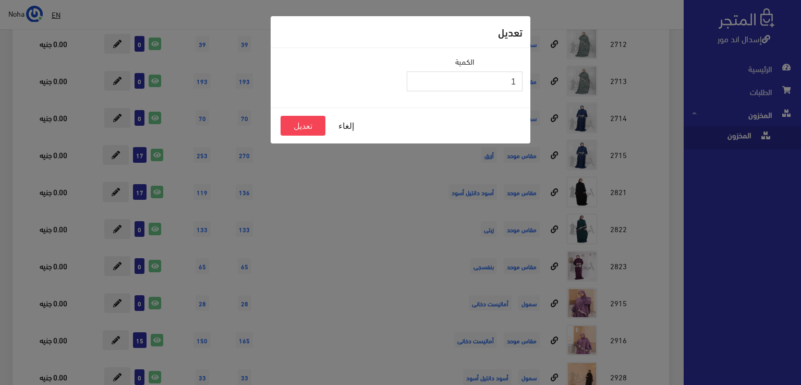
type input "1"
click at [417, 77] on input "1" at bounding box center [465, 81] width 116 height 20
click at [300, 124] on button "تعديل" at bounding box center [302, 126] width 45 height 20
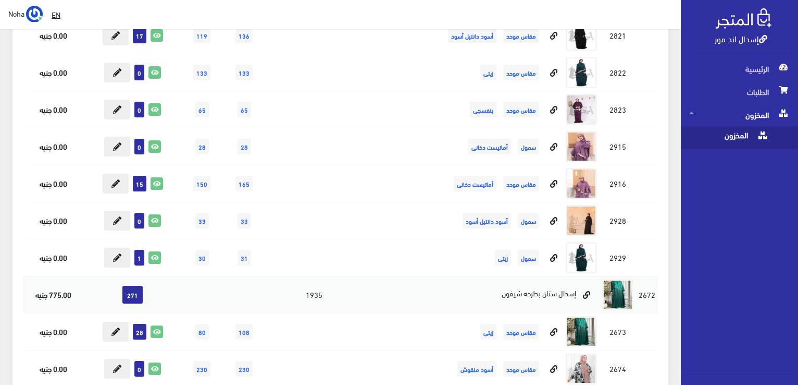
scroll to position [4847, 0]
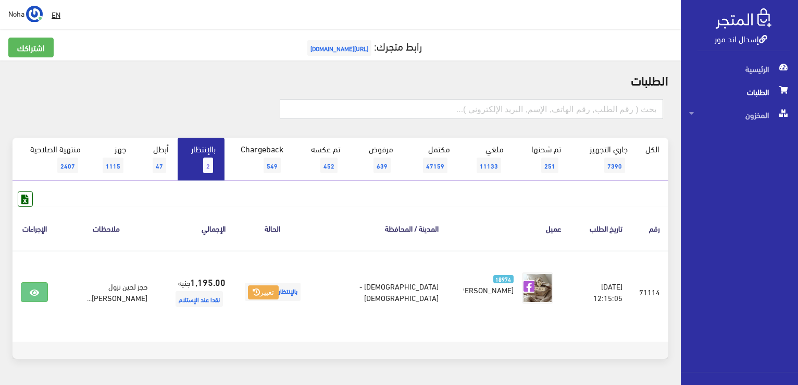
click at [200, 159] on link "بالإنتظار 2" at bounding box center [201, 159] width 47 height 43
click at [208, 162] on span "1" at bounding box center [208, 165] width 10 height 16
click at [758, 114] on span "المخزون" at bounding box center [739, 114] width 101 height 23
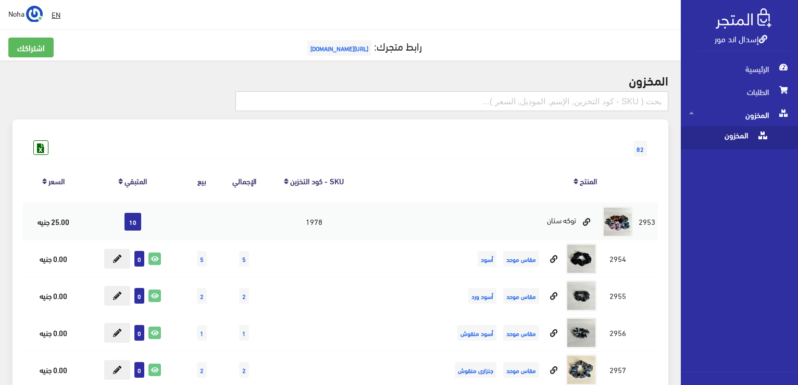
click at [597, 105] on input "text" at bounding box center [452, 101] width 433 height 20
click at [507, 101] on input "text" at bounding box center [452, 101] width 433 height 20
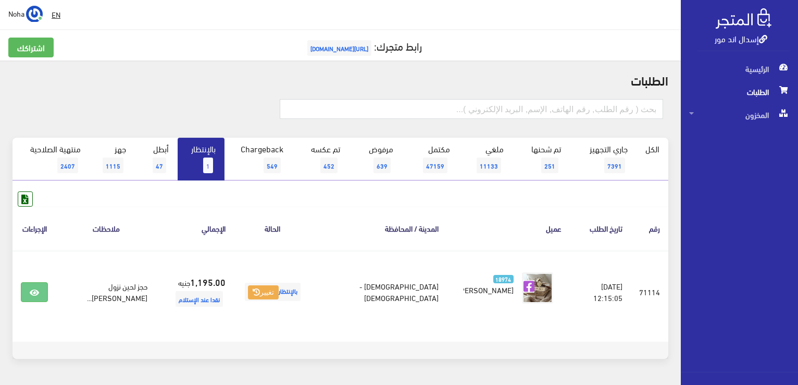
click at [208, 159] on span "1" at bounding box center [208, 165] width 10 height 16
click at [589, 105] on input "text" at bounding box center [472, 109] width 384 height 20
click at [449, 111] on input "text" at bounding box center [472, 109] width 384 height 20
type input "71131"
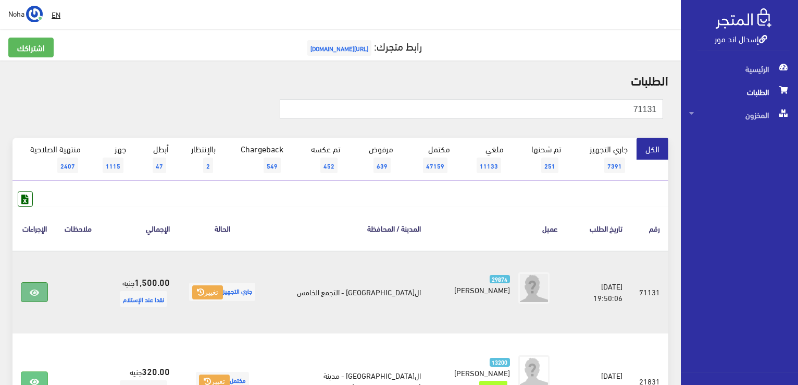
click at [38, 292] on icon at bounding box center [34, 292] width 9 height 8
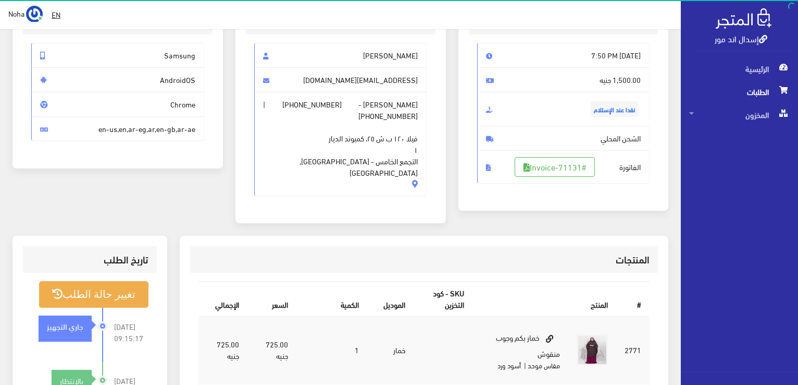
scroll to position [156, 0]
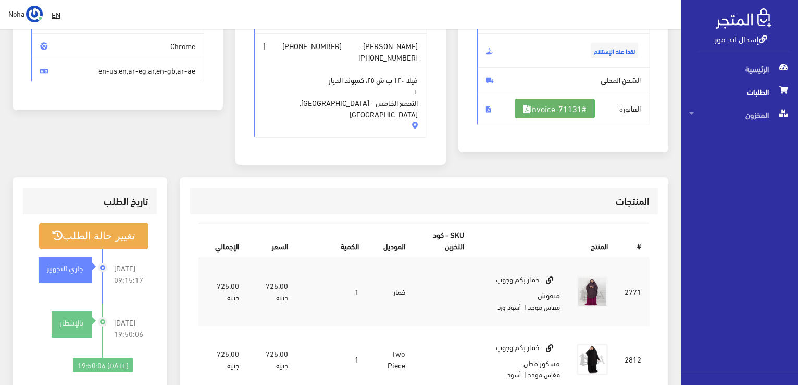
click at [577, 105] on link "#Invoice-71131" at bounding box center [555, 108] width 80 height 20
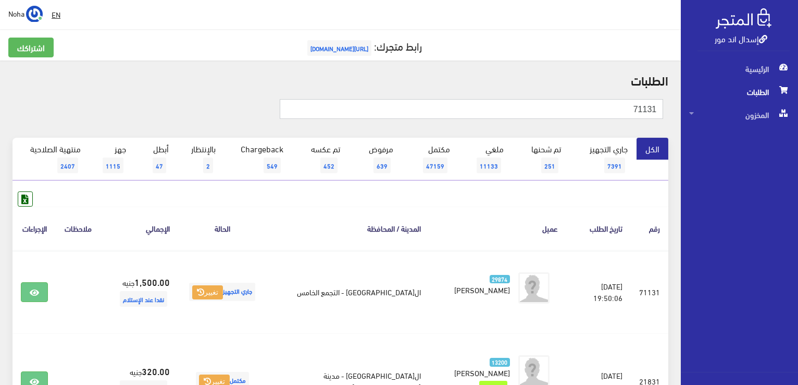
click at [608, 112] on input "71131" at bounding box center [472, 109] width 384 height 20
type input "7"
type input "71125"
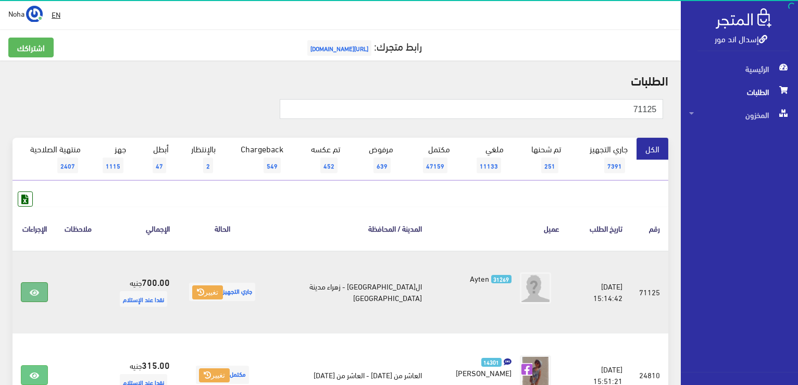
click at [39, 286] on link at bounding box center [34, 292] width 27 height 20
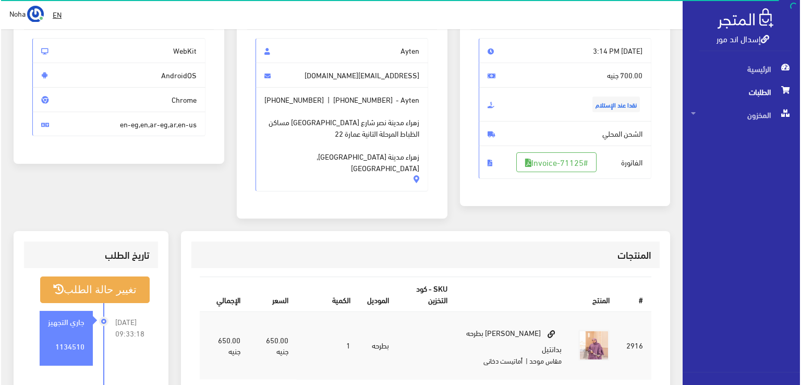
scroll to position [156, 0]
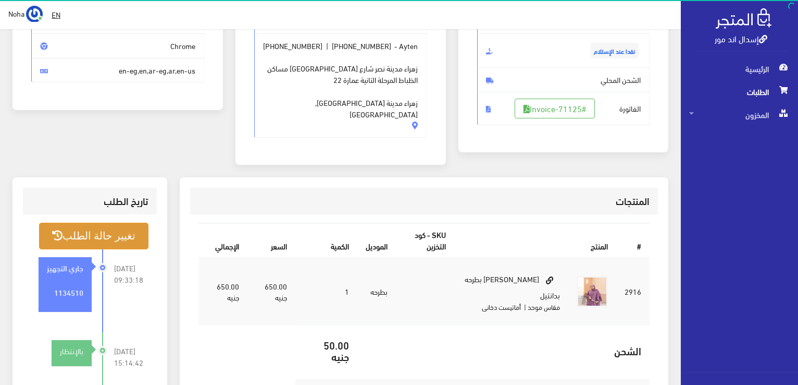
click at [108, 230] on button "تغيير حالة الطلب" at bounding box center [93, 236] width 109 height 27
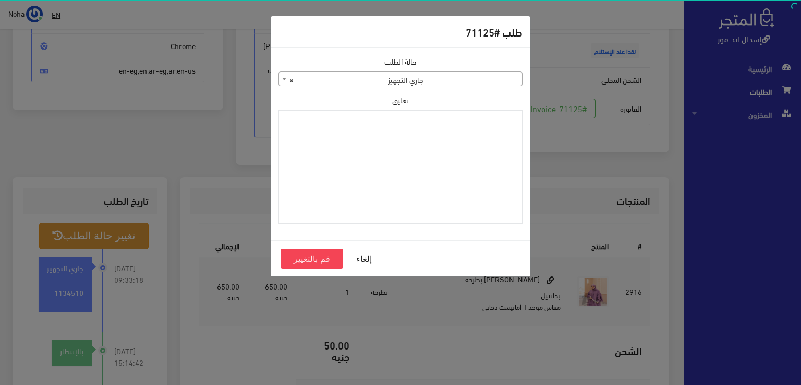
click at [282, 78] on b at bounding box center [284, 79] width 4 height 3
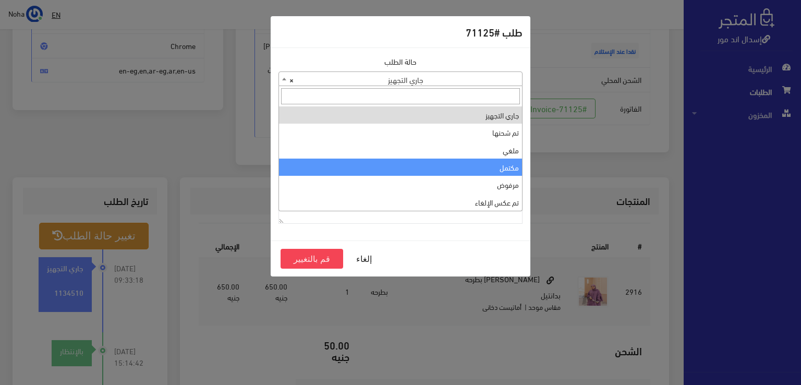
select select "4"
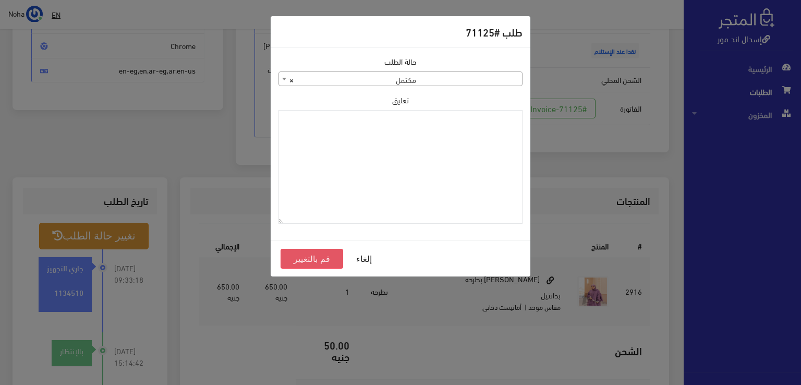
click at [302, 255] on button "قم بالتغيير" at bounding box center [311, 259] width 63 height 20
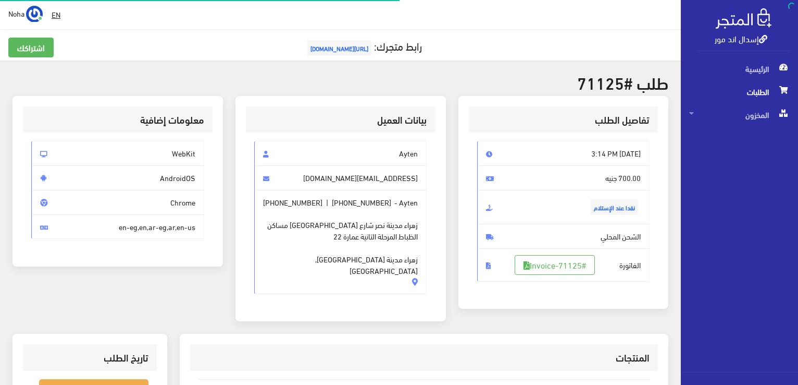
scroll to position [150, 0]
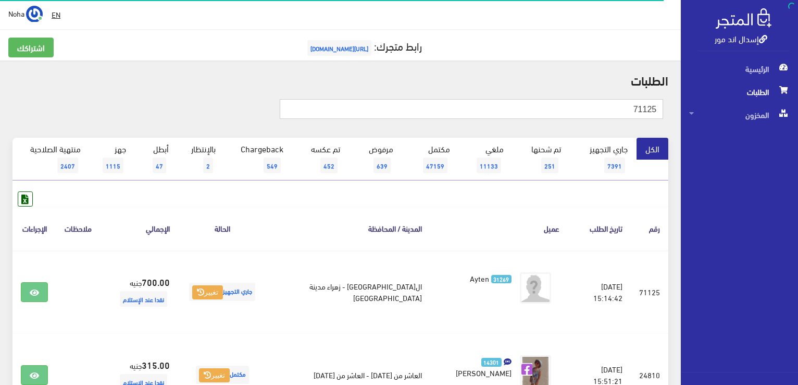
click at [619, 111] on input "71125" at bounding box center [472, 109] width 384 height 20
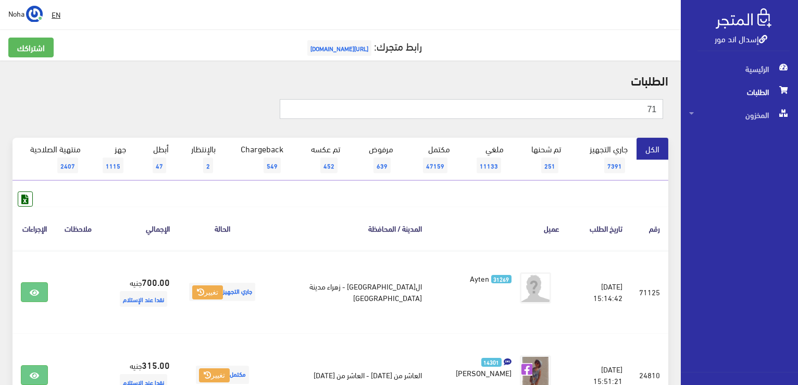
type input "7"
type input "71108"
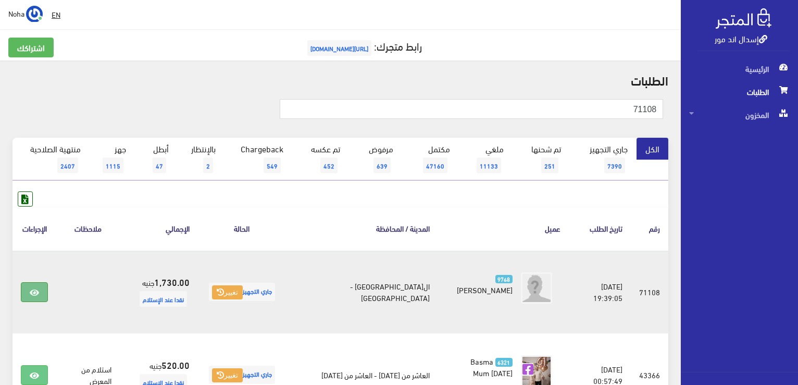
click at [32, 288] on icon at bounding box center [34, 292] width 9 height 8
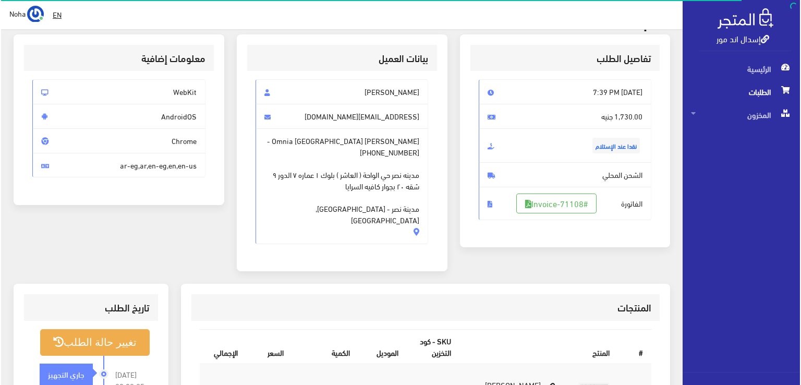
scroll to position [104, 0]
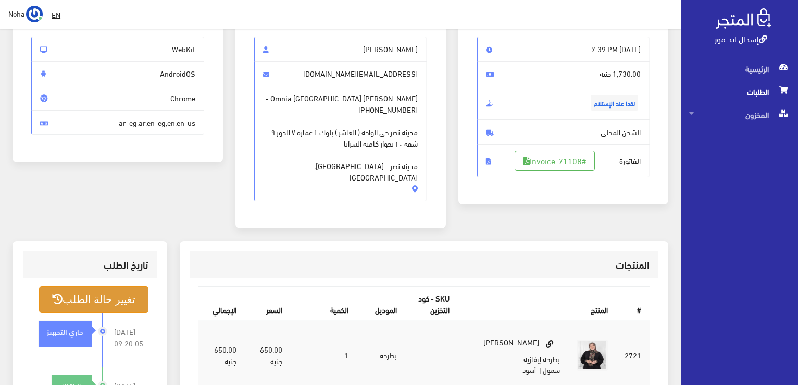
click at [113, 286] on button "تغيير حالة الطلب" at bounding box center [93, 299] width 109 height 27
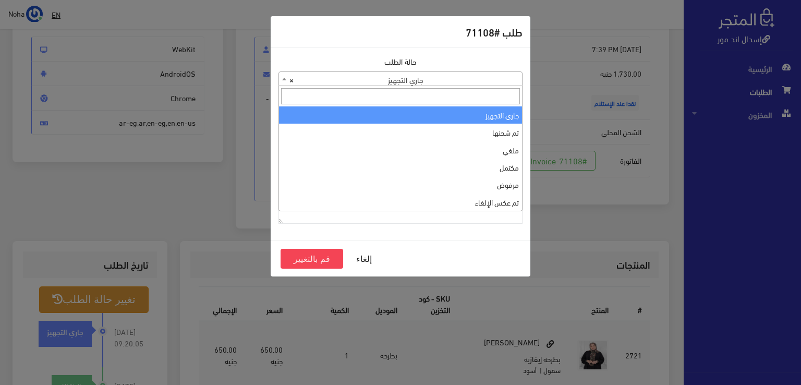
click at [284, 78] on b at bounding box center [284, 79] width 4 height 3
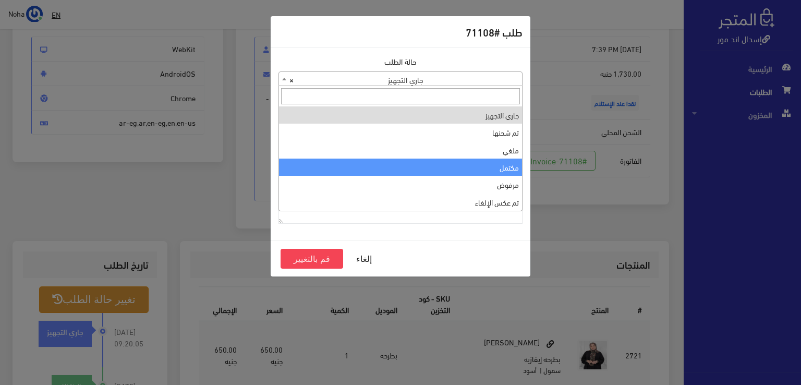
select select "4"
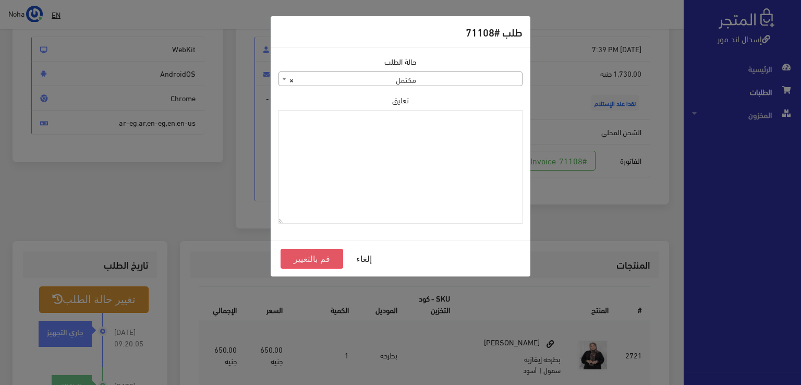
click at [314, 257] on button "قم بالتغيير" at bounding box center [311, 259] width 63 height 20
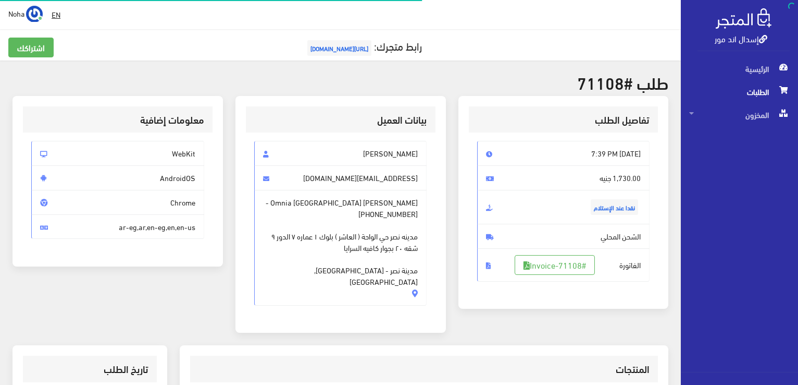
scroll to position [104, 0]
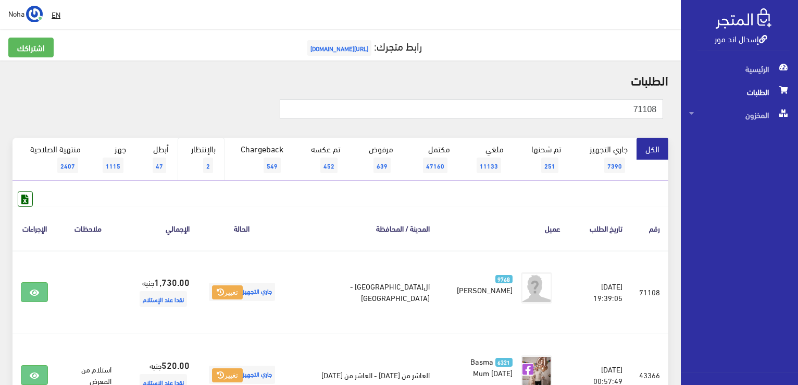
click at [210, 162] on span "2" at bounding box center [208, 165] width 10 height 16
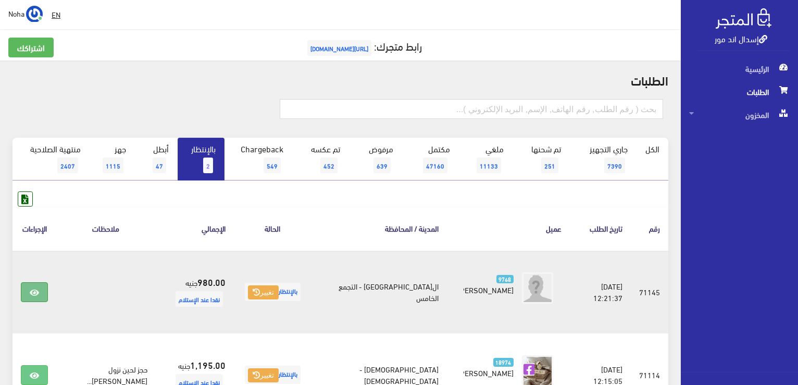
click at [32, 288] on icon at bounding box center [34, 292] width 9 height 8
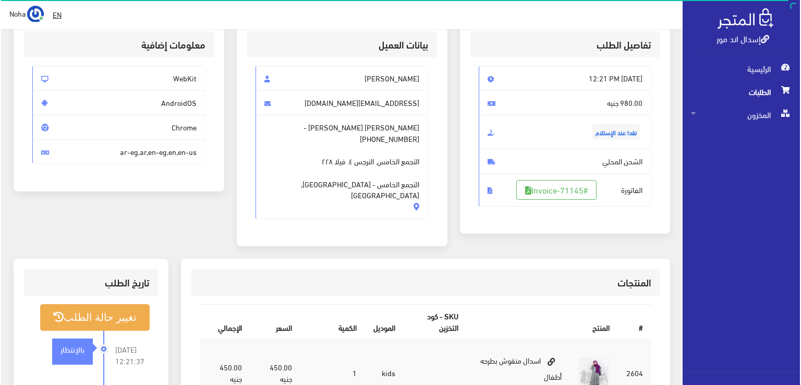
scroll to position [156, 0]
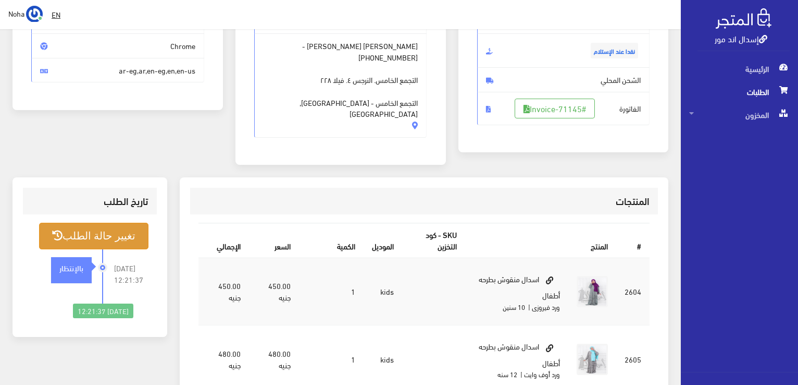
click at [120, 223] on button "تغيير حالة الطلب" at bounding box center [93, 236] width 109 height 27
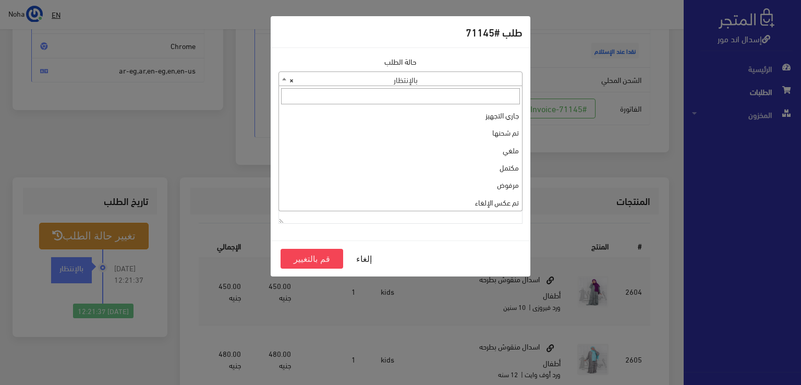
click at [281, 78] on span at bounding box center [284, 79] width 10 height 14
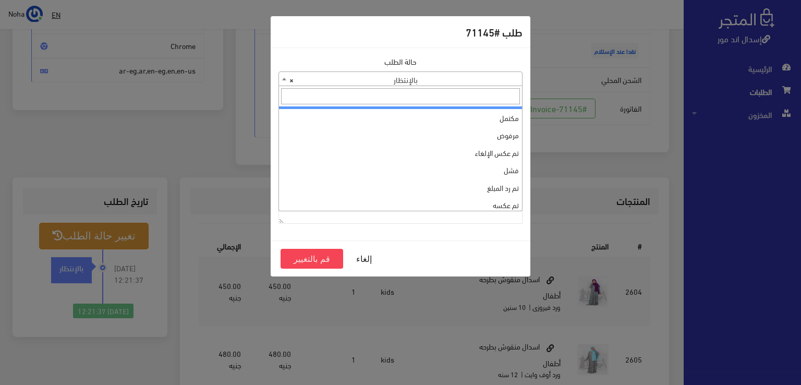
scroll to position [0, 0]
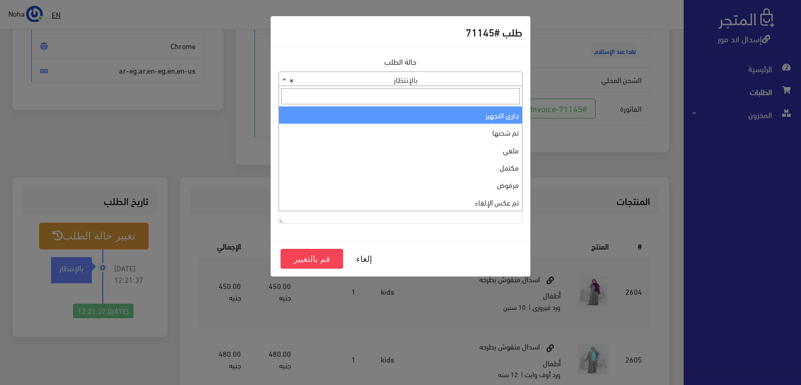
select select "1"
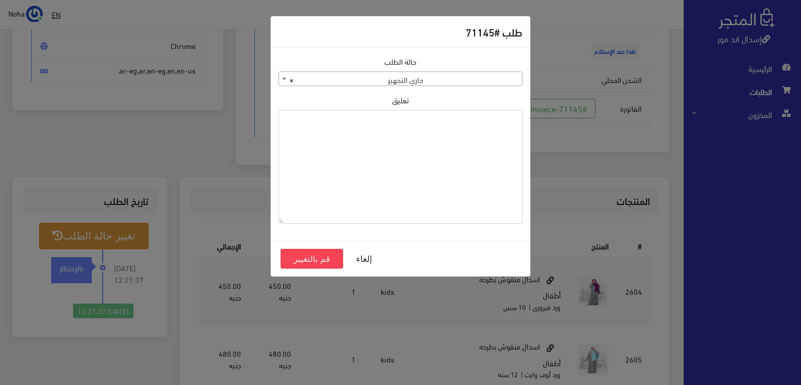
paste textarea "1134510"
type textarea "1134510"
click at [300, 257] on button "قم بالتغيير" at bounding box center [311, 259] width 63 height 20
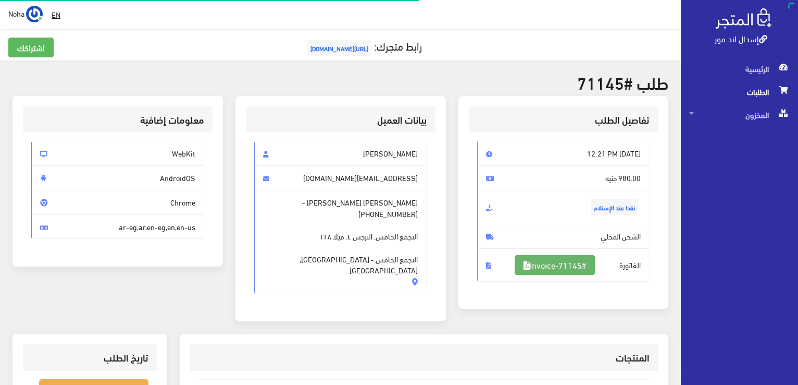
click at [561, 261] on link "#Invoice-71145" at bounding box center [555, 265] width 80 height 20
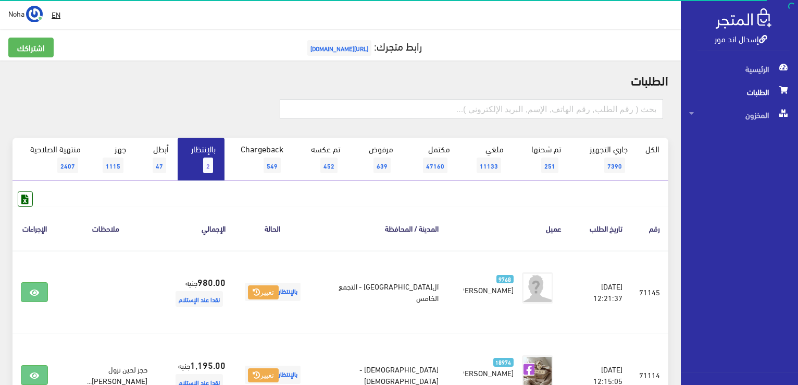
click at [206, 159] on span "2" at bounding box center [208, 165] width 10 height 16
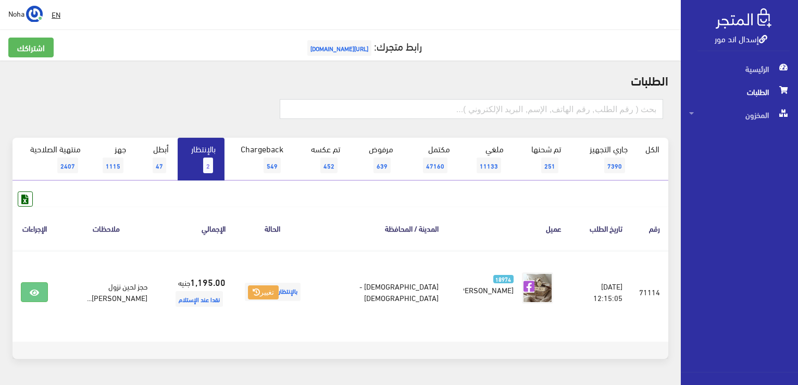
click at [202, 155] on link "بالإنتظار 2" at bounding box center [201, 159] width 47 height 43
